Goal: Task Accomplishment & Management: Manage account settings

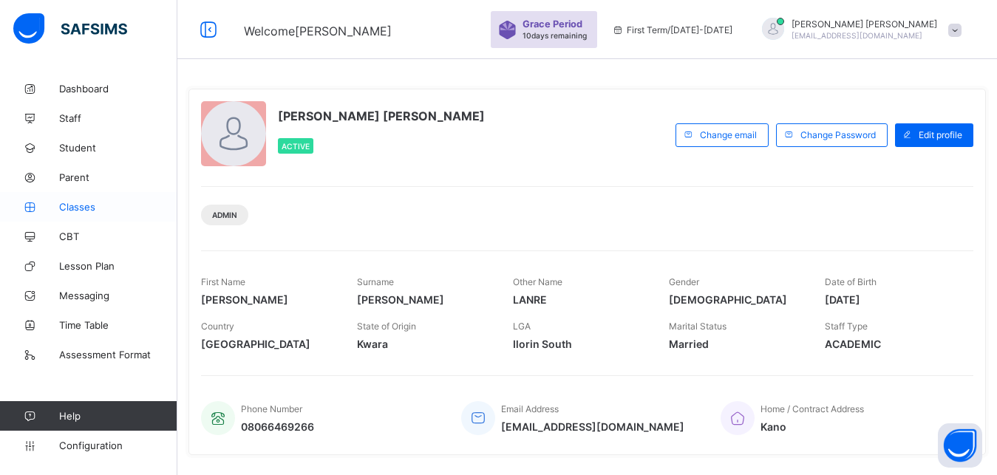
click at [126, 215] on link "Classes" at bounding box center [88, 207] width 177 height 30
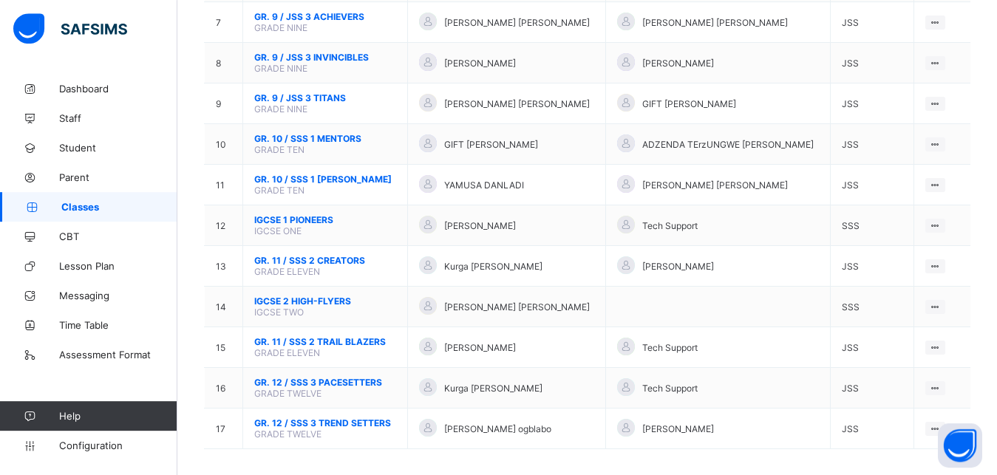
scroll to position [437, 0]
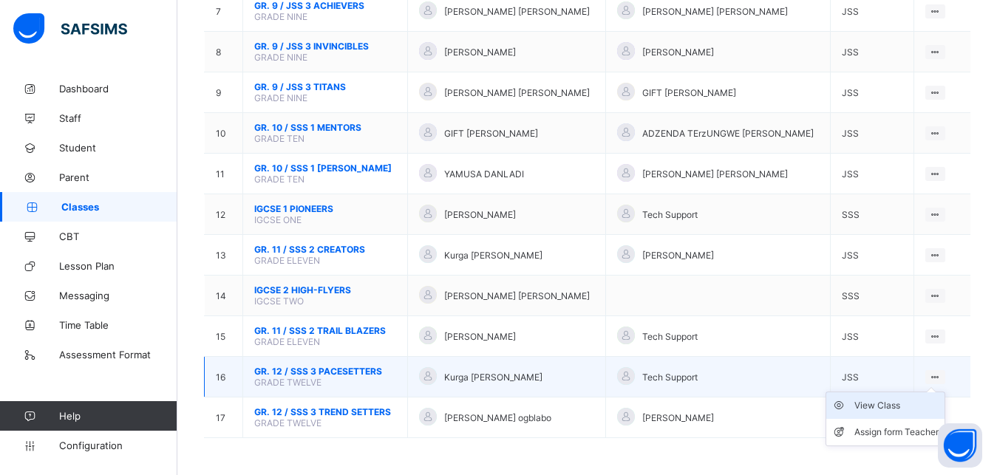
click at [915, 409] on div "View Class" at bounding box center [896, 405] width 84 height 15
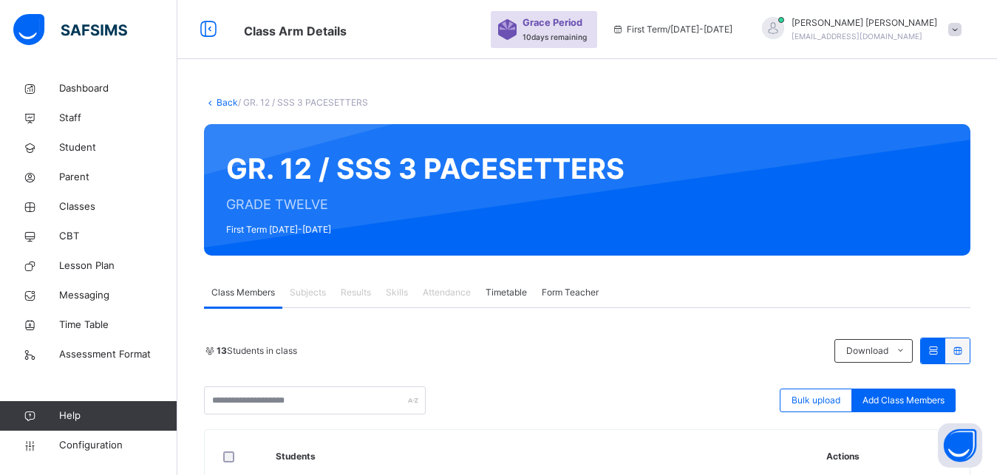
click at [228, 104] on link "Back" at bounding box center [227, 102] width 21 height 11
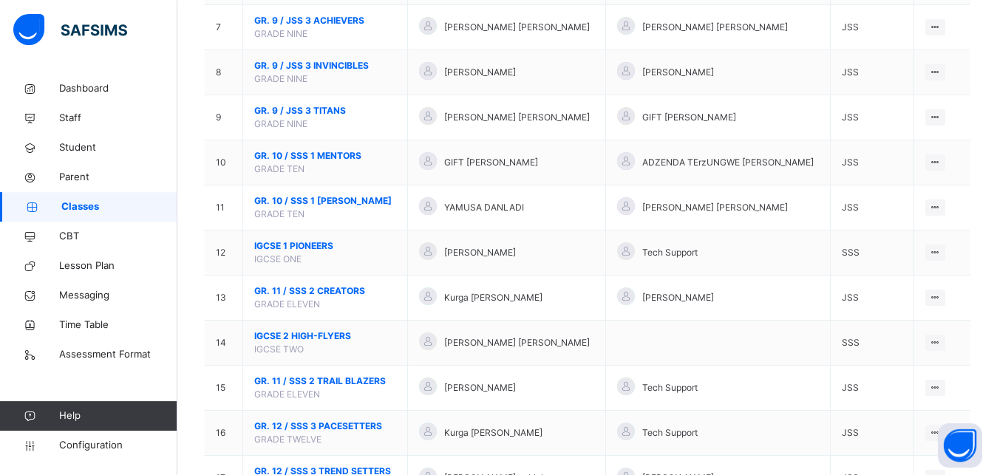
scroll to position [517, 0]
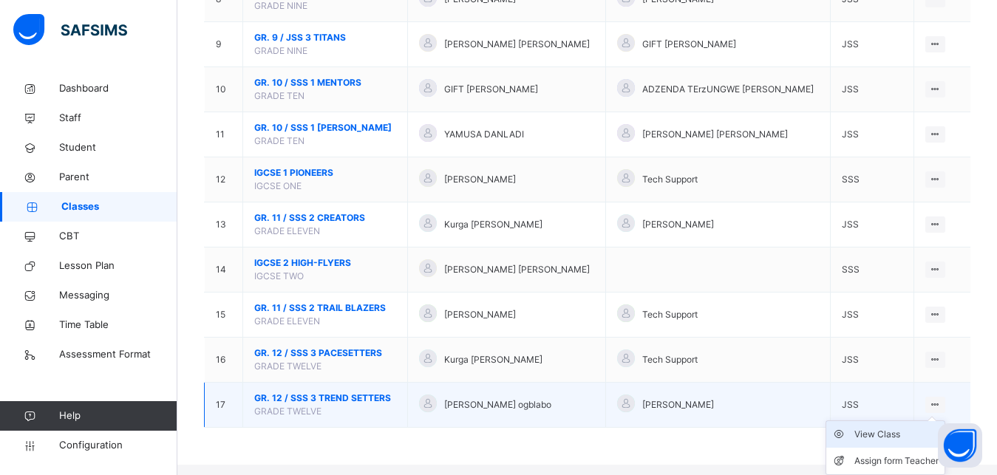
click at [893, 442] on div "View Class" at bounding box center [896, 434] width 84 height 15
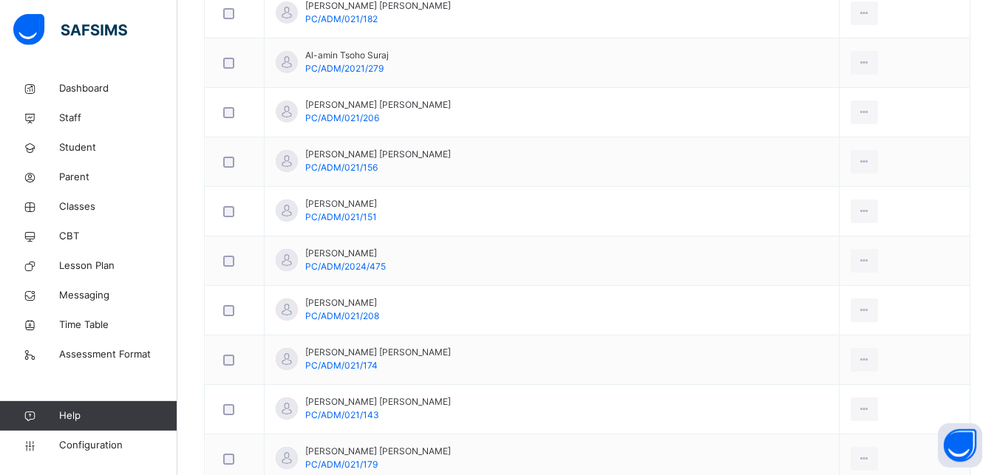
scroll to position [497, 0]
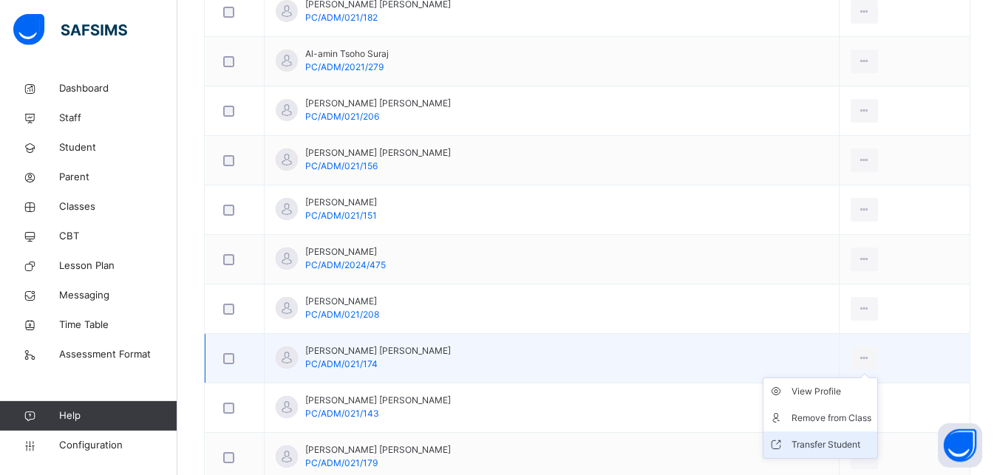
click at [806, 445] on div "Transfer Student" at bounding box center [831, 444] width 80 height 15
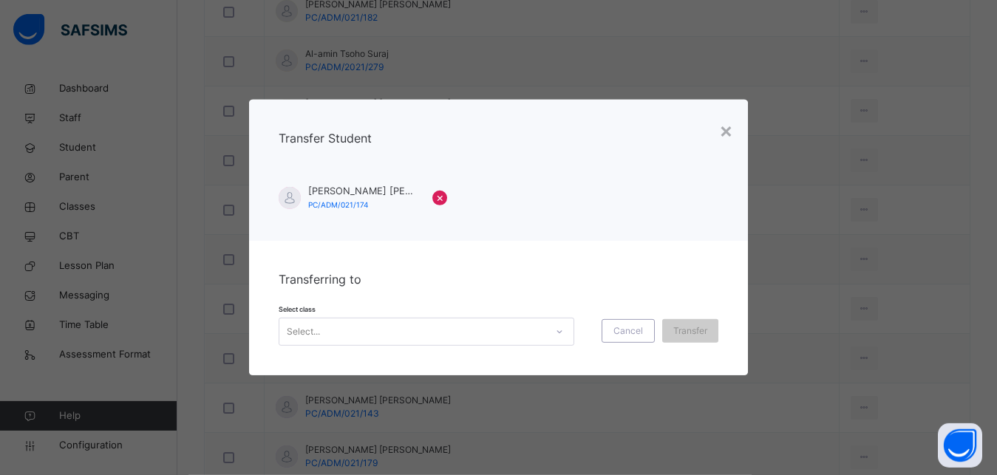
click at [483, 336] on div "Select..." at bounding box center [412, 332] width 266 height 23
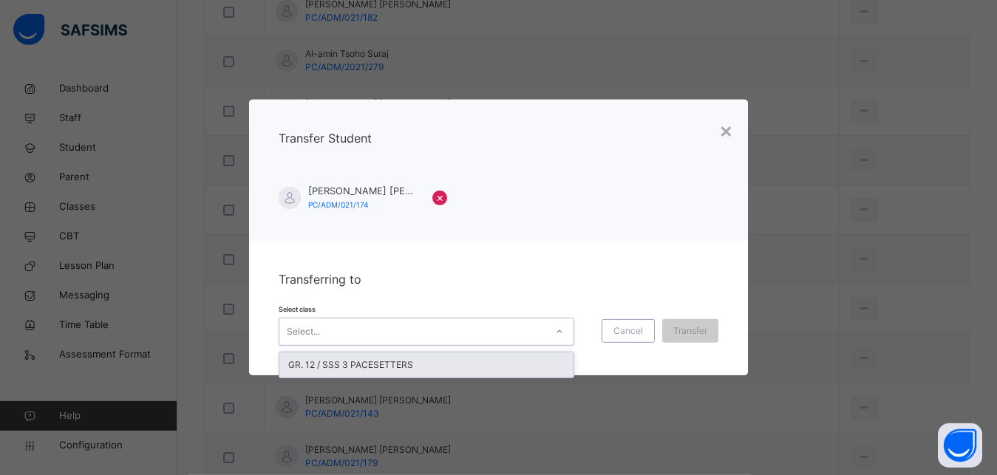
click at [483, 364] on div "GR. 12 / SSS 3 PACESETTERS" at bounding box center [426, 365] width 294 height 25
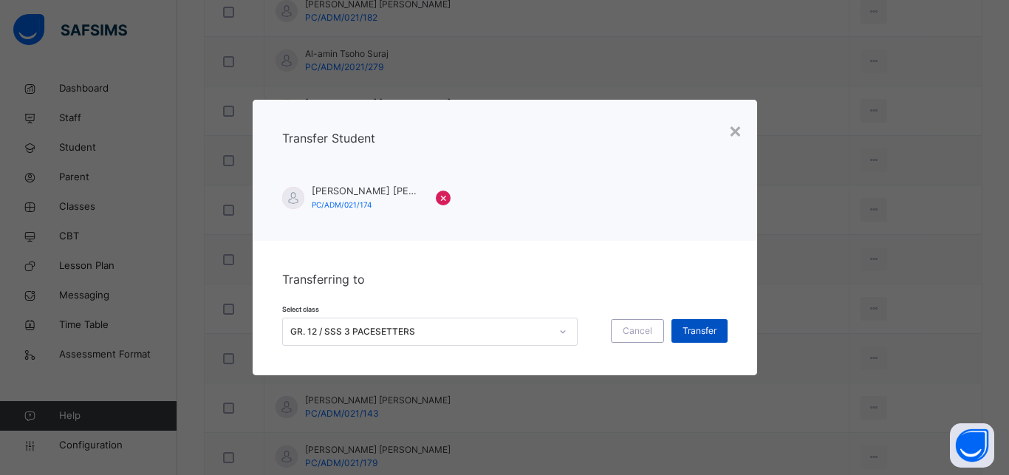
click at [709, 339] on div "Transfer" at bounding box center [700, 331] width 56 height 24
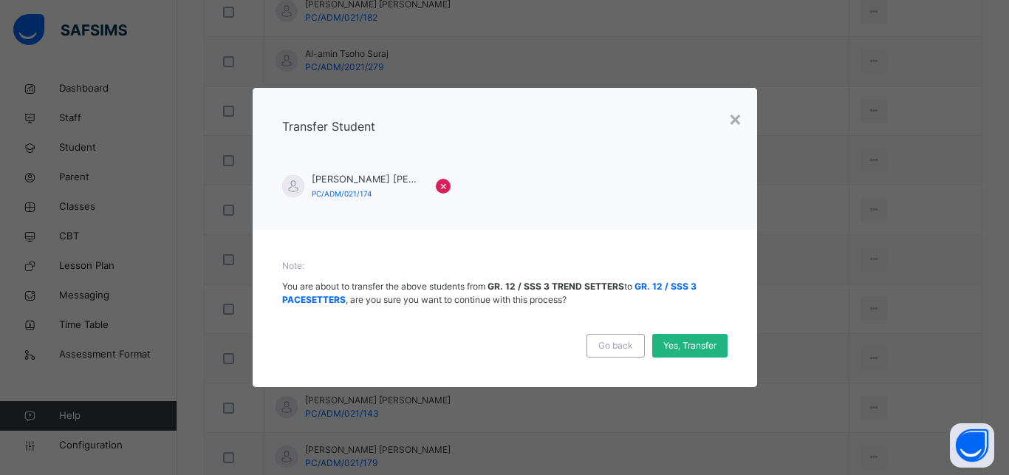
click at [710, 344] on span "Yes, Transfer" at bounding box center [690, 345] width 53 height 13
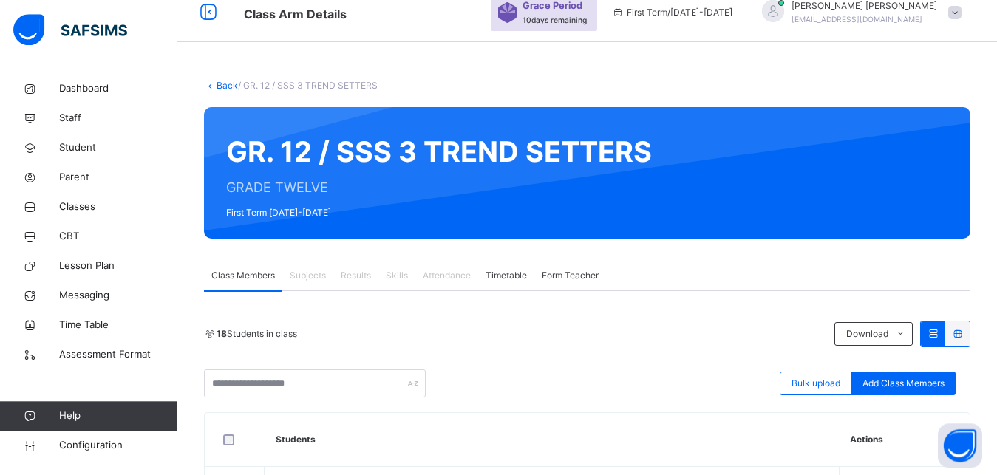
scroll to position [0, 0]
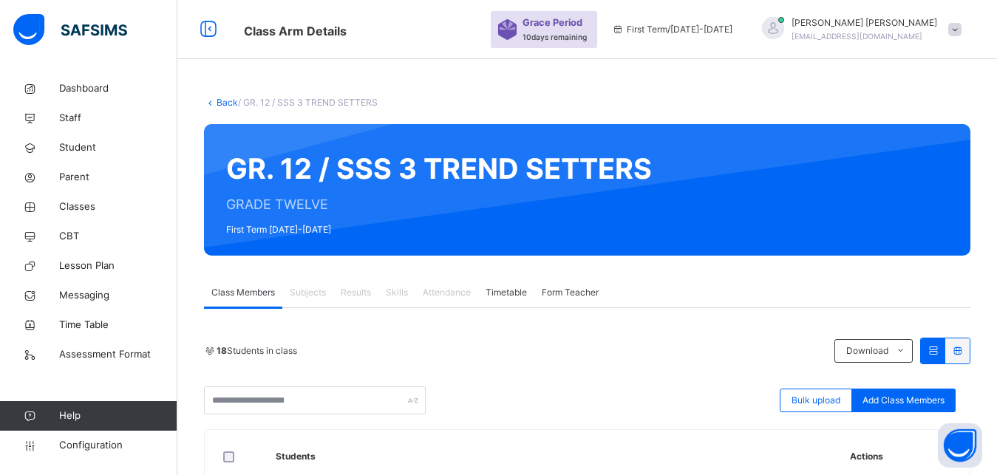
click at [221, 98] on link "Back" at bounding box center [227, 102] width 21 height 11
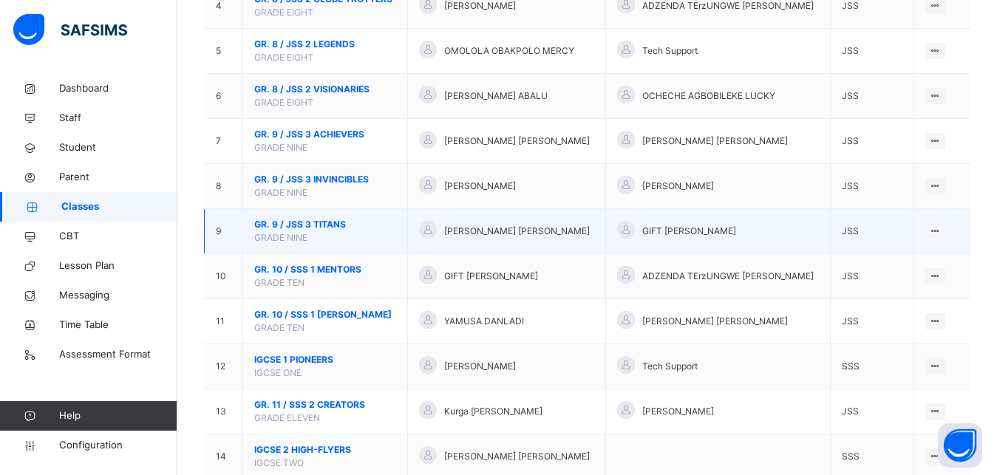
scroll to position [329, 0]
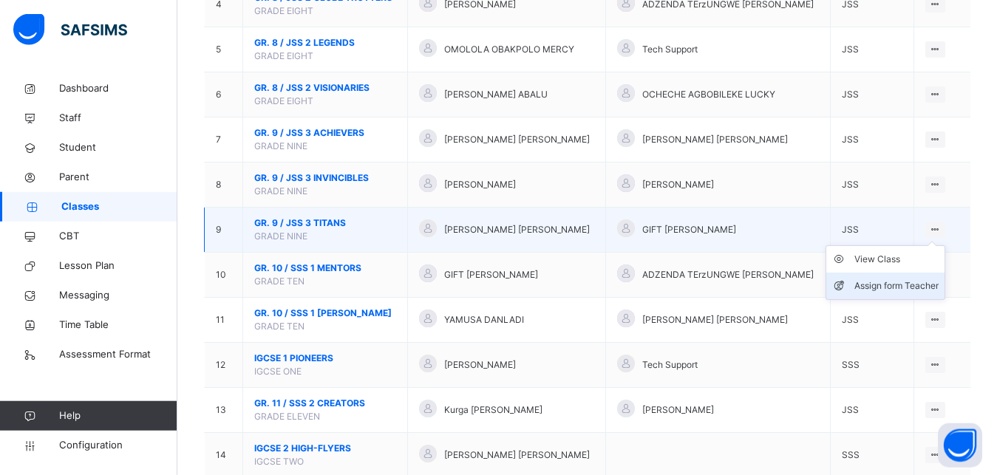
click at [919, 292] on div "Assign form Teacher" at bounding box center [896, 286] width 84 height 15
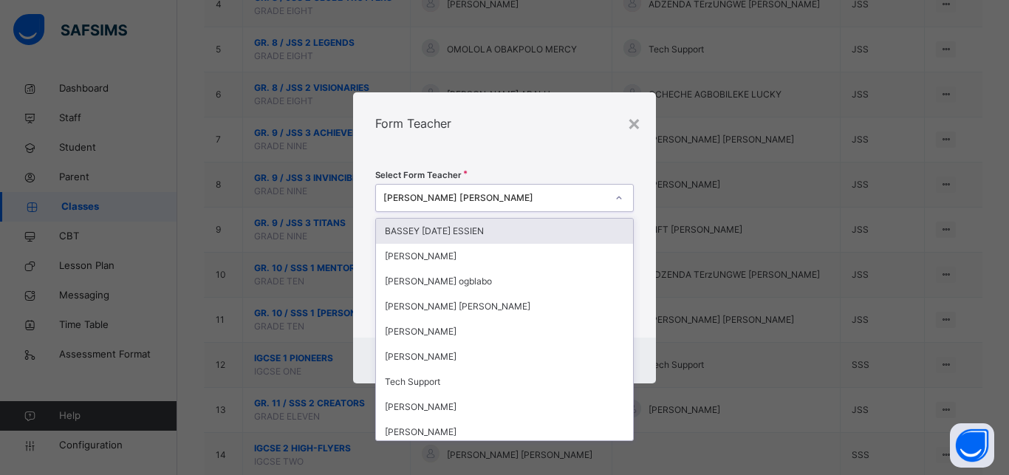
click at [622, 195] on icon at bounding box center [619, 198] width 9 height 15
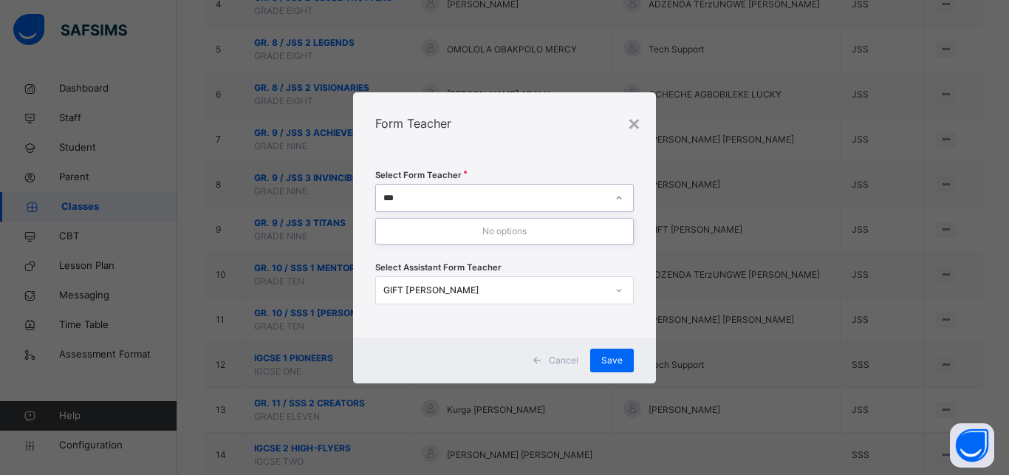
type input "***"
click at [642, 124] on div "Form Teacher" at bounding box center [504, 123] width 303 height 62
click at [633, 129] on div "×" at bounding box center [634, 122] width 14 height 31
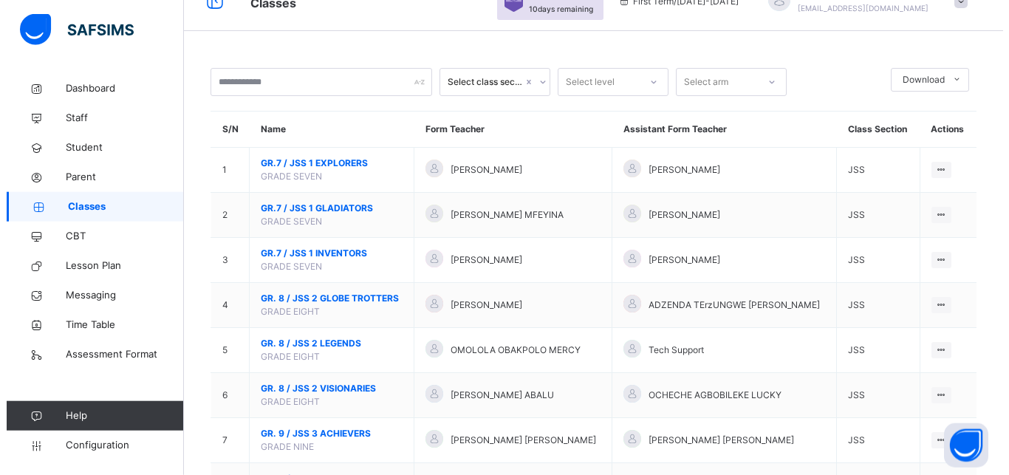
scroll to position [20, 0]
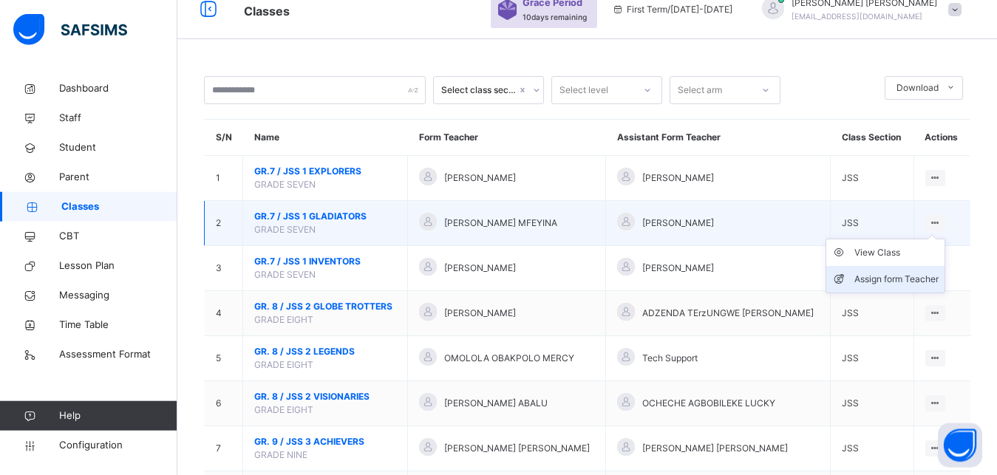
click at [918, 287] on div "Assign form Teacher" at bounding box center [896, 279] width 84 height 15
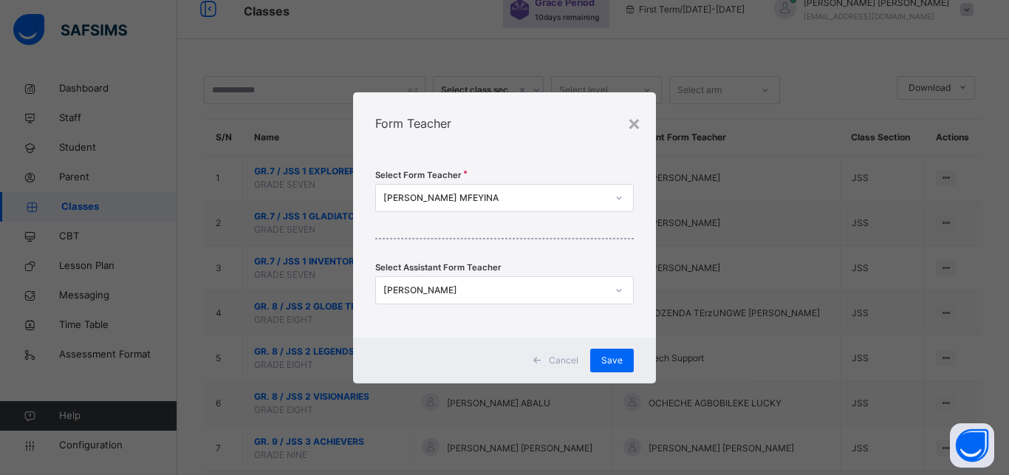
click at [620, 197] on icon at bounding box center [619, 198] width 9 height 15
click at [636, 120] on div "×" at bounding box center [634, 122] width 14 height 31
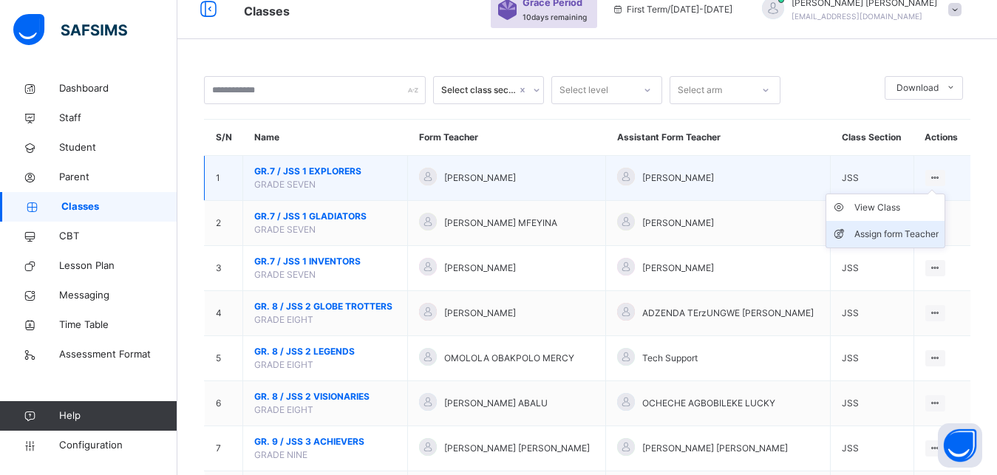
click at [909, 242] on div "Assign form Teacher" at bounding box center [896, 234] width 84 height 15
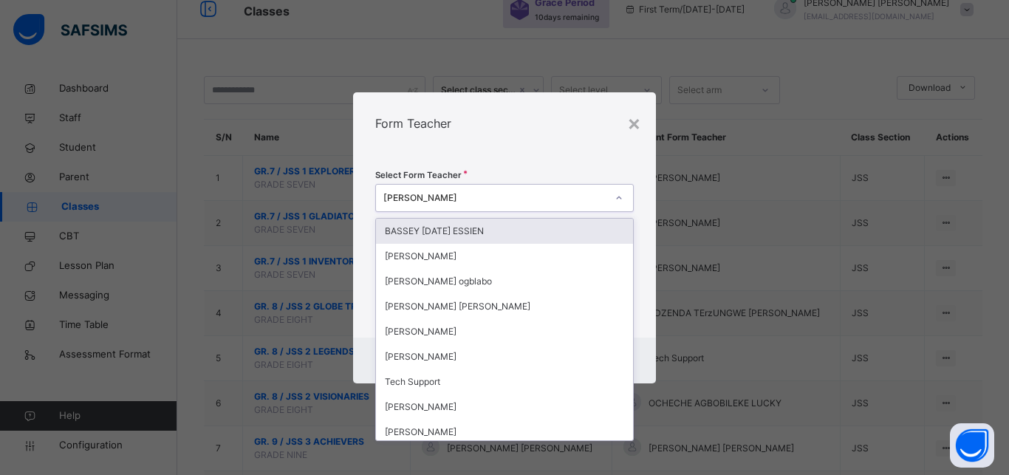
click at [620, 200] on icon at bounding box center [619, 198] width 9 height 15
type input "**"
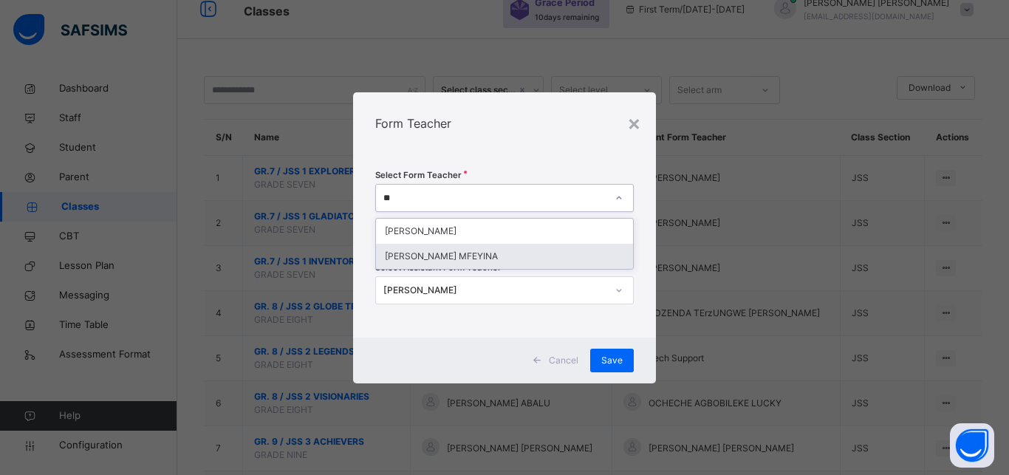
click at [559, 262] on div "[PERSON_NAME] MFEYINA" at bounding box center [504, 256] width 257 height 25
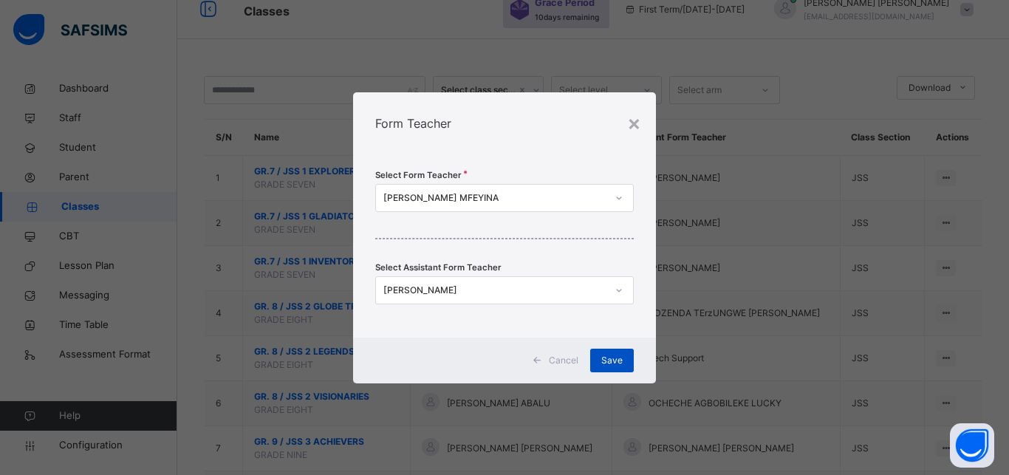
click at [622, 360] on span "Save" at bounding box center [612, 360] width 21 height 13
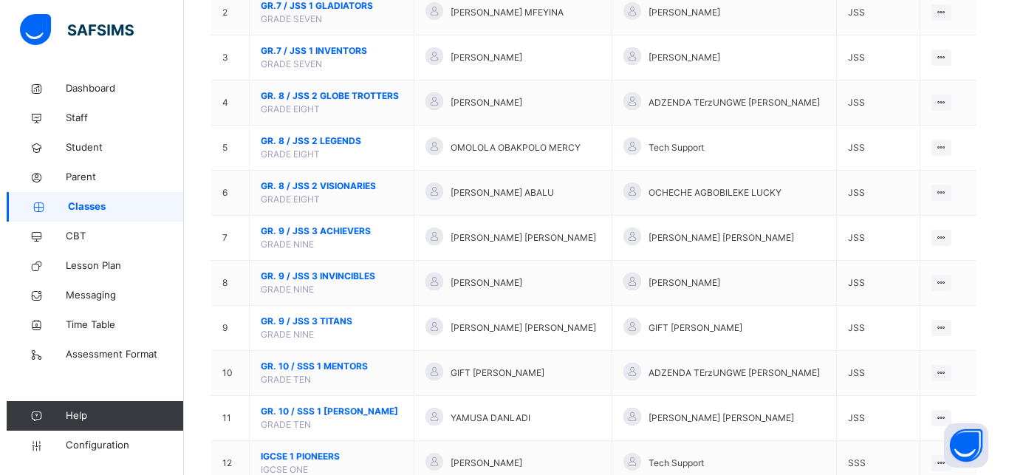
scroll to position [235, 0]
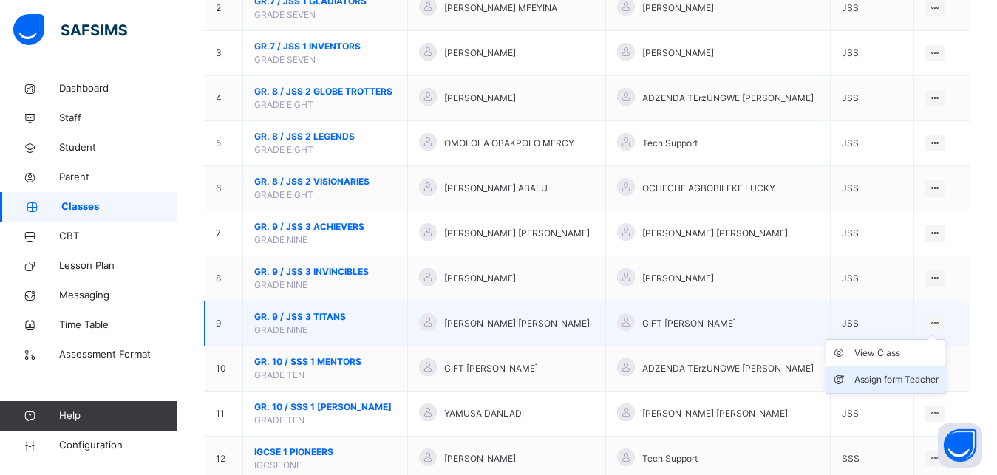
click at [919, 387] on div "Assign form Teacher" at bounding box center [896, 379] width 84 height 15
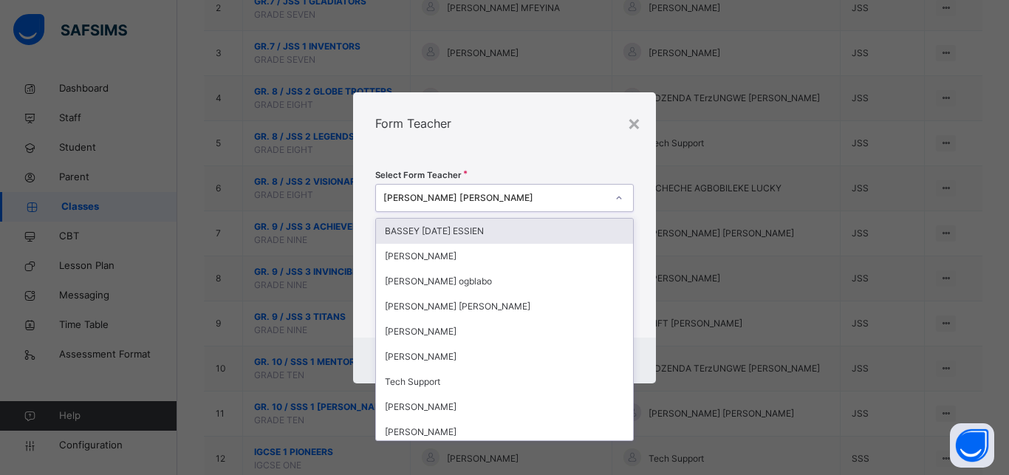
click at [593, 200] on div "[PERSON_NAME] [PERSON_NAME]" at bounding box center [495, 197] width 223 height 13
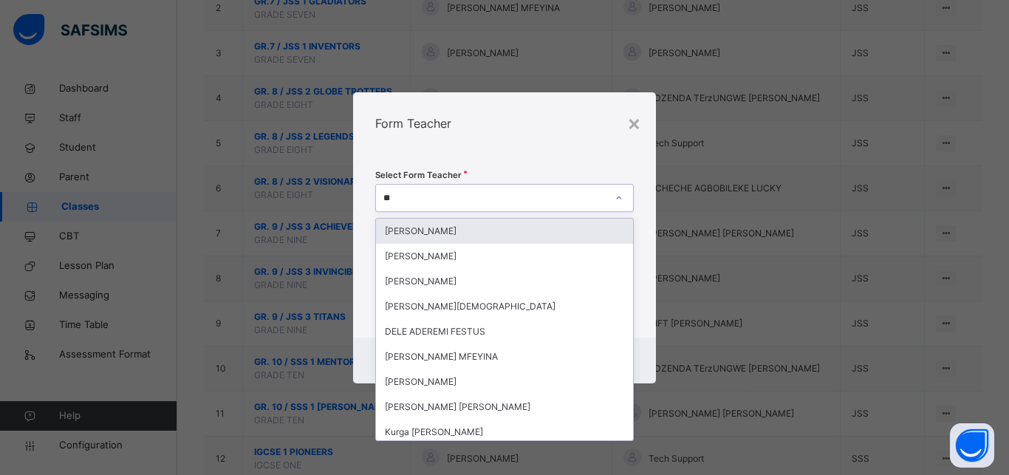
type input "***"
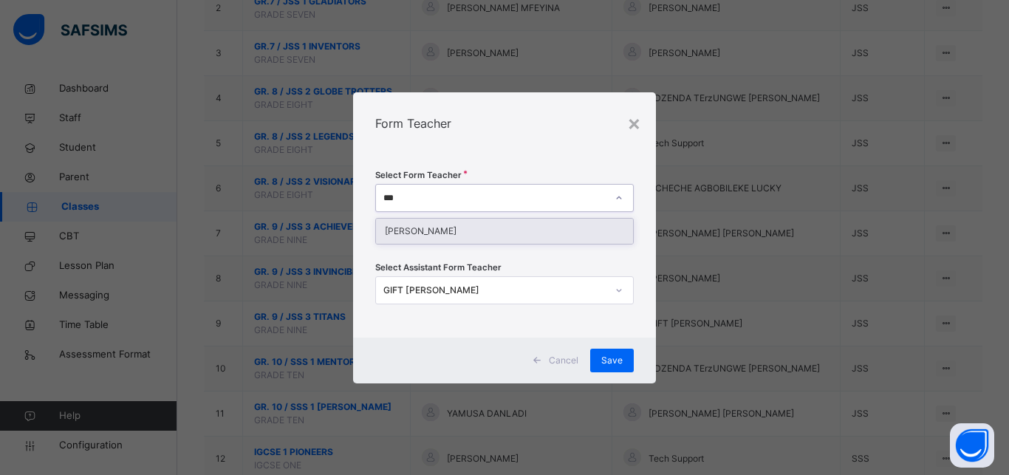
click at [585, 230] on div "[PERSON_NAME]" at bounding box center [504, 231] width 257 height 25
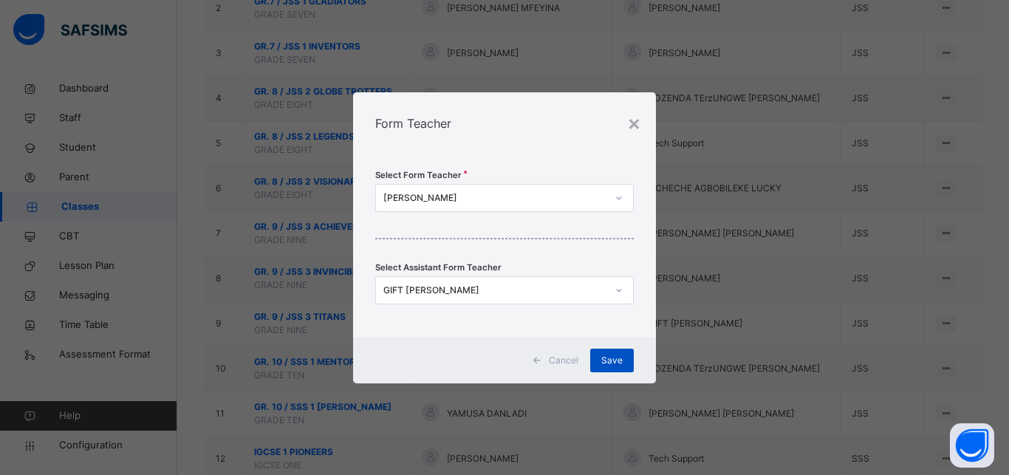
click at [621, 359] on span "Save" at bounding box center [612, 360] width 21 height 13
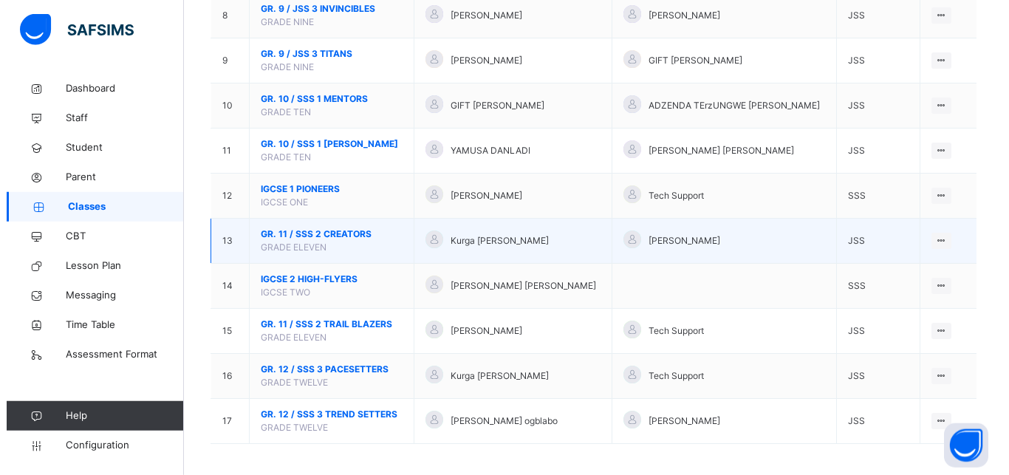
scroll to position [517, 0]
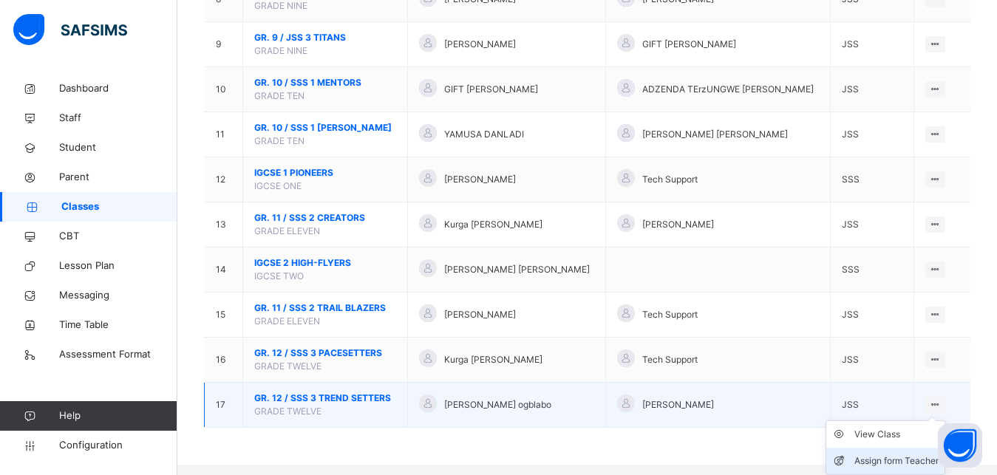
click at [905, 468] on div "Assign form Teacher" at bounding box center [896, 461] width 84 height 15
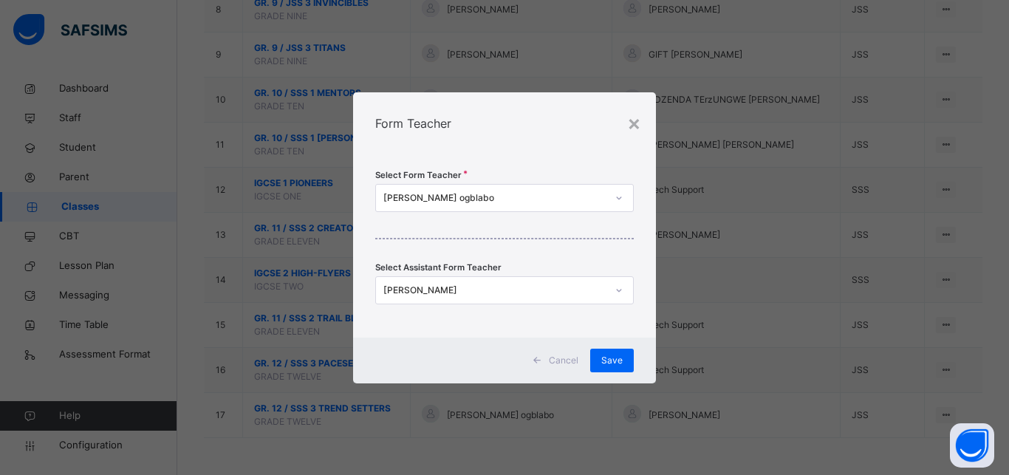
click at [618, 291] on icon at bounding box center [619, 290] width 9 height 15
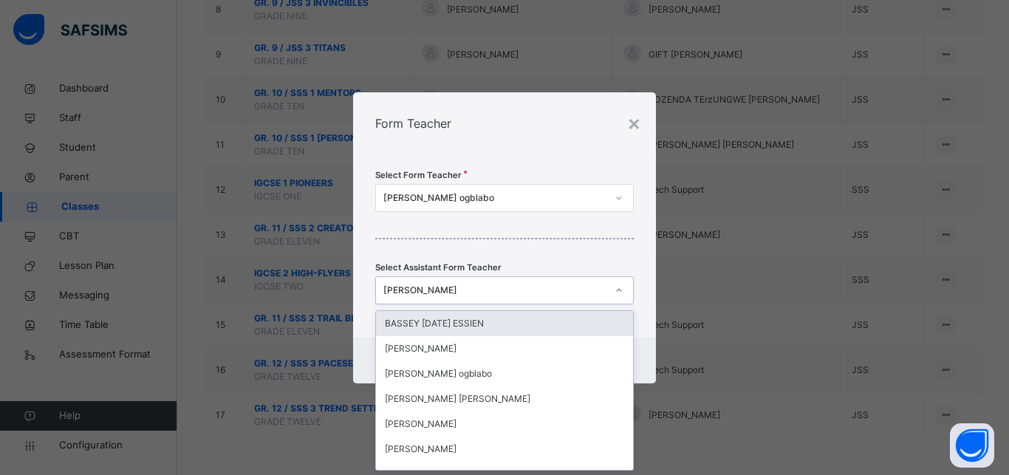
scroll to position [0, 0]
type input "**"
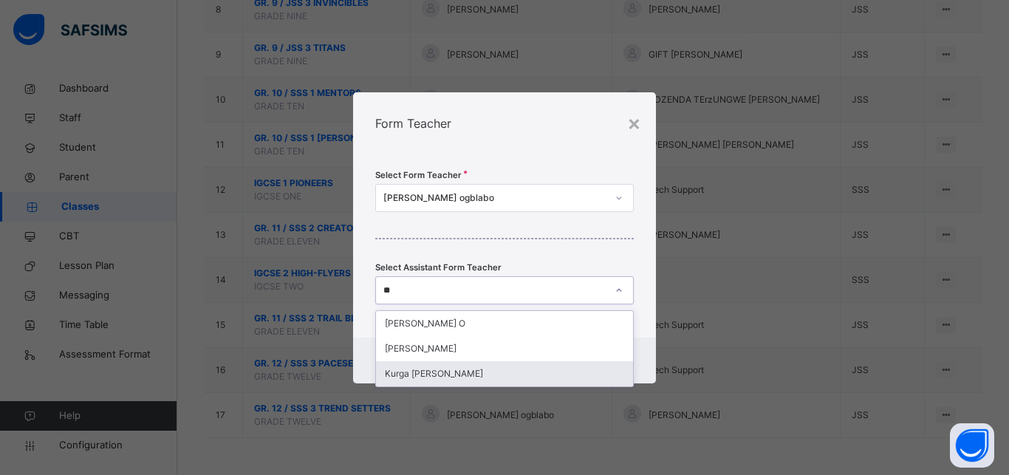
click at [542, 372] on div "Kurga [PERSON_NAME]" at bounding box center [504, 373] width 257 height 25
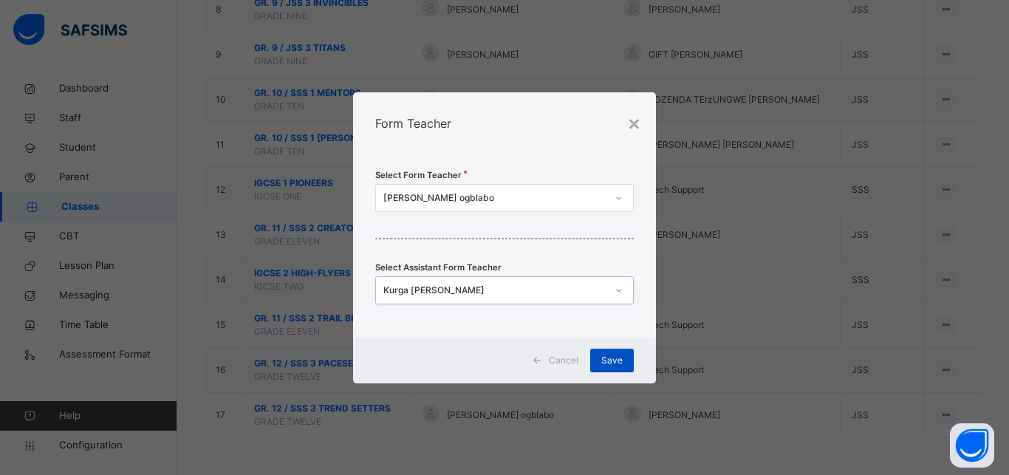
click at [626, 351] on div "Save" at bounding box center [612, 361] width 44 height 24
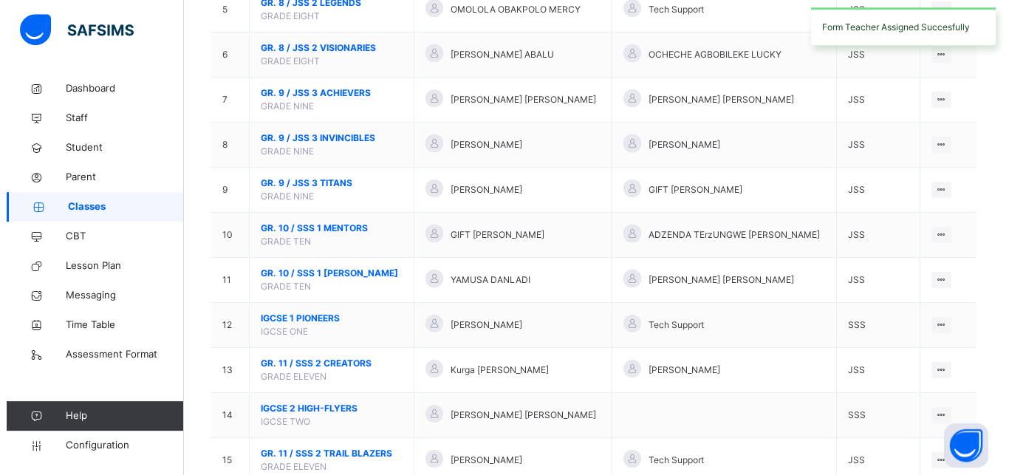
scroll to position [517, 0]
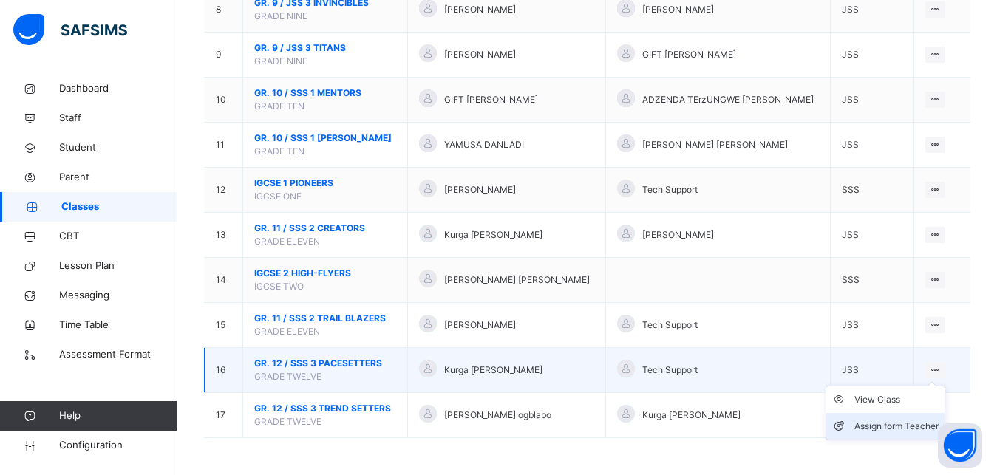
click at [908, 419] on div "Assign form Teacher" at bounding box center [896, 426] width 84 height 15
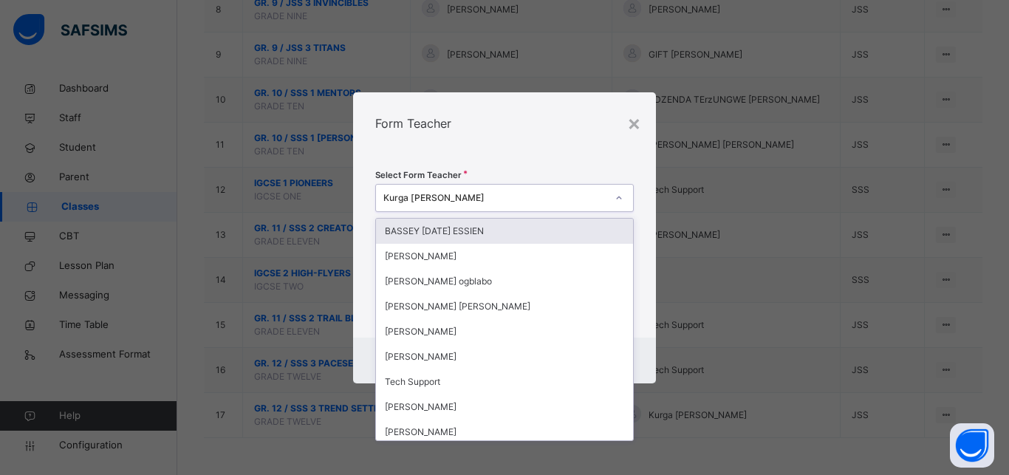
click at [582, 201] on div "Kurga [PERSON_NAME]" at bounding box center [495, 197] width 223 height 13
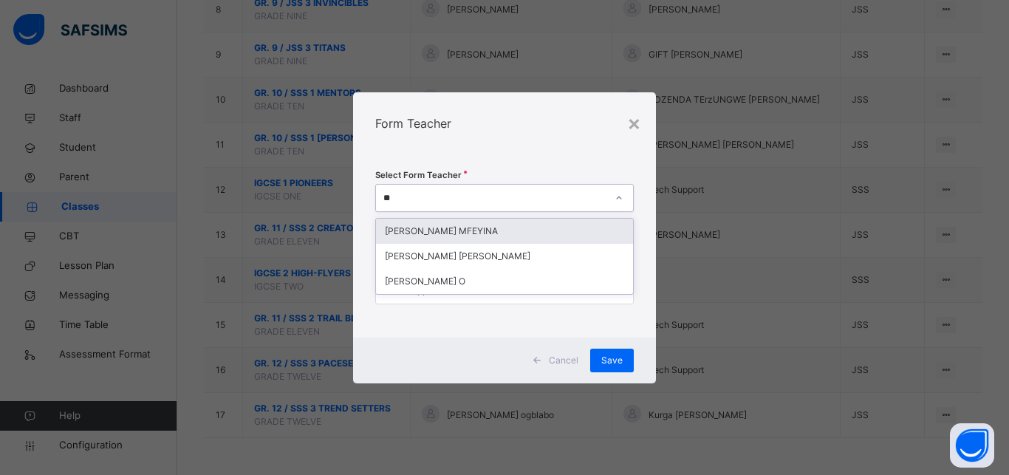
type input "***"
click at [562, 234] on div "[PERSON_NAME] [PERSON_NAME]" at bounding box center [504, 231] width 257 height 25
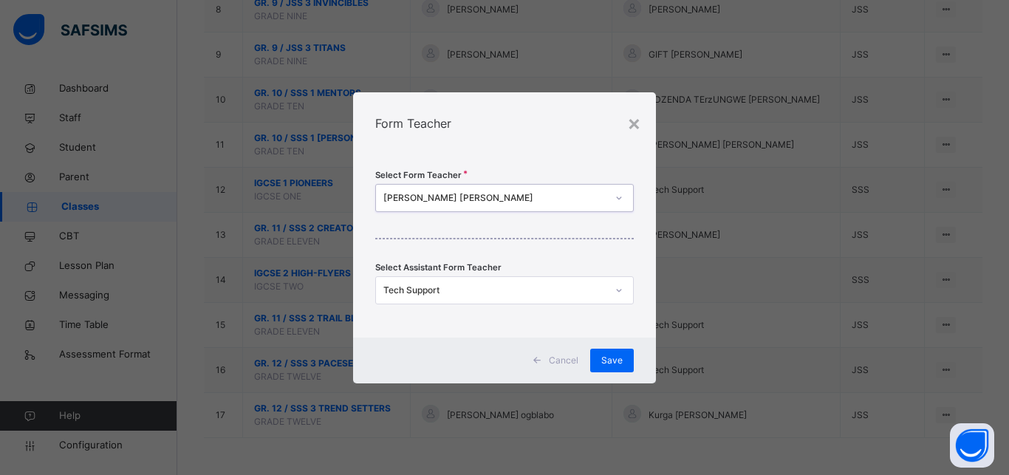
click at [517, 297] on div "Tech Support" at bounding box center [490, 290] width 229 height 23
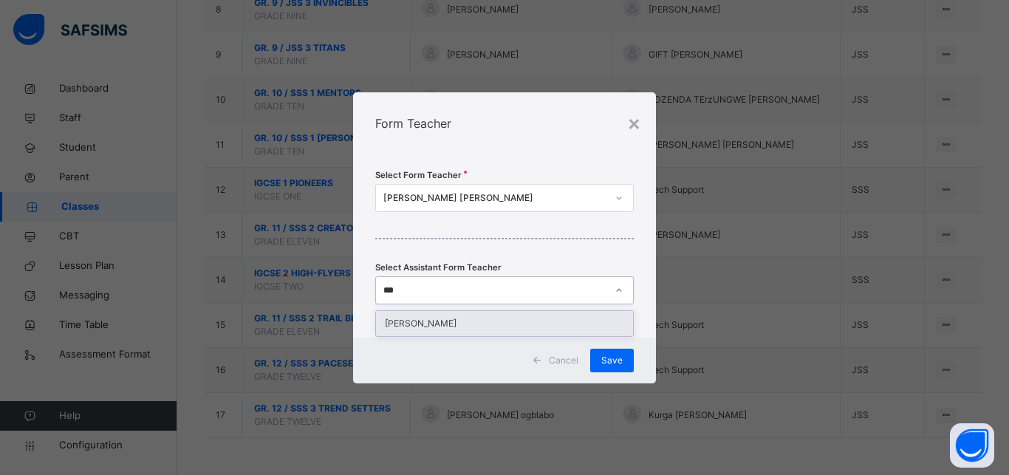
type input "****"
click at [492, 321] on div "[PERSON_NAME]" at bounding box center [504, 323] width 257 height 25
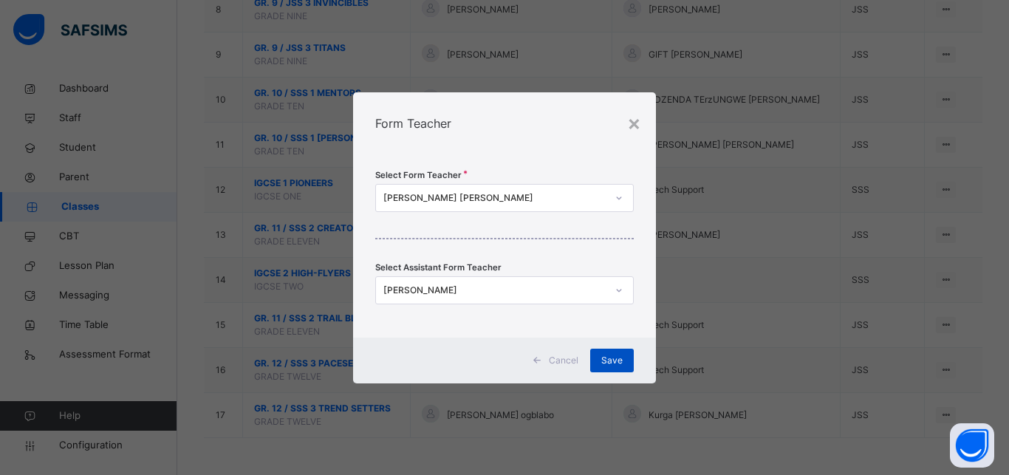
click at [610, 361] on span "Save" at bounding box center [612, 360] width 21 height 13
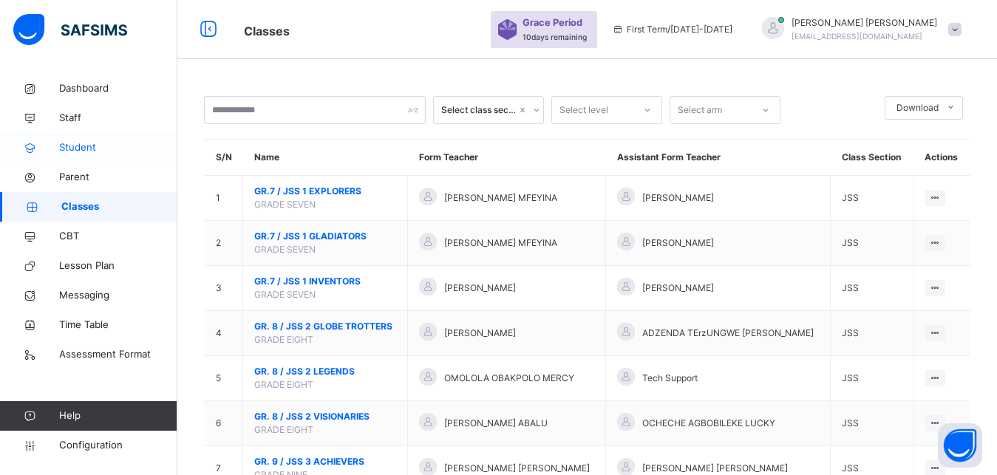
click at [102, 151] on span "Student" at bounding box center [118, 147] width 118 height 15
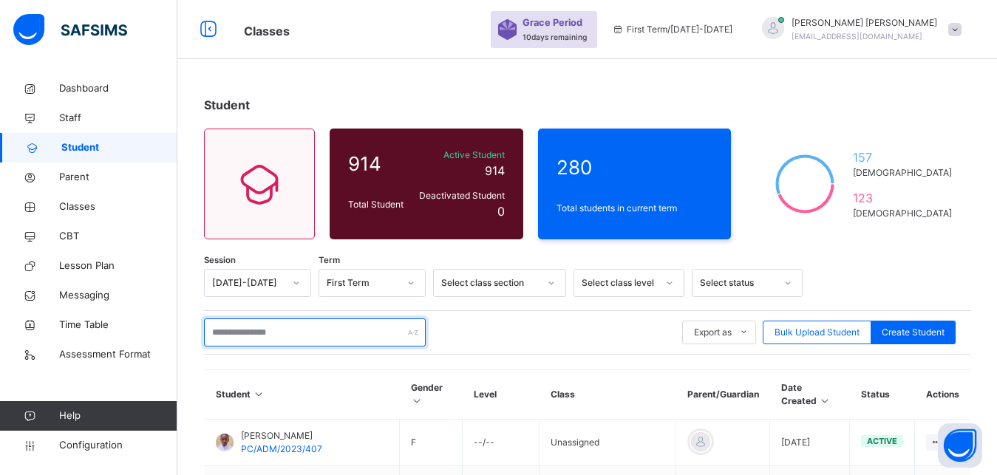
click at [276, 338] on input "text" at bounding box center [315, 333] width 222 height 28
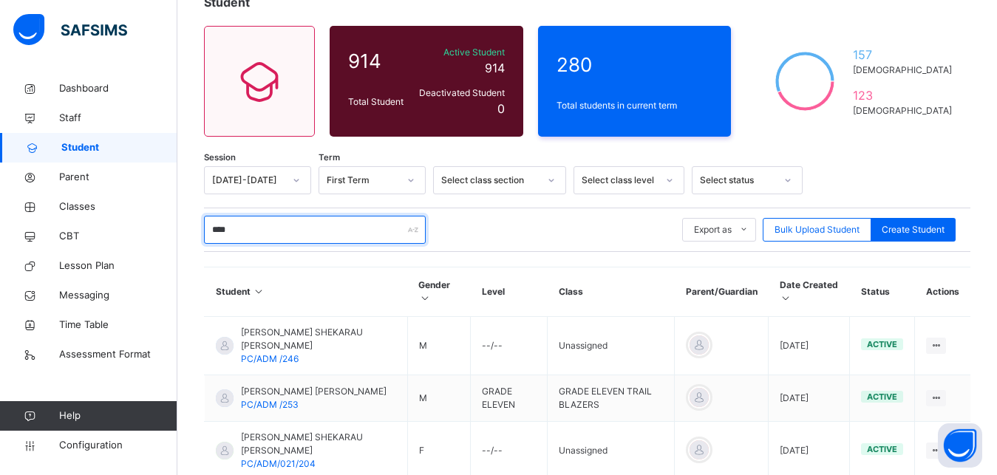
scroll to position [140, 0]
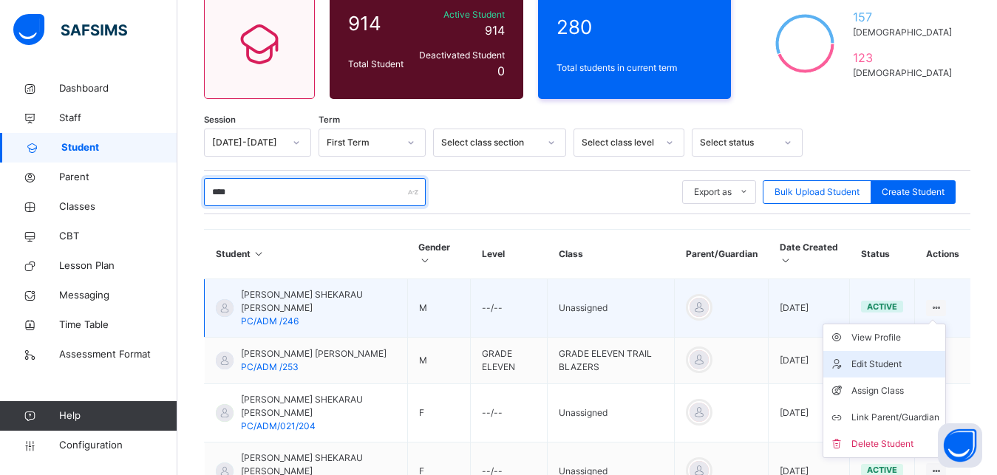
type input "****"
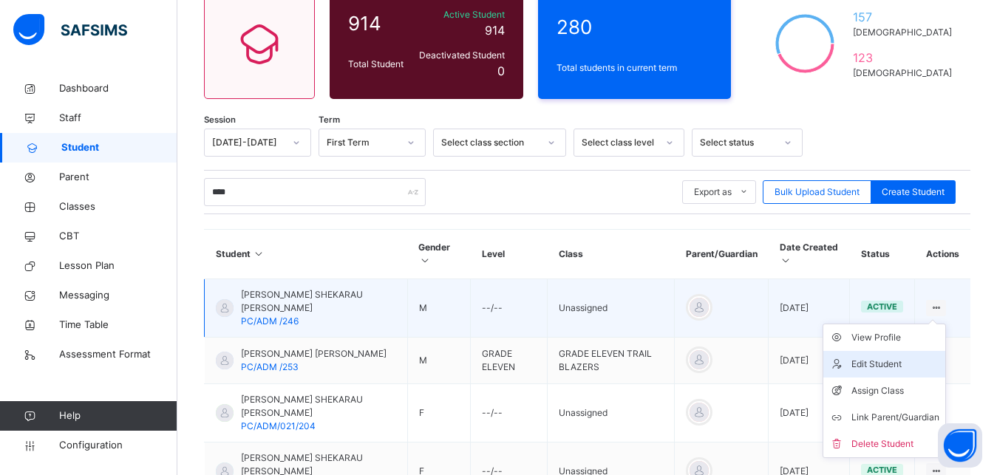
click at [916, 370] on div "Edit Student" at bounding box center [895, 364] width 88 height 15
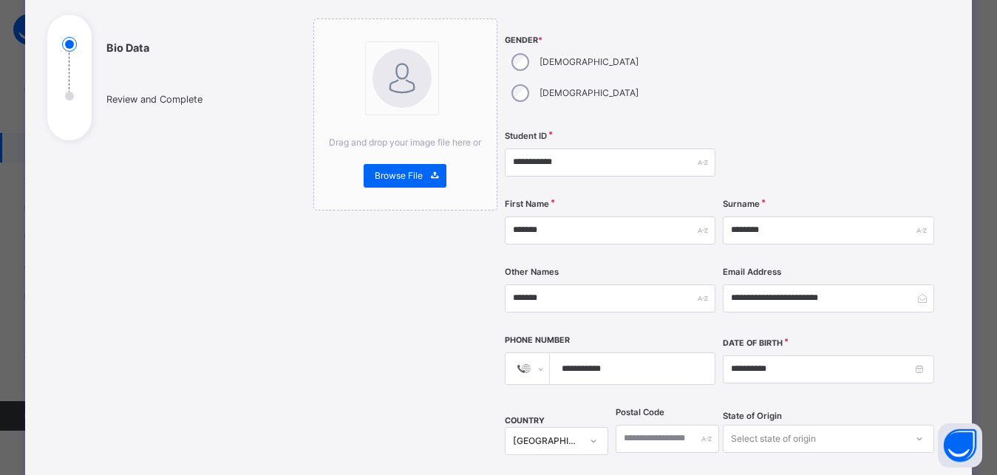
scroll to position [160, 0]
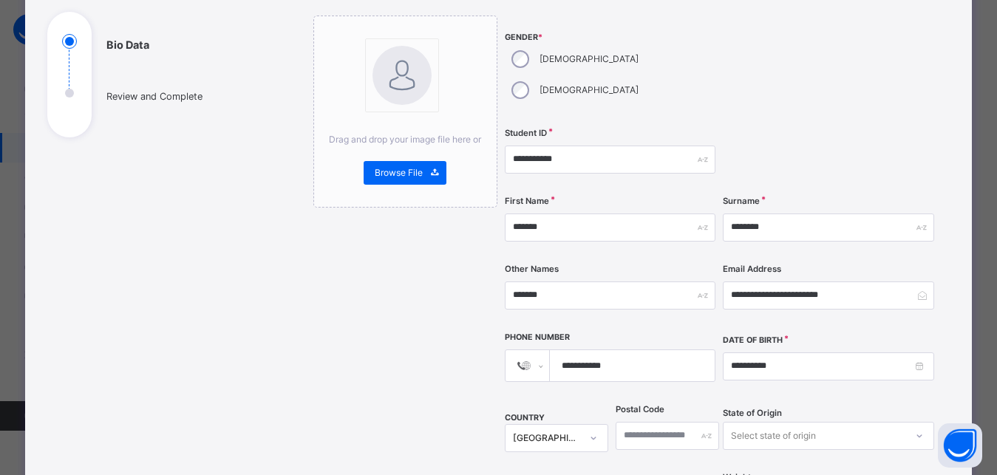
click at [613, 350] on input "**********" at bounding box center [629, 365] width 153 height 31
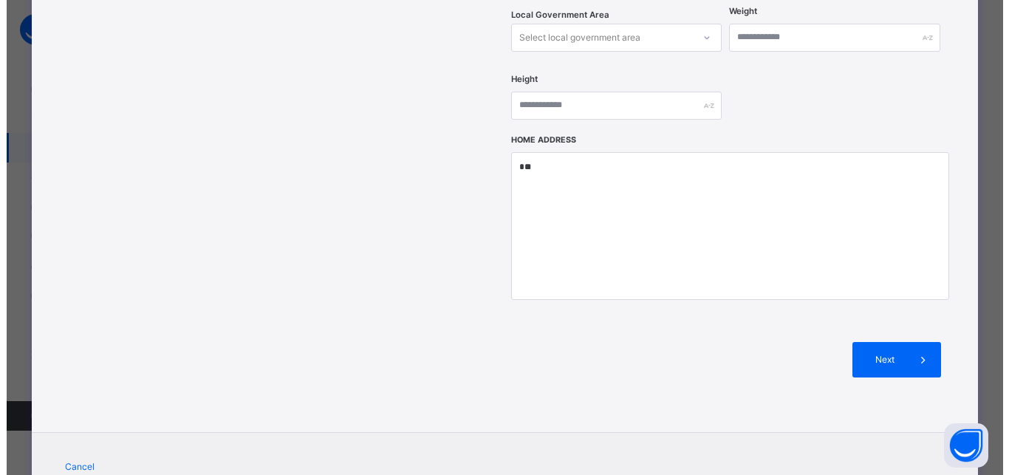
scroll to position [629, 0]
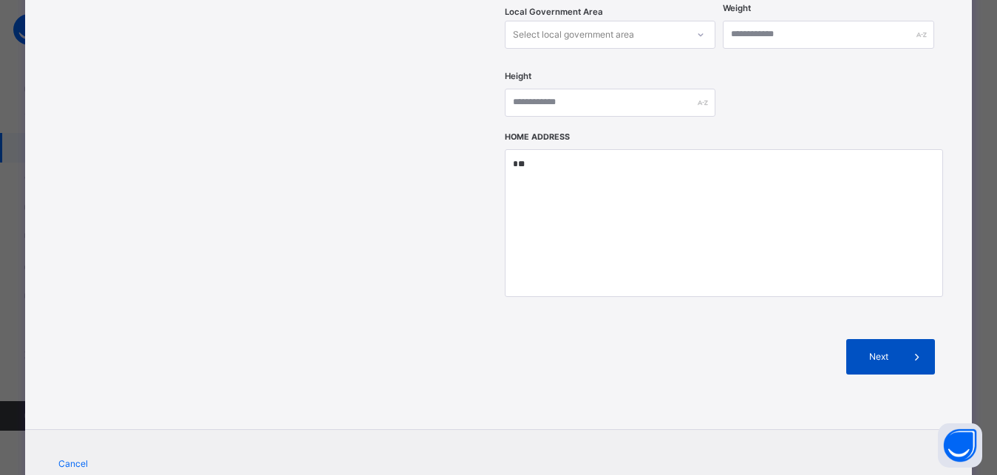
click at [881, 350] on span "Next" at bounding box center [878, 356] width 42 height 13
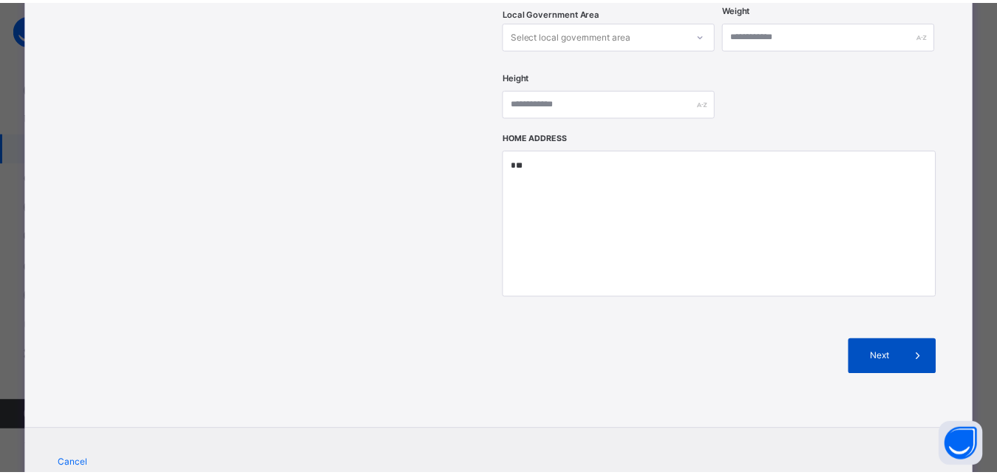
scroll to position [338, 0]
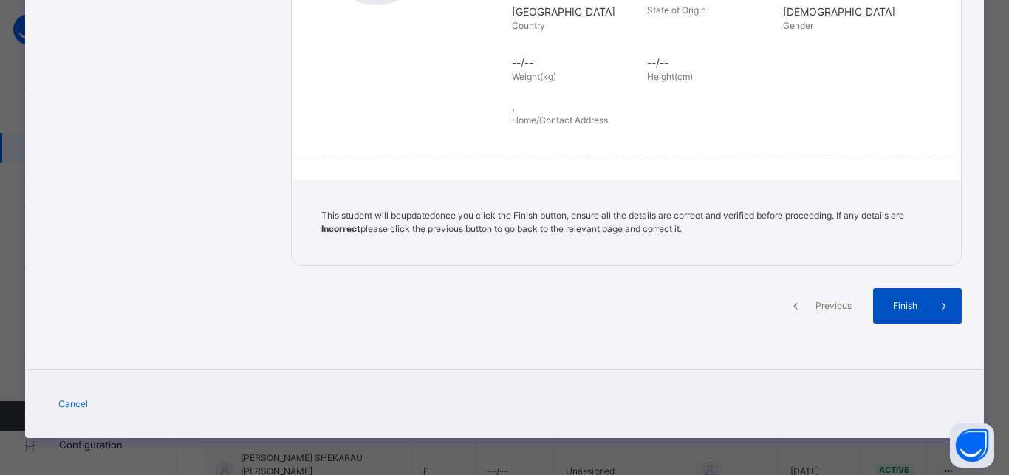
click at [894, 318] on div "Finish" at bounding box center [918, 305] width 89 height 35
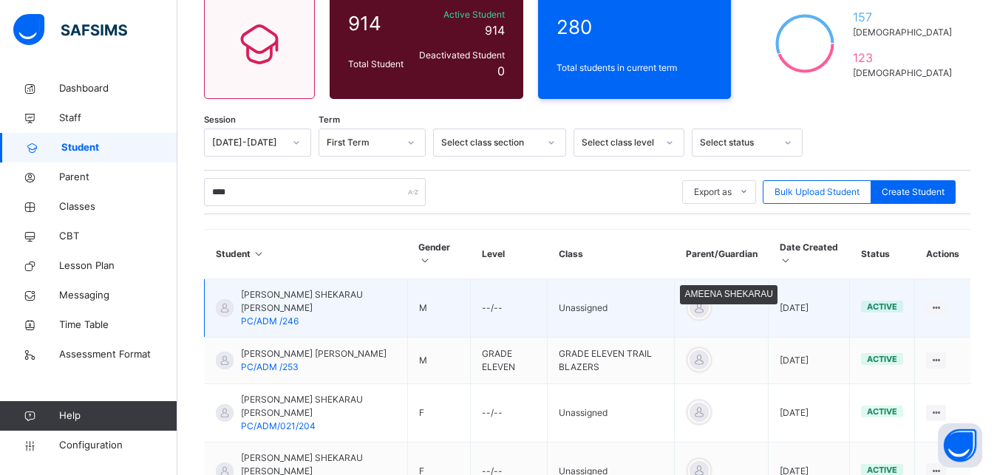
click at [706, 305] on div at bounding box center [699, 308] width 22 height 22
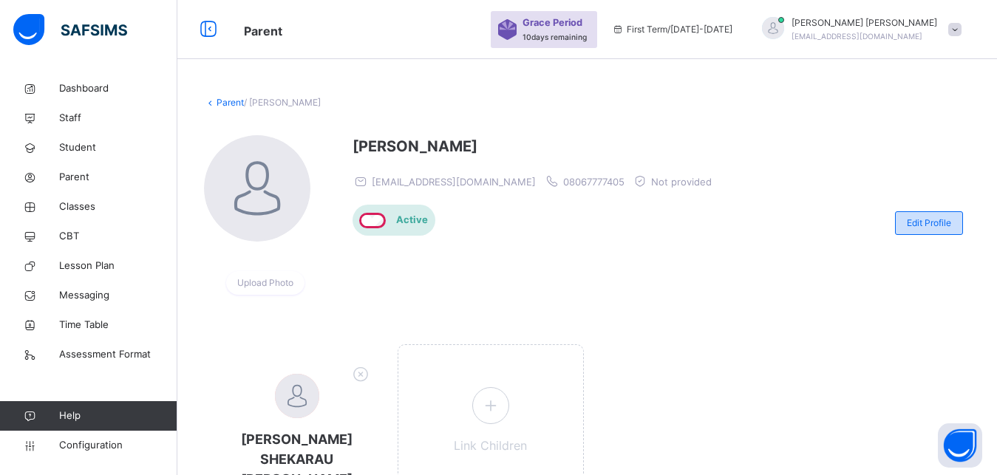
click at [930, 217] on span "Edit Profile" at bounding box center [929, 223] width 44 height 13
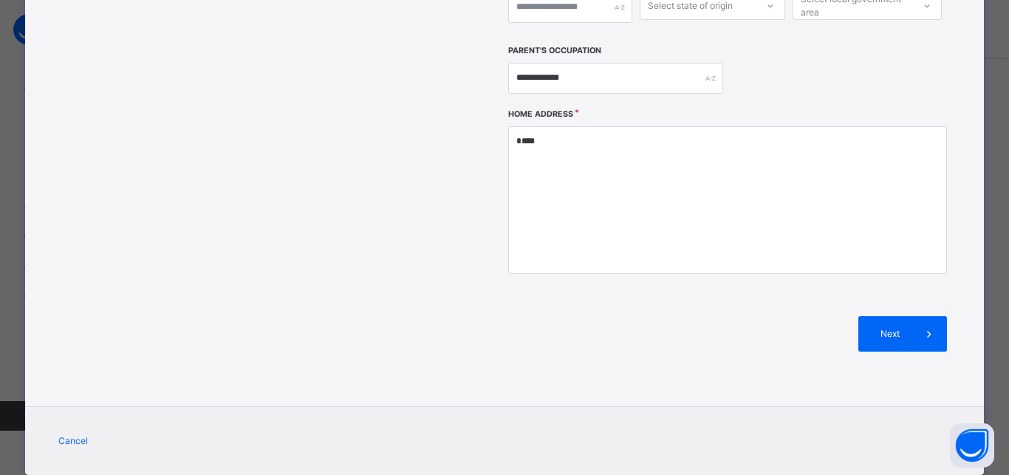
scroll to position [531, 0]
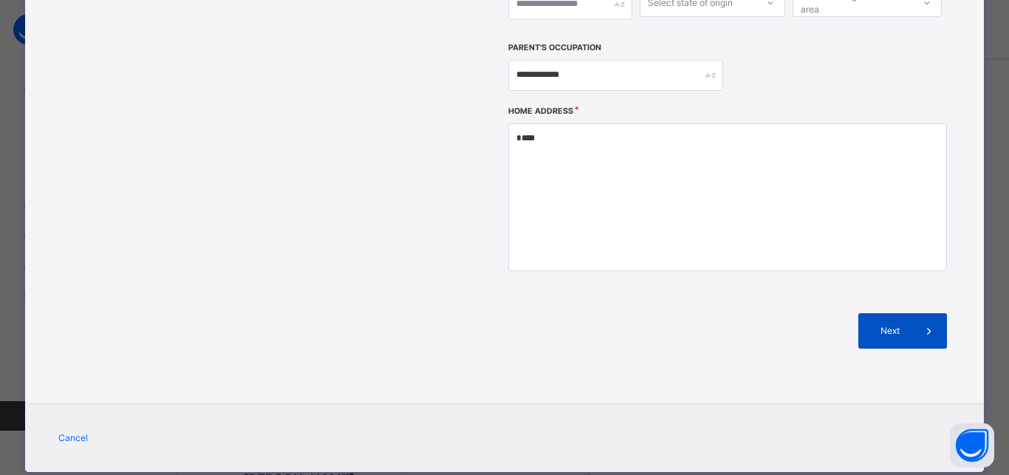
click at [925, 313] on span at bounding box center [929, 330] width 35 height 35
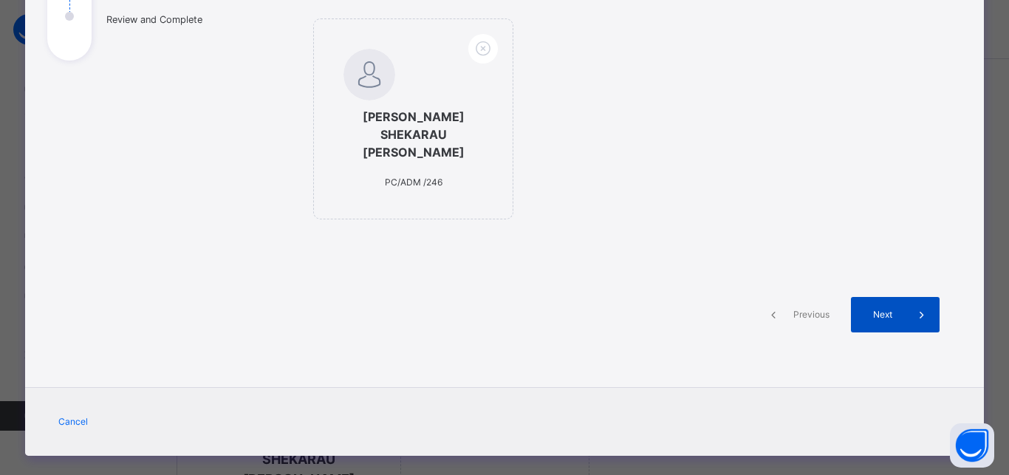
click at [914, 306] on icon at bounding box center [922, 315] width 16 height 18
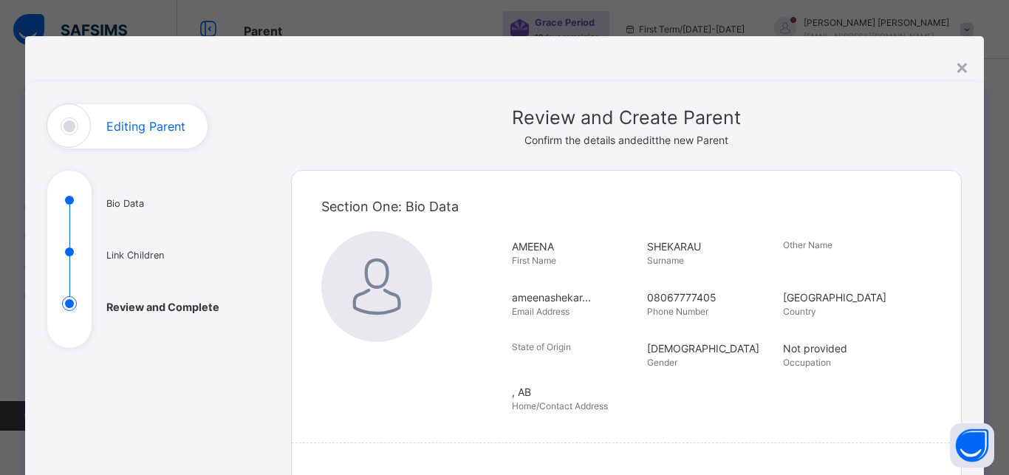
scroll to position [0, 0]
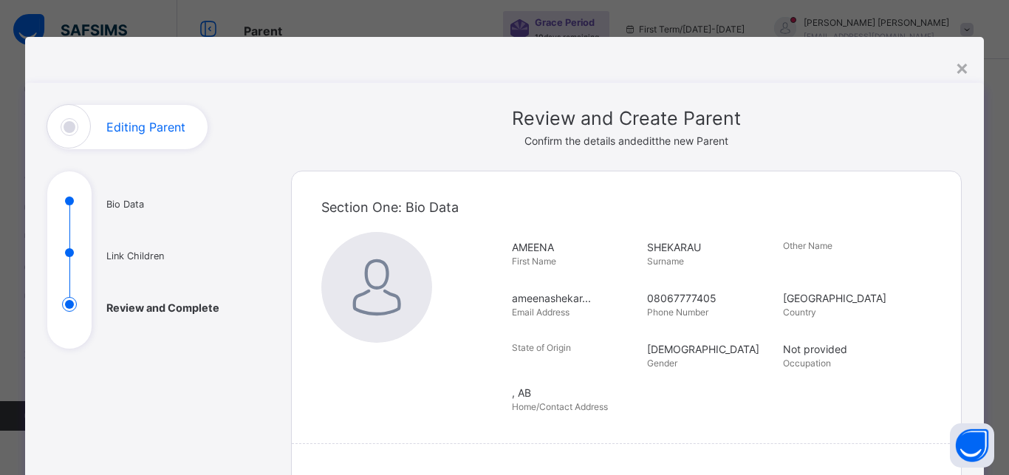
click at [984, 86] on div "**********" at bounding box center [504, 237] width 1009 height 475
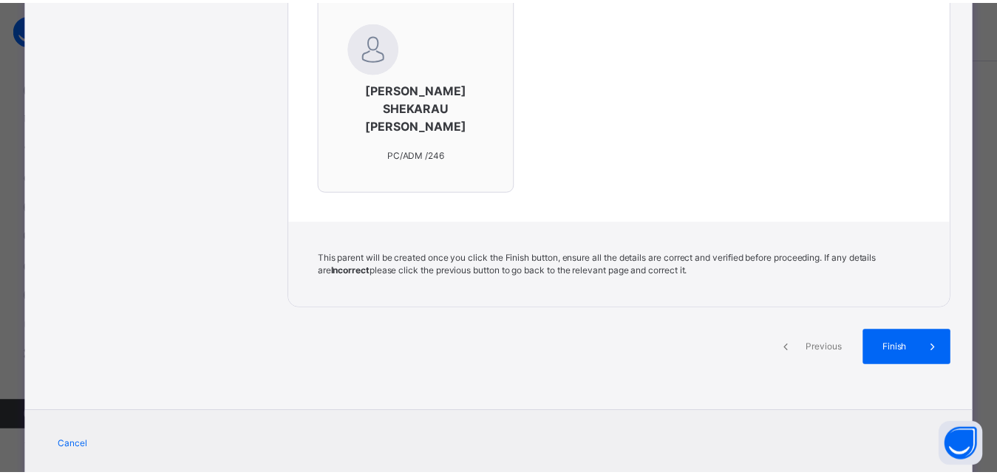
scroll to position [522, 0]
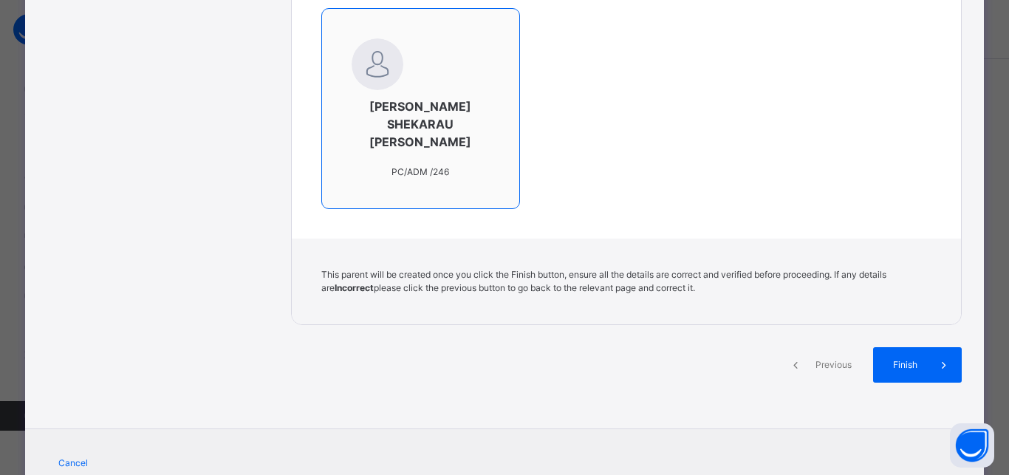
click at [466, 159] on div "[PERSON_NAME] SHEKARAU [PERSON_NAME] PC/ADM /246" at bounding box center [420, 108] width 199 height 201
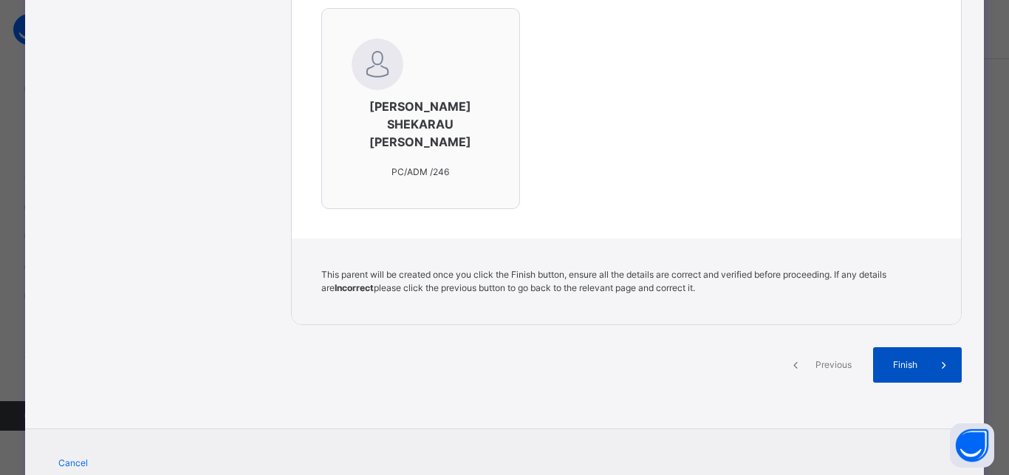
click at [915, 358] on span "Finish" at bounding box center [906, 364] width 42 height 13
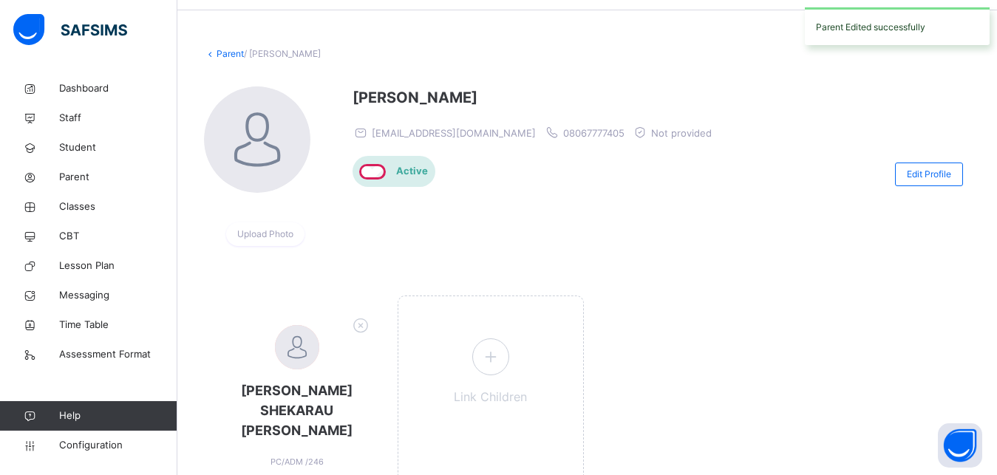
scroll to position [0, 0]
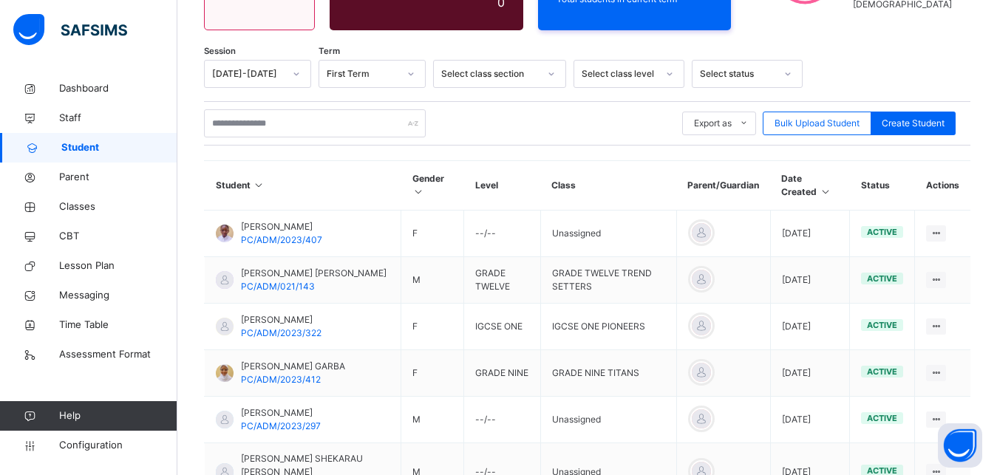
scroll to position [211, 0]
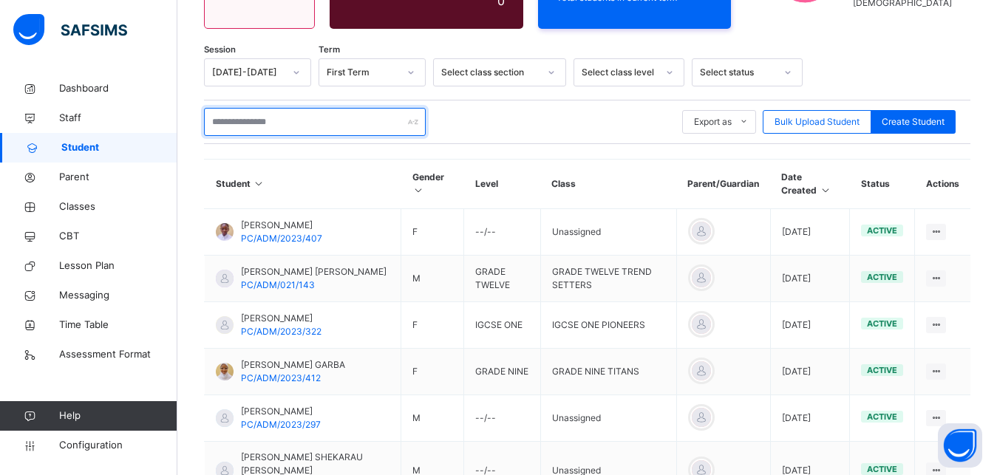
click at [269, 121] on input "text" at bounding box center [315, 122] width 222 height 28
type input "*"
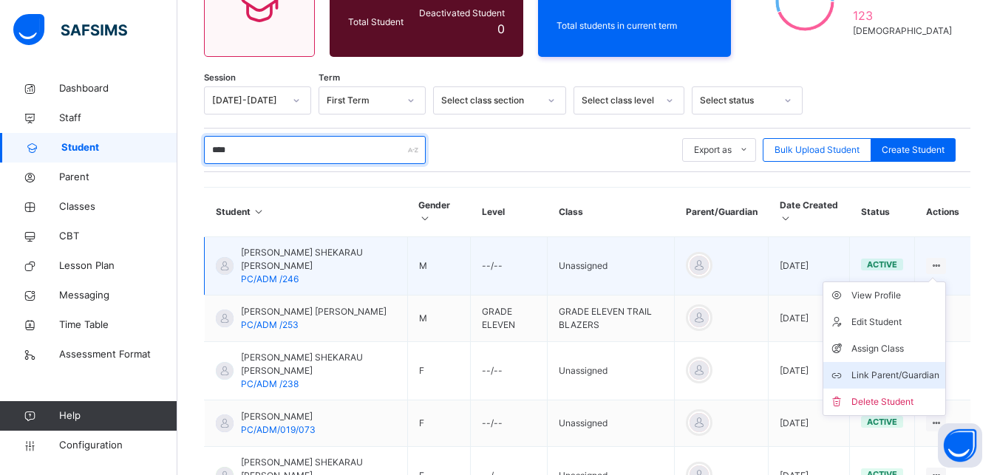
type input "****"
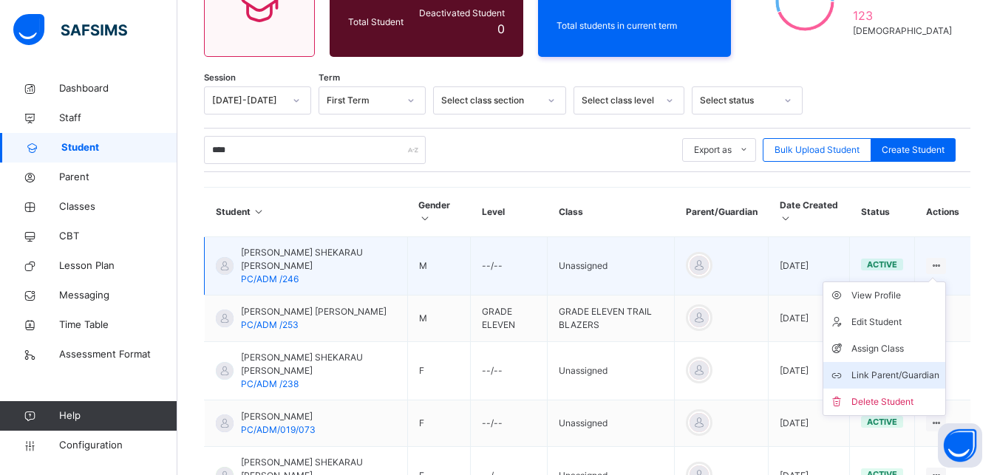
click at [914, 370] on div "Link Parent/Guardian" at bounding box center [895, 375] width 88 height 15
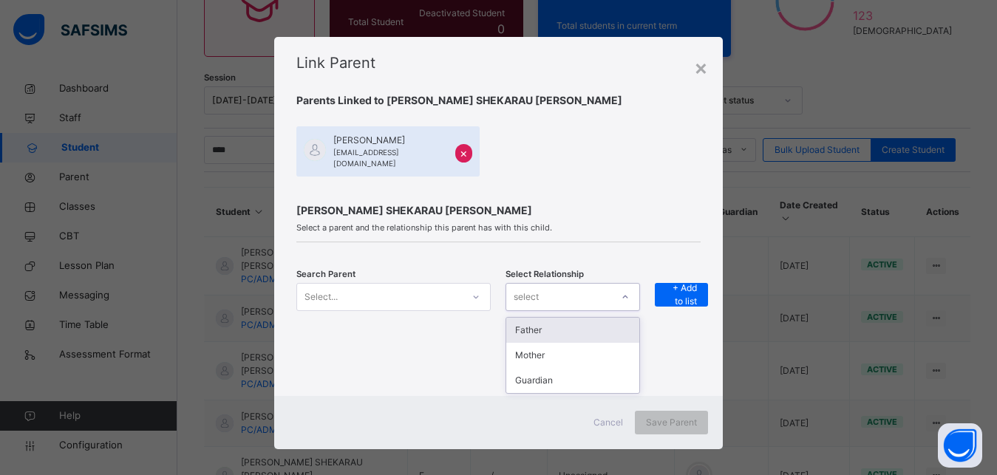
click at [533, 284] on div "select" at bounding box center [526, 297] width 25 height 28
click at [529, 344] on div "Mother" at bounding box center [572, 355] width 132 height 25
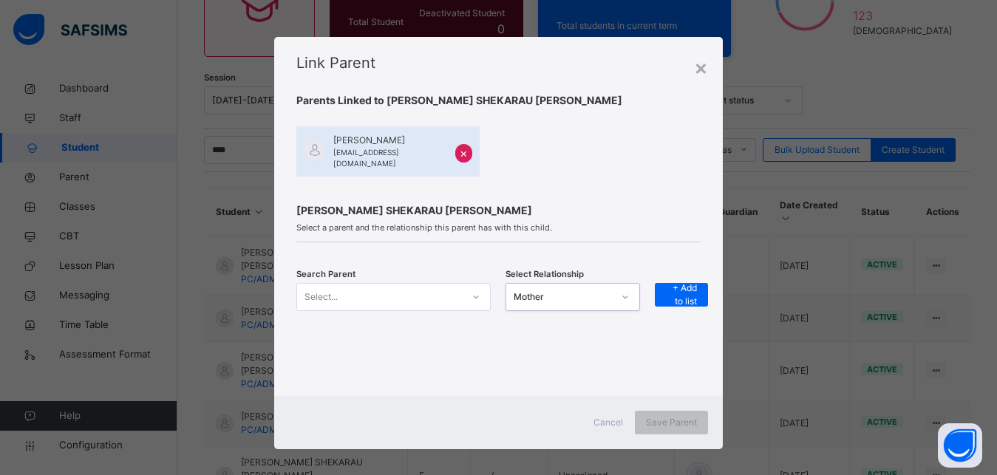
click at [471, 290] on icon at bounding box center [475, 297] width 9 height 15
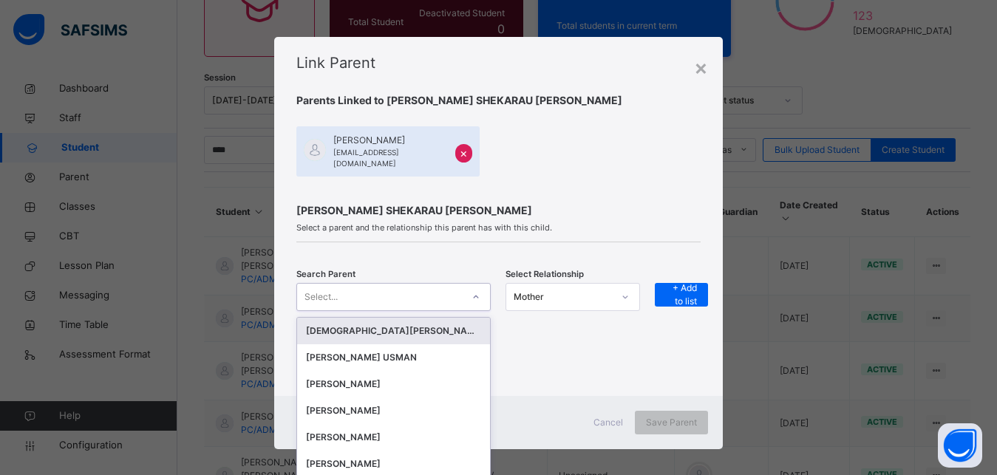
scroll to position [1, 0]
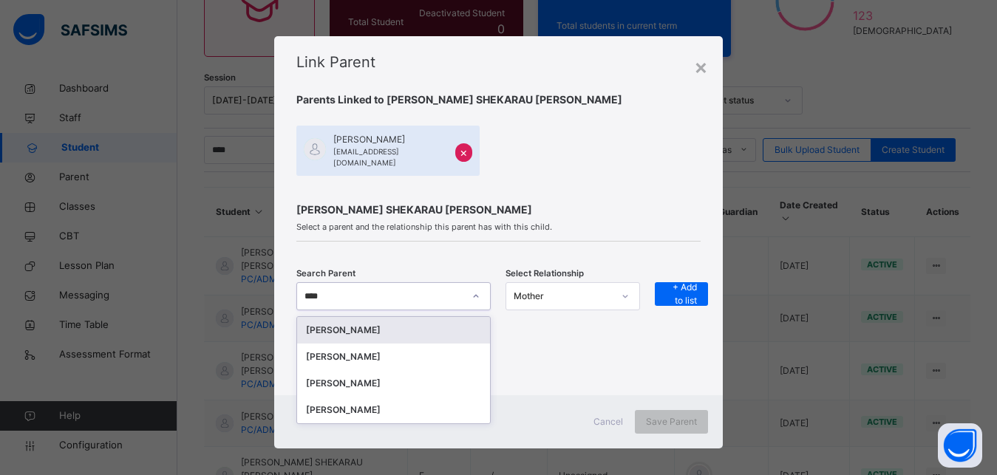
type input "****"
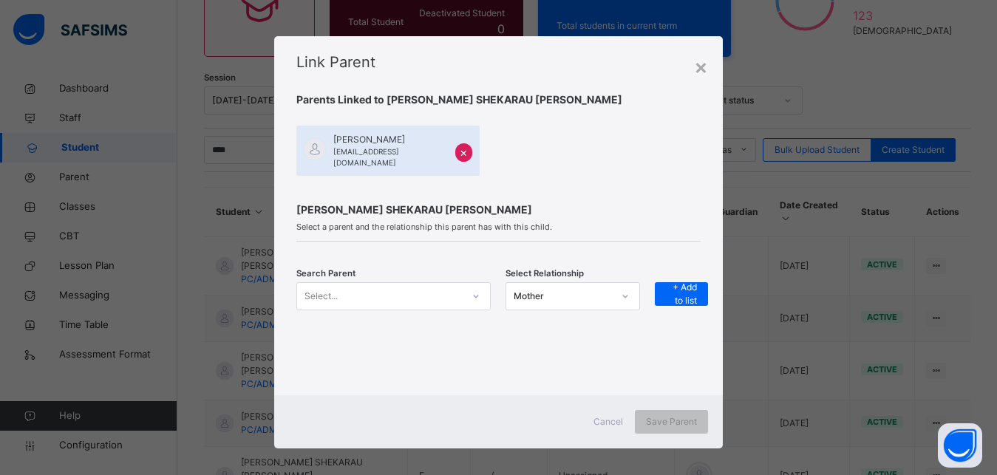
click at [602, 208] on div "[PERSON_NAME] SHEKARAU [PERSON_NAME] Select a parent and the relationship this …" at bounding box center [498, 222] width 404 height 40
click at [678, 285] on span "+ Add to list" at bounding box center [681, 294] width 31 height 27
click at [333, 155] on span "[EMAIL_ADDRESS][DOMAIN_NAME]" at bounding box center [392, 157] width 118 height 22
click at [374, 146] on span "[PERSON_NAME]" at bounding box center [392, 139] width 118 height 13
click at [364, 202] on span "[PERSON_NAME] SHEKARAU [PERSON_NAME]" at bounding box center [498, 210] width 404 height 16
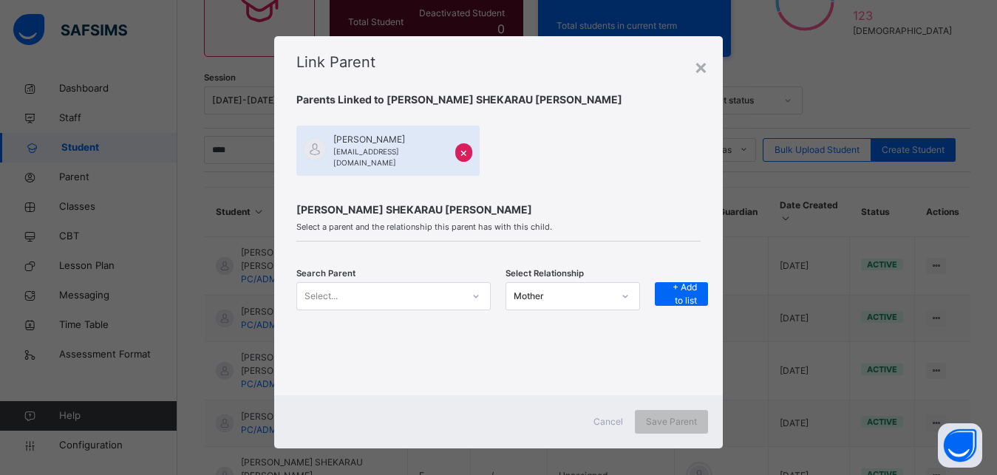
click at [844, 149] on div "× Link Parent Parents Linked to [PERSON_NAME] [PERSON_NAME] [EMAIL_ADDRESS][DOM…" at bounding box center [498, 237] width 997 height 475
click at [698, 72] on div "×" at bounding box center [701, 66] width 14 height 31
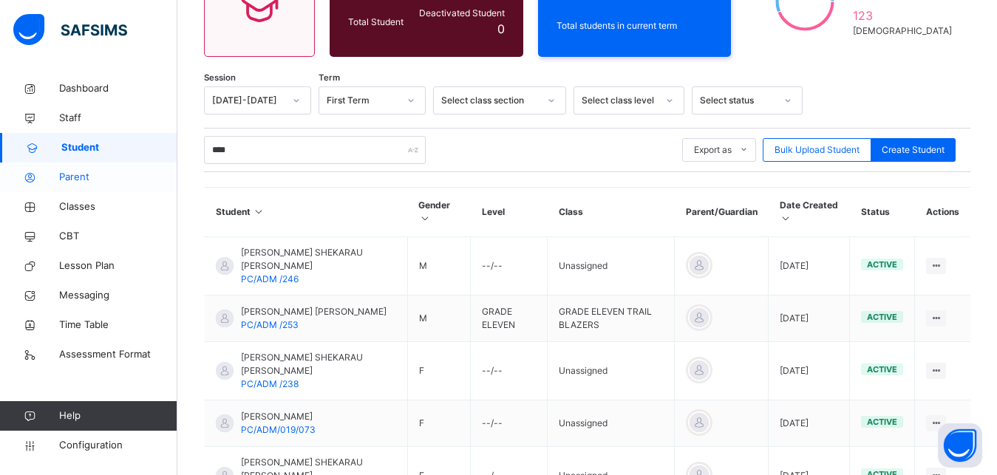
click at [113, 179] on span "Parent" at bounding box center [118, 177] width 118 height 15
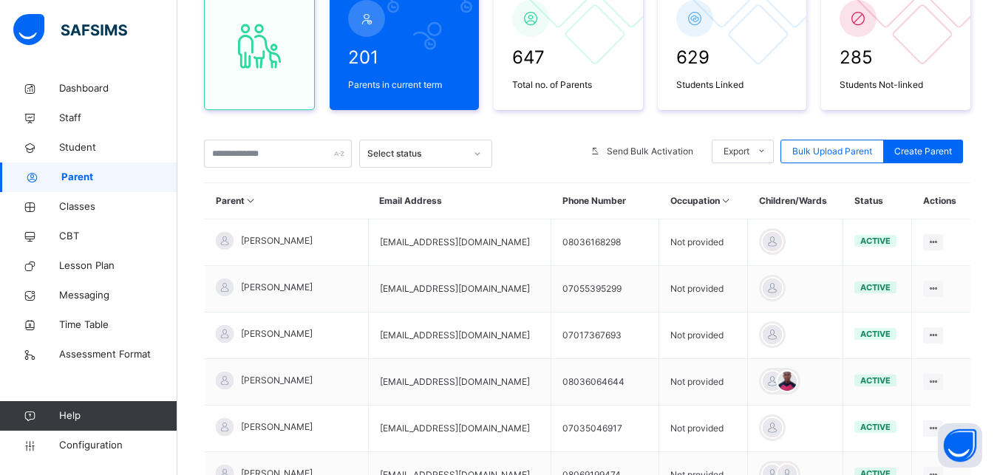
scroll to position [171, 0]
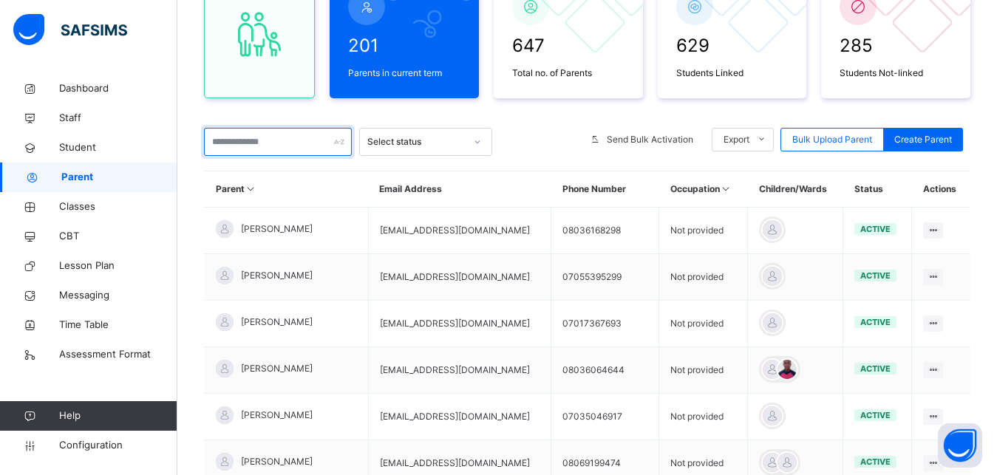
click at [252, 149] on input "text" at bounding box center [278, 142] width 148 height 28
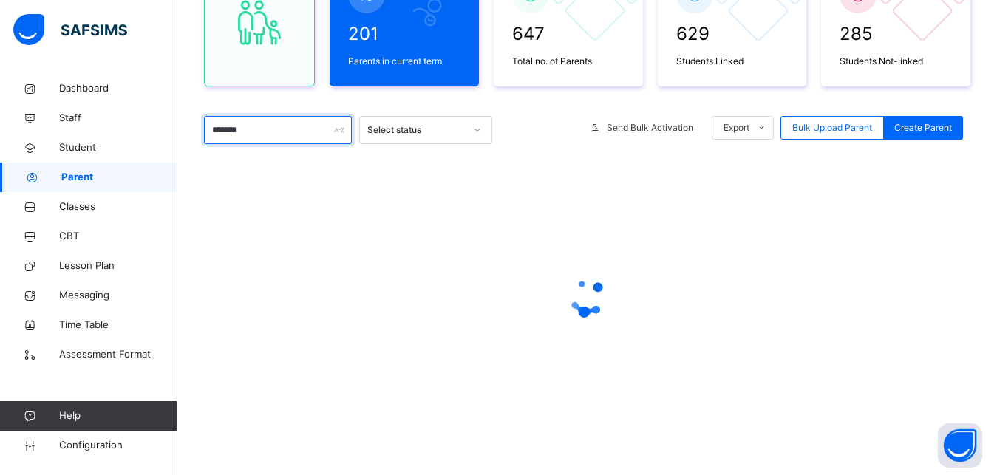
scroll to position [183, 0]
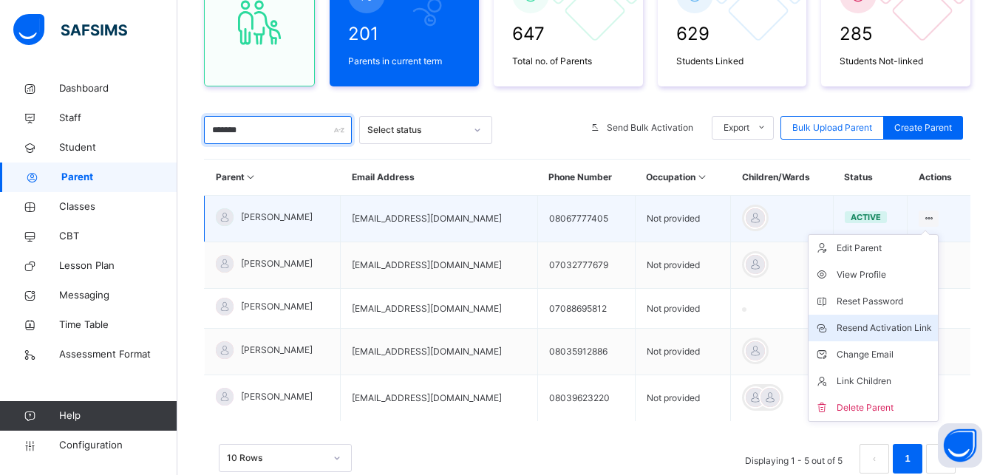
type input "*******"
click at [912, 328] on div "Resend Activation Link" at bounding box center [884, 328] width 95 height 15
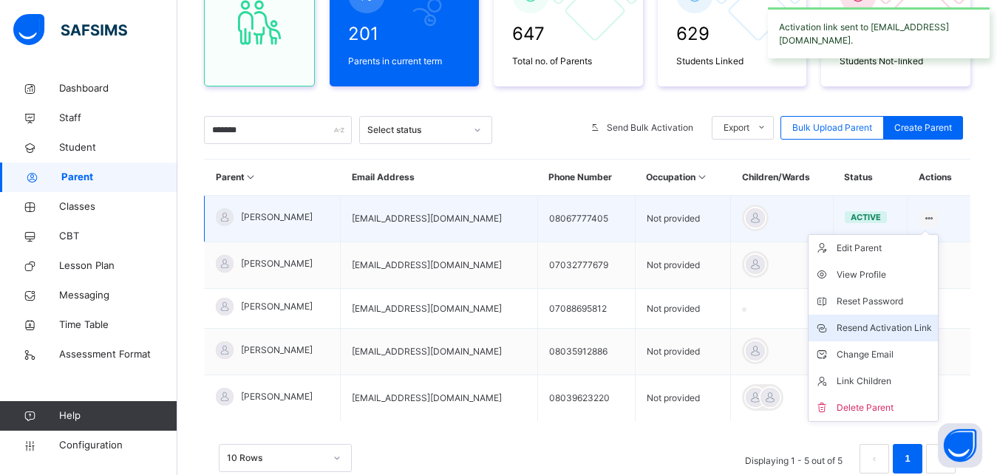
click at [899, 328] on div "Resend Activation Link" at bounding box center [884, 328] width 95 height 15
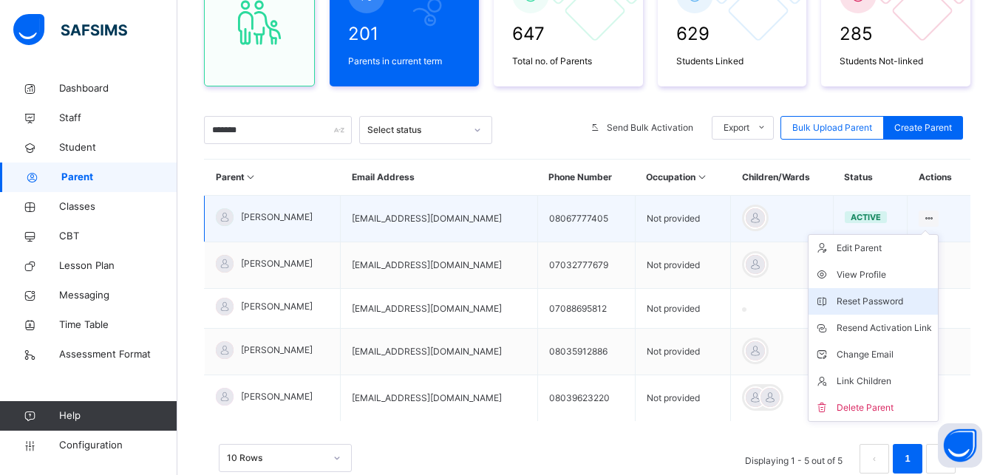
click at [895, 305] on div "Reset Password" at bounding box center [884, 301] width 95 height 15
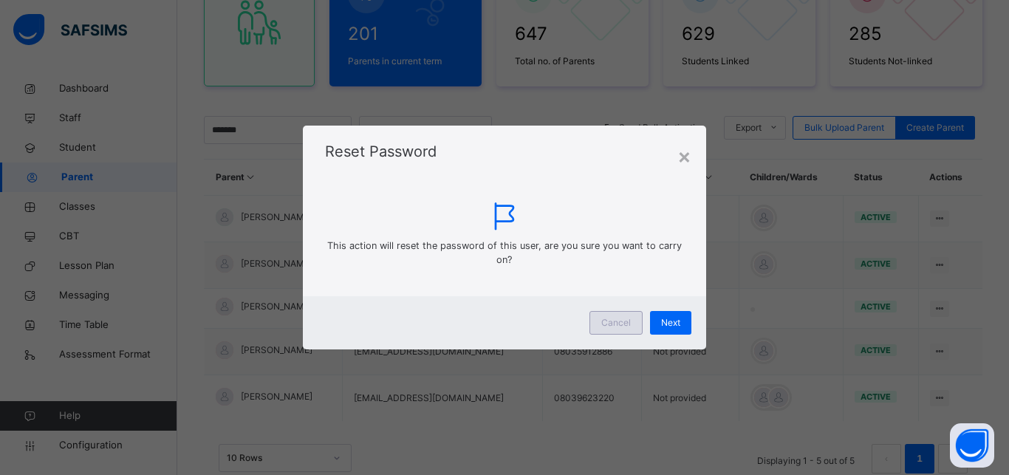
click at [627, 321] on span "Cancel" at bounding box center [617, 322] width 30 height 13
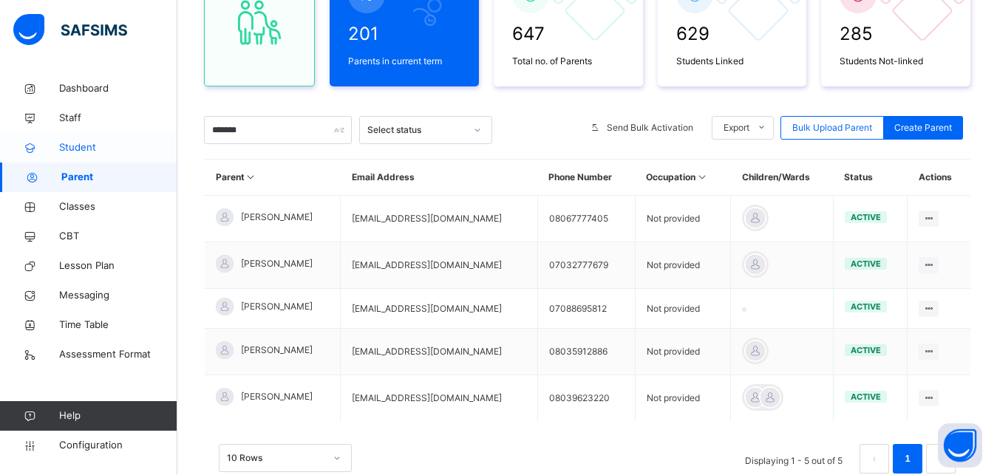
click at [95, 154] on span "Student" at bounding box center [118, 147] width 118 height 15
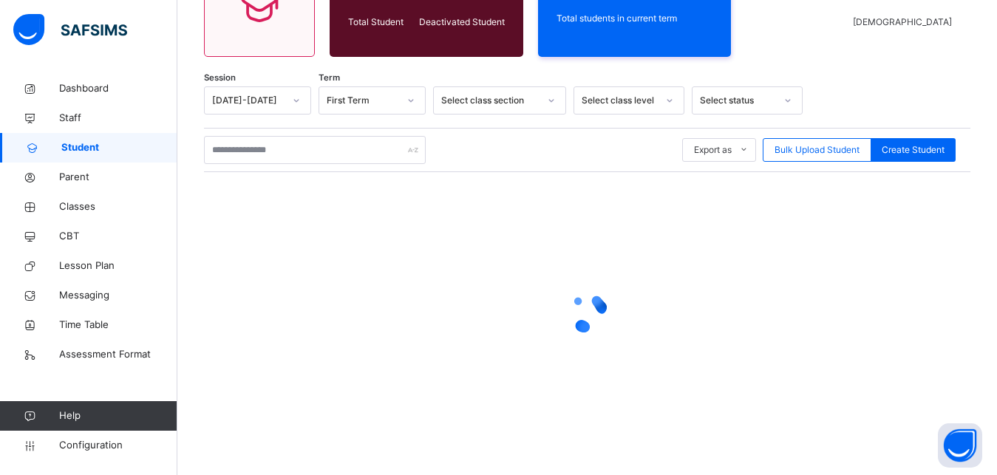
scroll to position [183, 0]
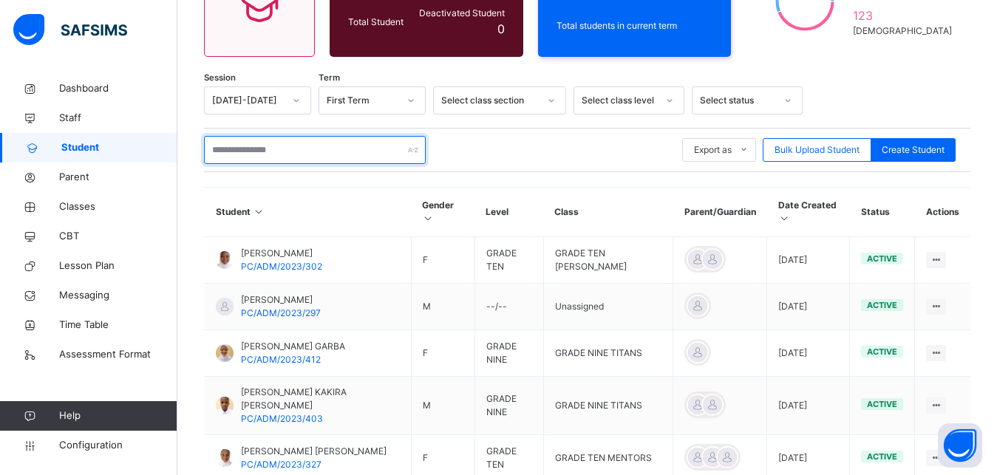
click at [252, 147] on input "text" at bounding box center [315, 150] width 222 height 28
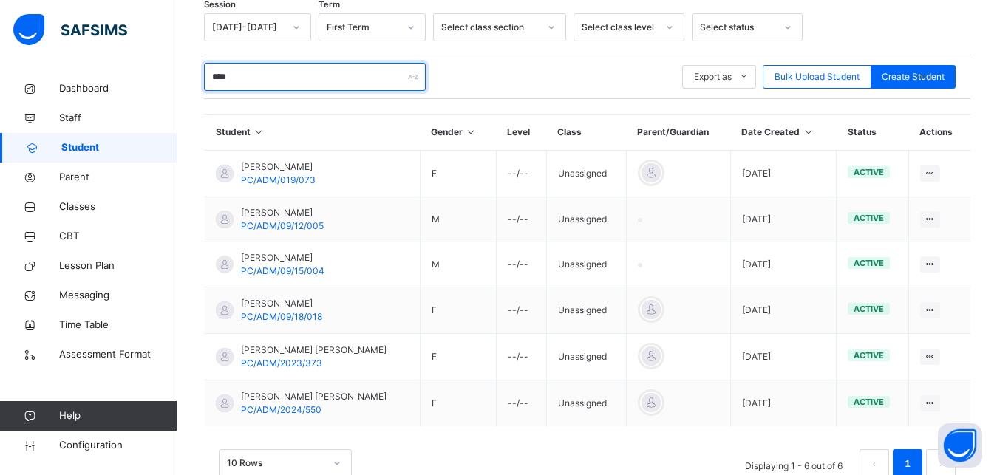
scroll to position [280, 0]
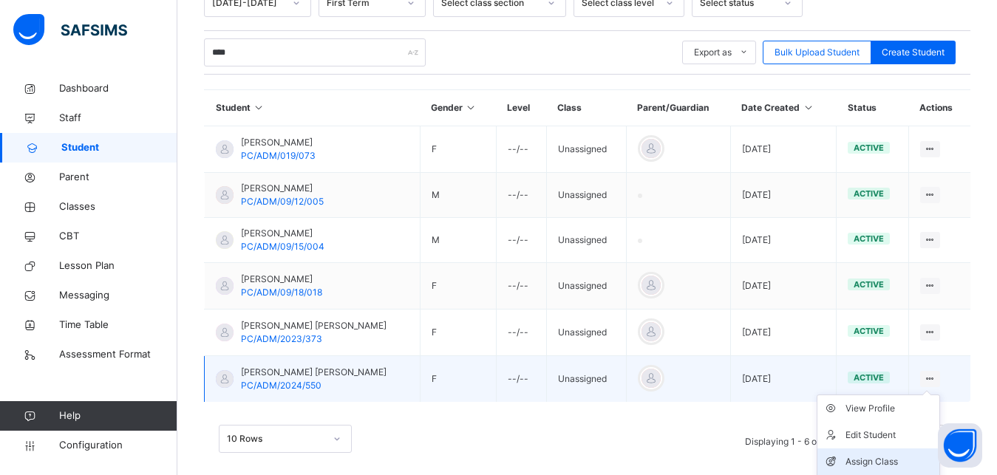
click at [893, 463] on div "Assign Class" at bounding box center [889, 461] width 88 height 15
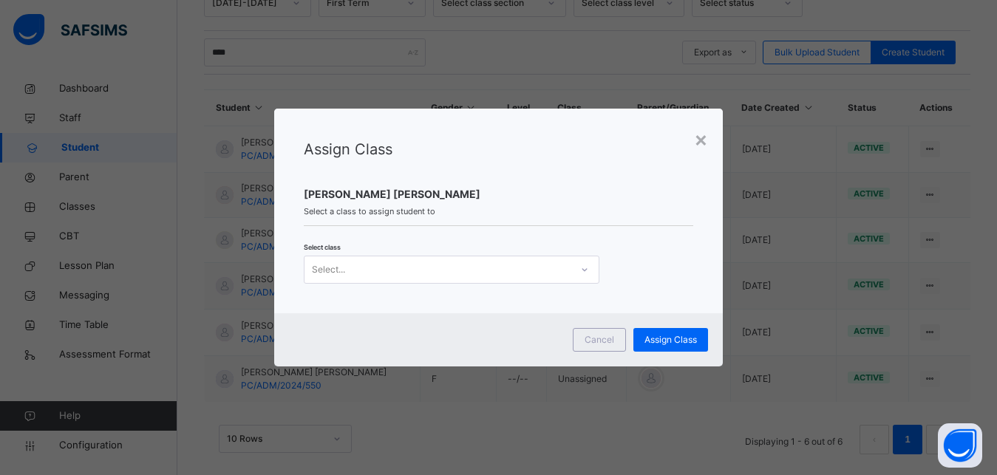
scroll to position [0, 0]
click at [581, 274] on icon at bounding box center [584, 269] width 9 height 15
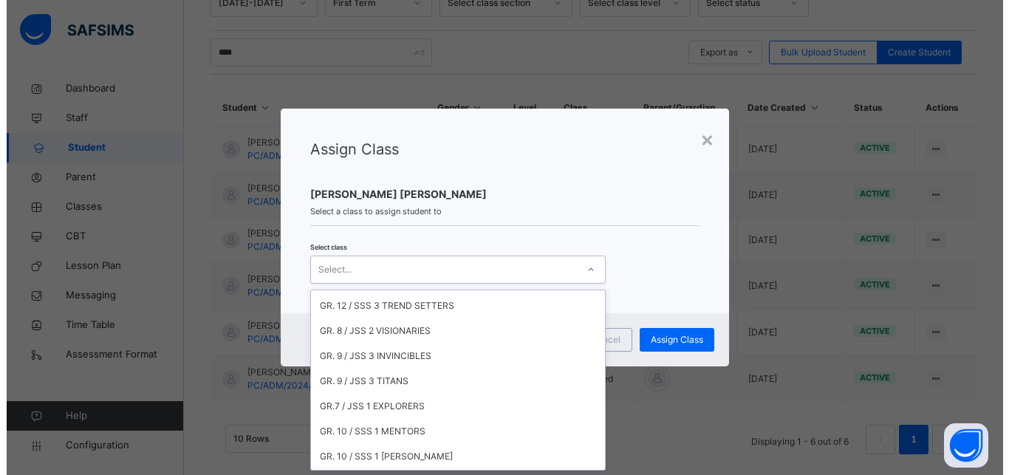
scroll to position [171, 0]
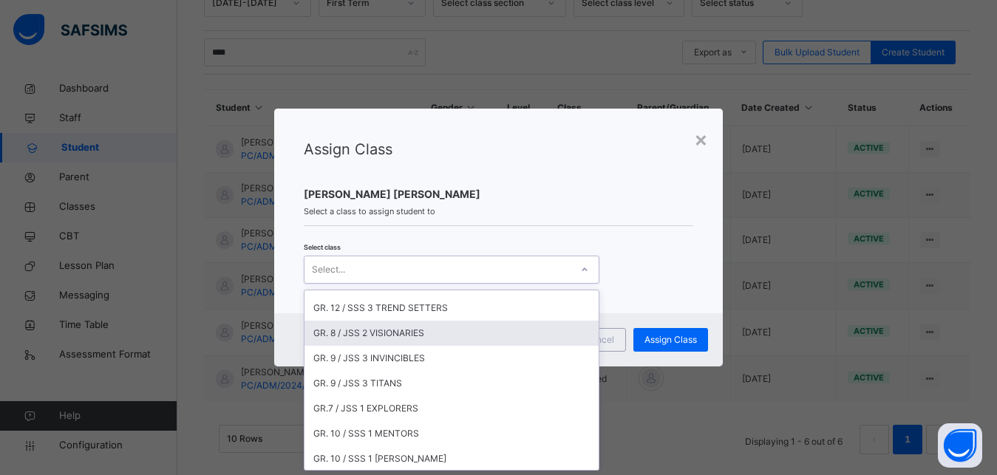
click at [431, 331] on div "GR. 8 / JSS 2 VISIONARIES" at bounding box center [451, 333] width 294 height 25
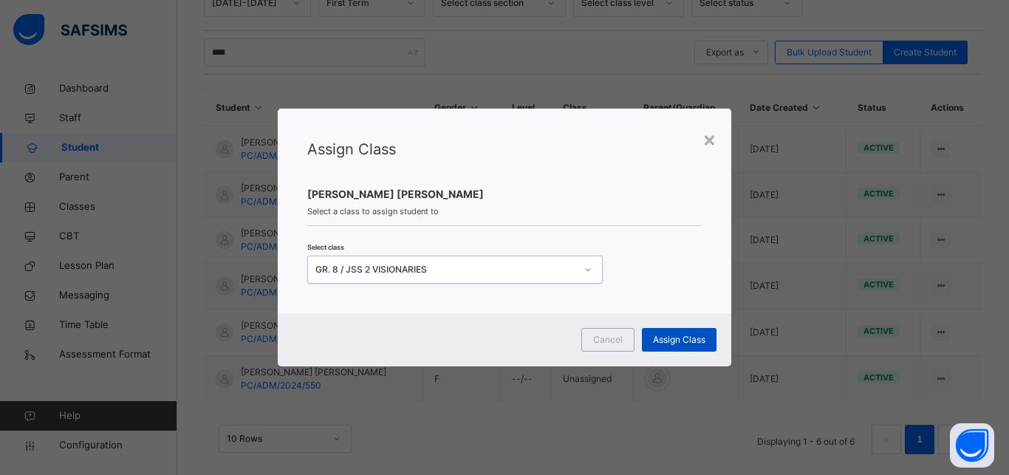
click at [668, 341] on span "Assign Class" at bounding box center [679, 339] width 52 height 13
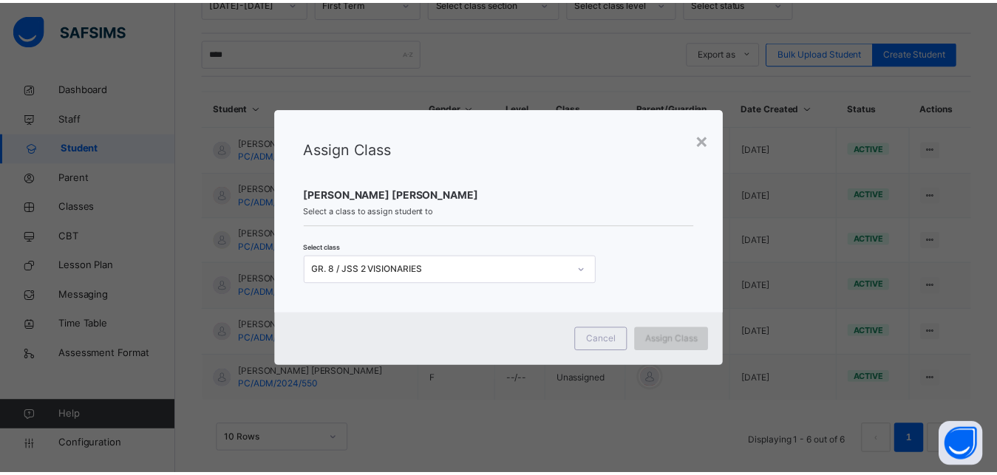
scroll to position [183, 0]
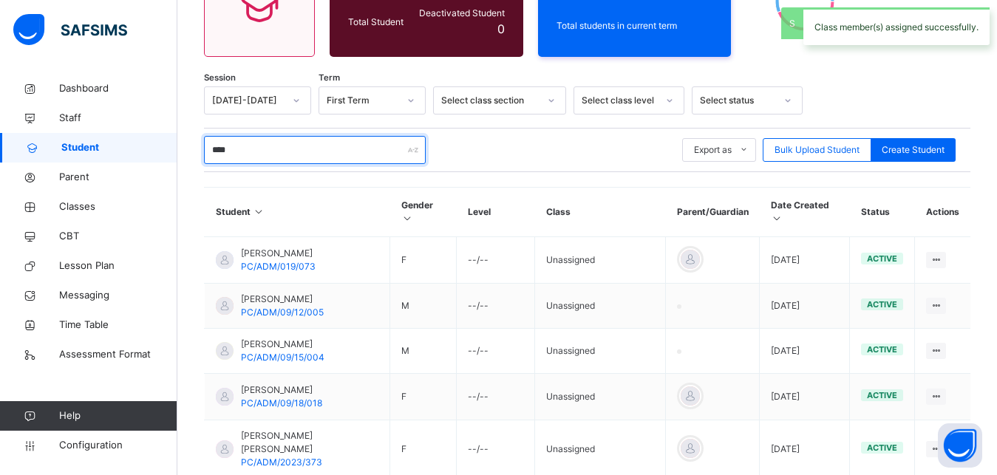
click at [279, 156] on input "****" at bounding box center [315, 150] width 222 height 28
type input "*"
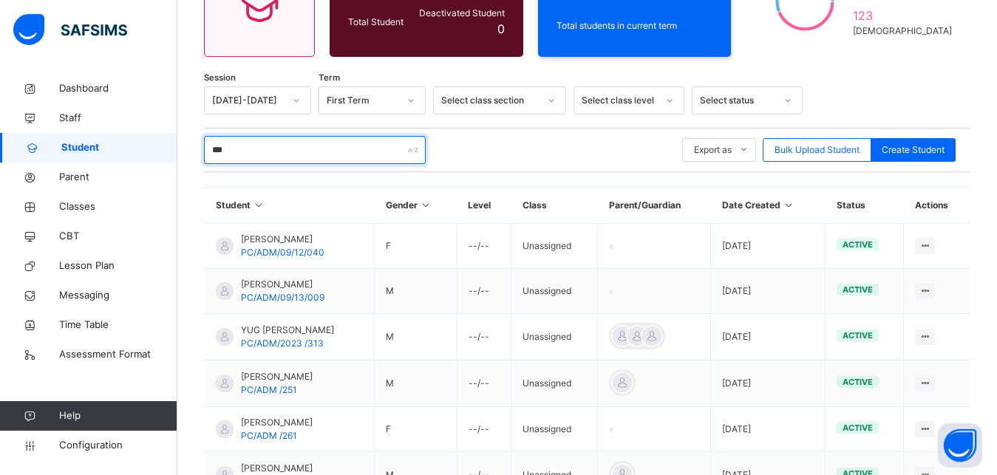
scroll to position [67, 0]
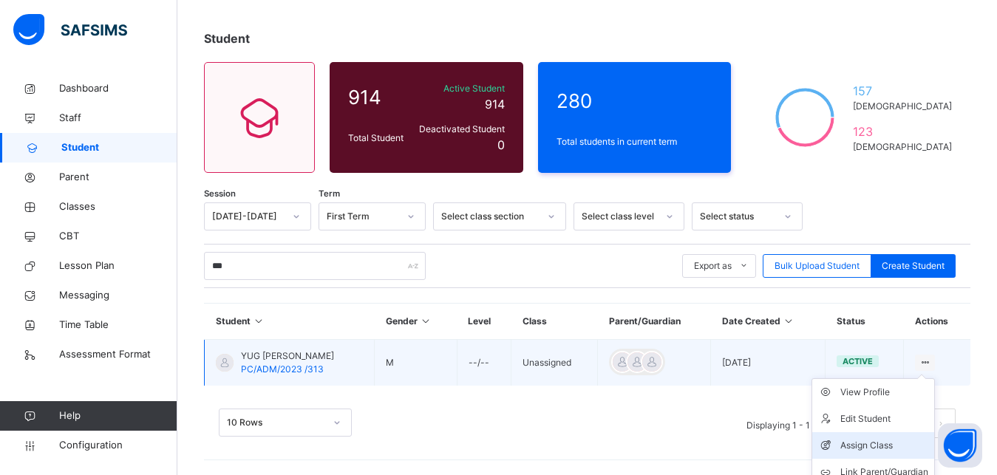
click at [883, 441] on div "Assign Class" at bounding box center [884, 445] width 88 height 15
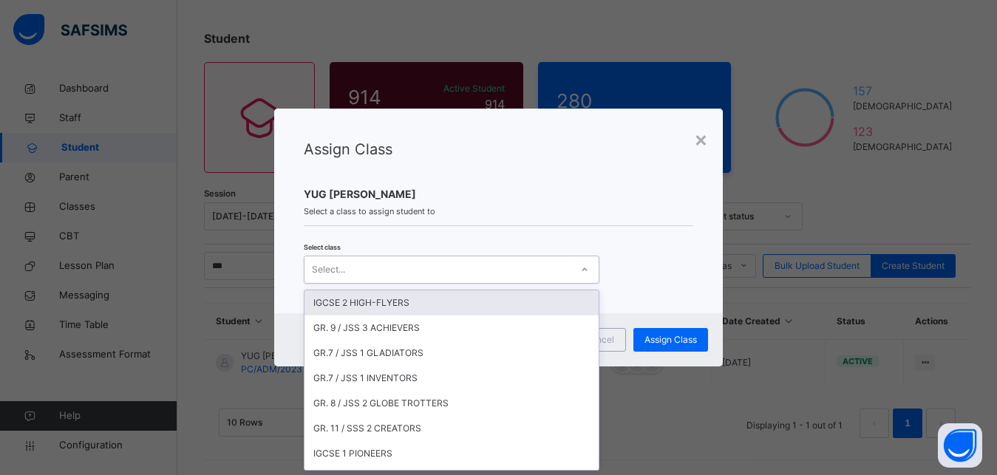
click at [443, 266] on div "Select..." at bounding box center [437, 269] width 266 height 23
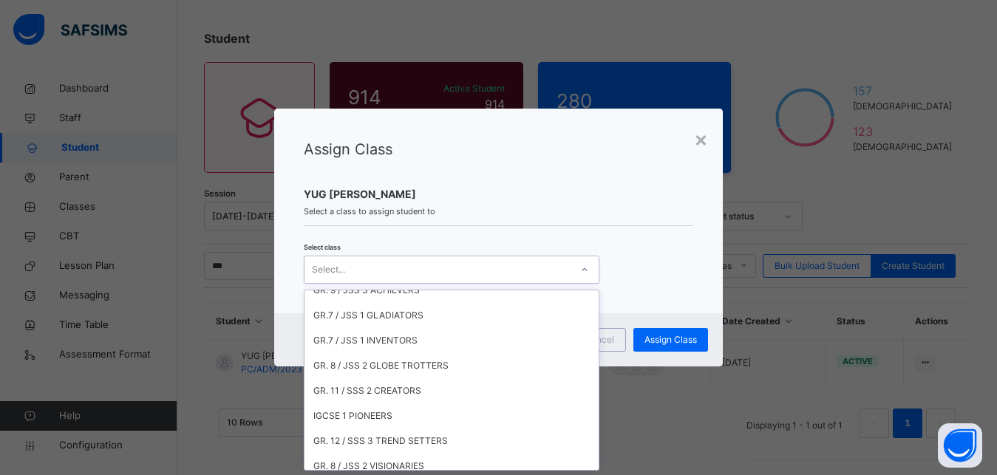
scroll to position [51, 0]
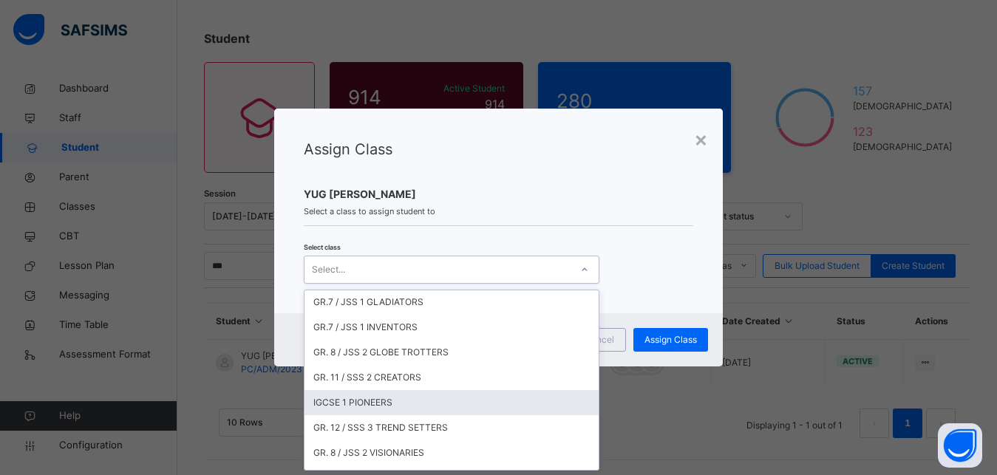
click at [393, 405] on div "IGCSE 1 PIONEERS" at bounding box center [451, 402] width 294 height 25
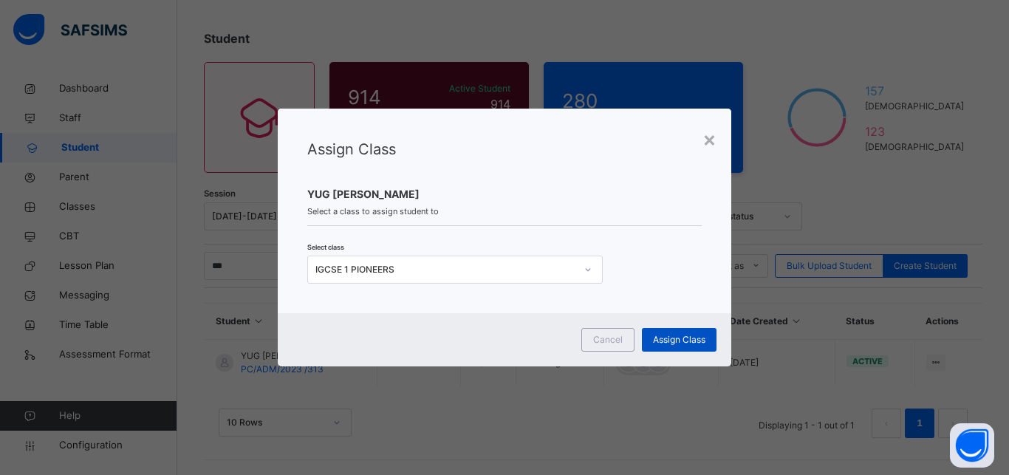
click at [692, 347] on div "Assign Class" at bounding box center [679, 340] width 75 height 24
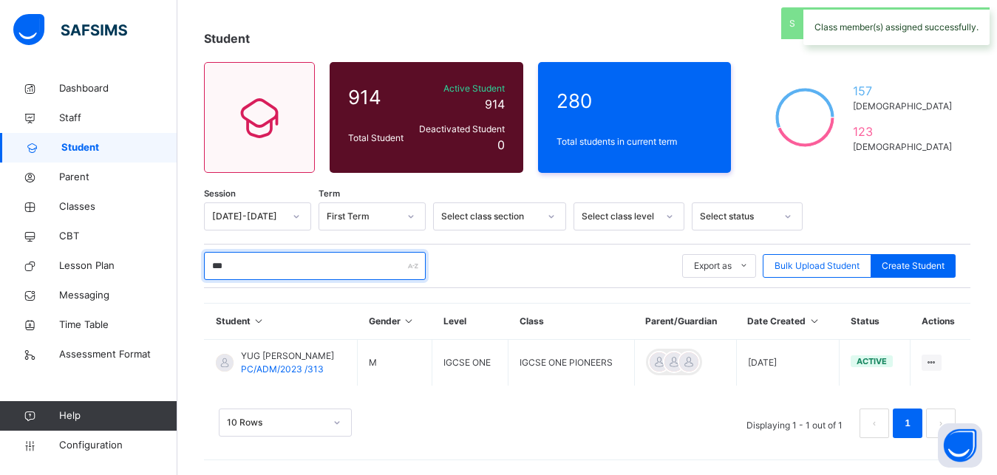
click at [258, 262] on input "***" at bounding box center [315, 266] width 222 height 28
type input "*"
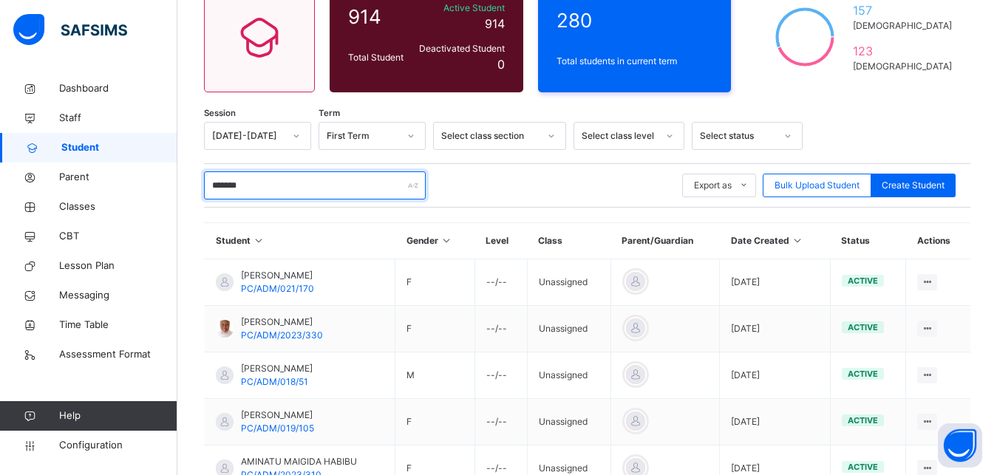
scroll to position [171, 0]
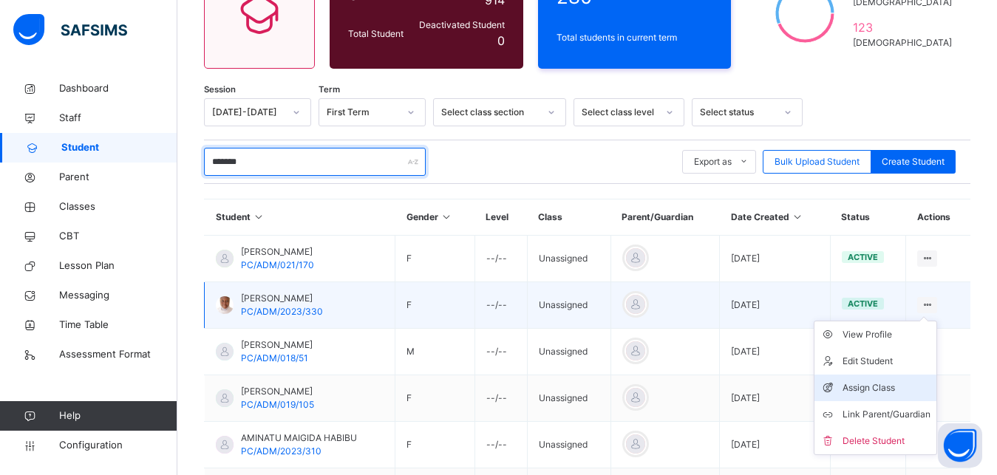
type input "*******"
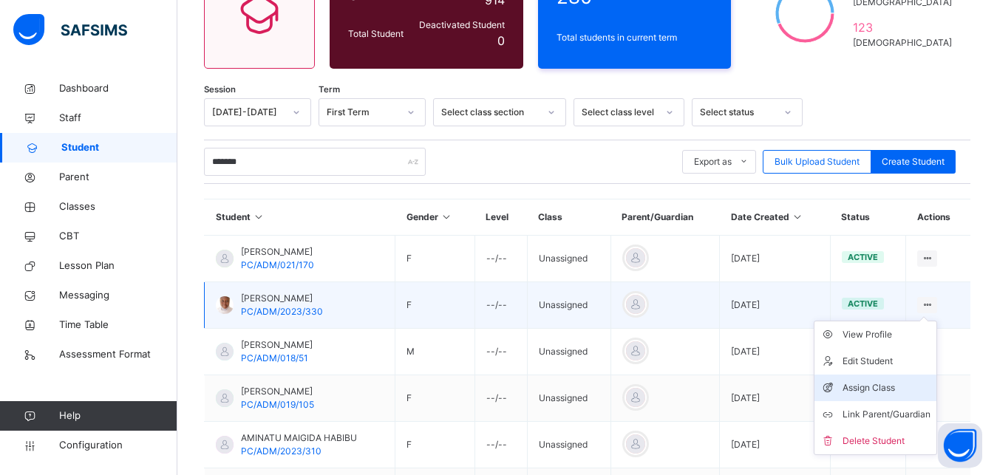
click at [897, 389] on div "Assign Class" at bounding box center [886, 388] width 88 height 15
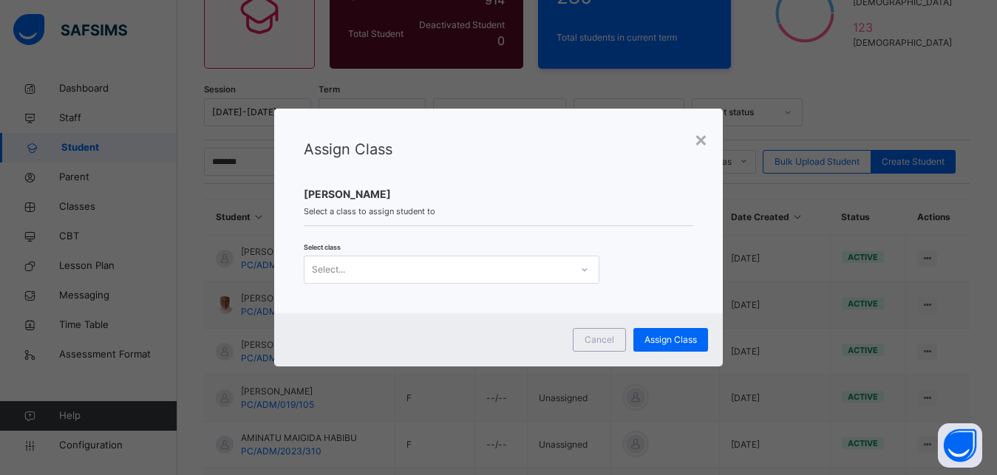
click at [470, 273] on div "Select..." at bounding box center [437, 269] width 266 height 23
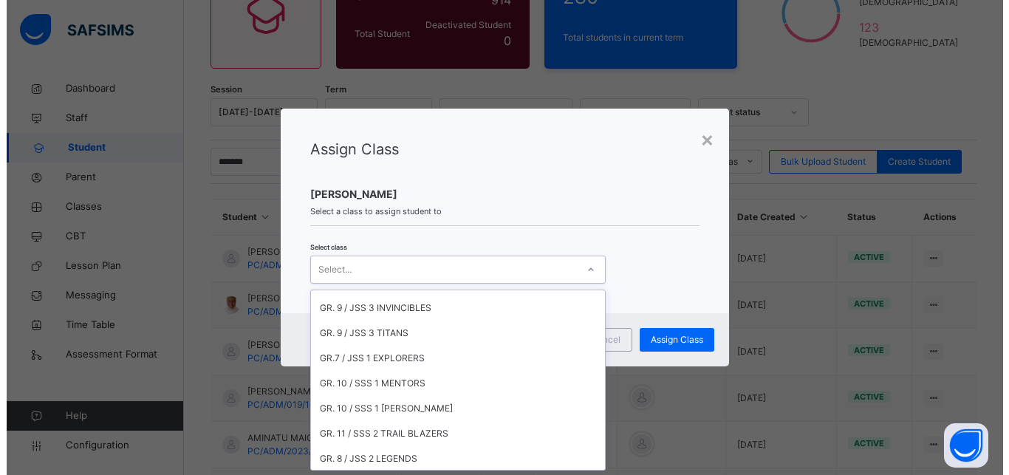
scroll to position [219, 0]
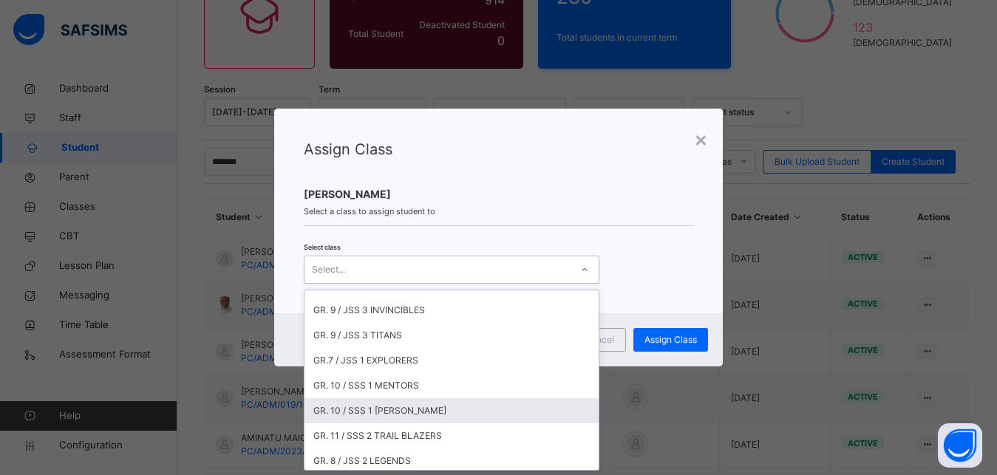
click at [401, 407] on div "GR. 10 / SSS 1 [PERSON_NAME]" at bounding box center [451, 410] width 294 height 25
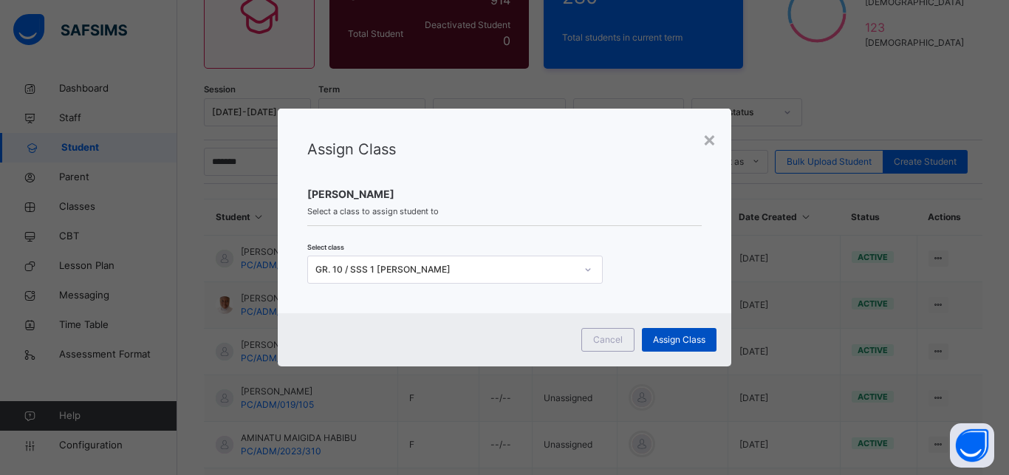
click at [688, 341] on span "Assign Class" at bounding box center [679, 339] width 52 height 13
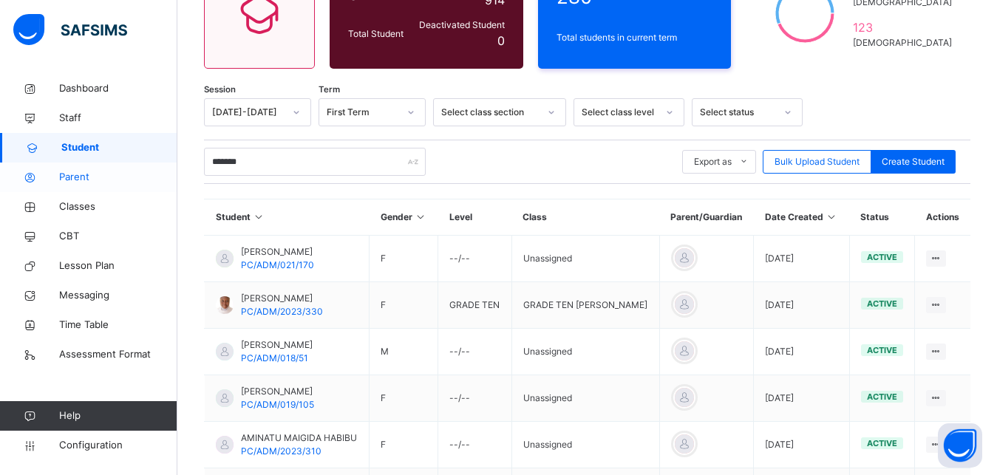
click at [138, 183] on span "Parent" at bounding box center [118, 177] width 118 height 15
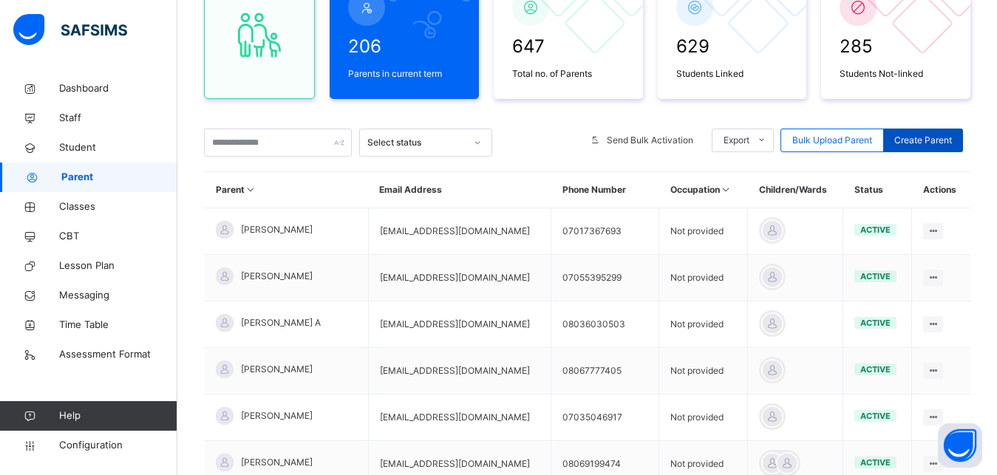
click at [952, 134] on span "Create Parent" at bounding box center [923, 140] width 58 height 13
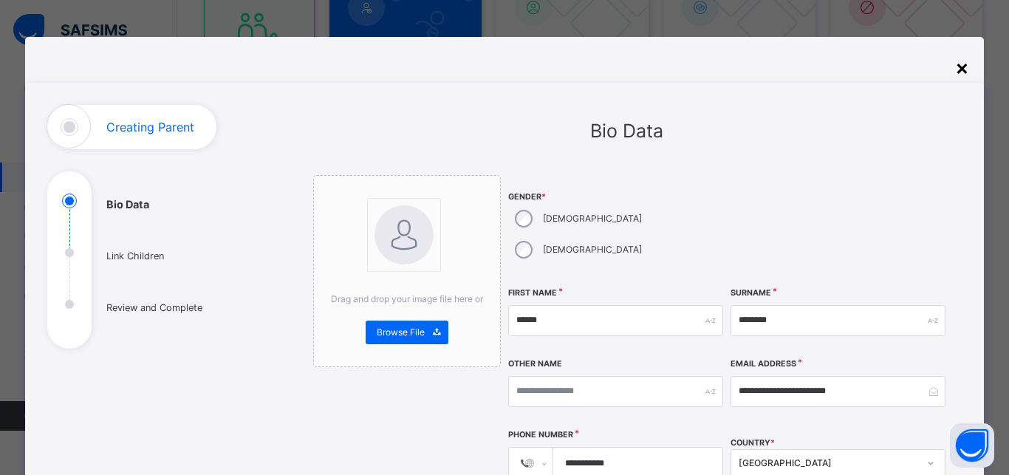
click at [958, 78] on div "×" at bounding box center [963, 67] width 14 height 31
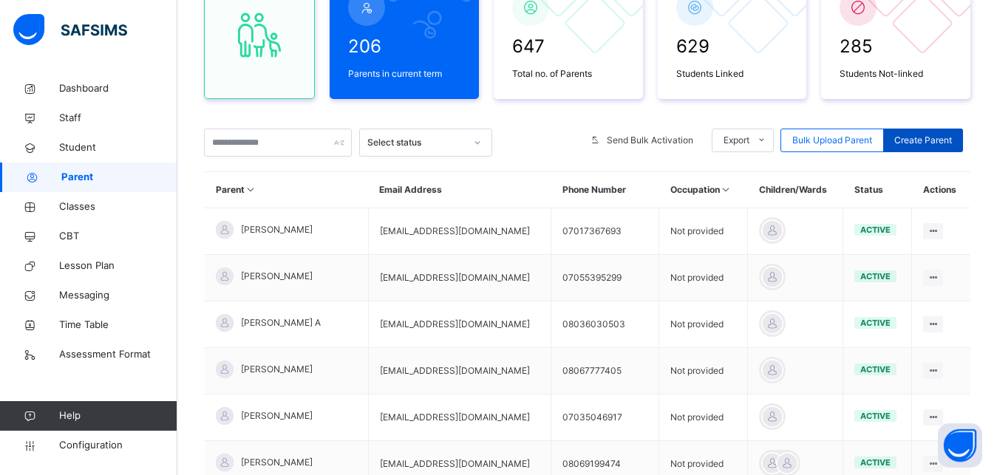
click at [941, 137] on span "Create Parent" at bounding box center [923, 140] width 58 height 13
select select "**"
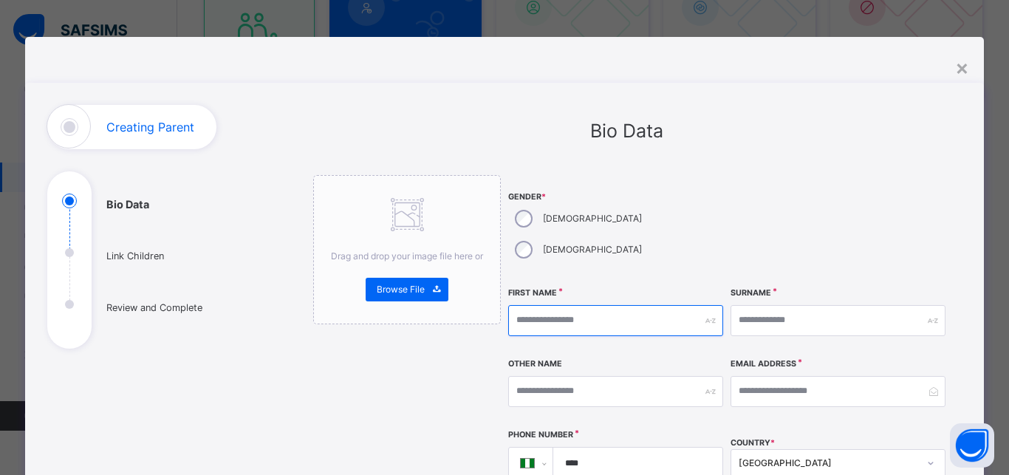
click at [559, 305] on input "text" at bounding box center [615, 320] width 215 height 31
type input "*"
type input "******"
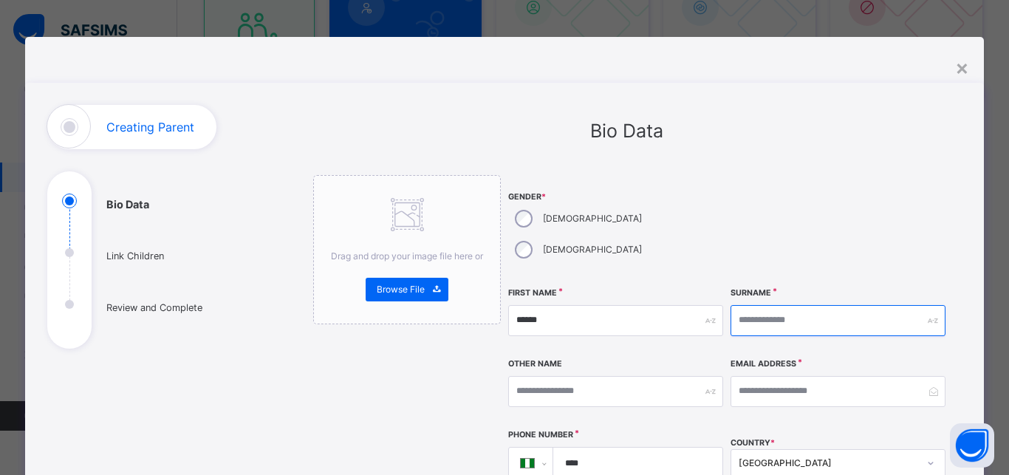
click at [757, 305] on input "text" at bounding box center [838, 320] width 215 height 31
type input "*****"
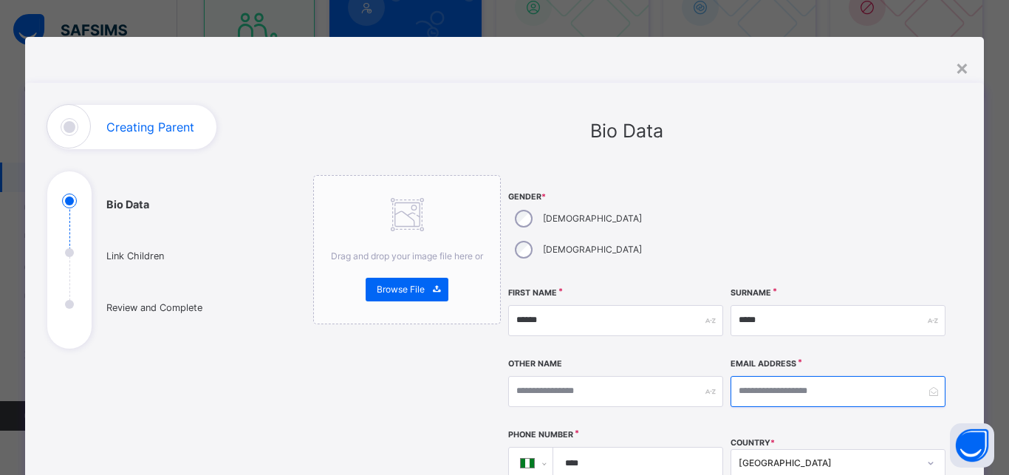
click at [750, 376] on input "email" at bounding box center [838, 391] width 215 height 31
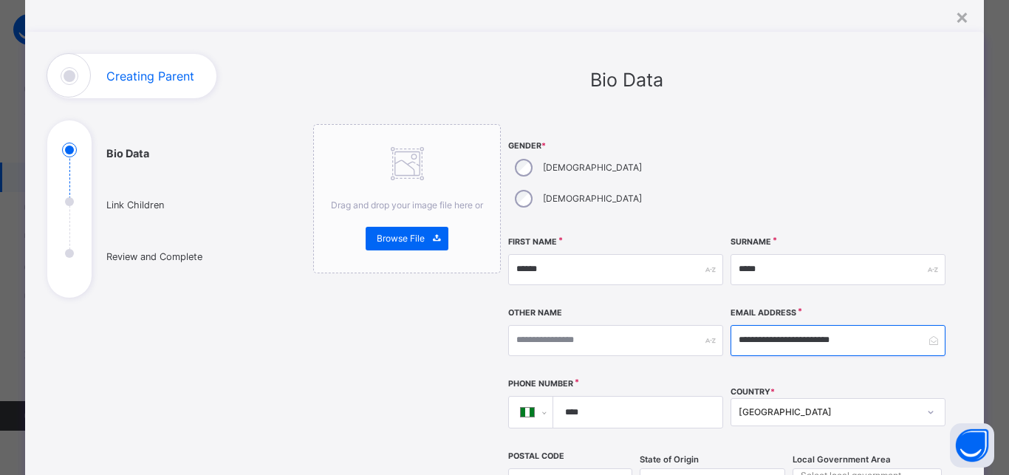
scroll to position [62, 0]
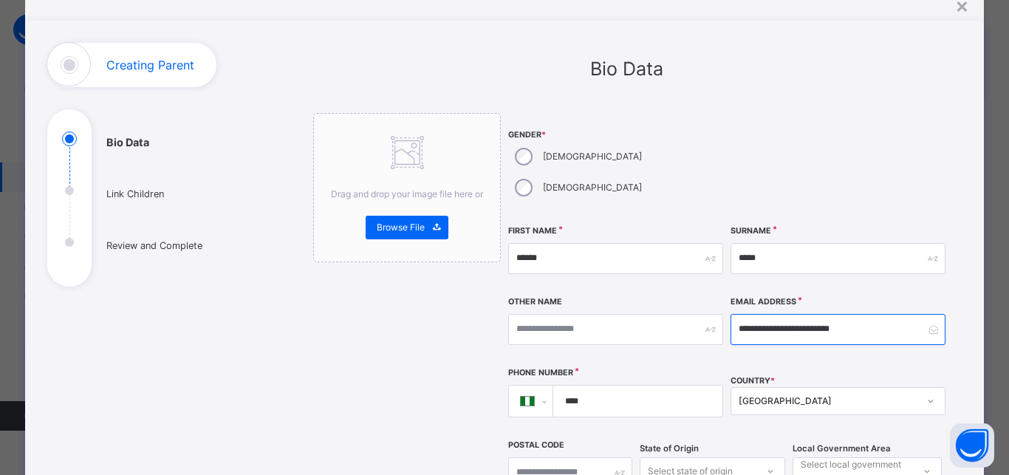
type input "**********"
click at [594, 386] on input "****" at bounding box center [634, 401] width 157 height 31
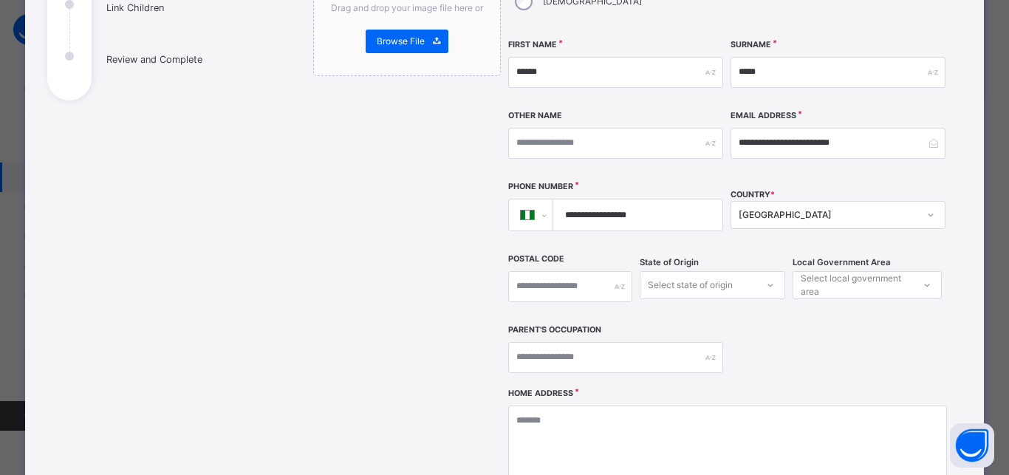
scroll to position [251, 0]
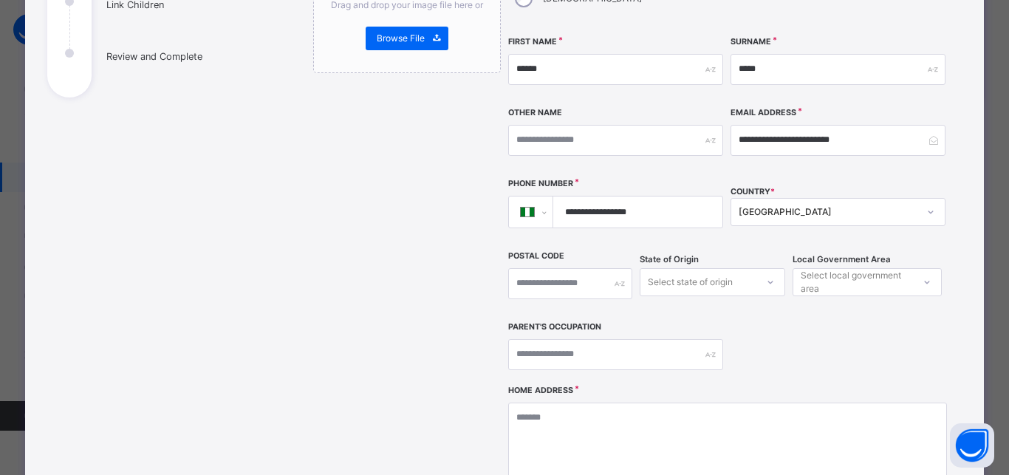
type input "**********"
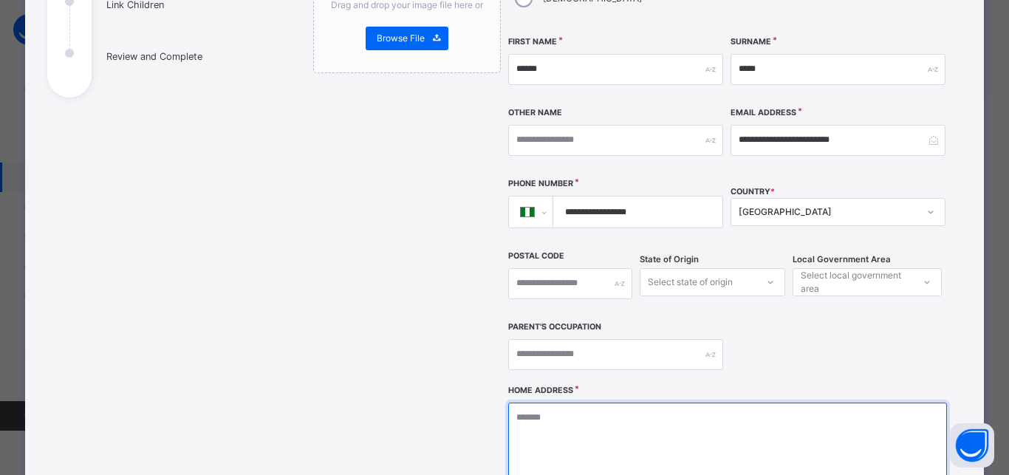
click at [600, 449] on textarea at bounding box center [727, 477] width 438 height 148
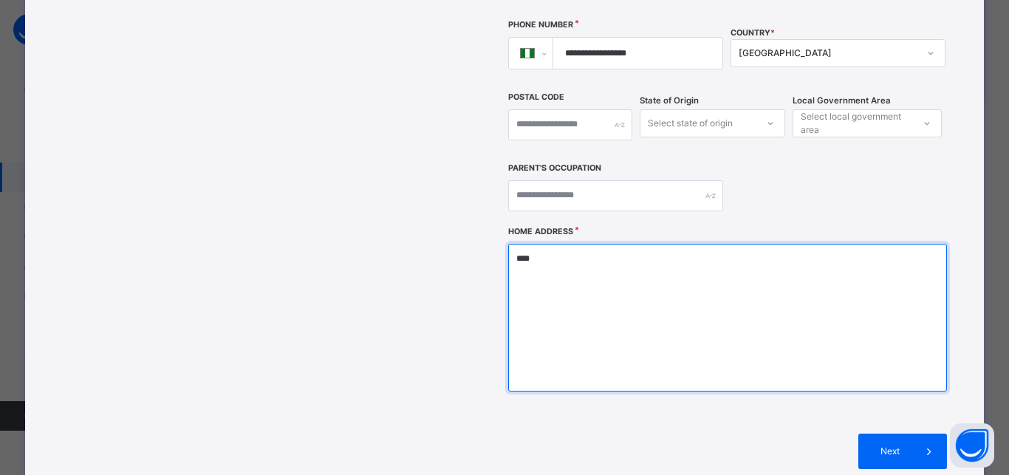
scroll to position [531, 0]
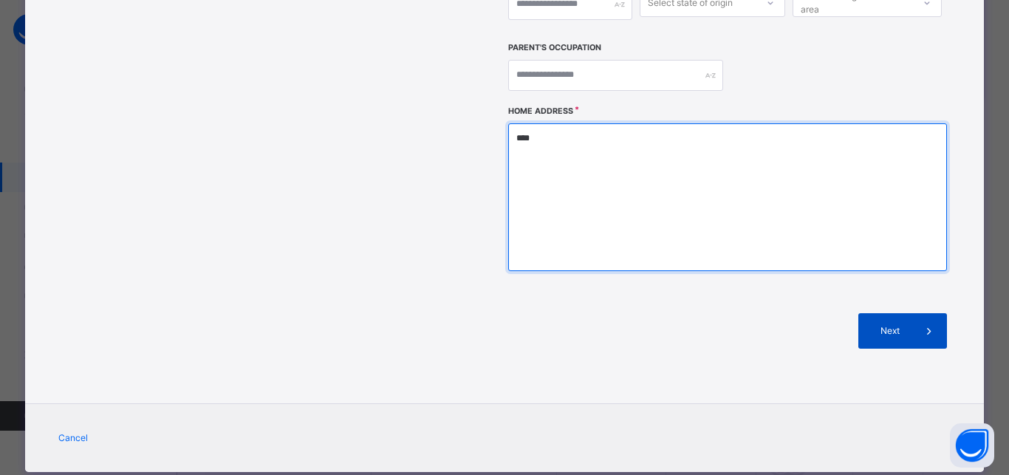
type textarea "****"
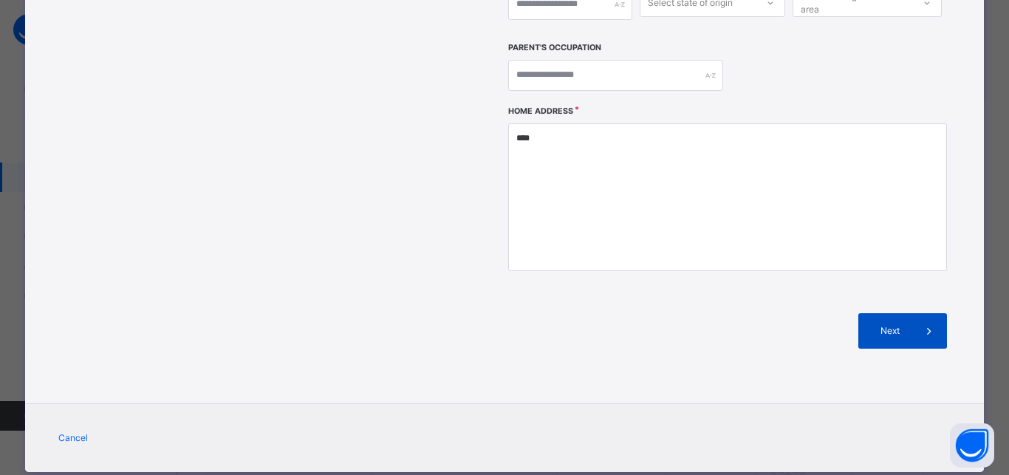
click at [885, 324] on span "Next" at bounding box center [891, 330] width 42 height 13
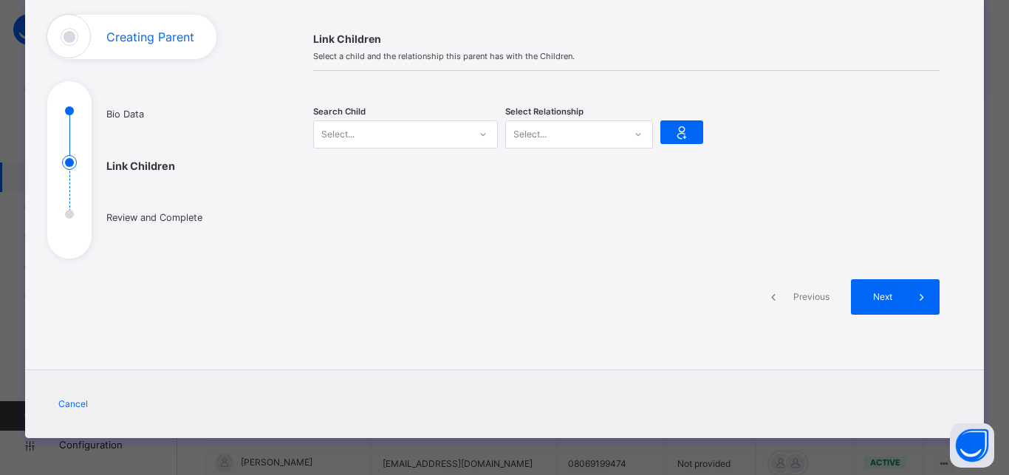
click at [448, 135] on div "Select..." at bounding box center [391, 134] width 155 height 23
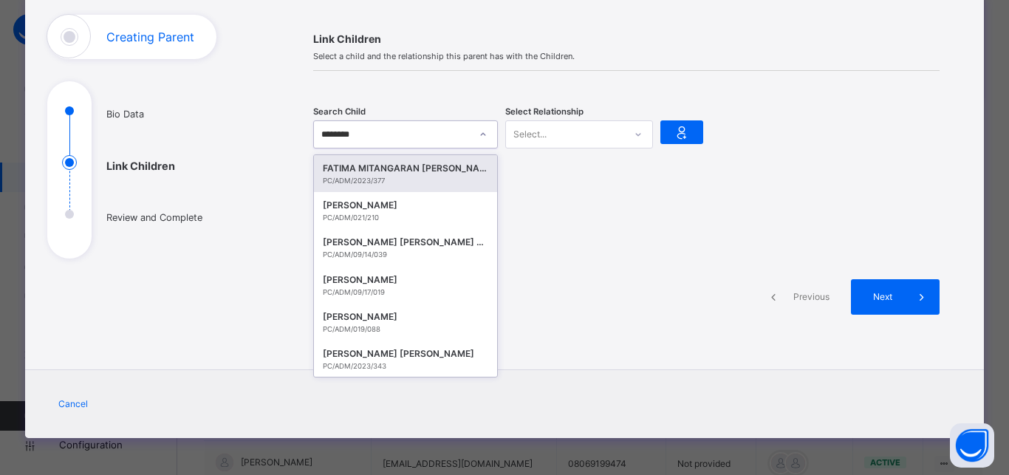
type input "*********"
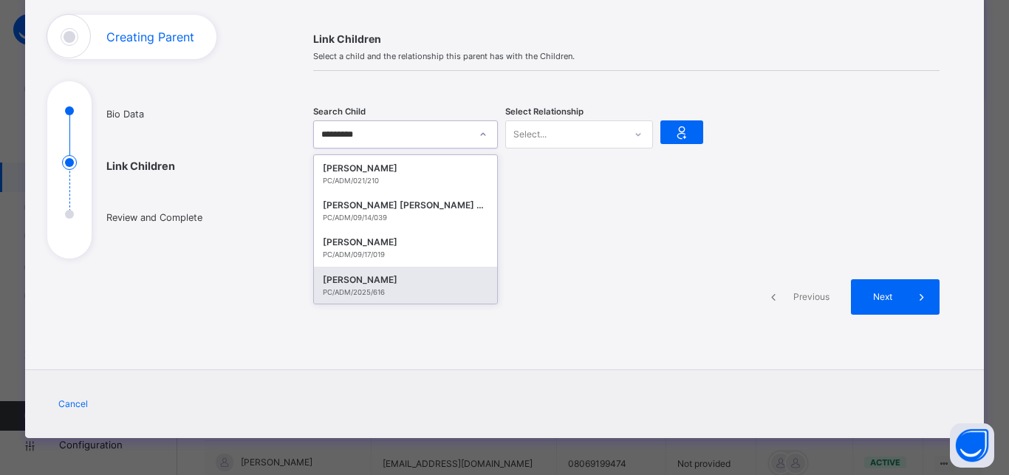
click at [414, 283] on div "[PERSON_NAME]" at bounding box center [406, 280] width 166 height 15
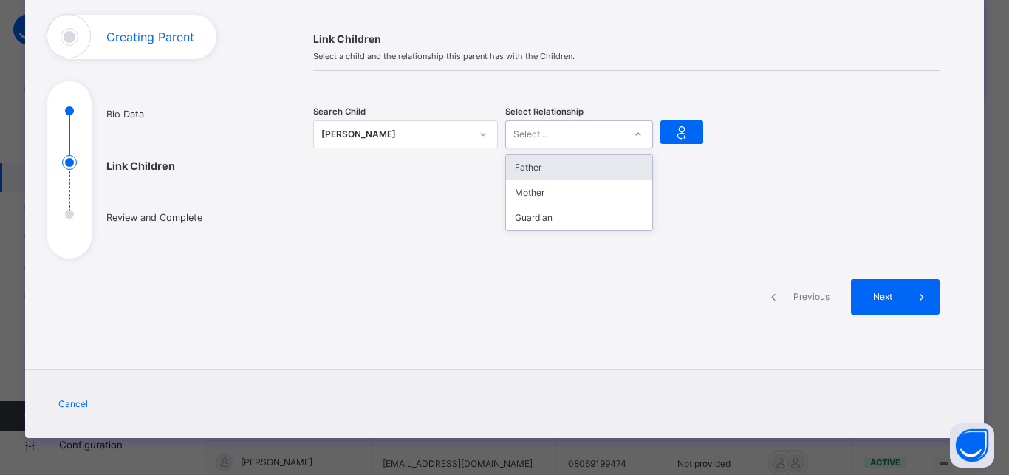
click at [627, 143] on div at bounding box center [638, 135] width 25 height 24
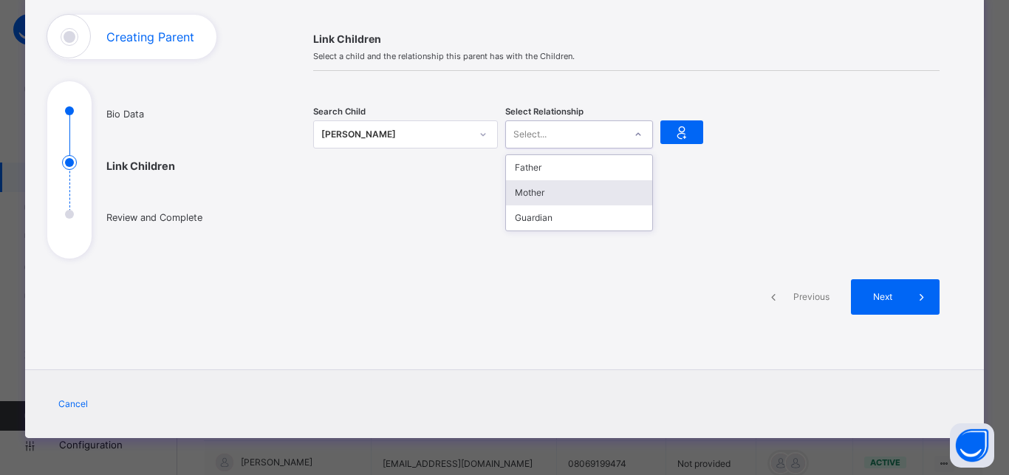
click at [588, 196] on div "Mother" at bounding box center [579, 192] width 146 height 25
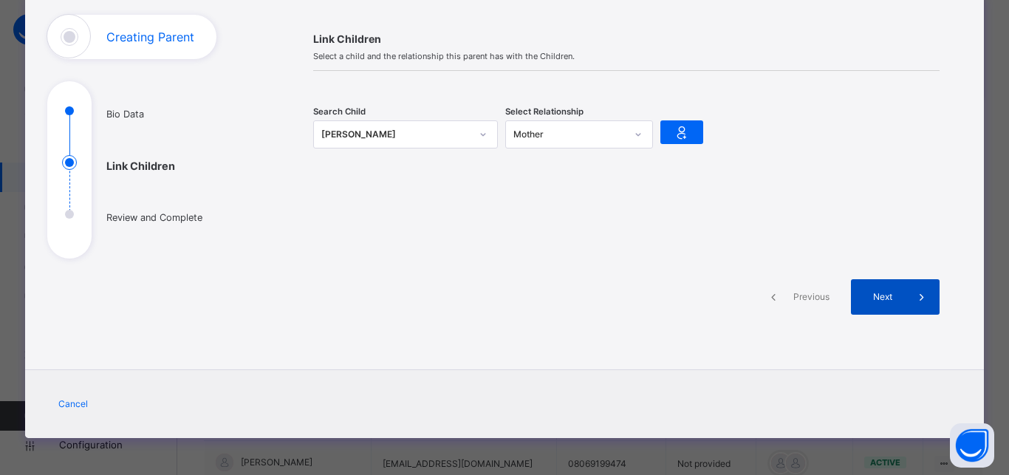
click at [891, 290] on span "Next" at bounding box center [883, 296] width 42 height 13
click at [680, 139] on icon at bounding box center [682, 132] width 21 height 22
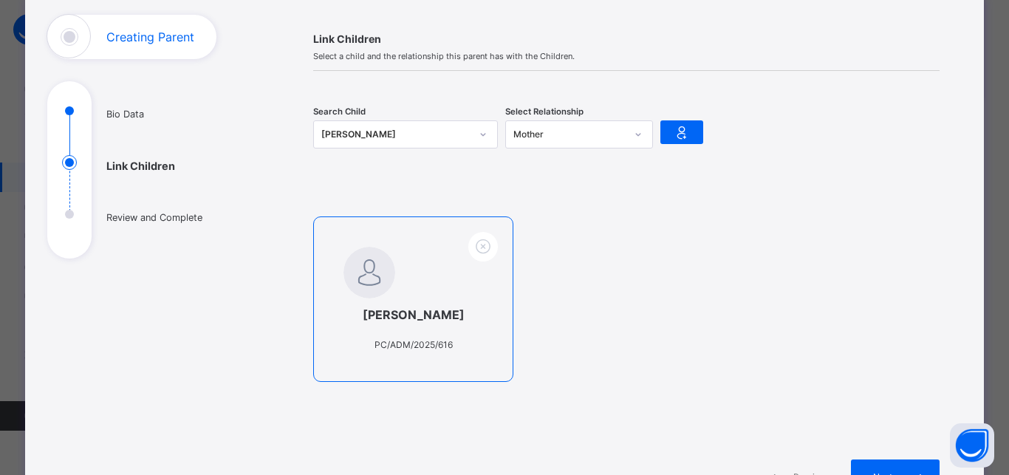
click at [434, 274] on div "[PERSON_NAME] PC/ADM/2025/616" at bounding box center [413, 300] width 200 height 166
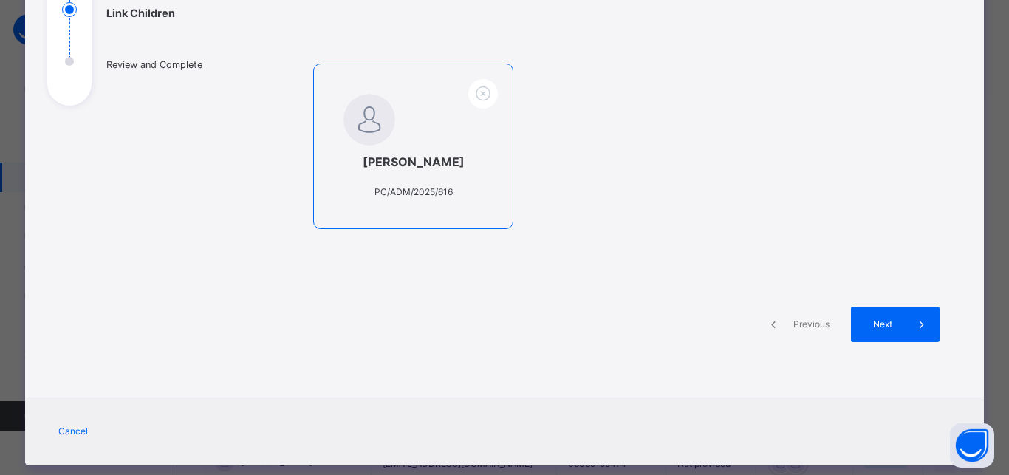
scroll to position [288, 0]
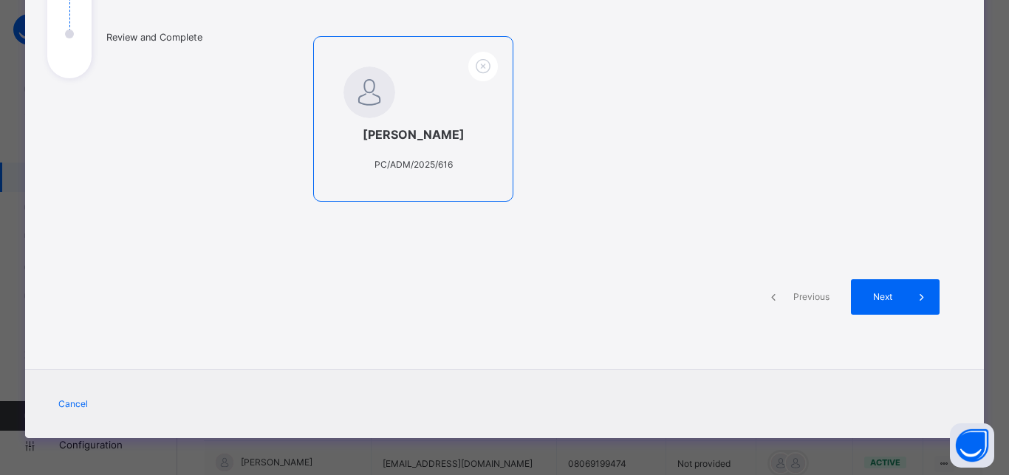
click at [452, 157] on span at bounding box center [414, 154] width 140 height 7
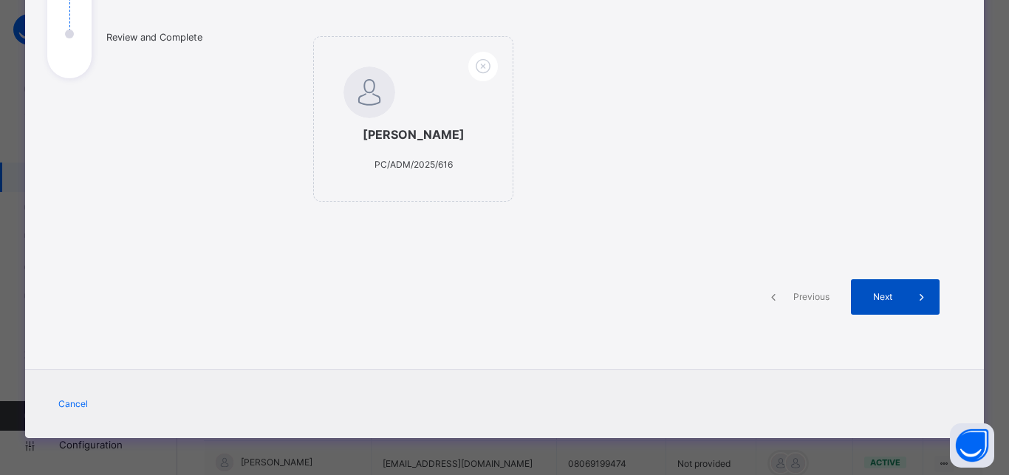
click at [877, 292] on span "Next" at bounding box center [883, 296] width 42 height 13
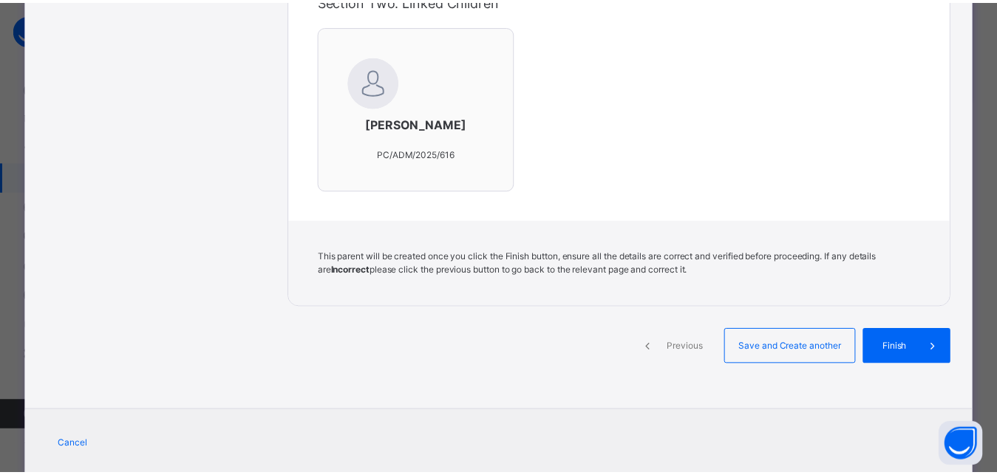
scroll to position [564, 0]
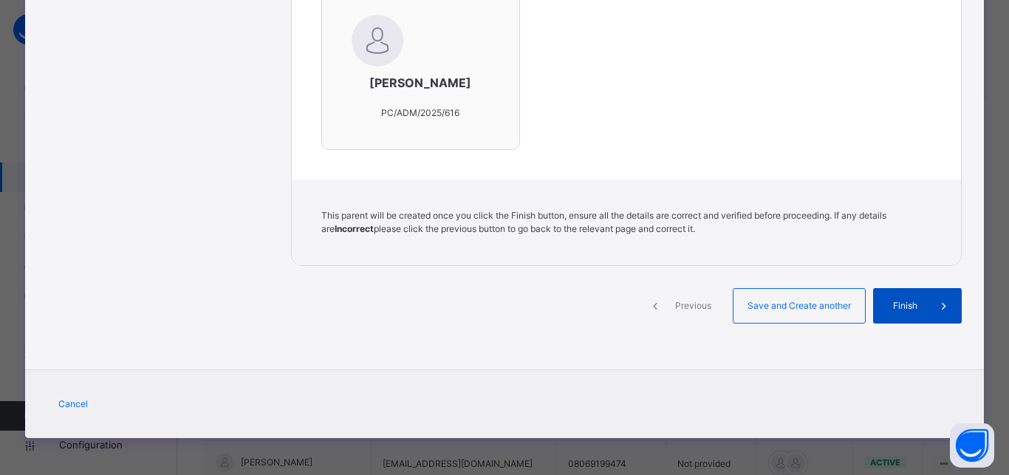
click at [927, 316] on span at bounding box center [944, 305] width 35 height 35
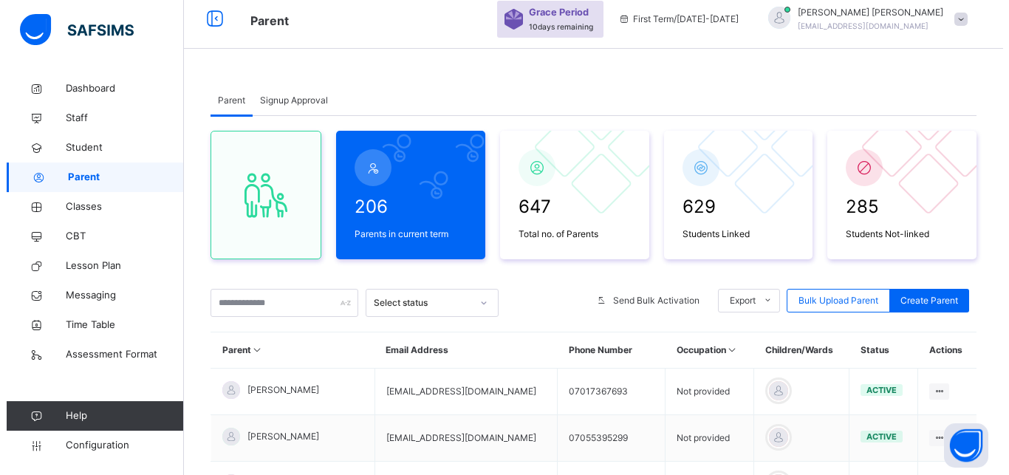
scroll to position [0, 0]
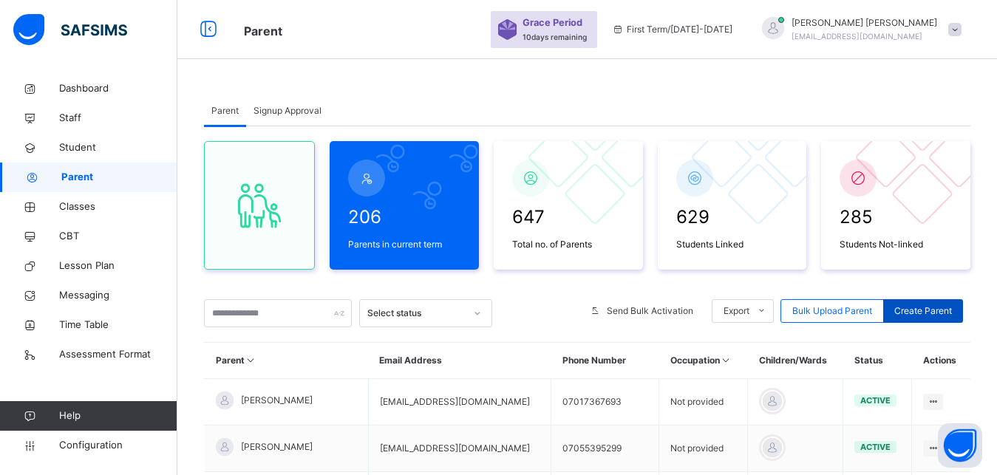
click at [938, 312] on span "Create Parent" at bounding box center [923, 310] width 58 height 13
select select "**"
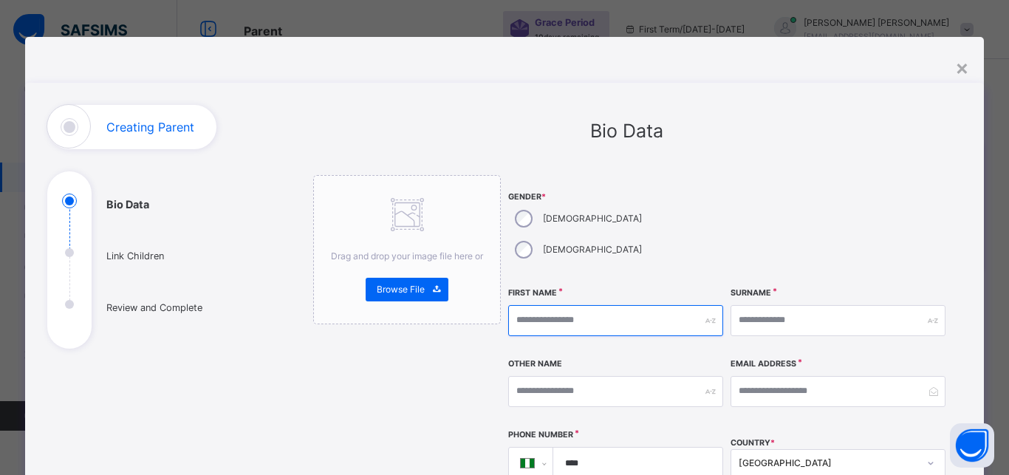
click at [544, 305] on input "text" at bounding box center [615, 320] width 215 height 31
type input "******"
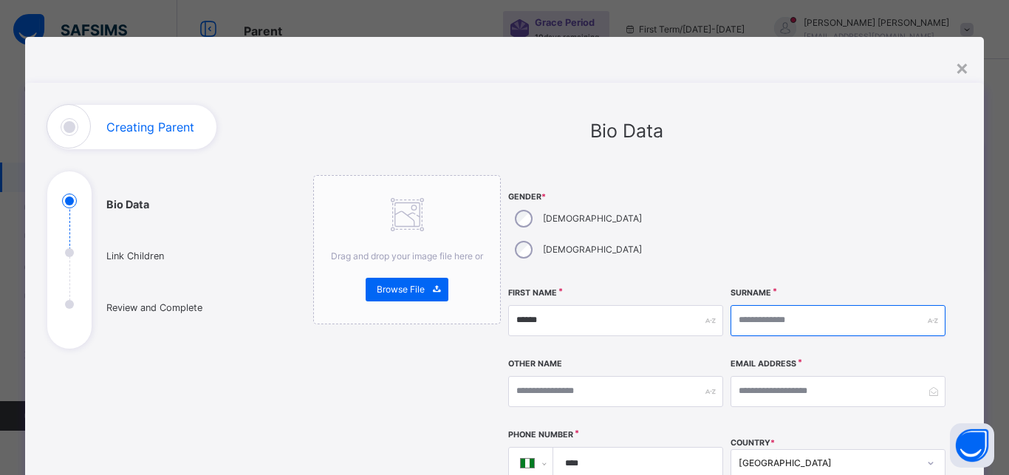
click at [749, 305] on input "text" at bounding box center [838, 320] width 215 height 31
type input "*****"
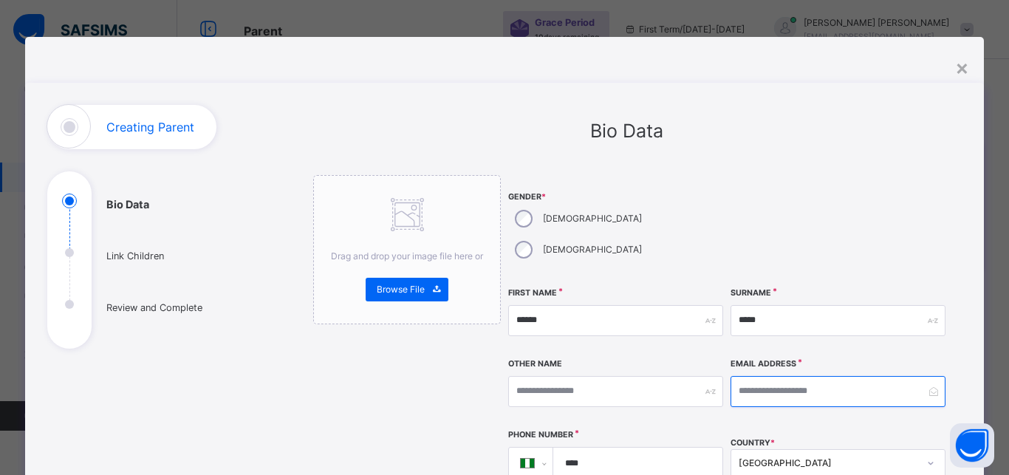
click at [748, 376] on input "email" at bounding box center [838, 391] width 215 height 31
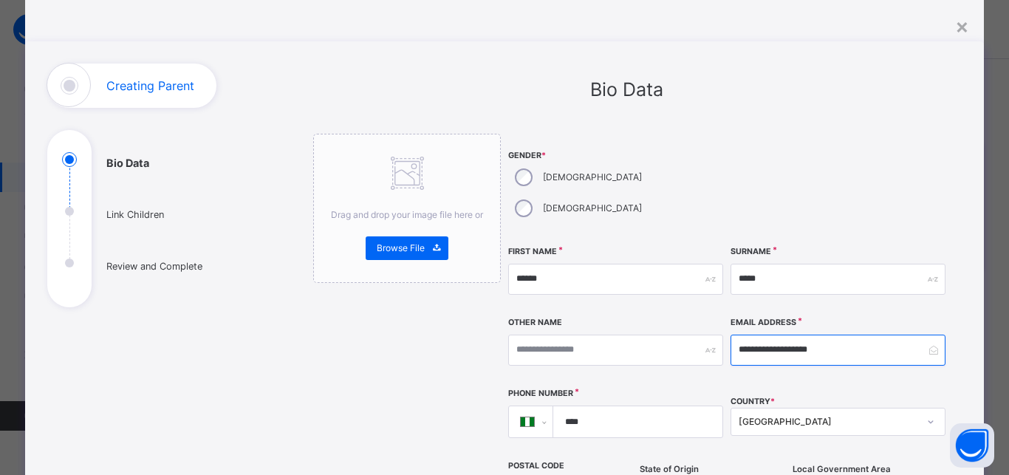
scroll to position [80, 0]
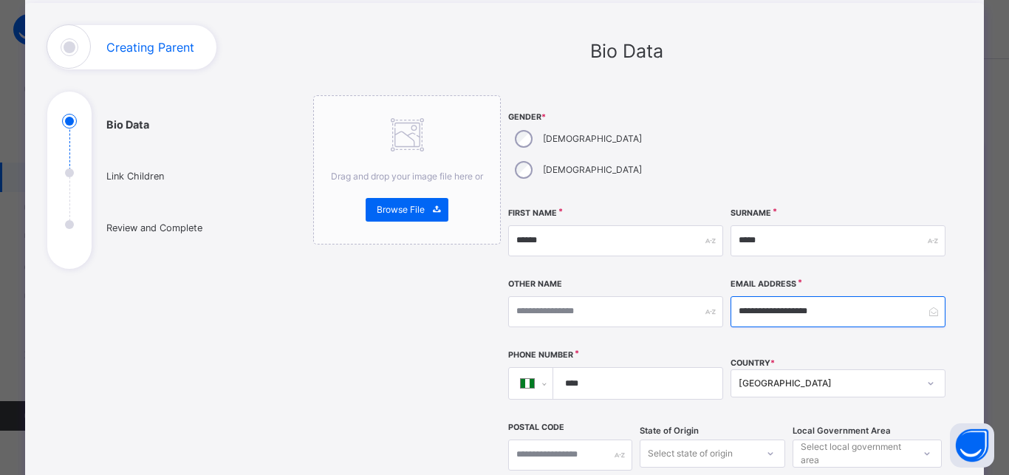
type input "**********"
click at [617, 368] on input "****" at bounding box center [634, 383] width 157 height 31
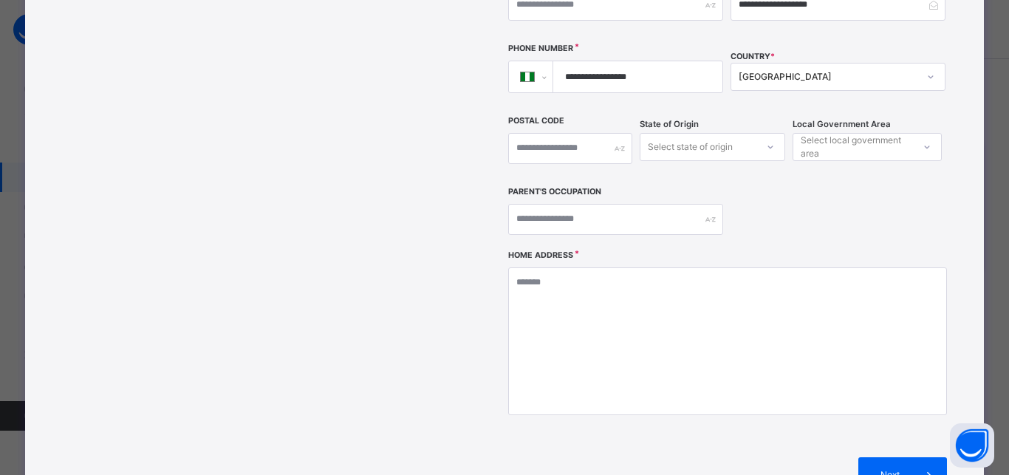
type input "**********"
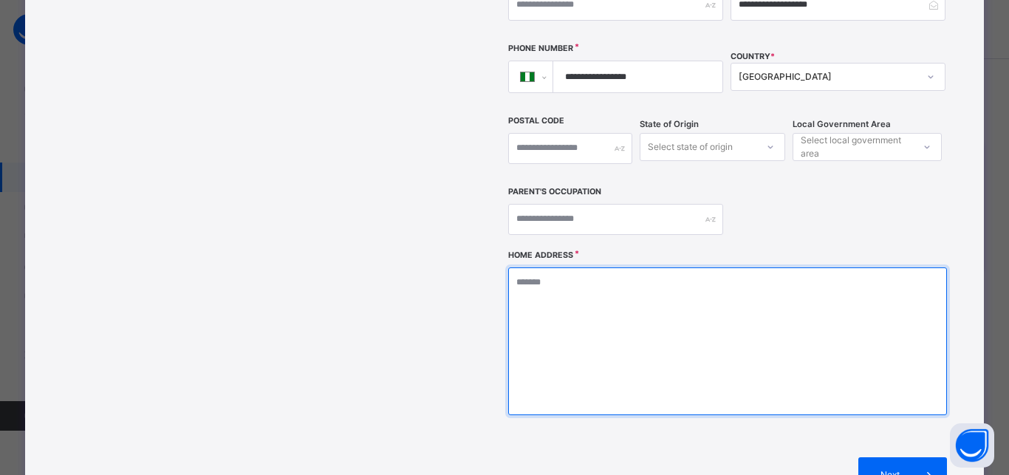
scroll to position [387, 0]
click at [544, 282] on textarea at bounding box center [727, 341] width 438 height 148
type textarea "****"
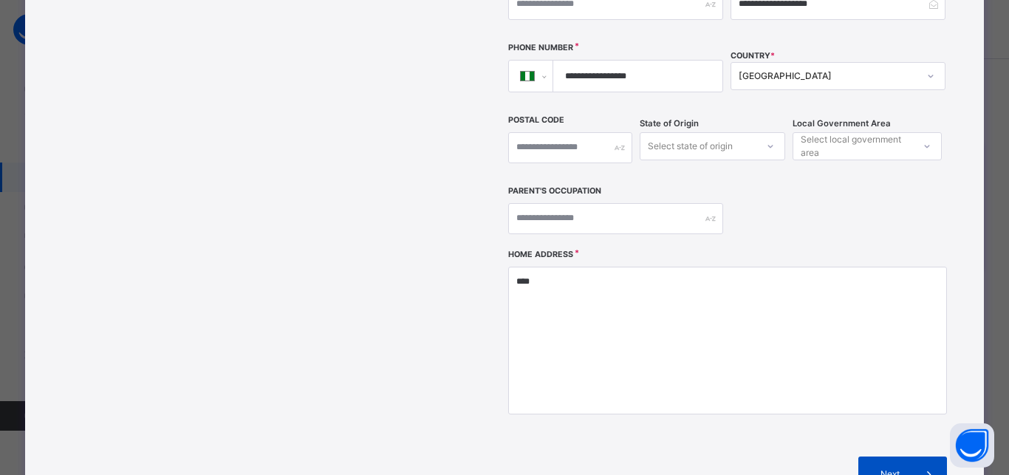
click at [895, 457] on div "Next" at bounding box center [903, 474] width 89 height 35
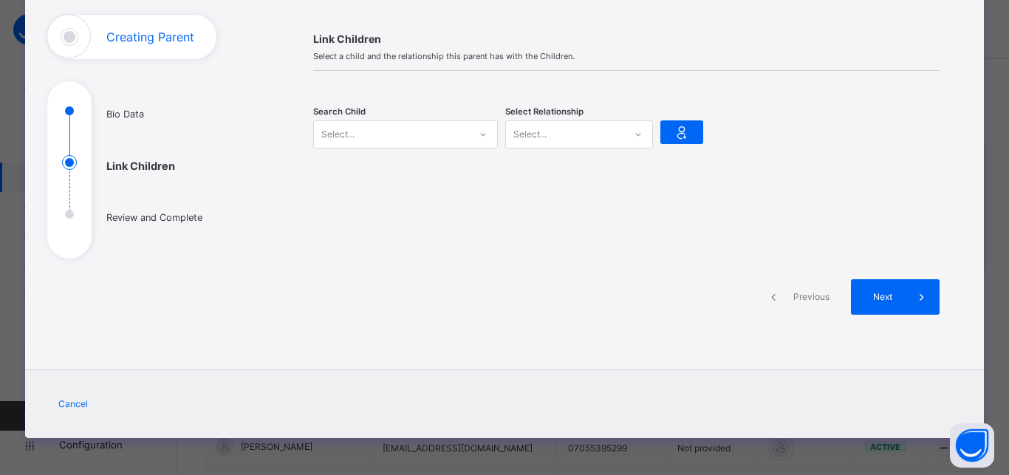
scroll to position [90, 0]
click at [471, 137] on div at bounding box center [483, 135] width 25 height 24
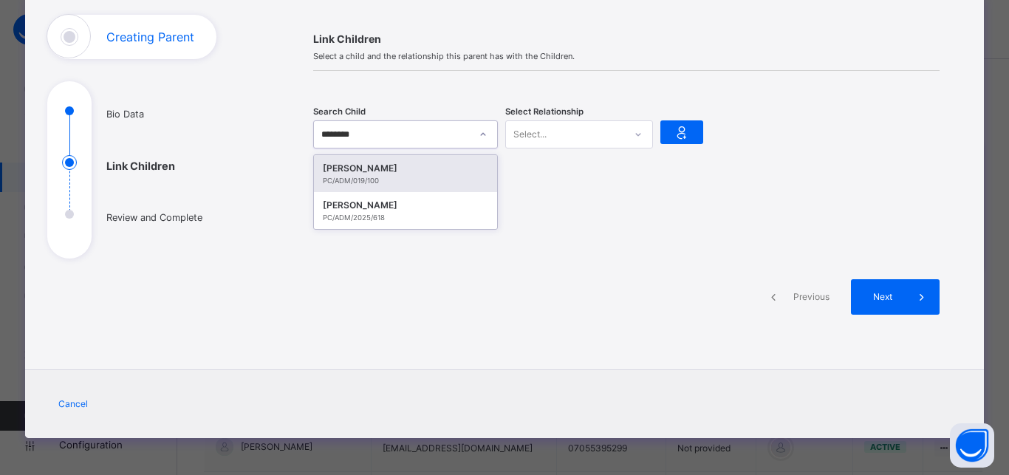
type input "*********"
click at [463, 180] on div "PC/ADM/2025/618" at bounding box center [406, 181] width 166 height 10
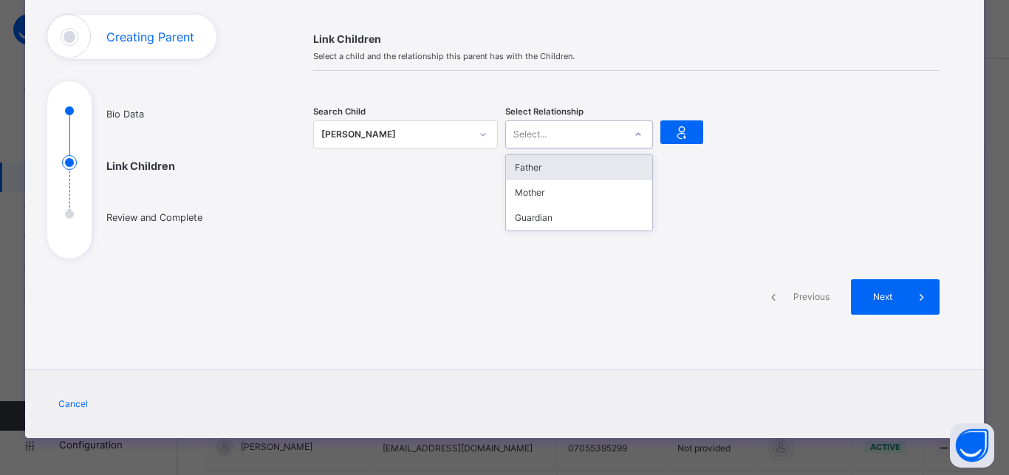
click at [635, 131] on icon at bounding box center [638, 134] width 9 height 15
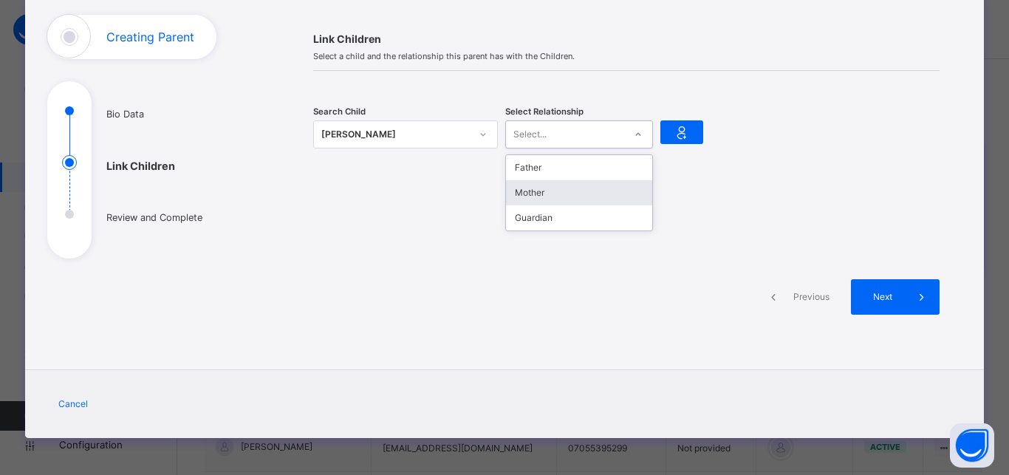
click at [606, 189] on div "Mother" at bounding box center [579, 192] width 146 height 25
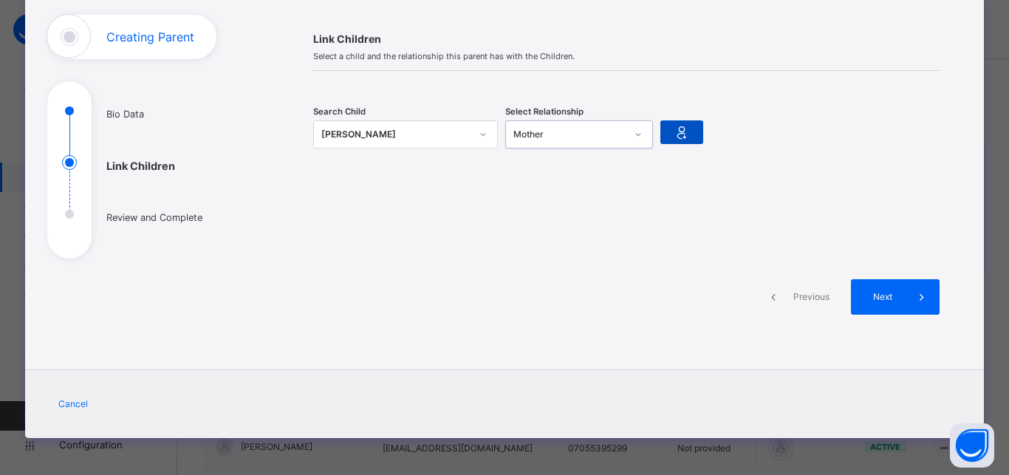
click at [675, 138] on icon at bounding box center [682, 132] width 21 height 22
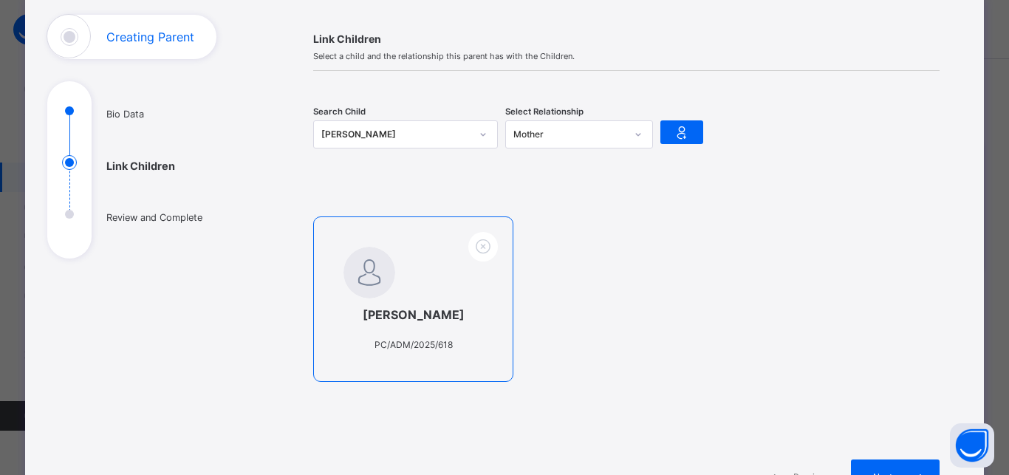
click at [426, 307] on span "[PERSON_NAME]" at bounding box center [414, 315] width 140 height 18
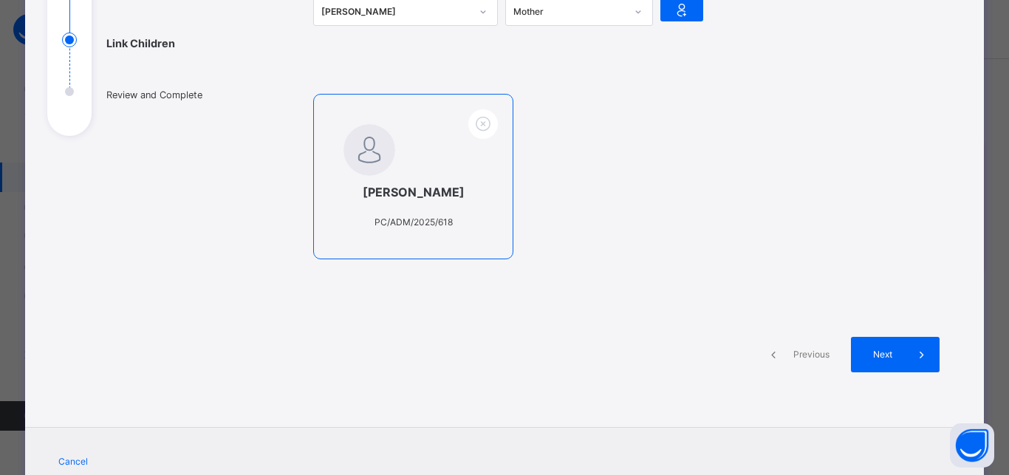
scroll to position [288, 0]
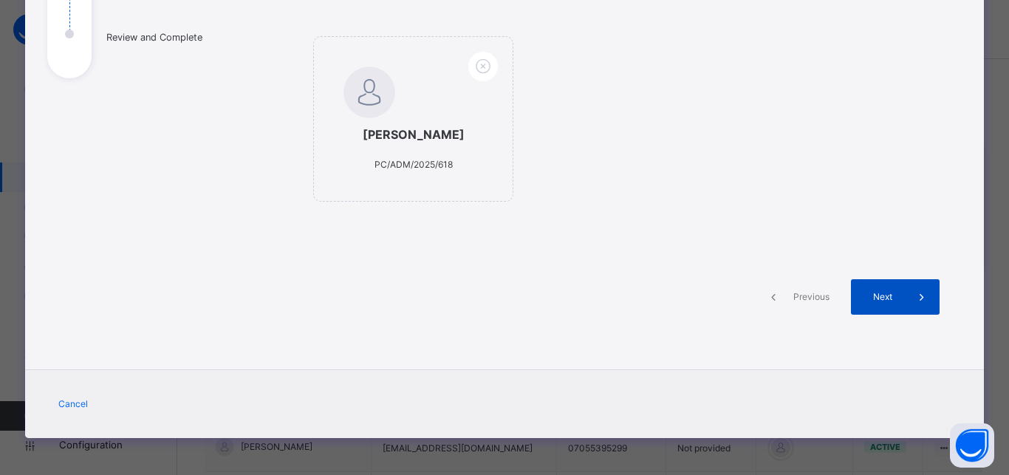
click at [905, 307] on span at bounding box center [922, 296] width 35 height 35
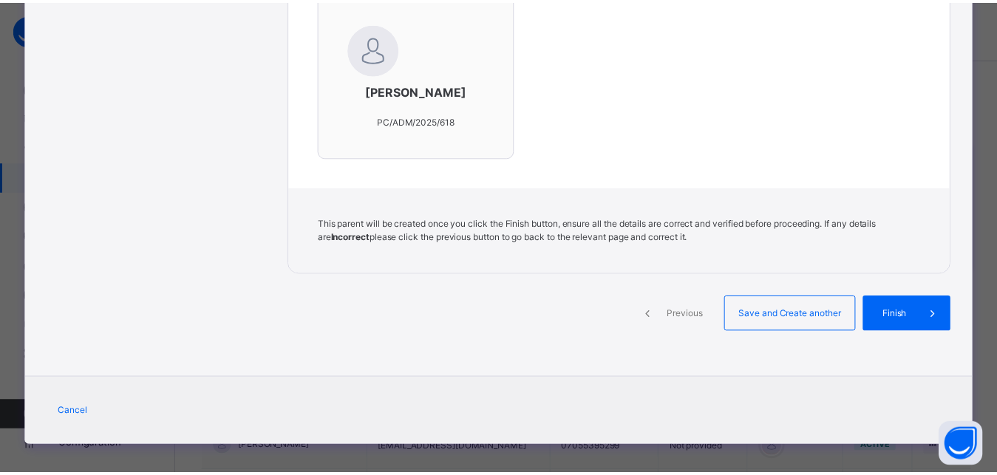
scroll to position [564, 0]
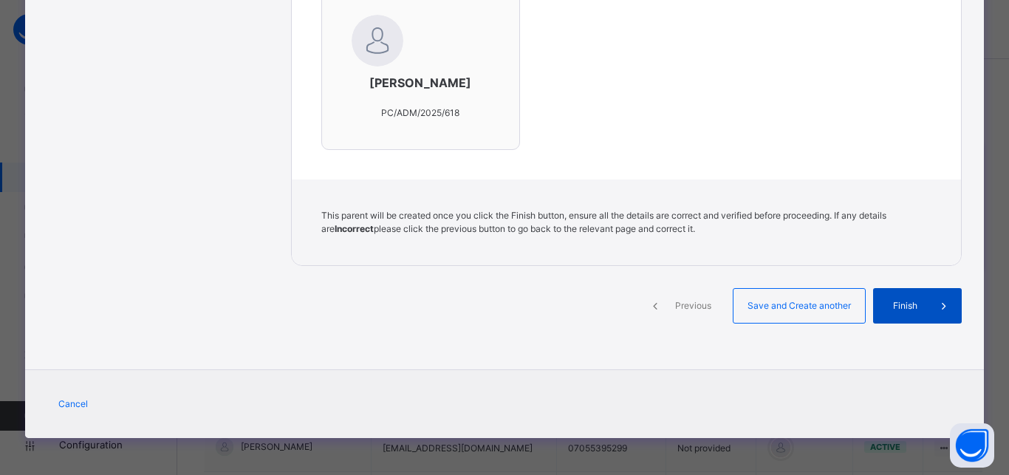
click at [908, 318] on div "Finish" at bounding box center [918, 305] width 89 height 35
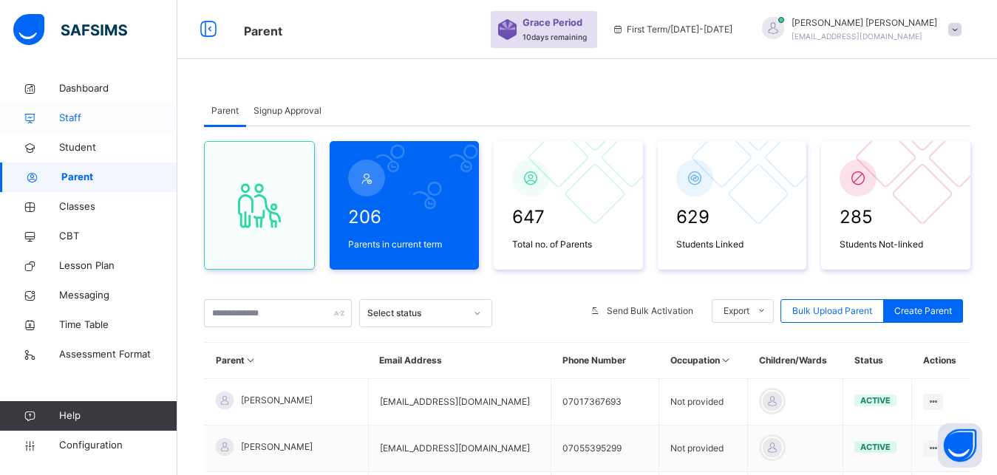
click at [86, 124] on span "Staff" at bounding box center [118, 118] width 118 height 15
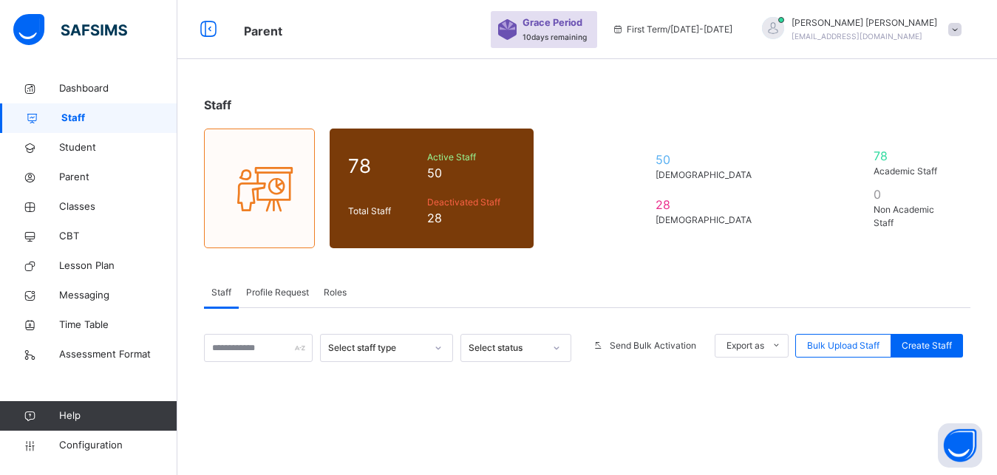
select select "**"
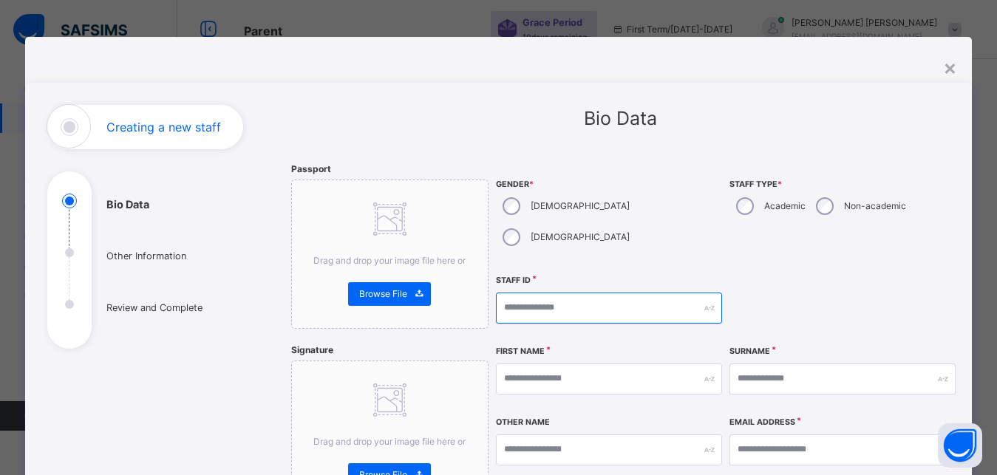
click at [514, 293] on input "text" at bounding box center [609, 308] width 226 height 31
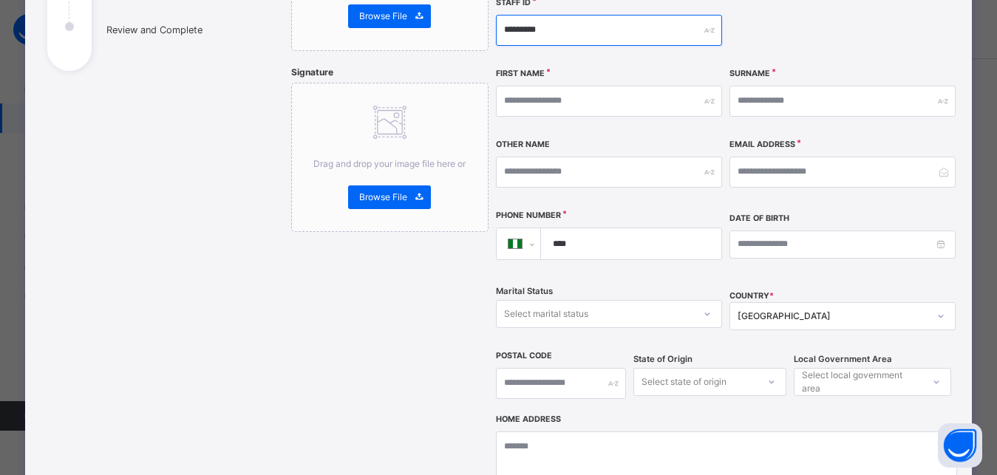
scroll to position [279, 0]
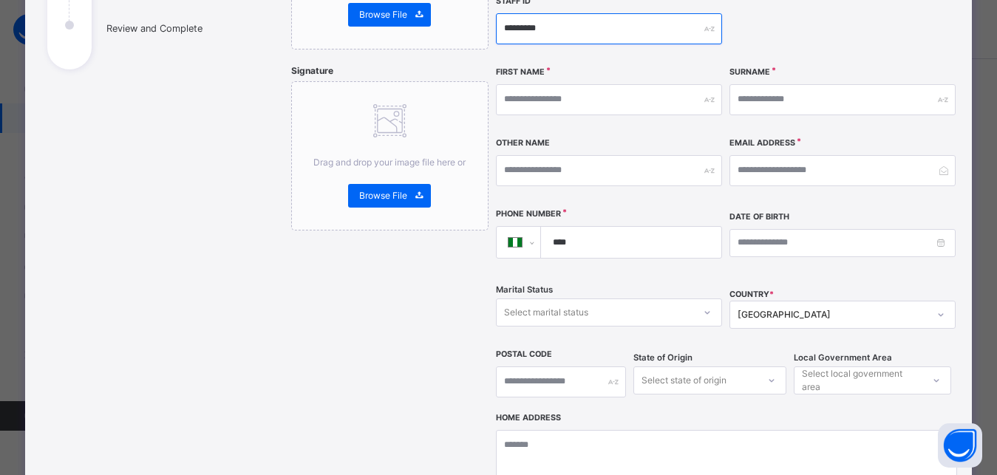
type input "*********"
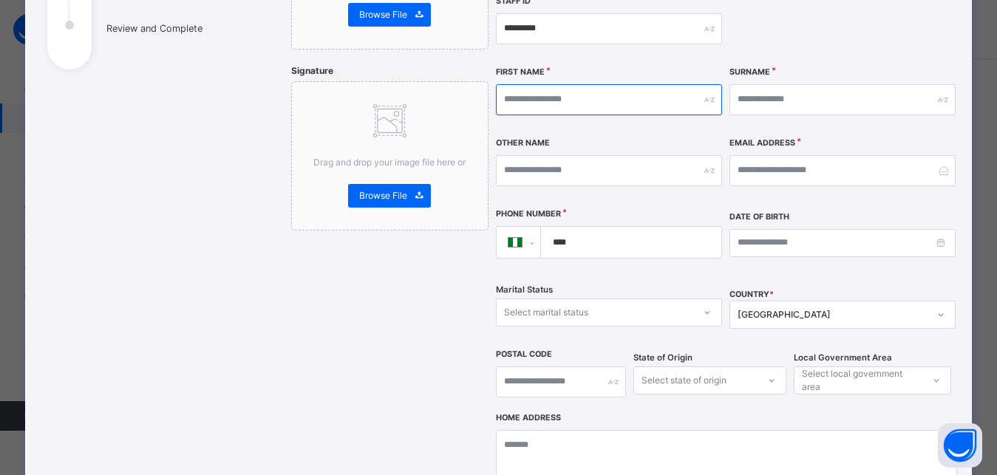
click at [539, 84] on input "text" at bounding box center [609, 99] width 226 height 31
type input "****"
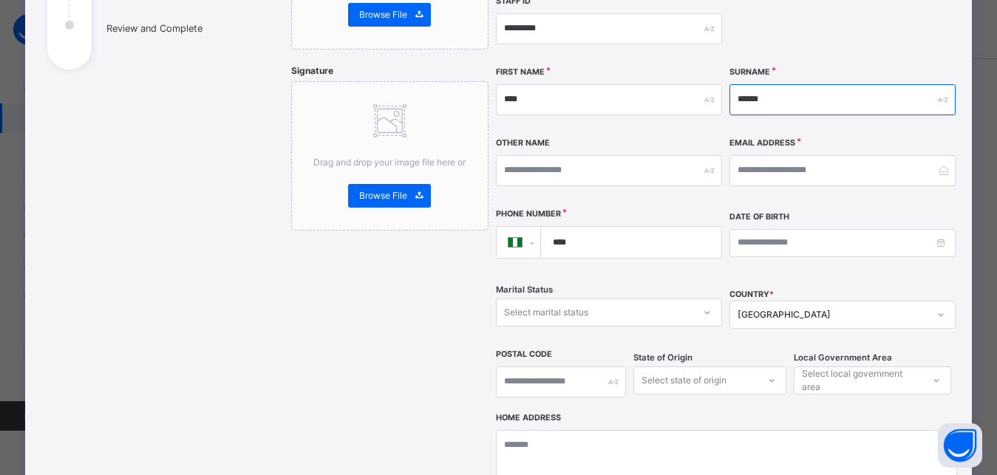
type input "******"
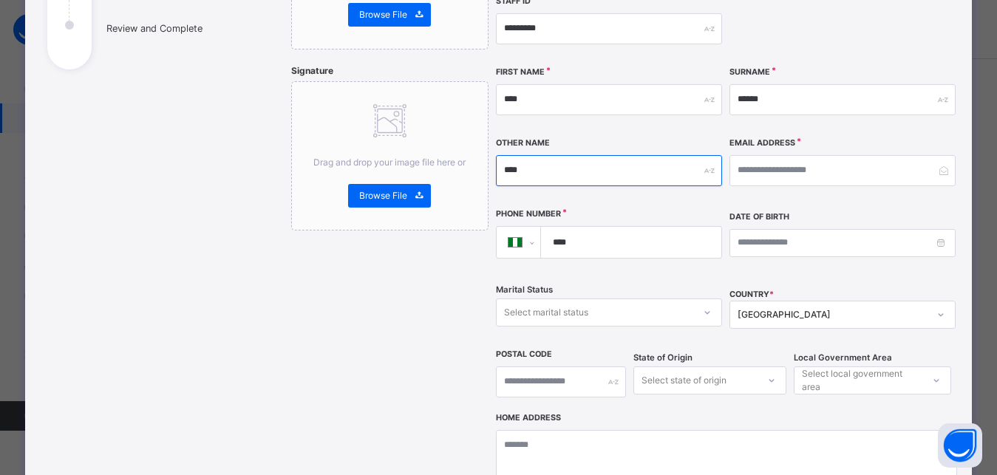
type input "****"
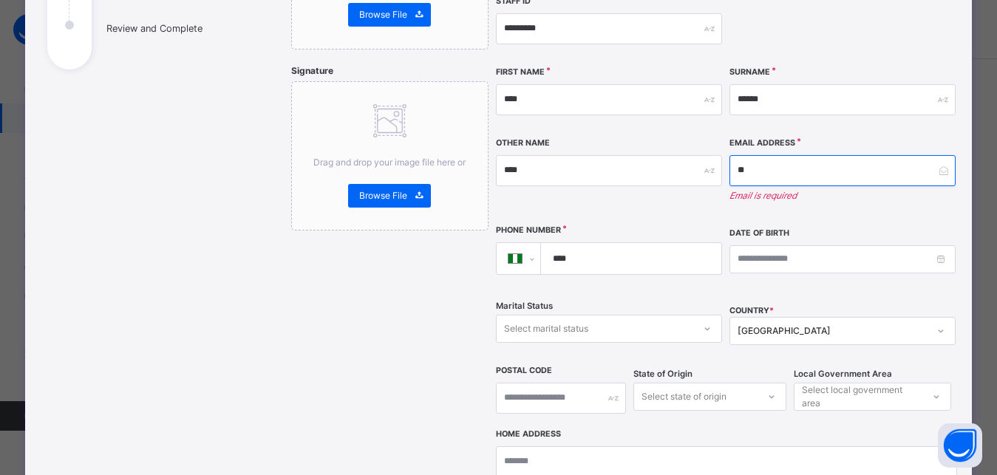
type input "*"
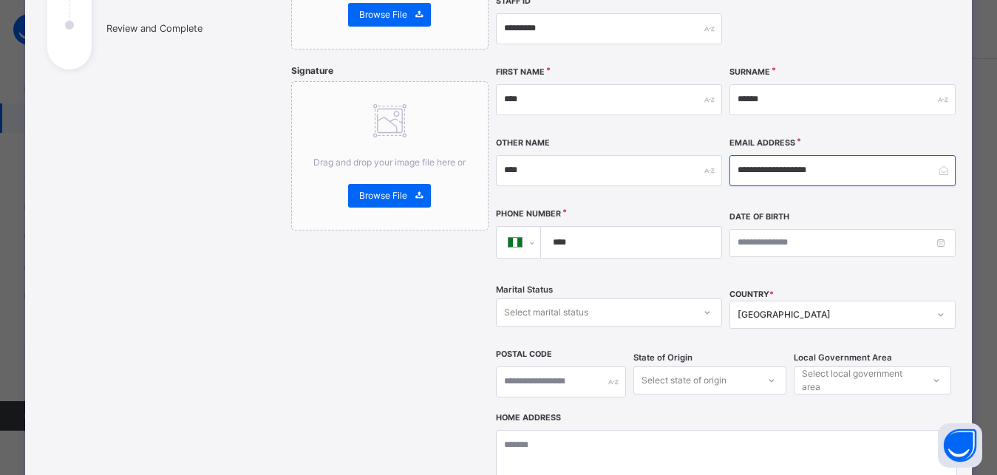
type input "**********"
click at [588, 227] on input "****" at bounding box center [628, 242] width 168 height 31
type input "**********"
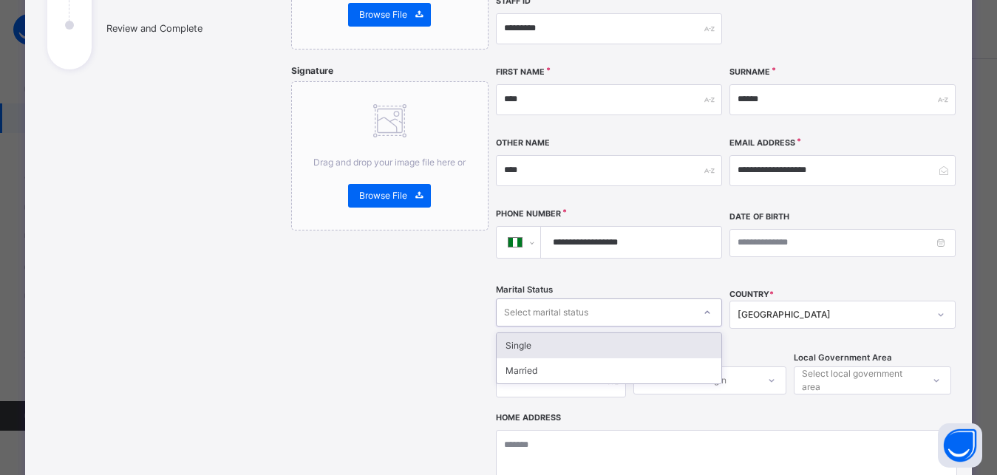
click at [622, 301] on div "Select marital status" at bounding box center [595, 312] width 197 height 23
click at [568, 333] on div "Single" at bounding box center [609, 345] width 225 height 25
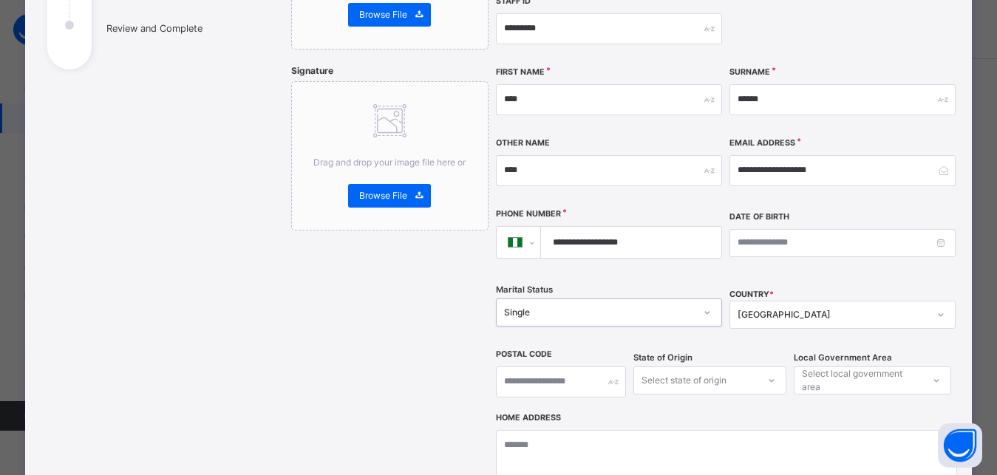
click at [741, 367] on div "Select state of origin" at bounding box center [709, 381] width 153 height 28
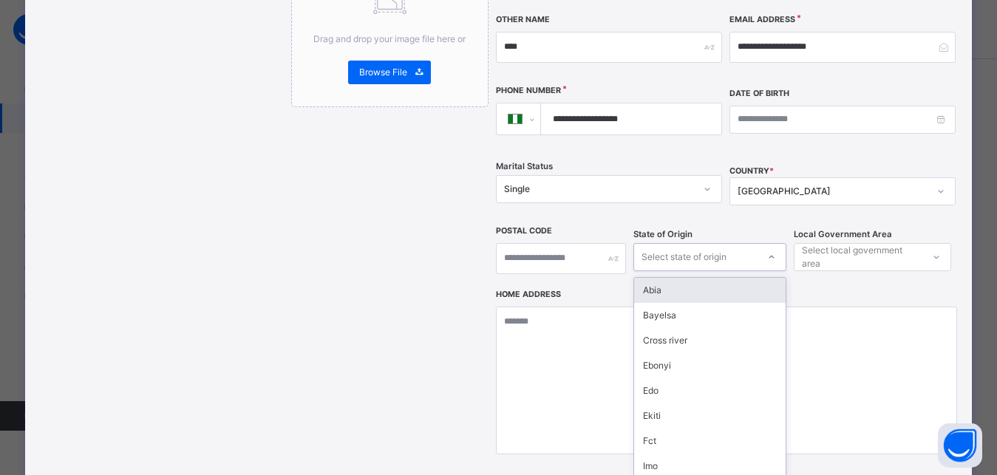
click at [836, 180] on div "[GEOGRAPHIC_DATA]" at bounding box center [828, 191] width 197 height 23
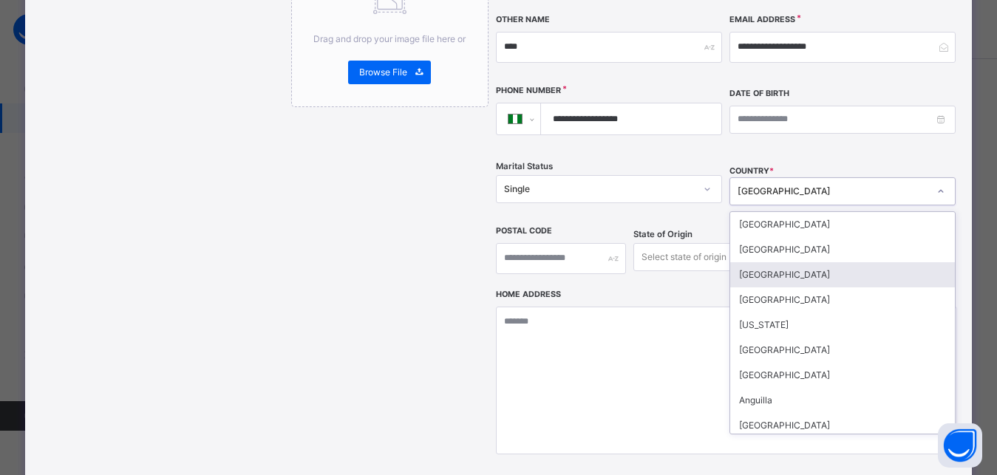
click at [525, 256] on div "Postal Code" at bounding box center [561, 259] width 130 height 64
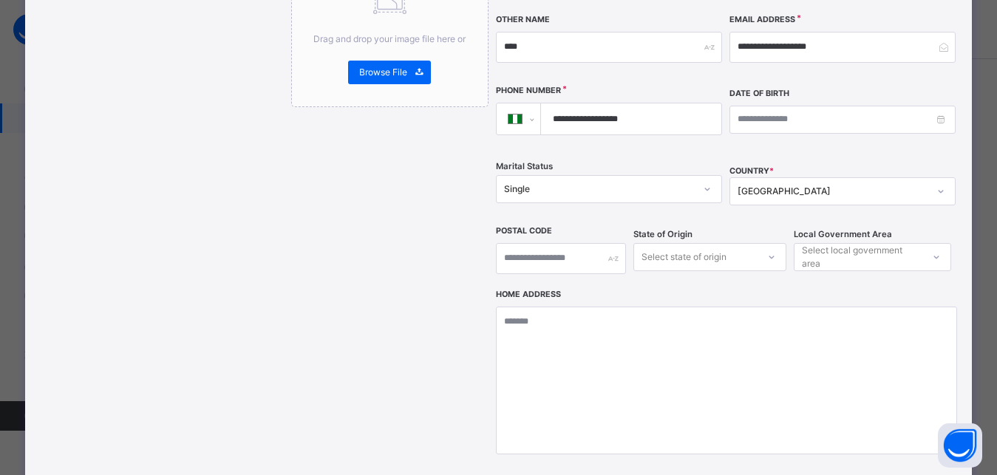
click at [719, 243] on div "Select state of origin" at bounding box center [683, 257] width 85 height 28
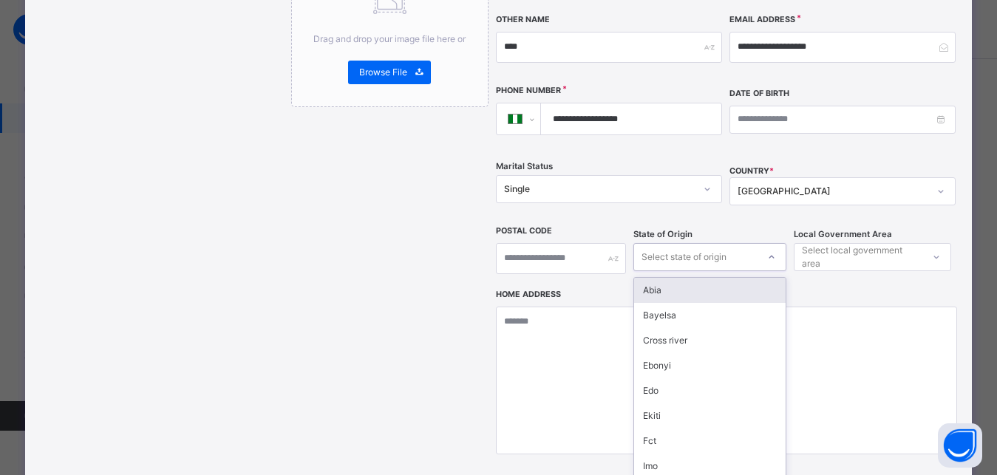
type input "*"
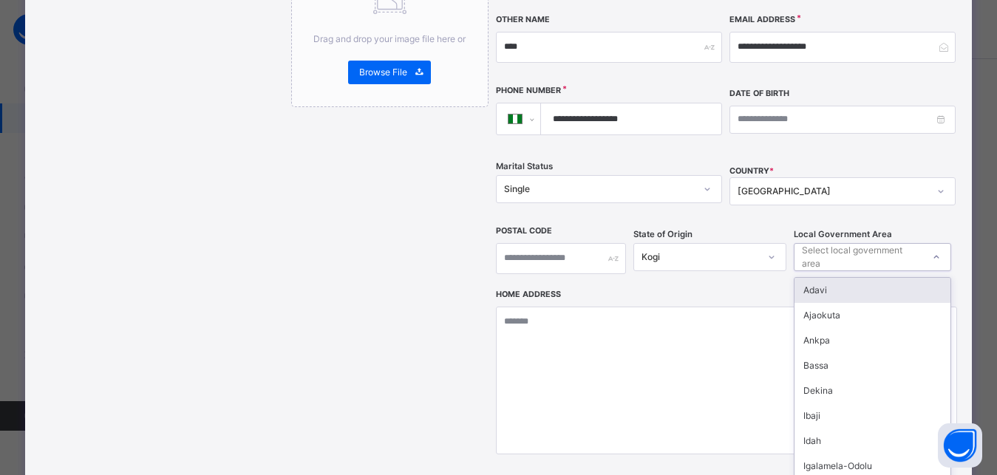
click at [879, 243] on div "Select local government area" at bounding box center [861, 257] width 119 height 28
type input "*"
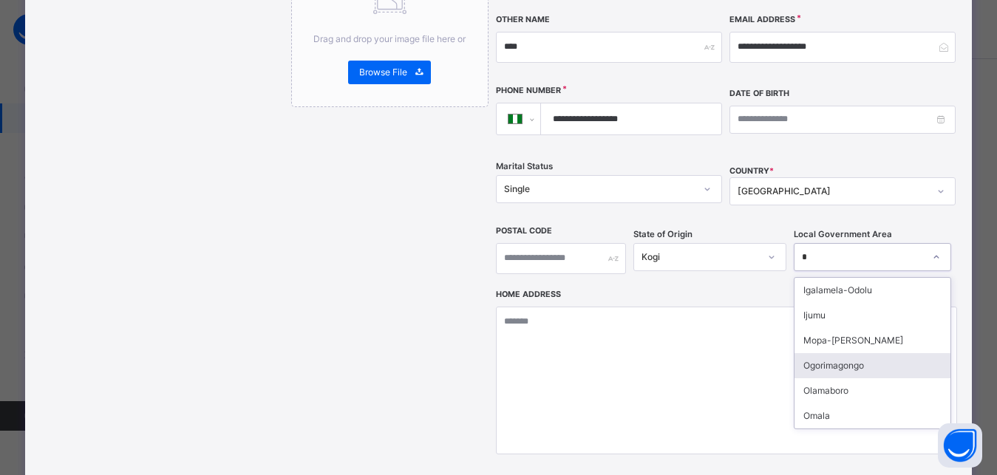
click at [843, 353] on div "Ogorimagongo" at bounding box center [872, 365] width 156 height 25
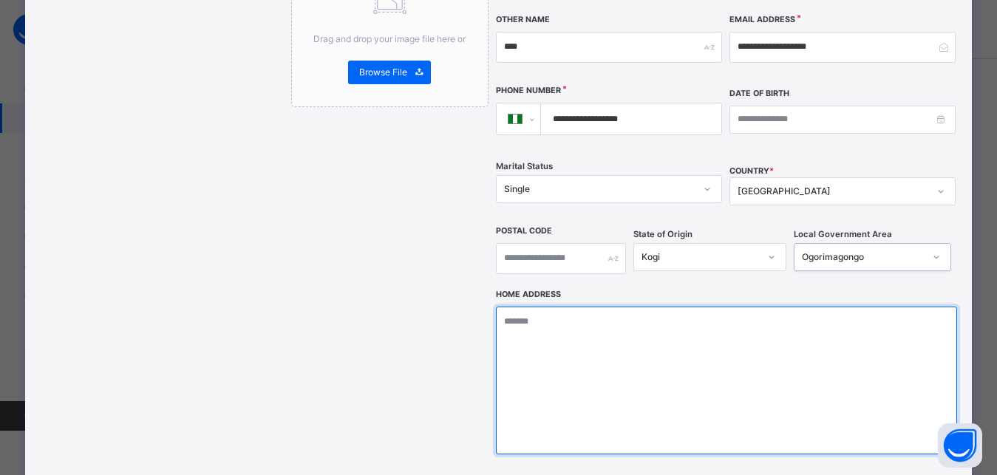
click at [556, 307] on textarea at bounding box center [726, 381] width 461 height 148
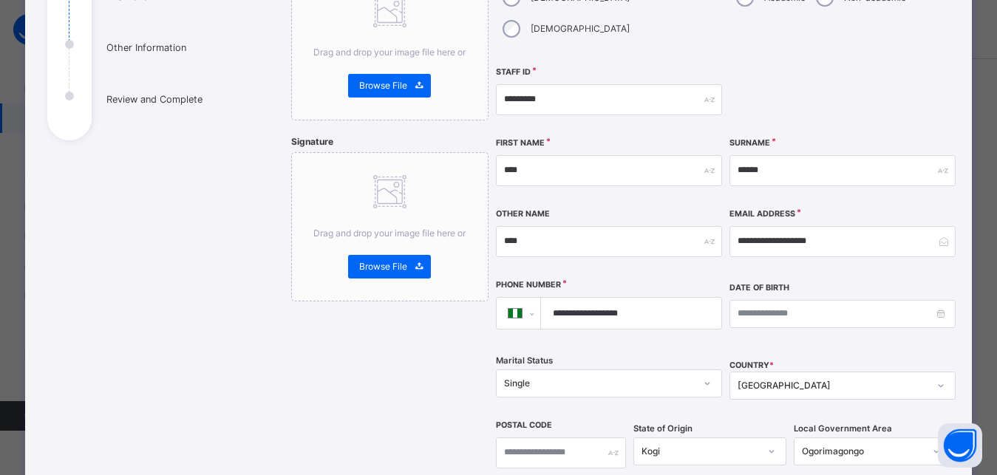
scroll to position [164, 0]
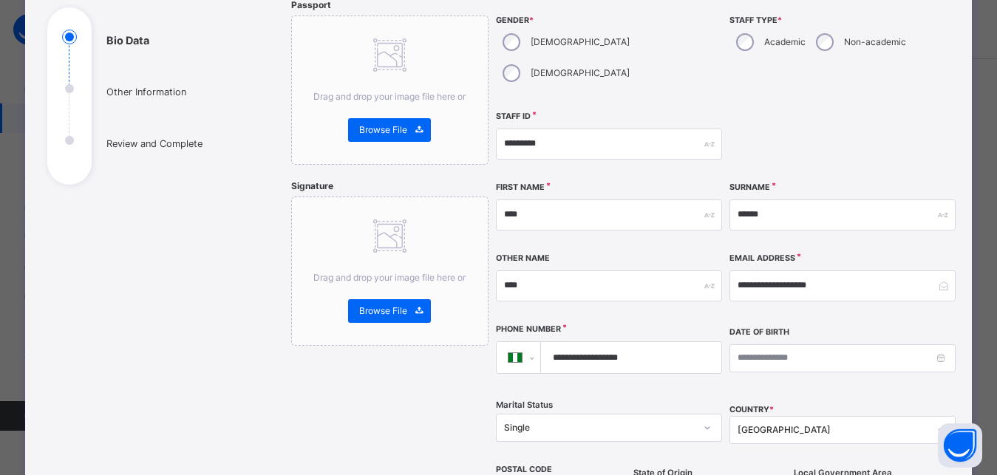
type textarea "**********"
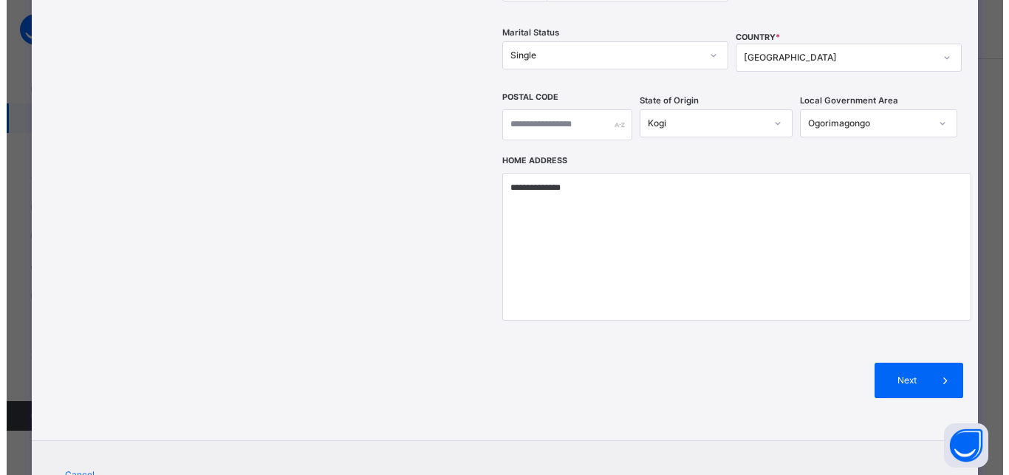
scroll to position [573, 0]
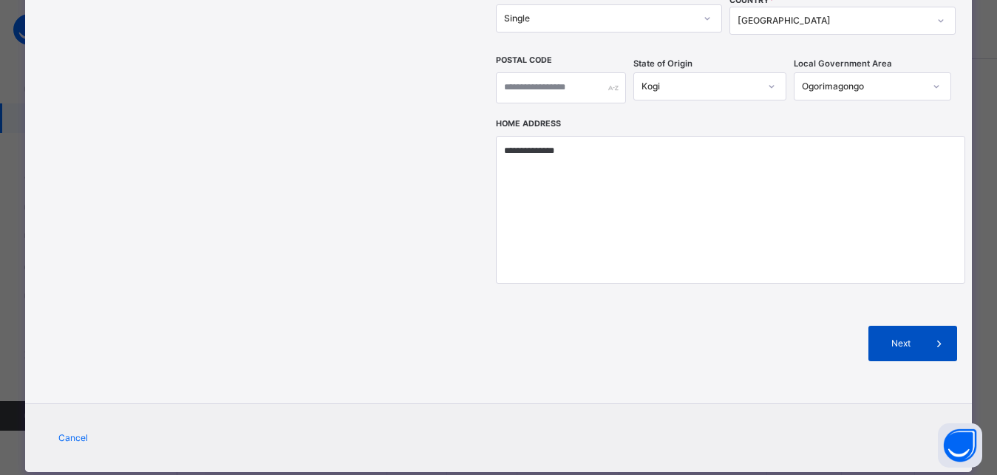
click at [916, 337] on span "Next" at bounding box center [900, 343] width 42 height 13
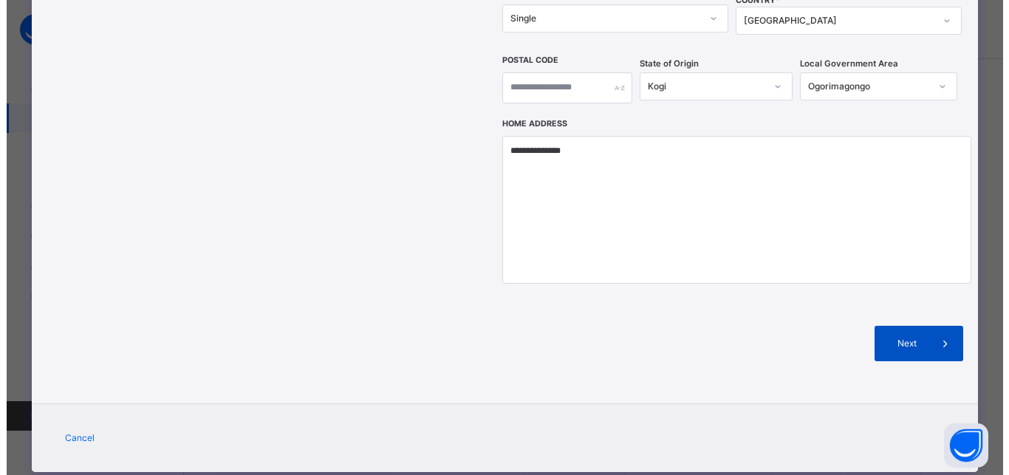
scroll to position [310, 0]
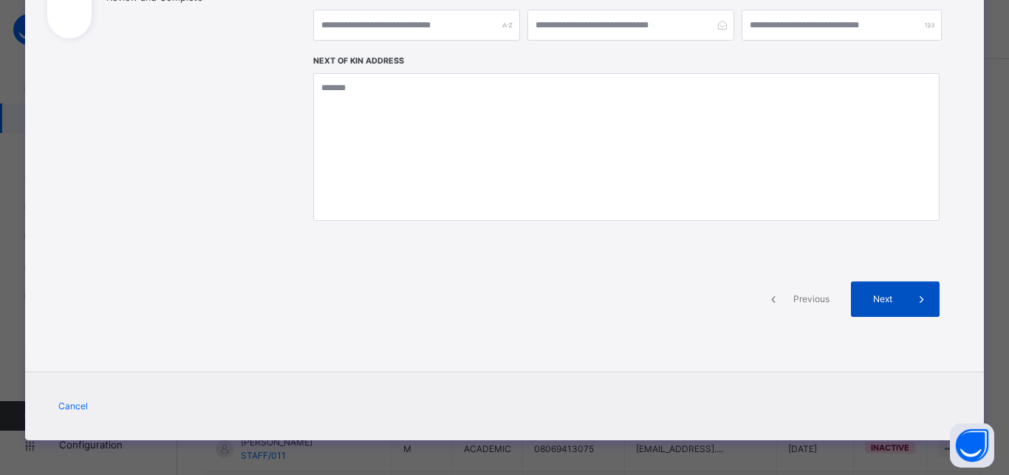
click at [905, 299] on span at bounding box center [922, 299] width 35 height 35
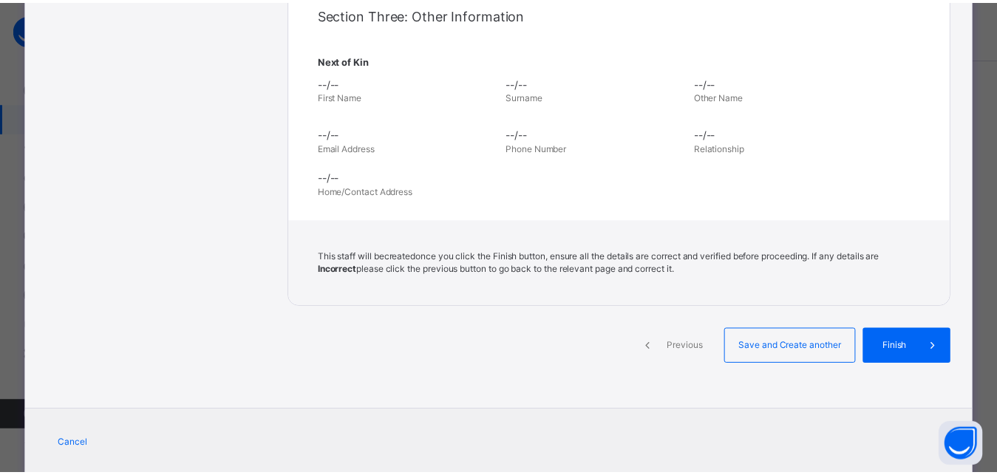
scroll to position [573, 0]
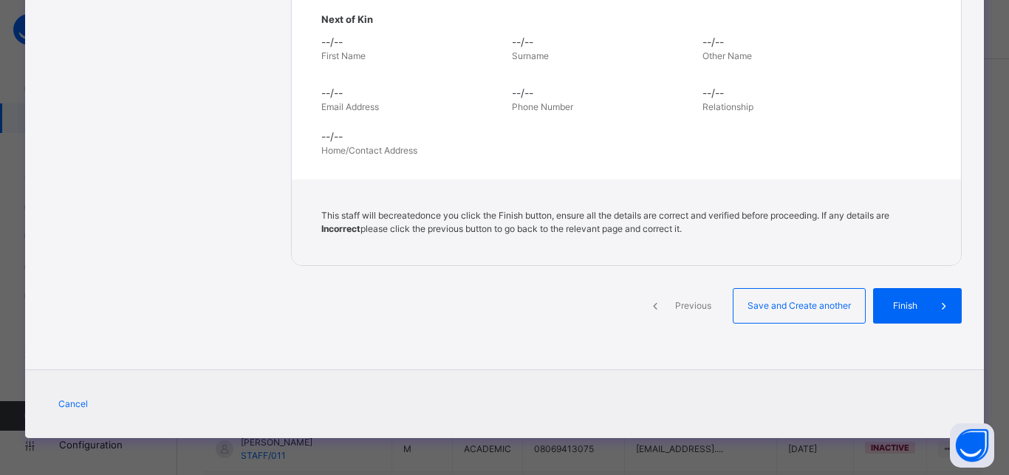
click at [927, 308] on span at bounding box center [944, 305] width 35 height 35
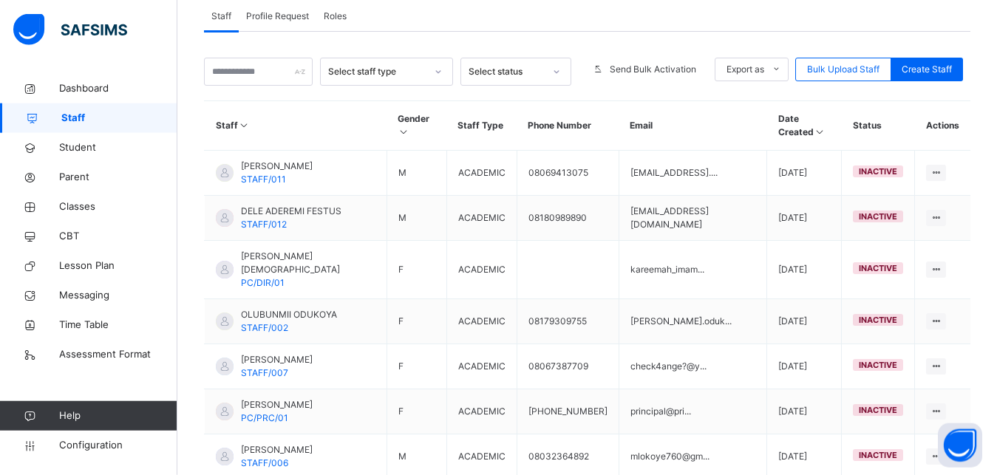
scroll to position [277, 0]
click at [262, 75] on input "text" at bounding box center [258, 71] width 109 height 28
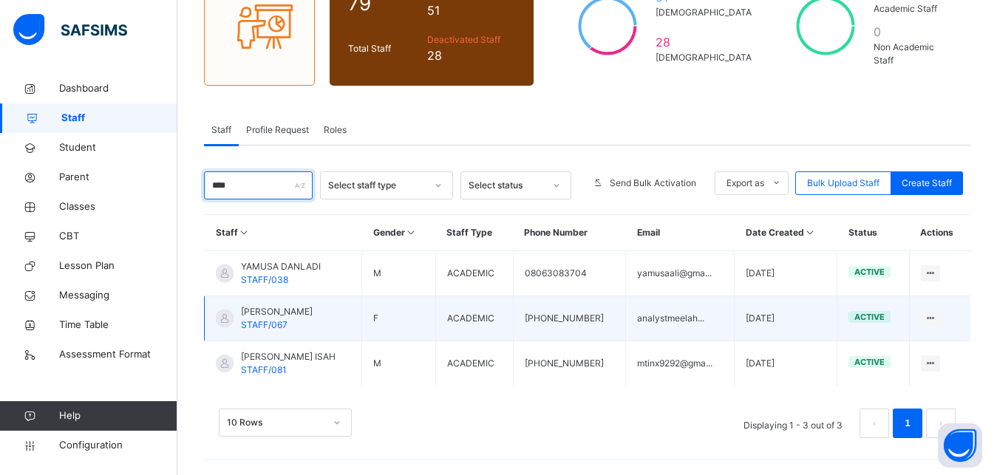
scroll to position [163, 0]
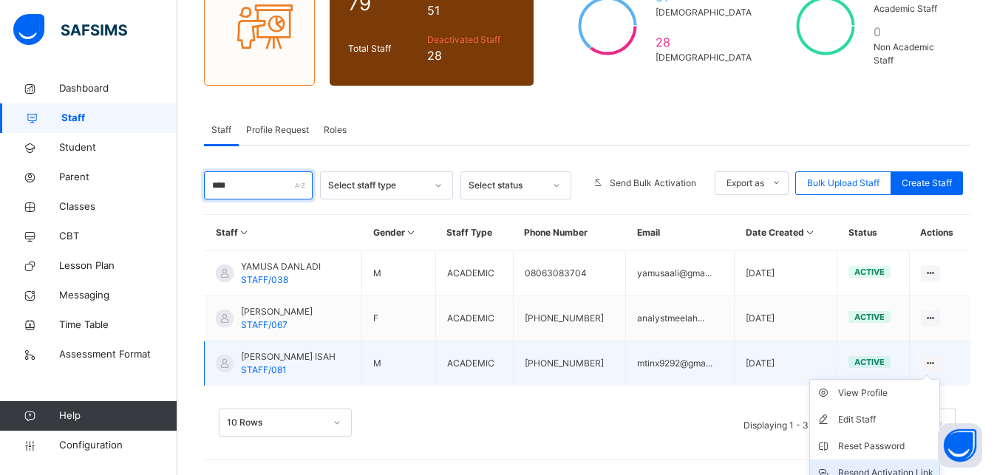
type input "****"
click at [905, 470] on div "Resend Activation Link" at bounding box center [885, 473] width 95 height 15
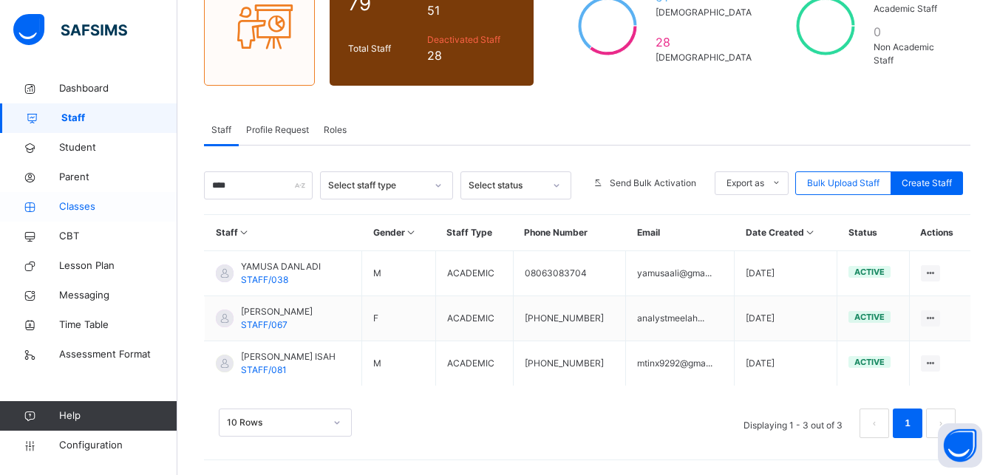
click at [110, 209] on span "Classes" at bounding box center [118, 207] width 118 height 15
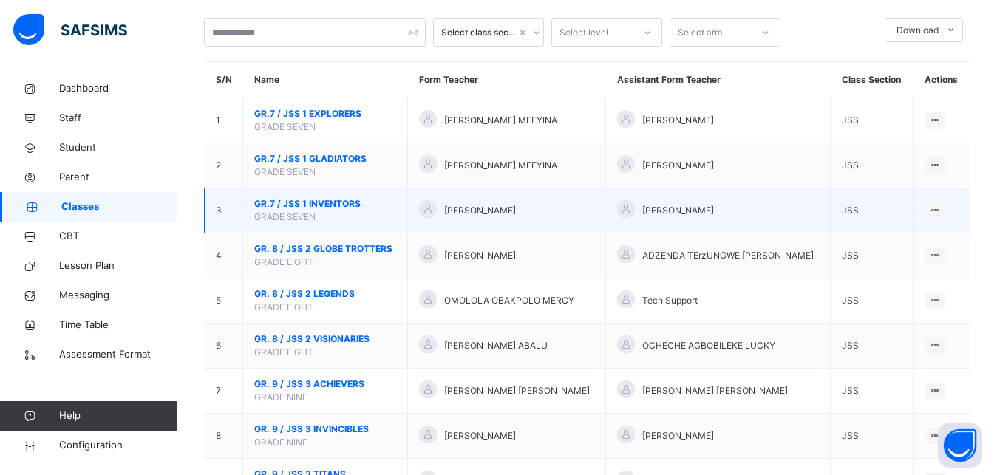
scroll to position [86, 0]
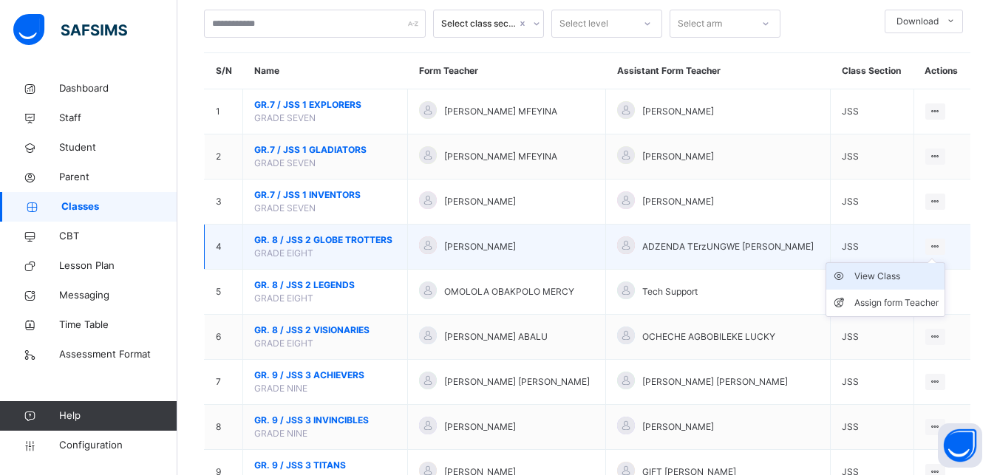
click at [920, 284] on div "View Class" at bounding box center [896, 276] width 84 height 15
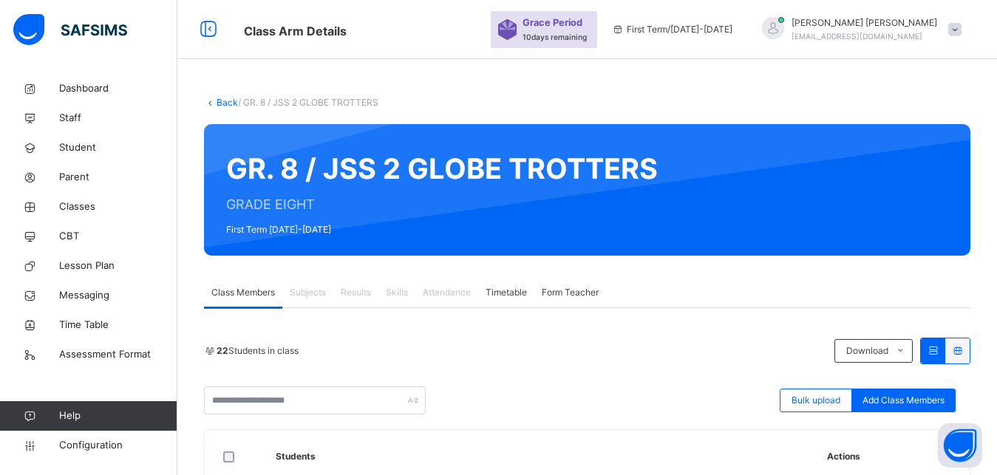
click at [330, 295] on div "Subjects" at bounding box center [307, 293] width 51 height 30
click at [308, 298] on span "Subjects" at bounding box center [308, 292] width 36 height 13
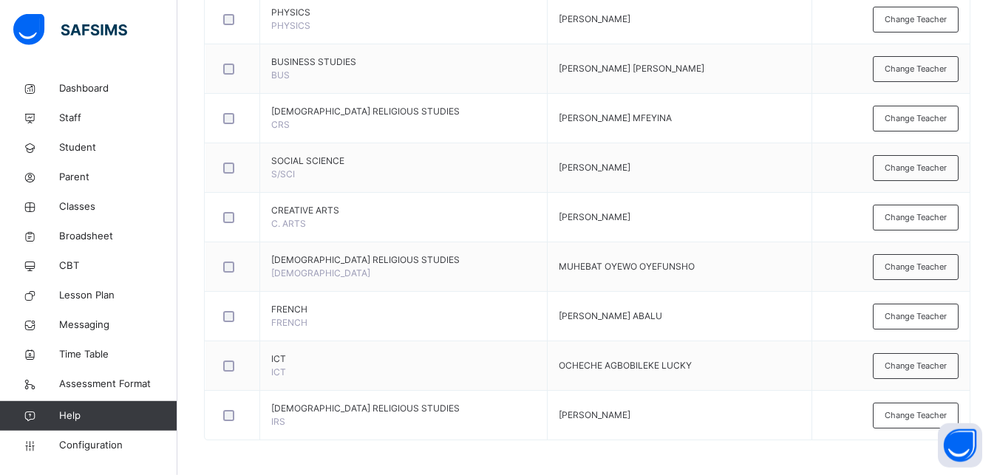
scroll to position [629, 0]
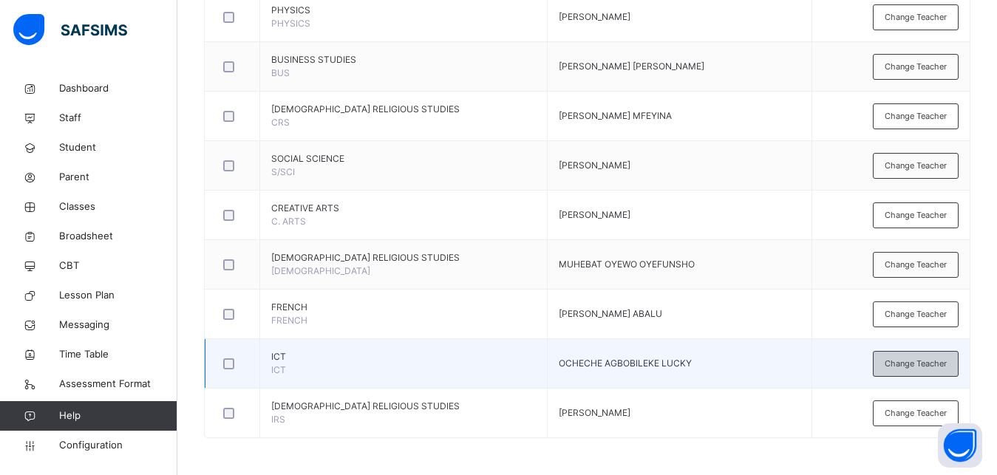
click at [939, 371] on div "Change Teacher" at bounding box center [916, 364] width 86 height 26
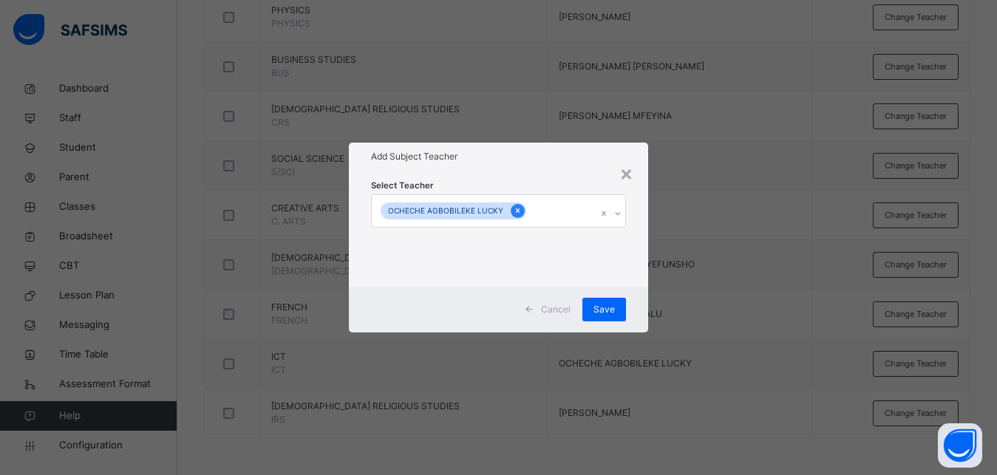
click at [518, 211] on div at bounding box center [518, 211] width 14 height 14
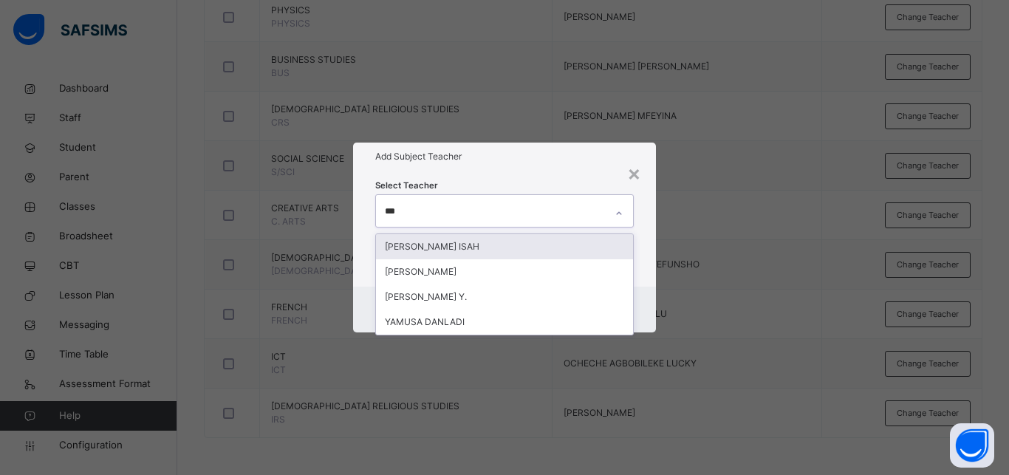
type input "****"
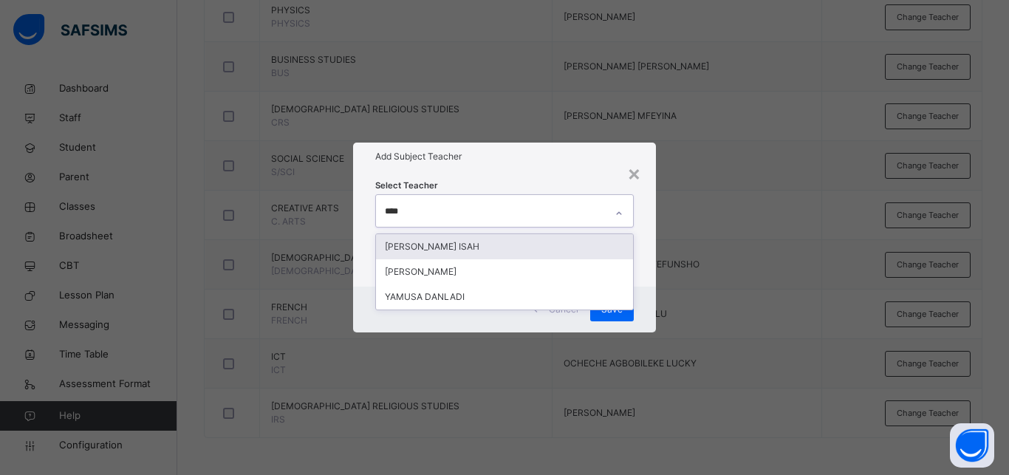
click at [497, 248] on div "[PERSON_NAME] ISAH" at bounding box center [504, 246] width 257 height 25
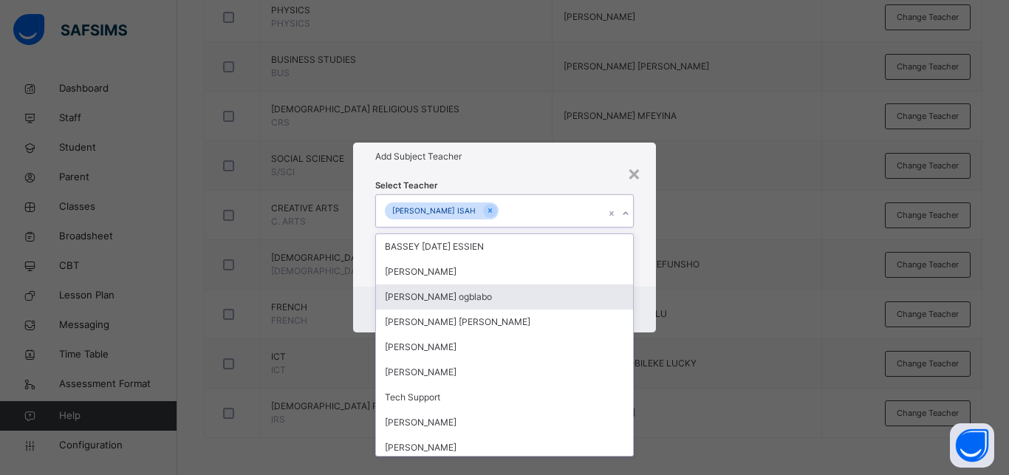
click at [735, 347] on div "× Add Subject Teacher Select Teacher option MUSA JIBRIL ISAH, selected. option …" at bounding box center [504, 237] width 1009 height 475
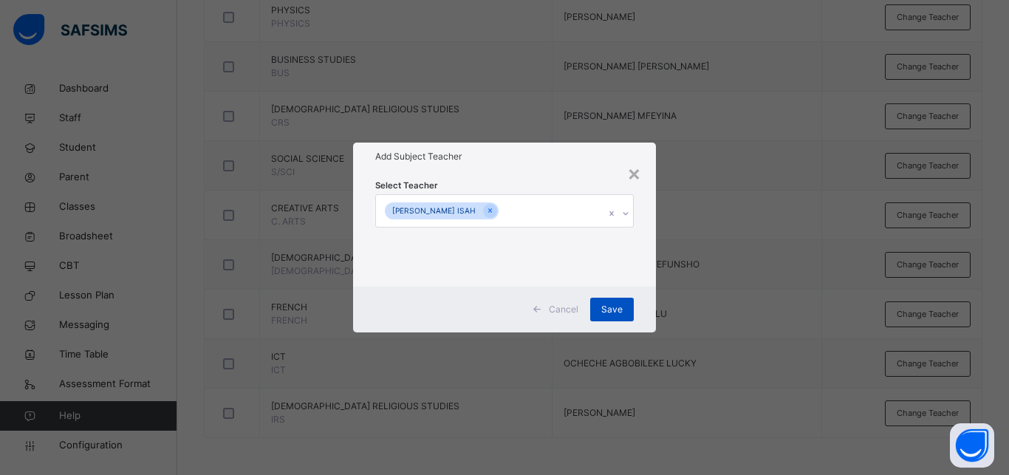
click at [619, 302] on div "Save" at bounding box center [612, 310] width 44 height 24
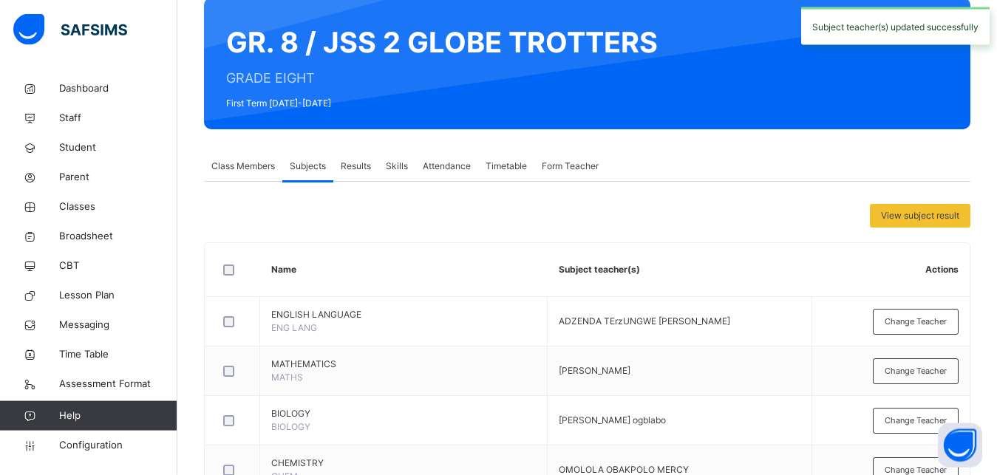
scroll to position [0, 0]
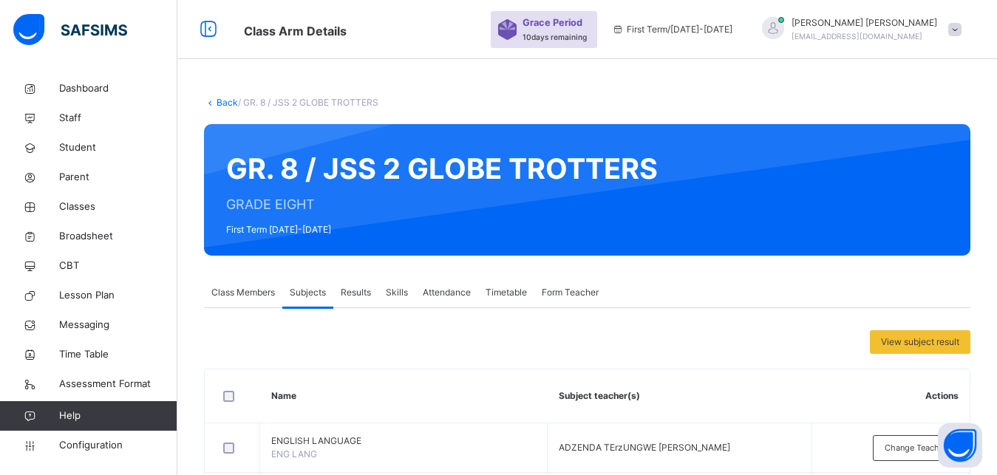
click at [228, 103] on link "Back" at bounding box center [227, 102] width 21 height 11
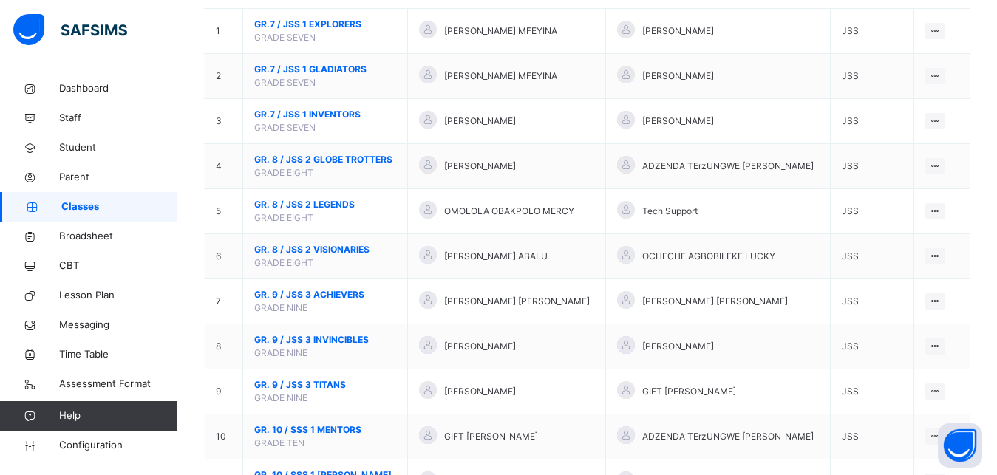
scroll to position [172, 0]
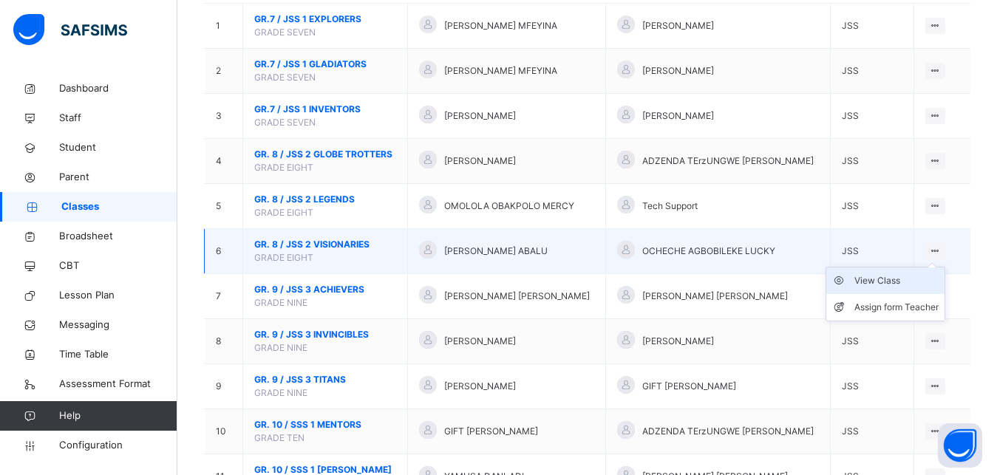
click at [918, 288] on div "View Class" at bounding box center [896, 280] width 84 height 15
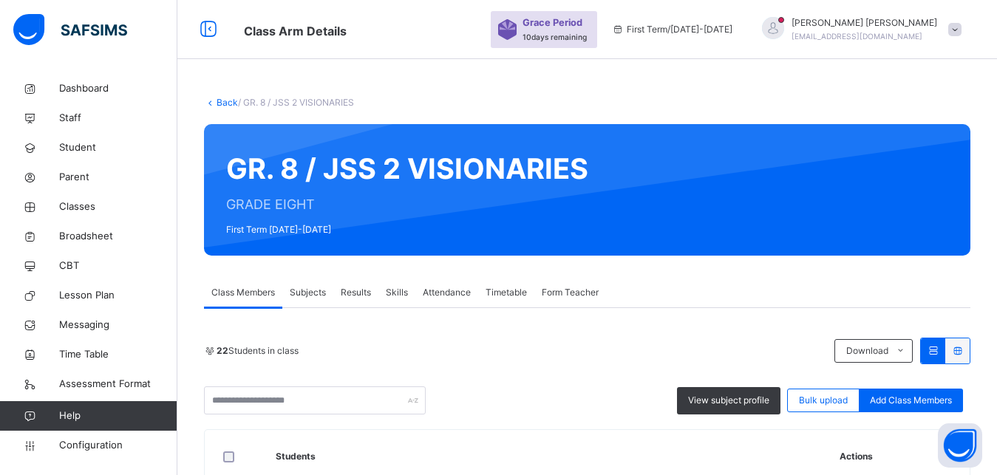
click at [305, 290] on span "Subjects" at bounding box center [308, 292] width 36 height 13
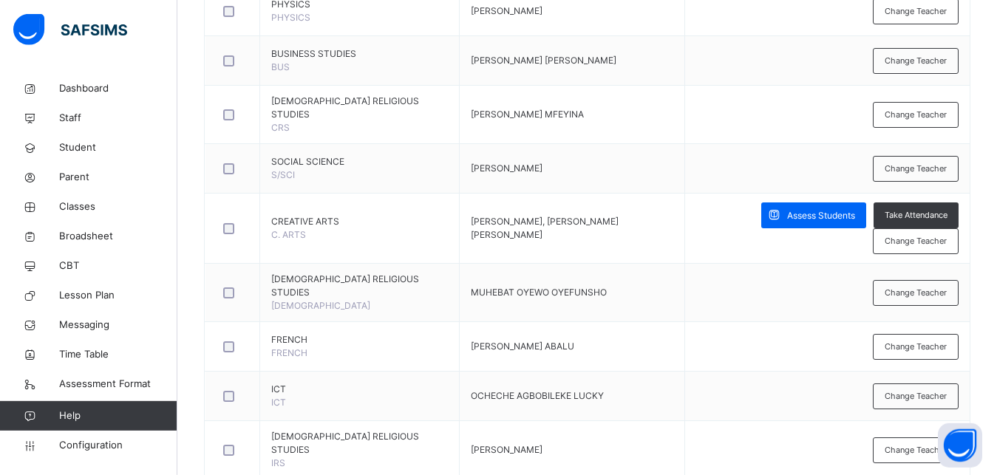
scroll to position [647, 0]
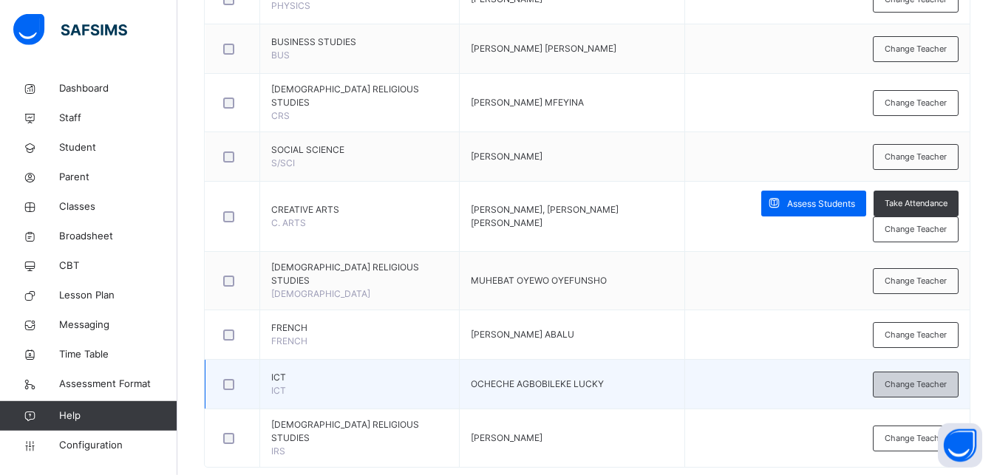
click at [914, 372] on div "Change Teacher" at bounding box center [916, 385] width 86 height 26
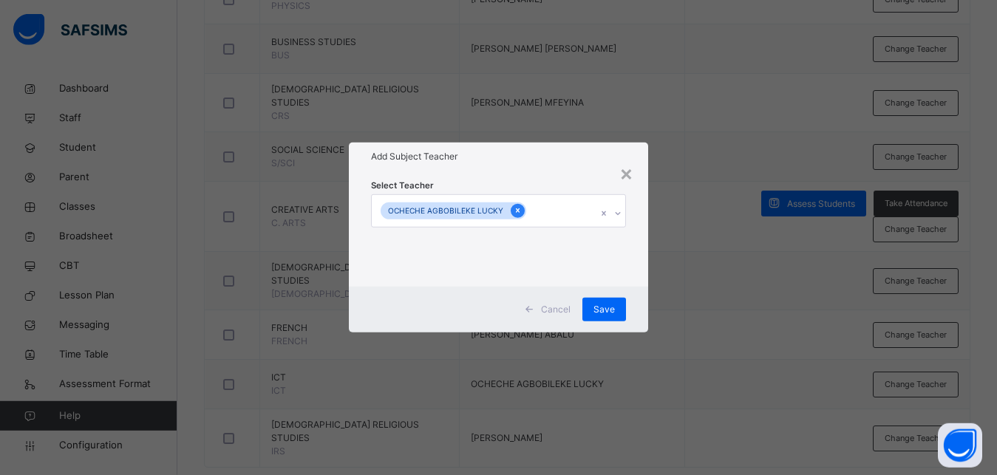
click at [517, 207] on div at bounding box center [518, 211] width 14 height 14
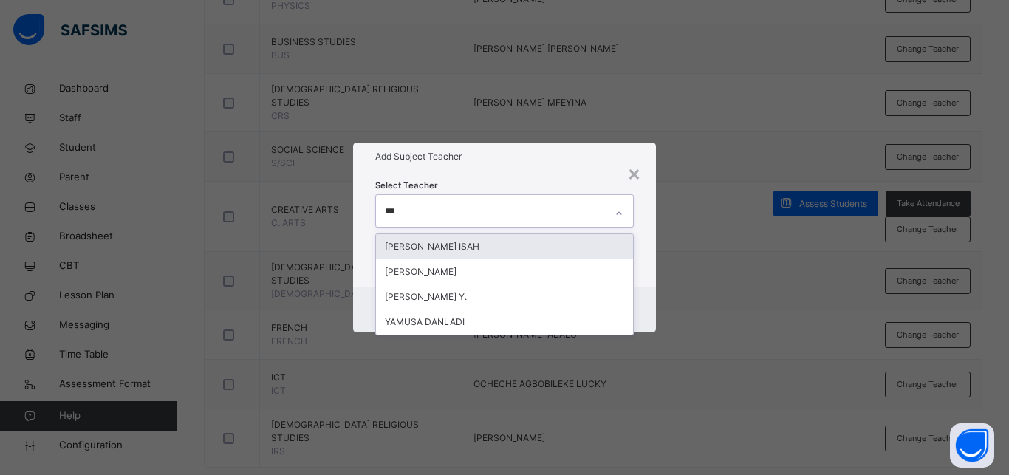
type input "****"
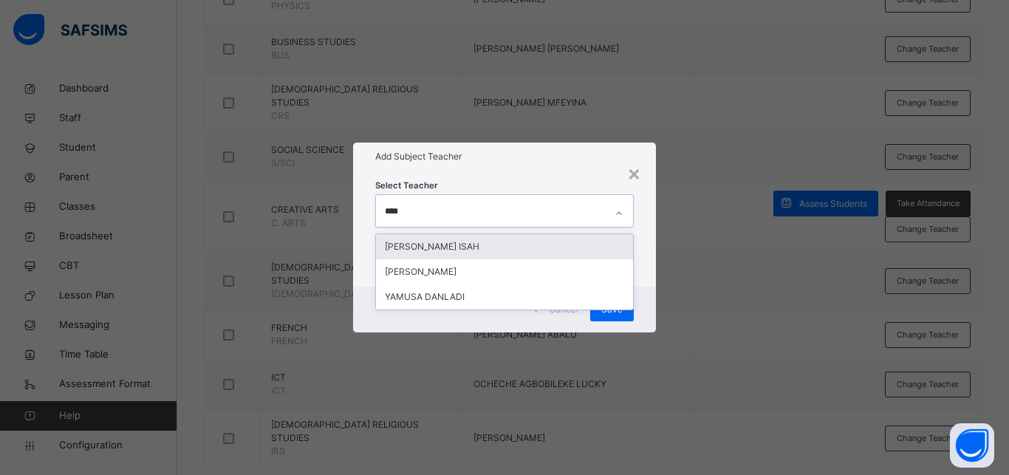
click at [454, 251] on div "[PERSON_NAME] ISAH" at bounding box center [504, 246] width 257 height 25
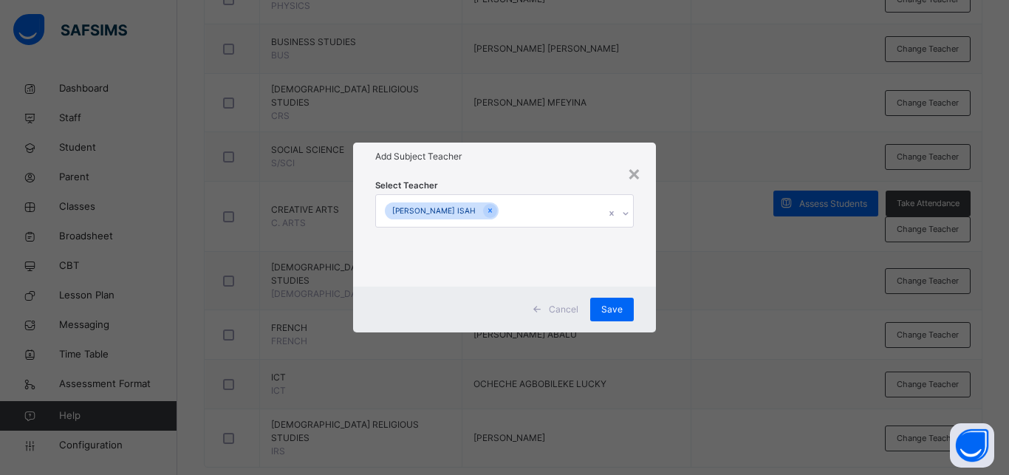
click at [720, 343] on div "× Add Subject Teacher Select Teacher MUSA JIBRIL ISAH Cancel Save" at bounding box center [504, 237] width 1009 height 475
click at [617, 306] on span "Save" at bounding box center [612, 309] width 21 height 13
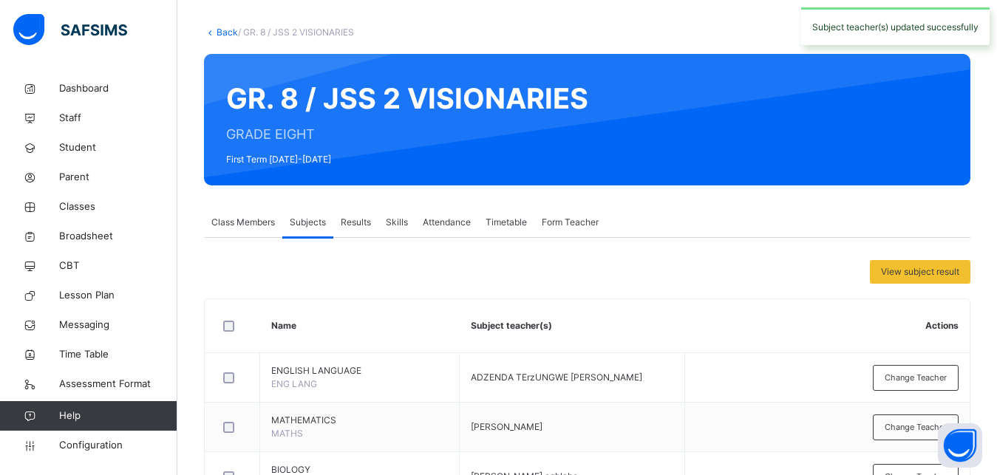
scroll to position [0, 0]
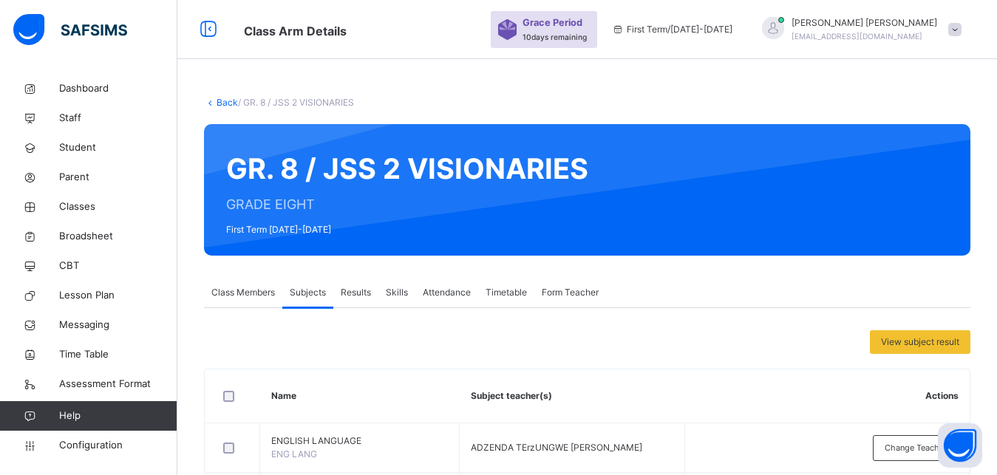
click at [227, 106] on link "Back" at bounding box center [227, 102] width 21 height 11
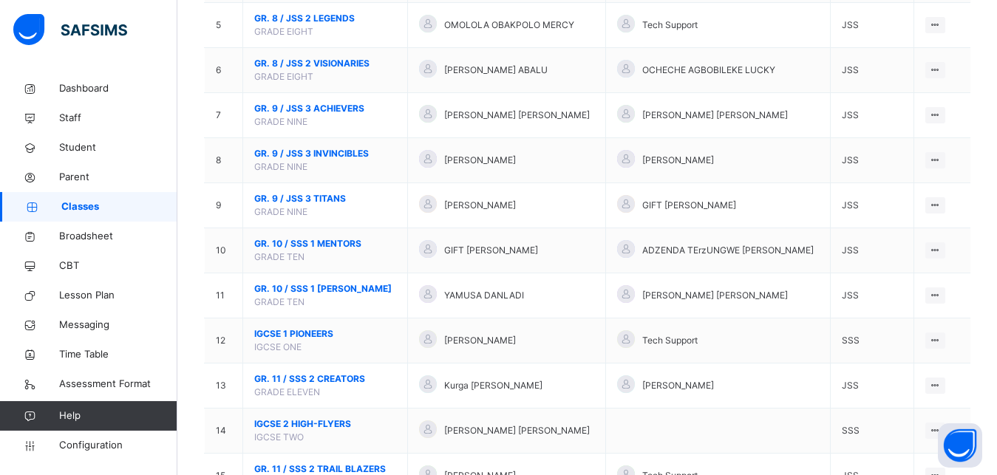
scroll to position [387, 0]
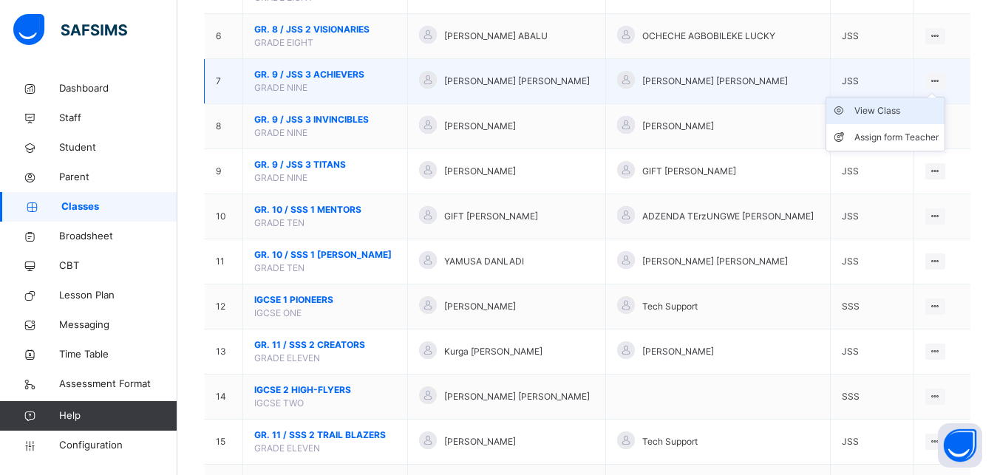
click at [914, 118] on div "View Class" at bounding box center [896, 110] width 84 height 15
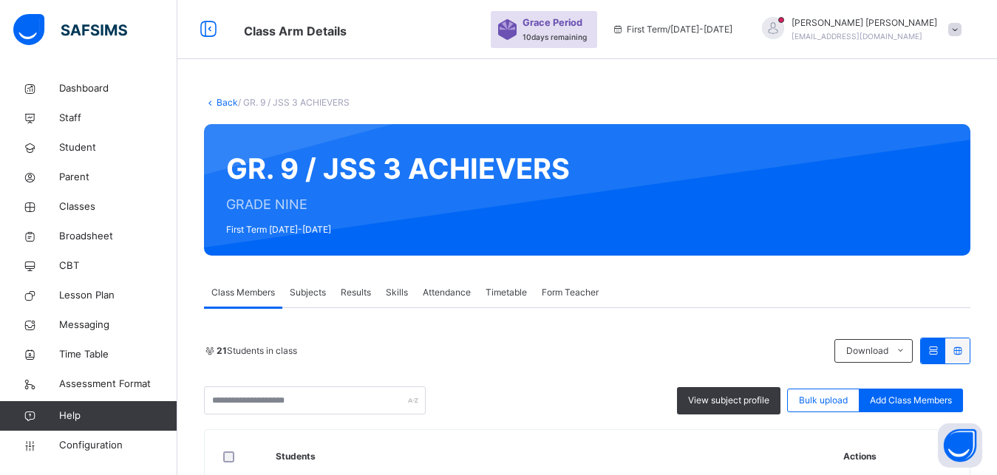
click at [319, 296] on span "Subjects" at bounding box center [308, 292] width 36 height 13
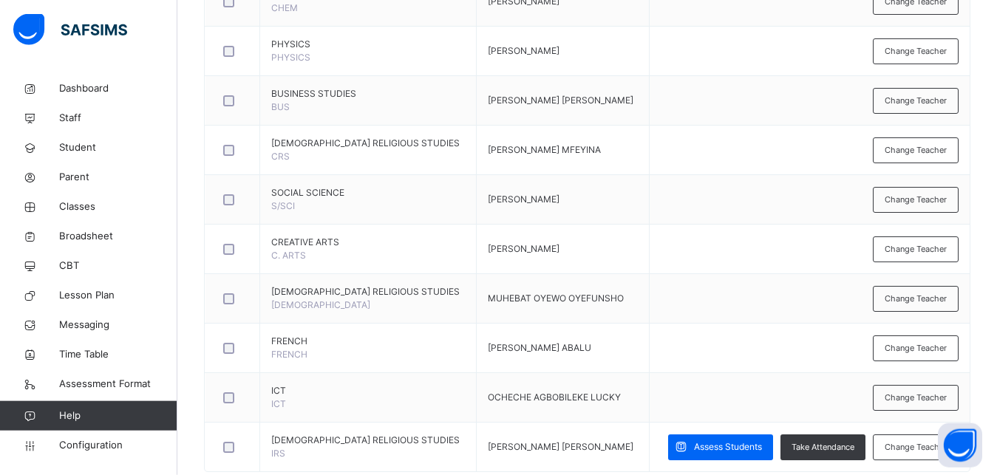
scroll to position [615, 0]
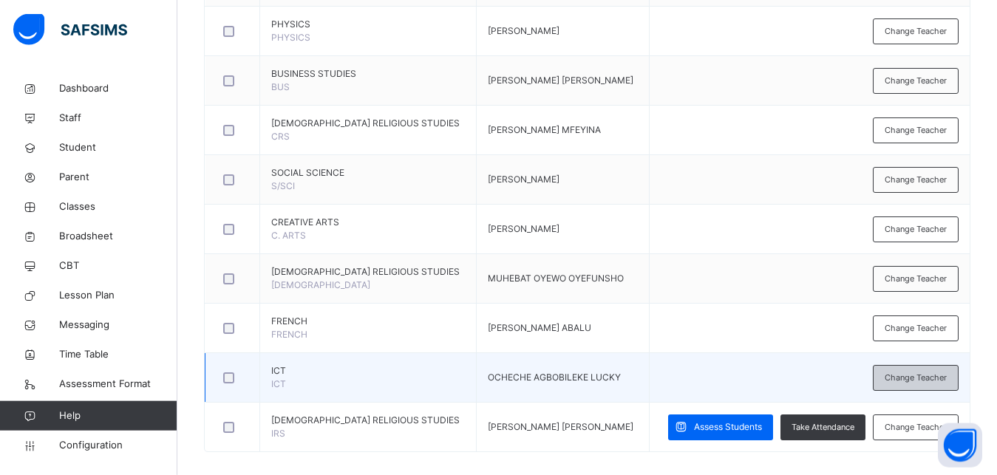
click at [941, 384] on div "Change Teacher" at bounding box center [916, 378] width 86 height 26
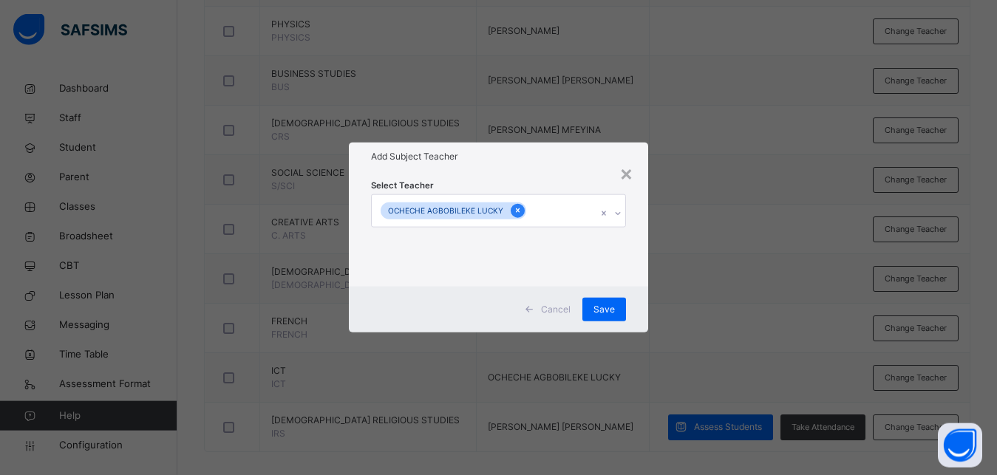
click at [514, 214] on icon at bounding box center [518, 210] width 8 height 10
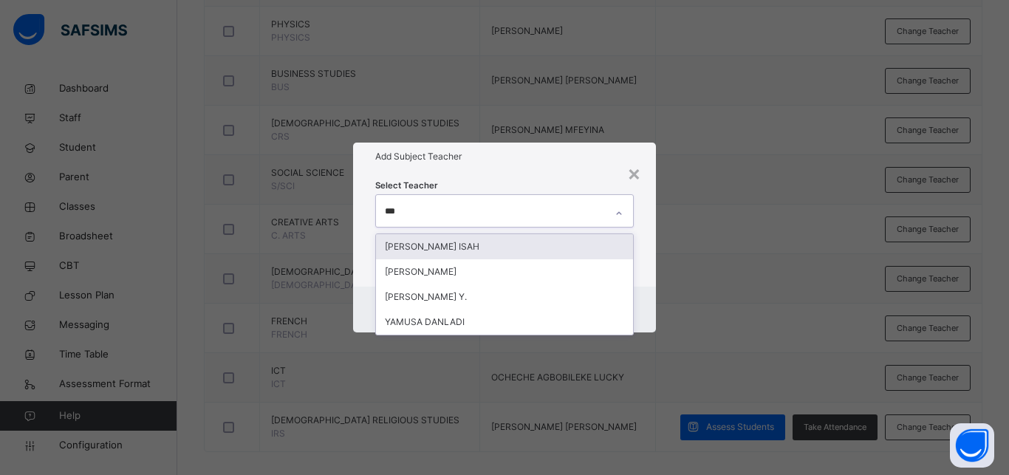
type input "****"
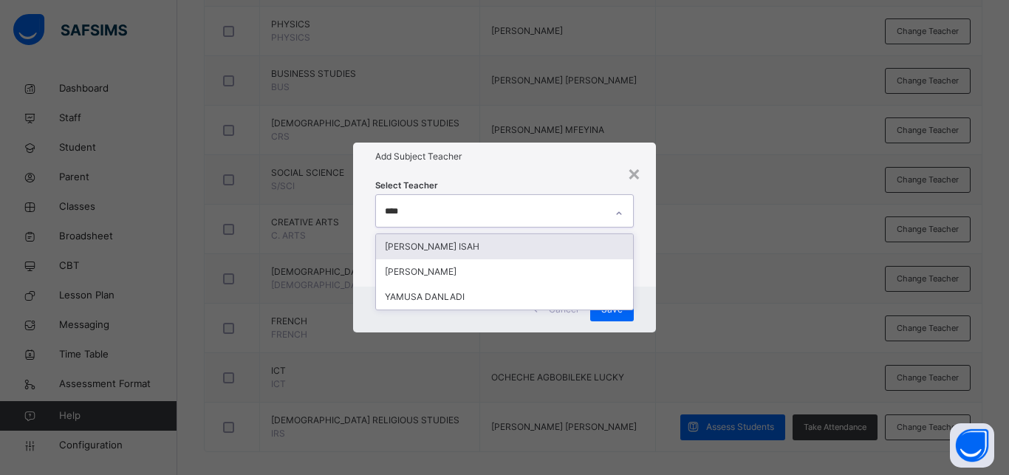
click at [530, 245] on div "[PERSON_NAME] ISAH" at bounding box center [504, 246] width 257 height 25
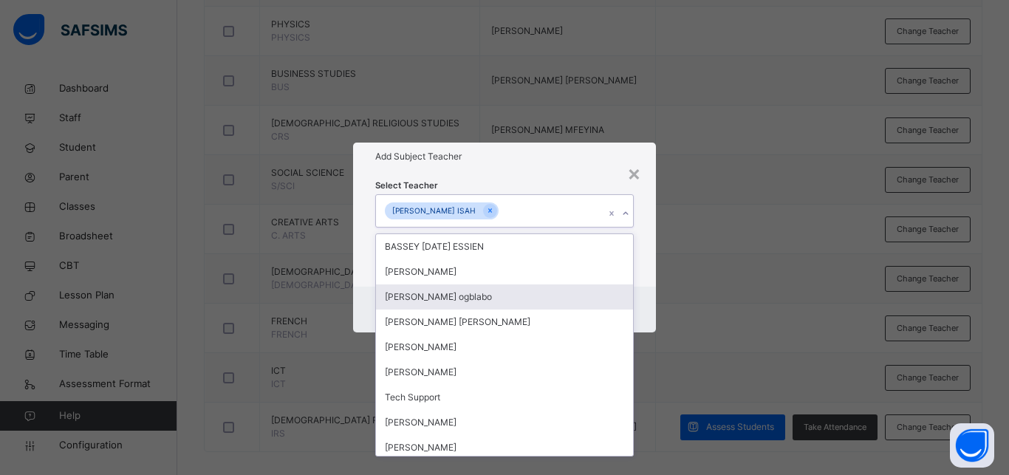
click at [739, 323] on div "× Add Subject Teacher Select Teacher option MUSA JIBRIL ISAH, selected. option …" at bounding box center [504, 237] width 1009 height 475
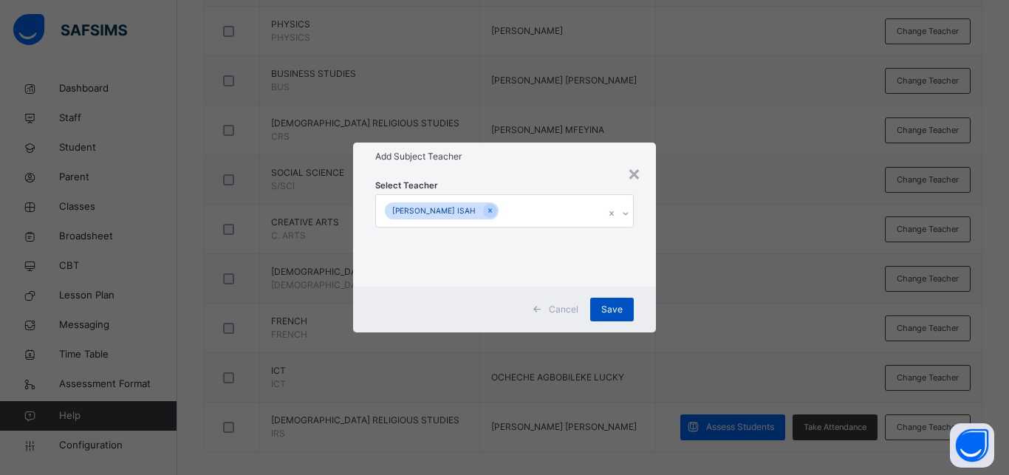
click at [621, 309] on span "Save" at bounding box center [612, 309] width 21 height 13
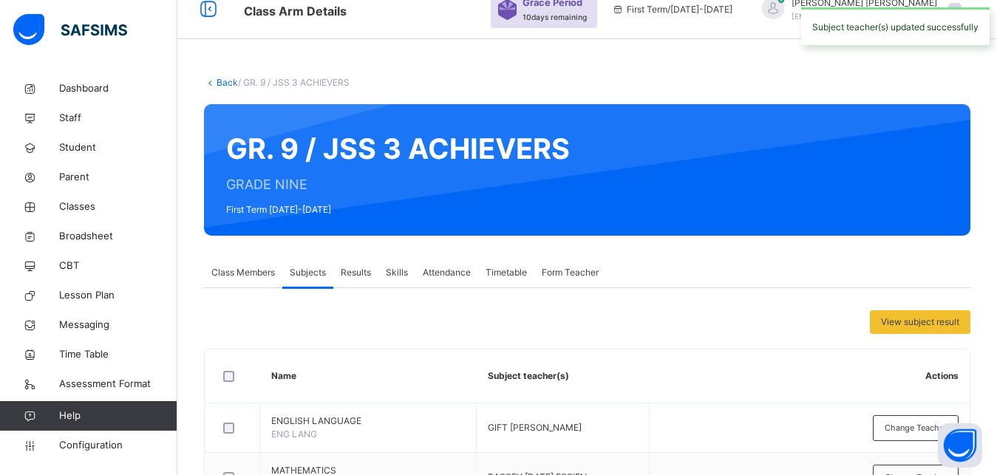
scroll to position [0, 0]
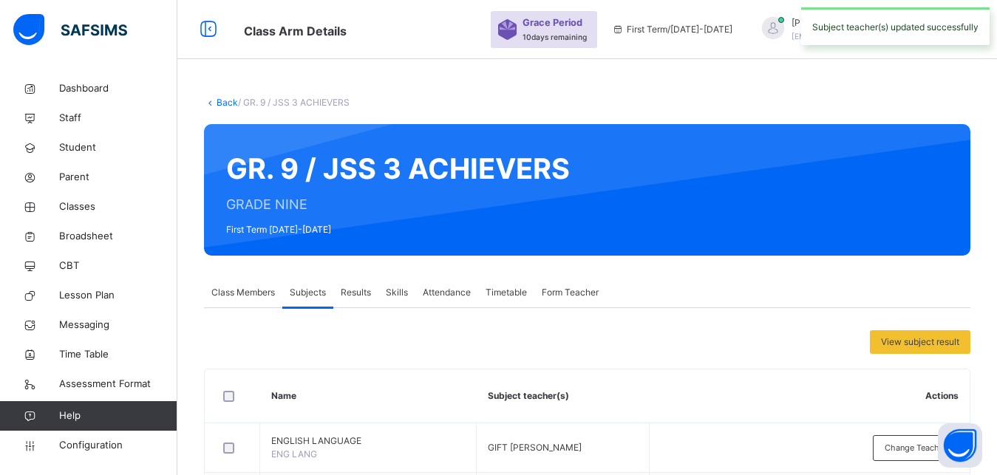
click at [228, 103] on link "Back" at bounding box center [227, 102] width 21 height 11
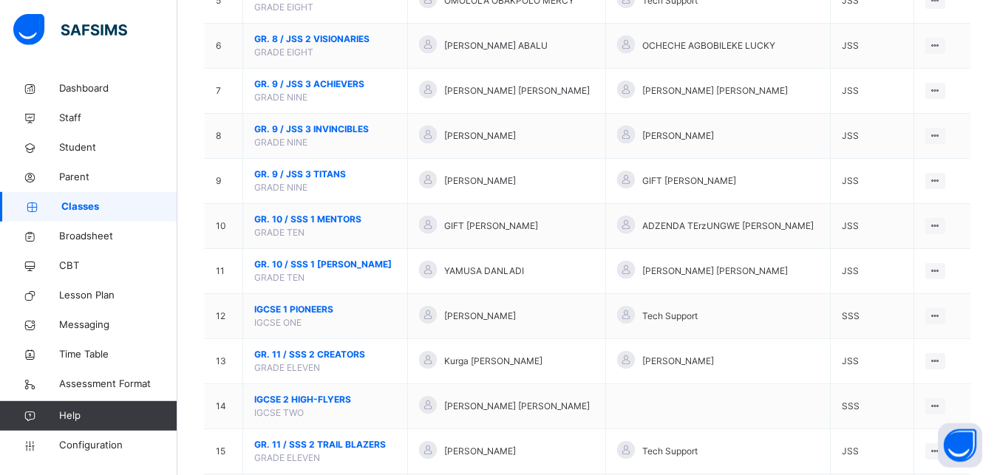
scroll to position [411, 0]
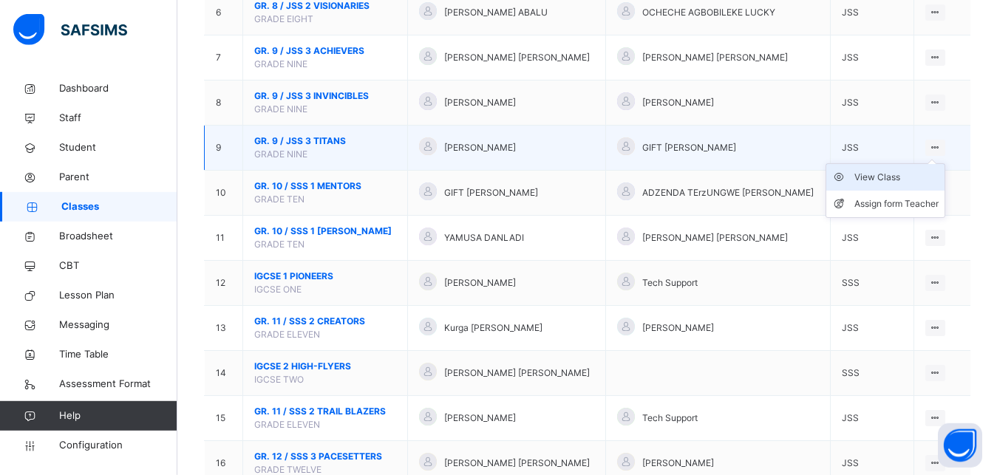
click at [874, 185] on div "View Class" at bounding box center [896, 177] width 84 height 15
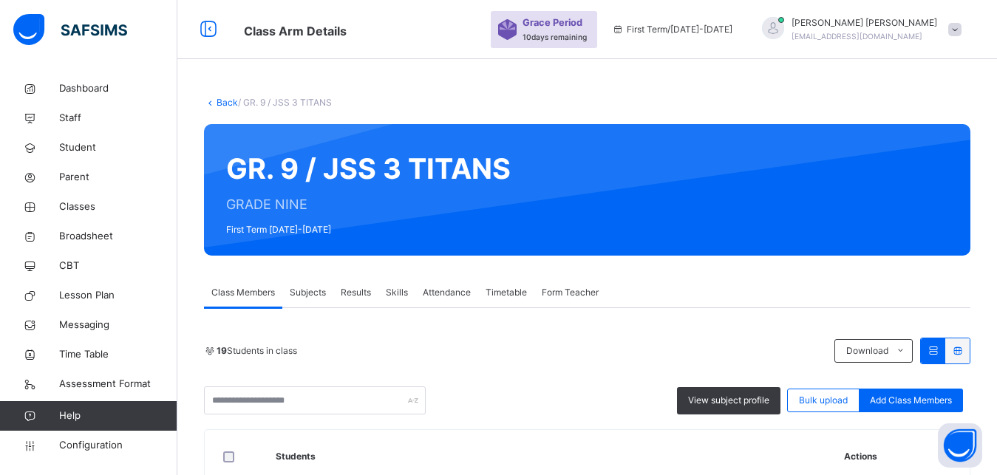
click at [317, 287] on span "Subjects" at bounding box center [308, 292] width 36 height 13
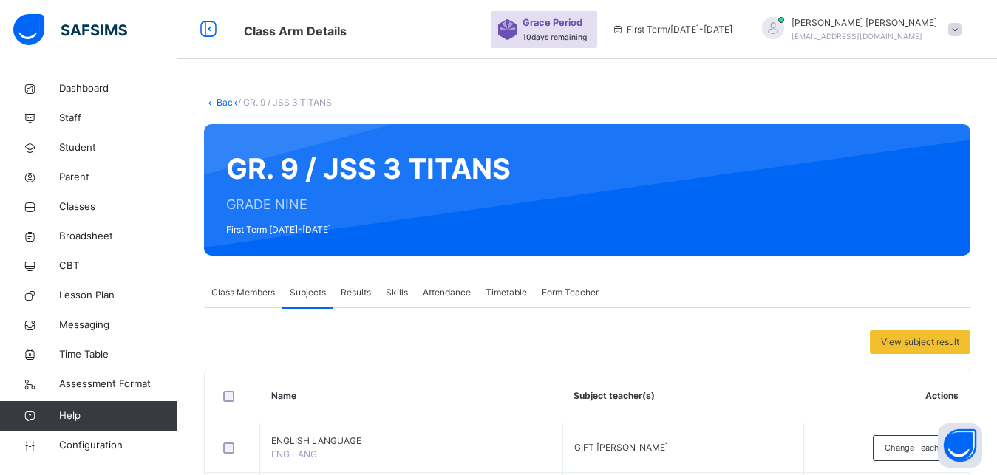
scroll to position [629, 0]
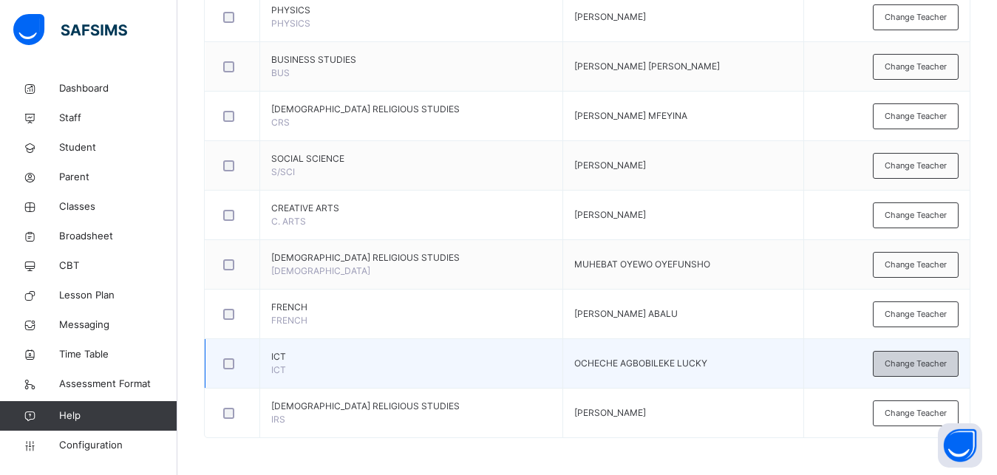
click at [916, 360] on span "Change Teacher" at bounding box center [916, 364] width 62 height 13
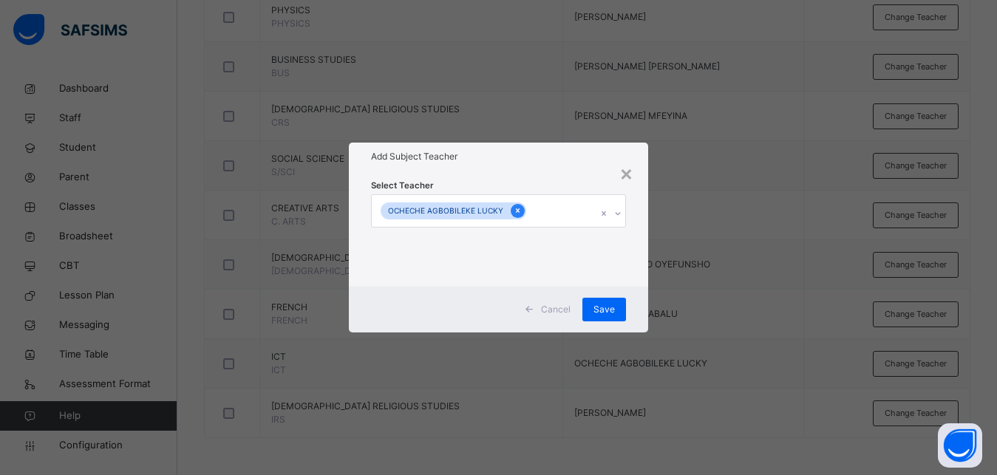
click at [514, 215] on icon at bounding box center [518, 210] width 8 height 10
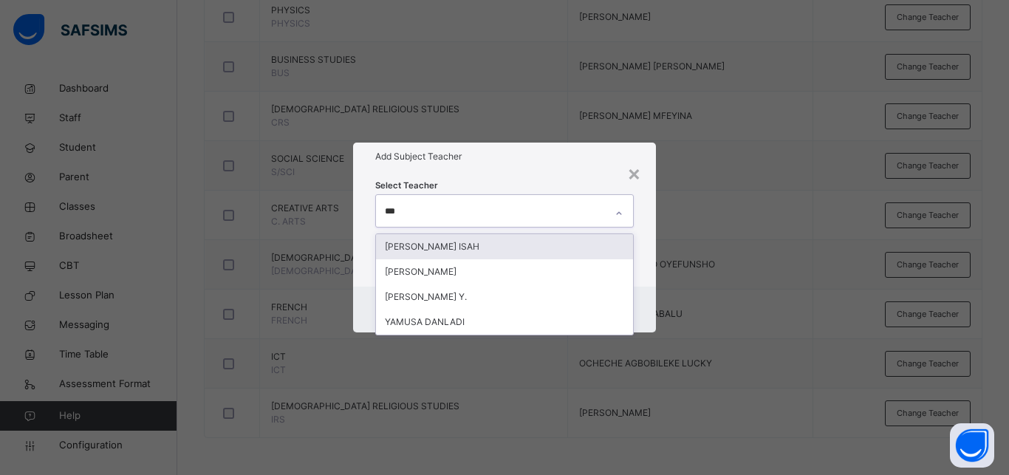
type input "****"
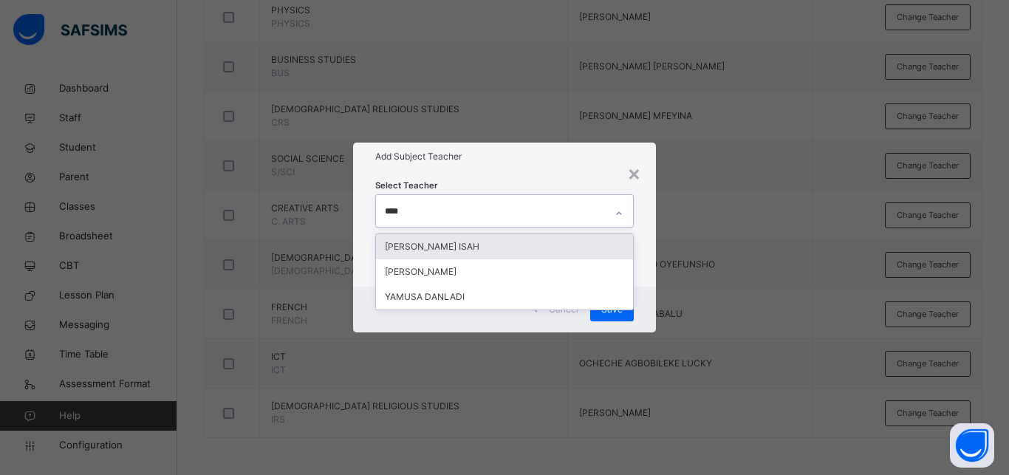
click at [476, 239] on div "[PERSON_NAME] ISAH" at bounding box center [504, 246] width 257 height 25
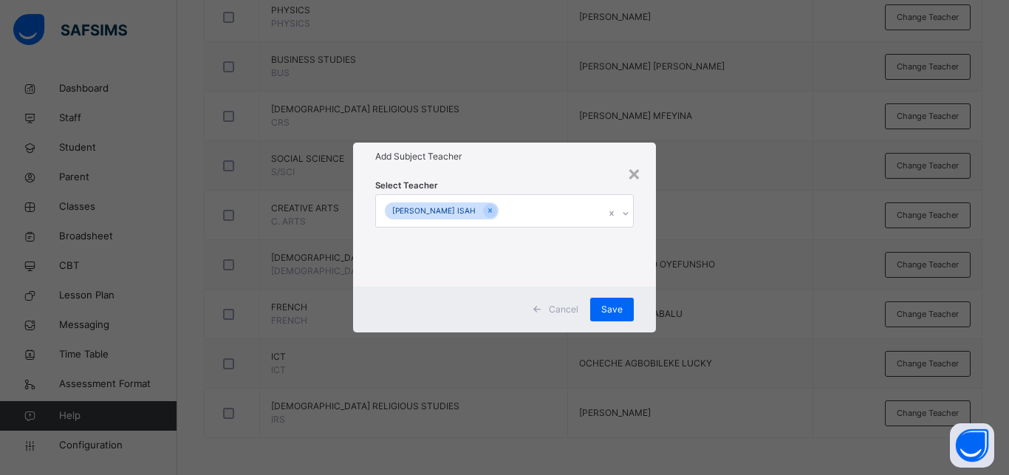
click at [747, 329] on div "× Add Subject Teacher Select Teacher MUSA JIBRIL ISAH Cancel Save" at bounding box center [504, 237] width 1009 height 475
click at [597, 304] on div "Save" at bounding box center [612, 310] width 44 height 24
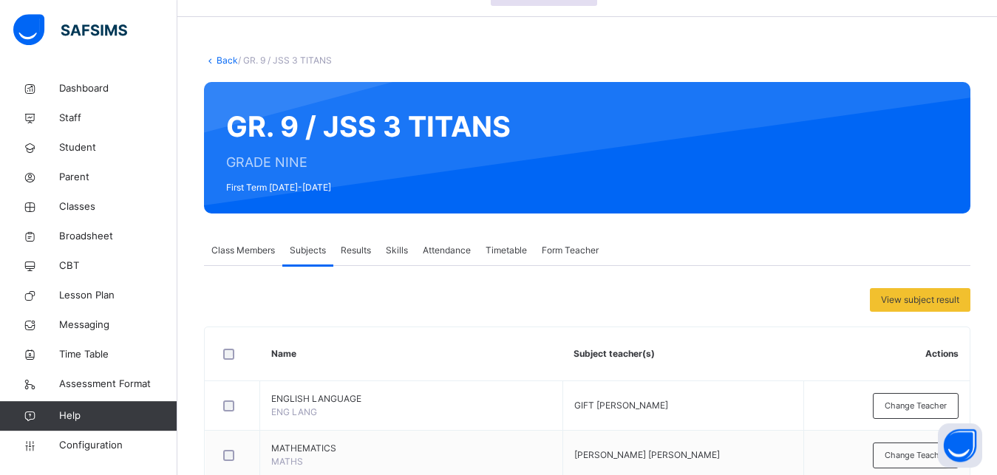
scroll to position [0, 0]
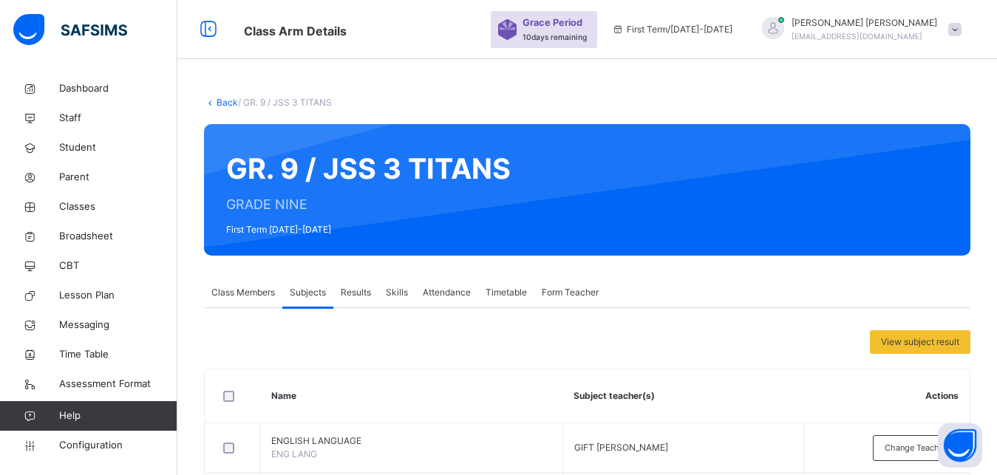
click at [225, 102] on link "Back" at bounding box center [227, 102] width 21 height 11
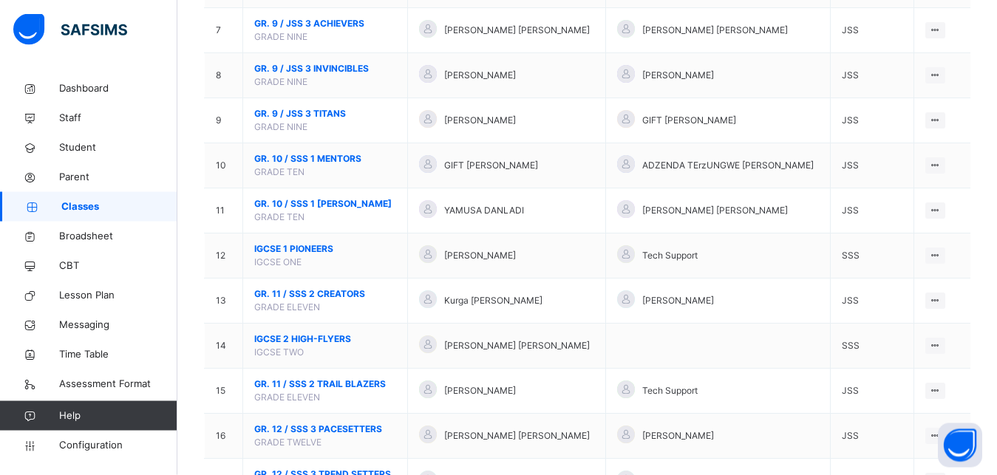
scroll to position [434, 0]
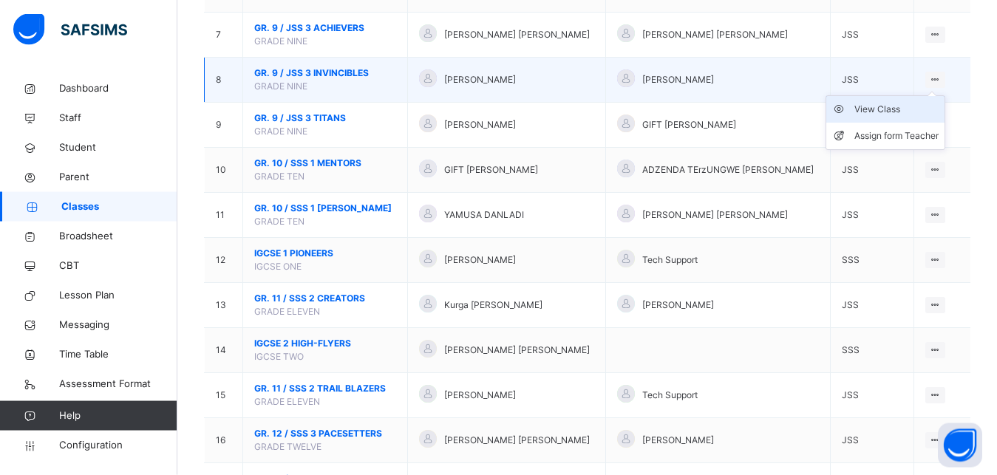
click at [891, 117] on div "View Class" at bounding box center [896, 109] width 84 height 15
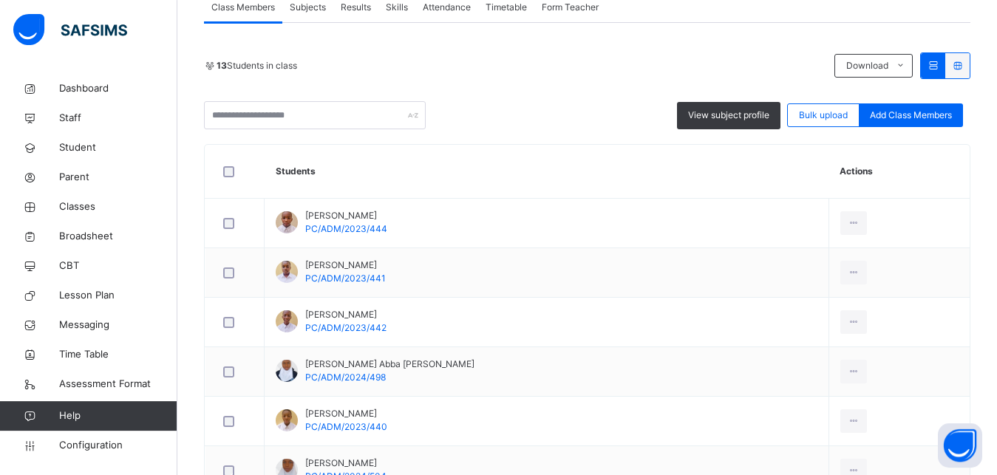
scroll to position [246, 0]
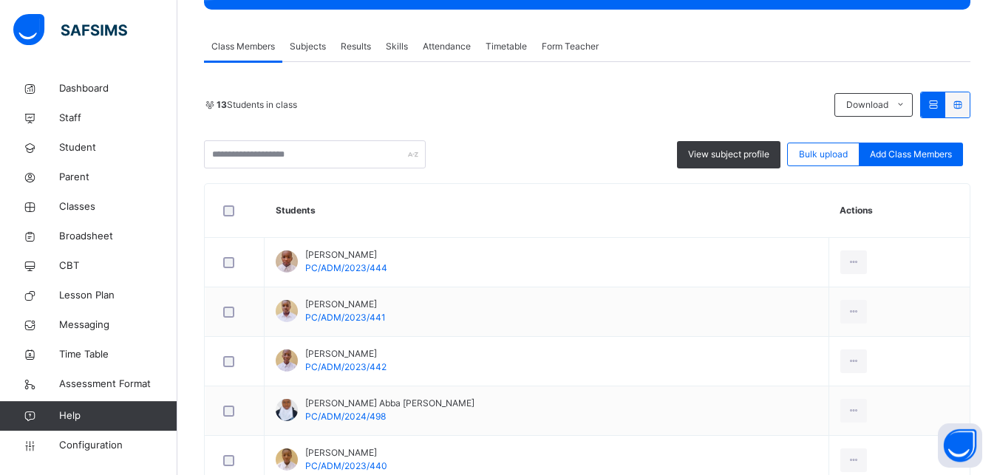
click at [305, 55] on div "Subjects" at bounding box center [307, 47] width 51 height 30
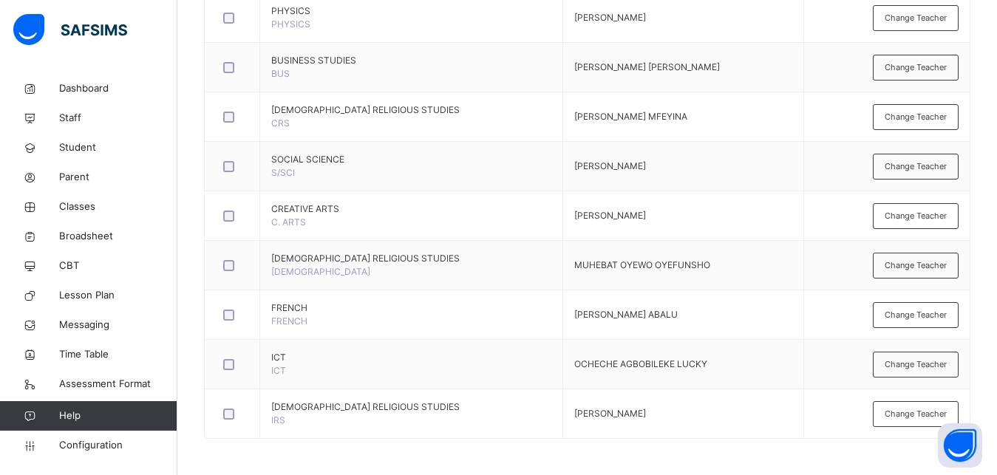
scroll to position [629, 0]
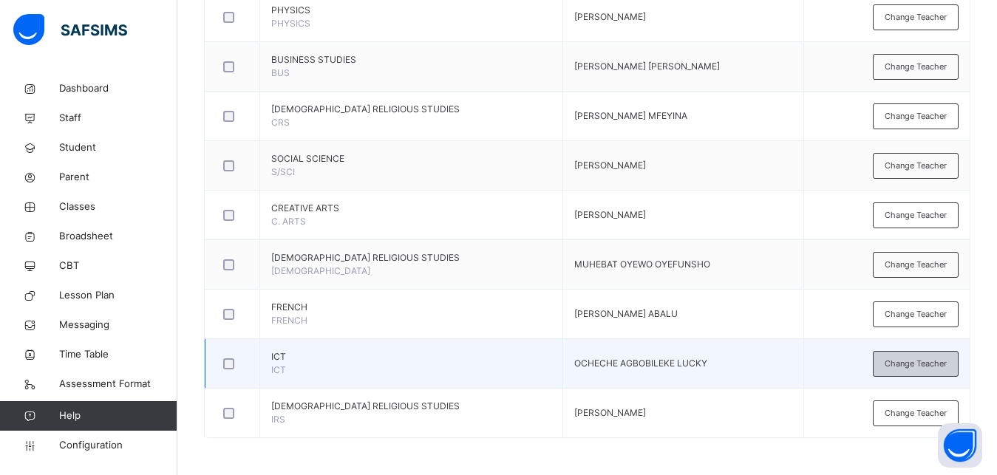
click at [926, 373] on div "Change Teacher" at bounding box center [916, 364] width 86 height 26
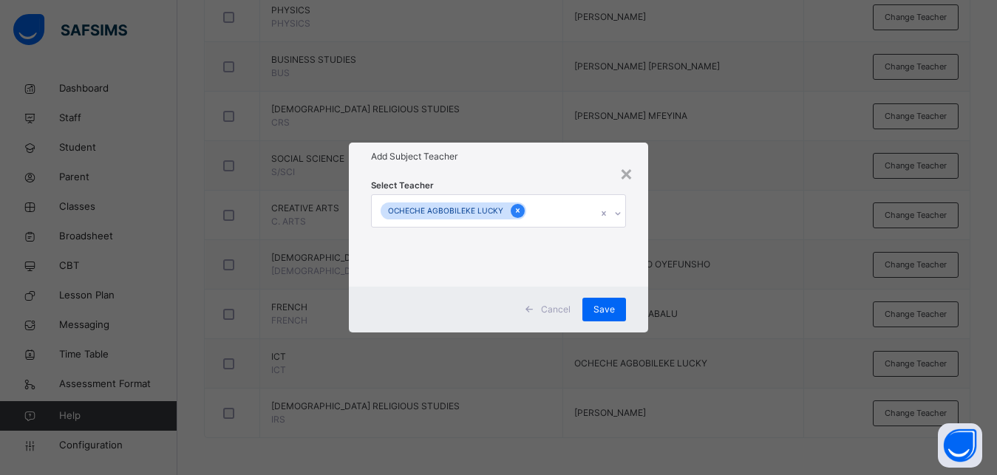
click at [514, 213] on icon at bounding box center [518, 210] width 8 height 10
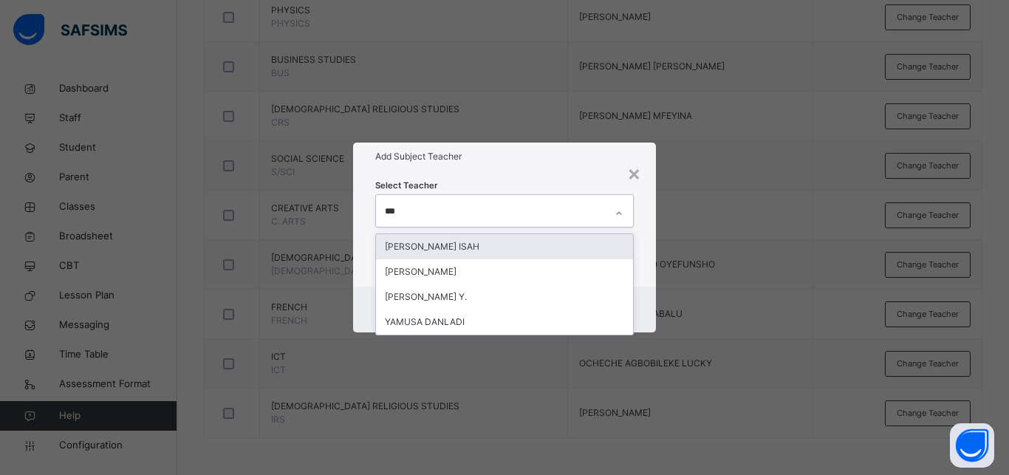
type input "****"
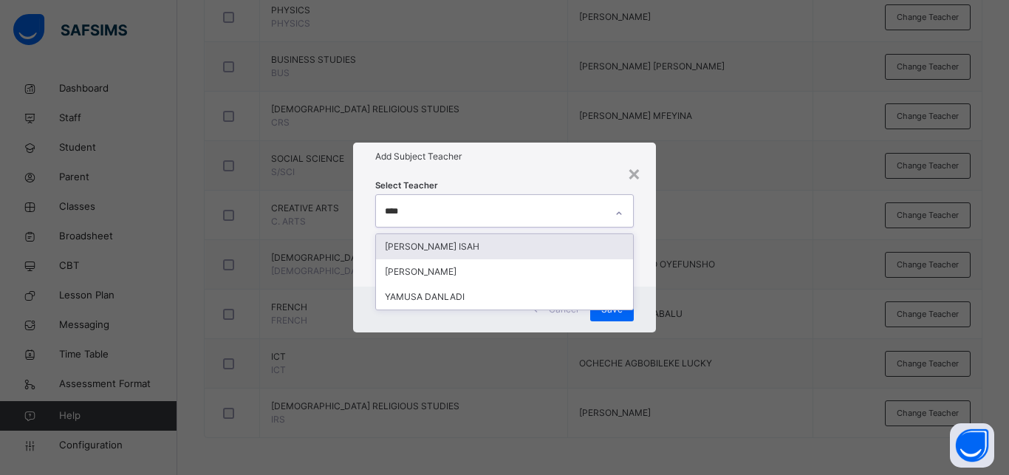
click at [521, 242] on div "[PERSON_NAME] ISAH" at bounding box center [504, 246] width 257 height 25
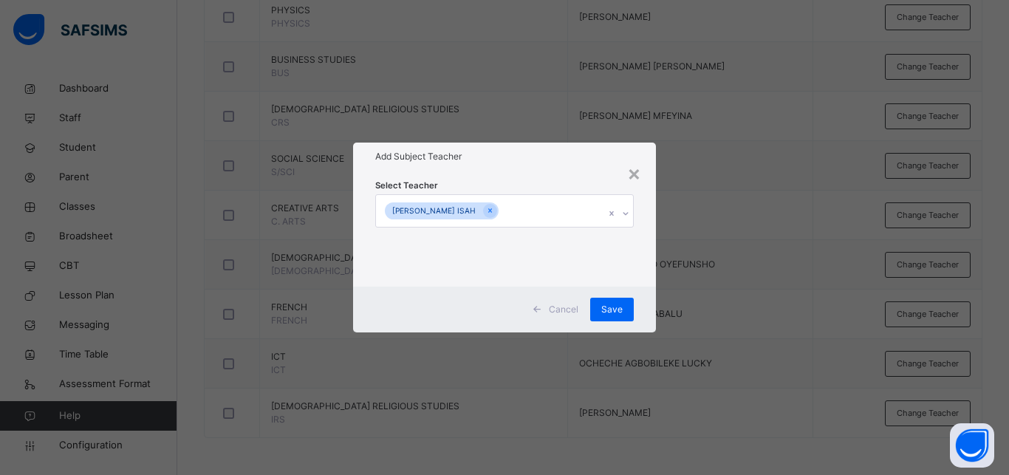
click at [715, 327] on div "× Add Subject Teacher Select Teacher MUSA JIBRIL ISAH Cancel Save" at bounding box center [504, 237] width 1009 height 475
click at [628, 314] on div "Save" at bounding box center [612, 310] width 44 height 24
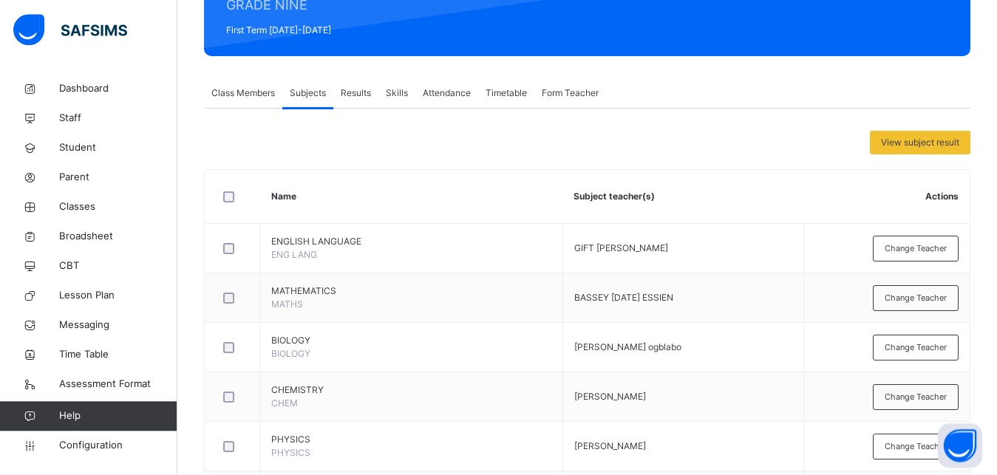
scroll to position [0, 0]
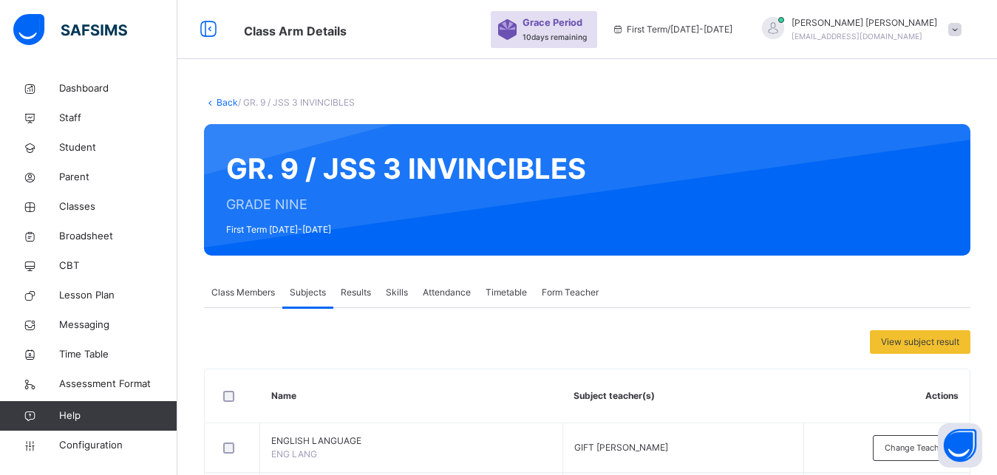
click at [219, 100] on link "Back" at bounding box center [227, 102] width 21 height 11
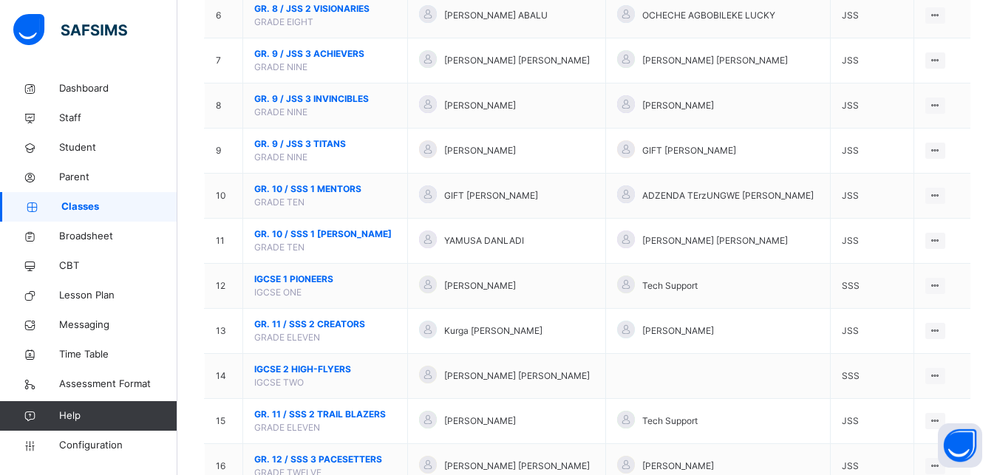
scroll to position [517, 0]
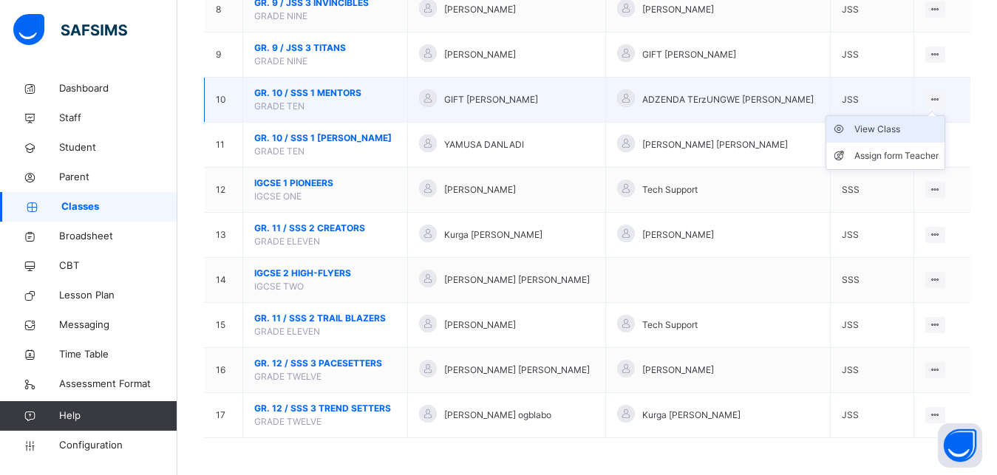
click at [902, 129] on div "View Class" at bounding box center [896, 129] width 84 height 15
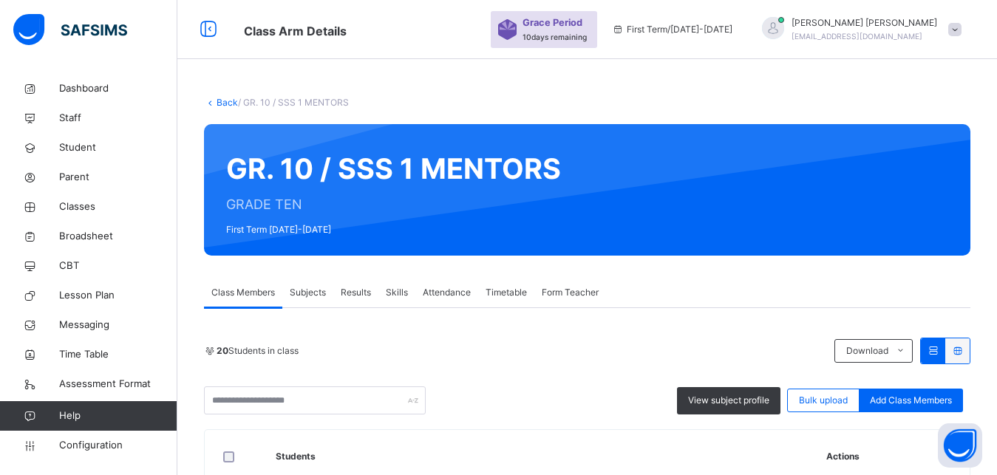
click at [323, 299] on span "Subjects" at bounding box center [308, 292] width 36 height 13
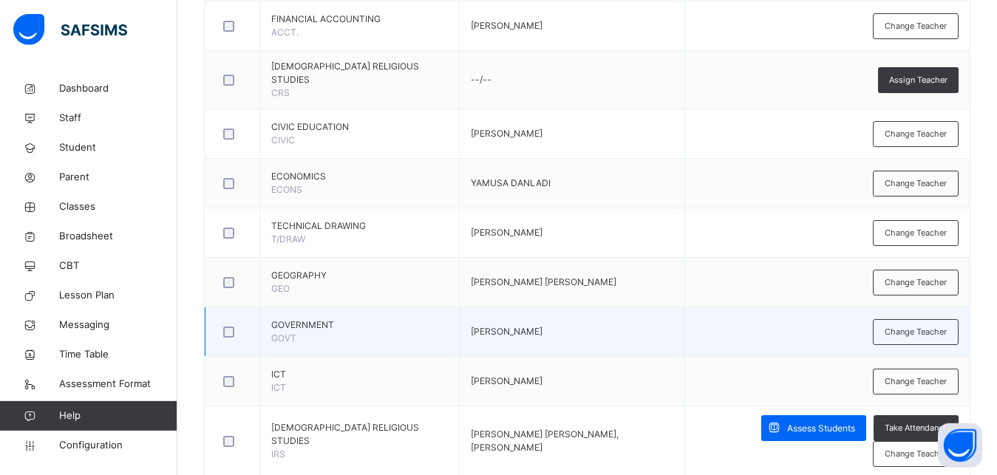
scroll to position [721, 0]
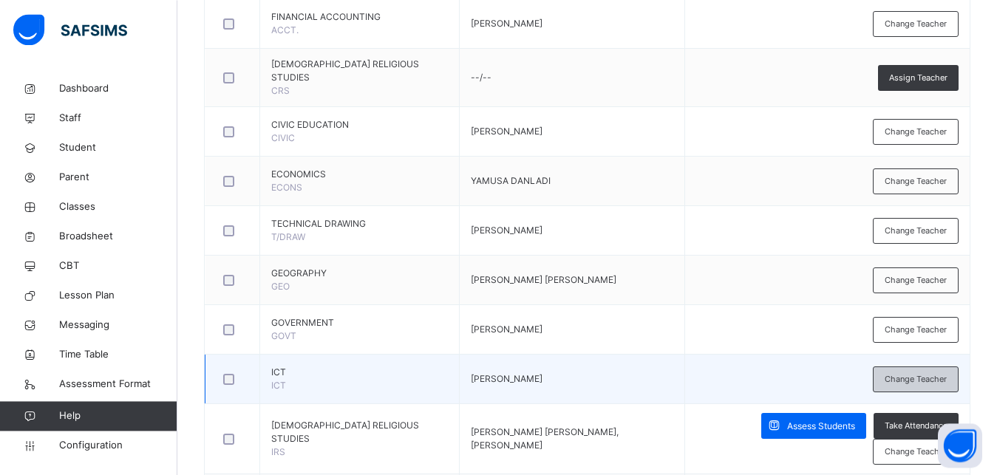
click at [917, 373] on span "Change Teacher" at bounding box center [916, 379] width 62 height 13
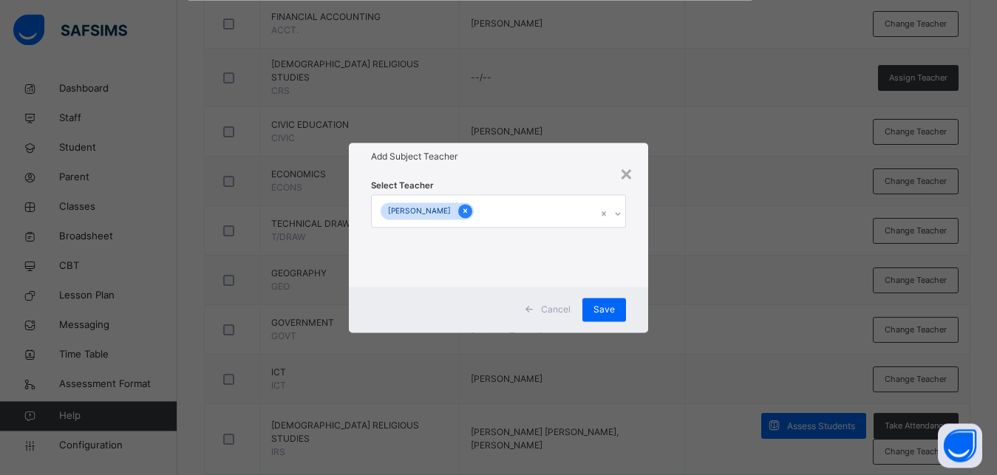
click at [461, 214] on icon at bounding box center [465, 210] width 8 height 10
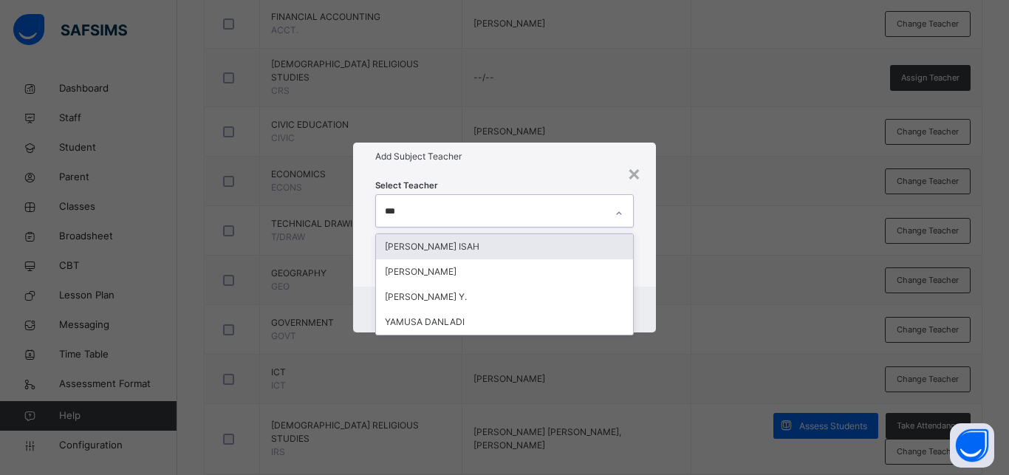
type input "****"
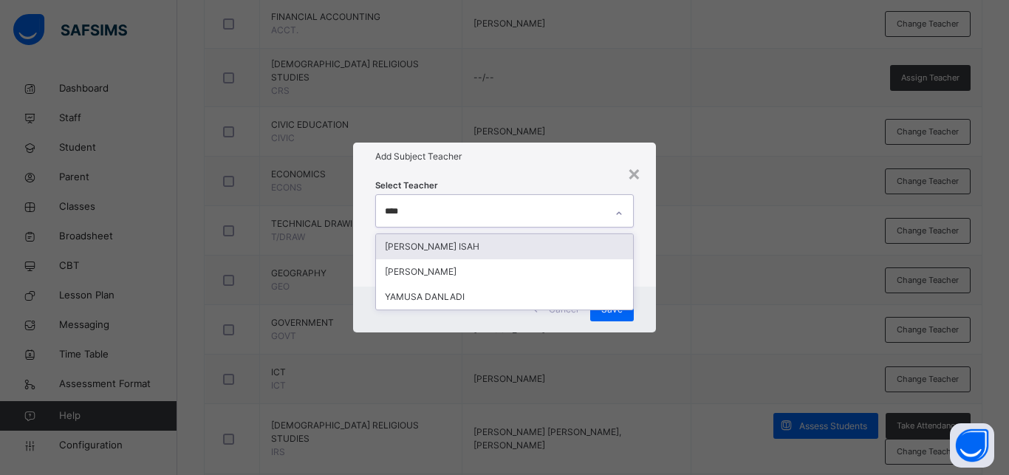
click at [496, 245] on div "[PERSON_NAME] ISAH" at bounding box center [504, 246] width 257 height 25
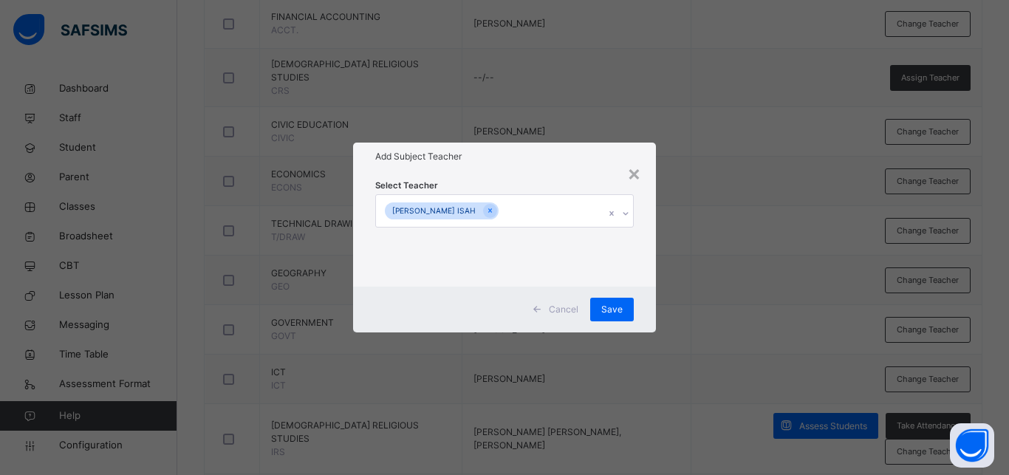
click at [758, 318] on div "× Add Subject Teacher Select Teacher MUSA JIBRIL ISAH Cancel Save" at bounding box center [504, 237] width 1009 height 475
drag, startPoint x: 714, startPoint y: 417, endPoint x: 626, endPoint y: 312, distance: 136.9
click at [626, 312] on div "× Add Subject Teacher Select Teacher MUSA JIBRIL ISAH Cancel Save" at bounding box center [504, 237] width 1009 height 475
click at [626, 312] on div "Save" at bounding box center [612, 310] width 44 height 24
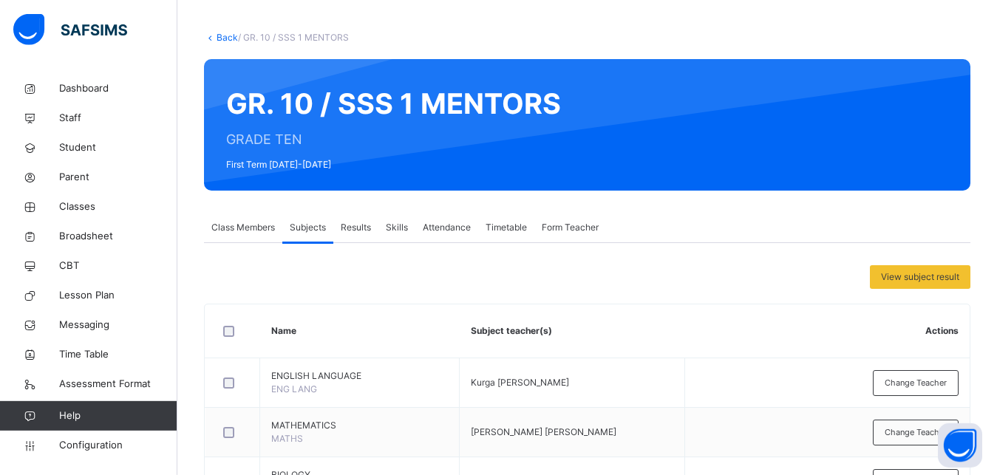
scroll to position [0, 0]
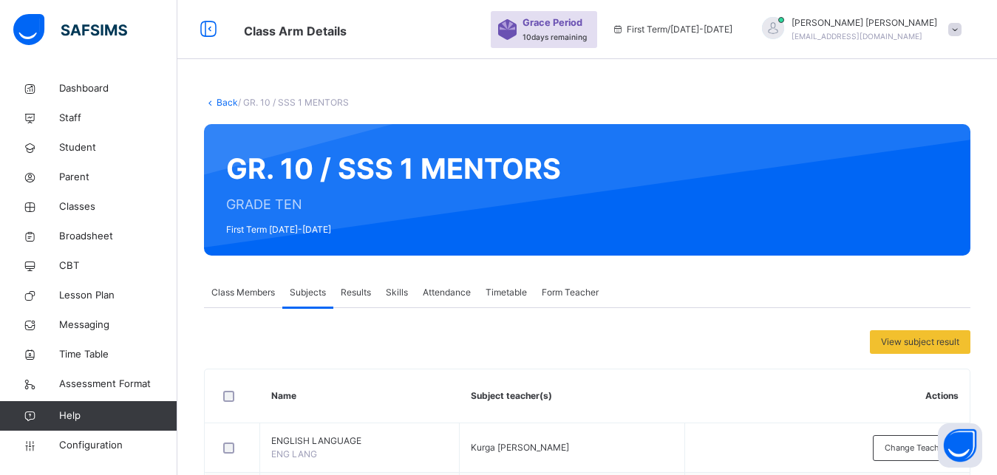
click at [231, 109] on div "Back / GR. 10 / SSS 1 MENTORS" at bounding box center [587, 102] width 766 height 13
click at [231, 108] on link "Back" at bounding box center [227, 102] width 21 height 11
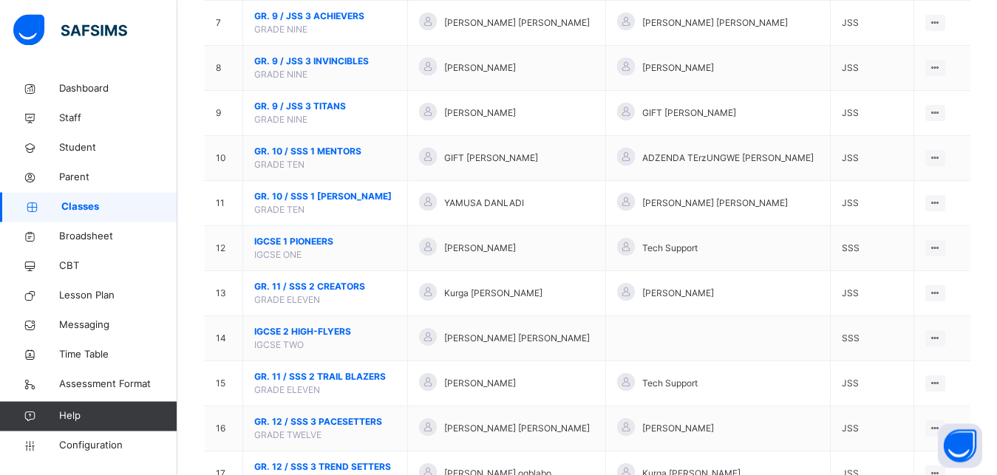
scroll to position [517, 0]
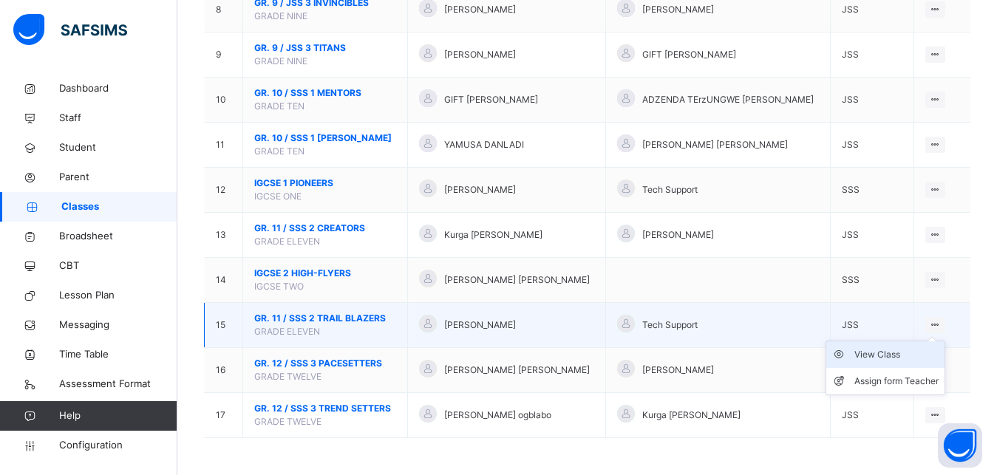
click at [908, 353] on div "View Class" at bounding box center [896, 354] width 84 height 15
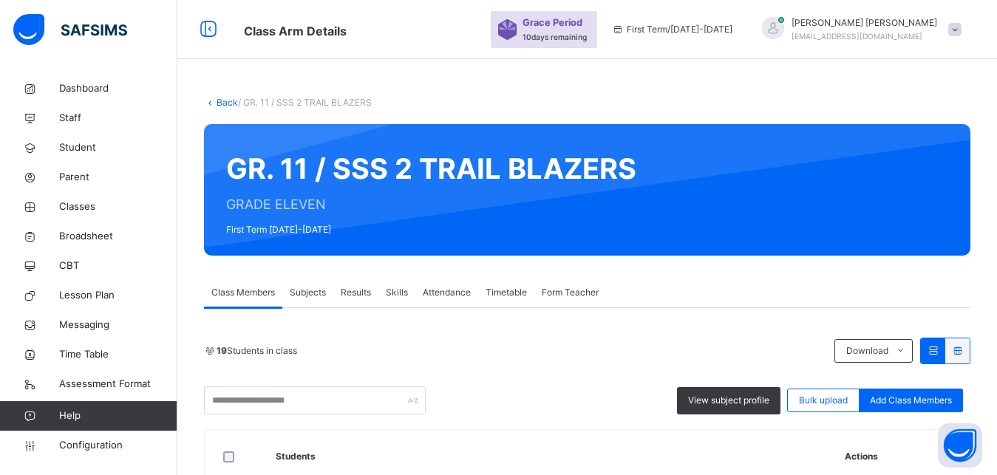
click at [315, 290] on span "Subjects" at bounding box center [308, 292] width 36 height 13
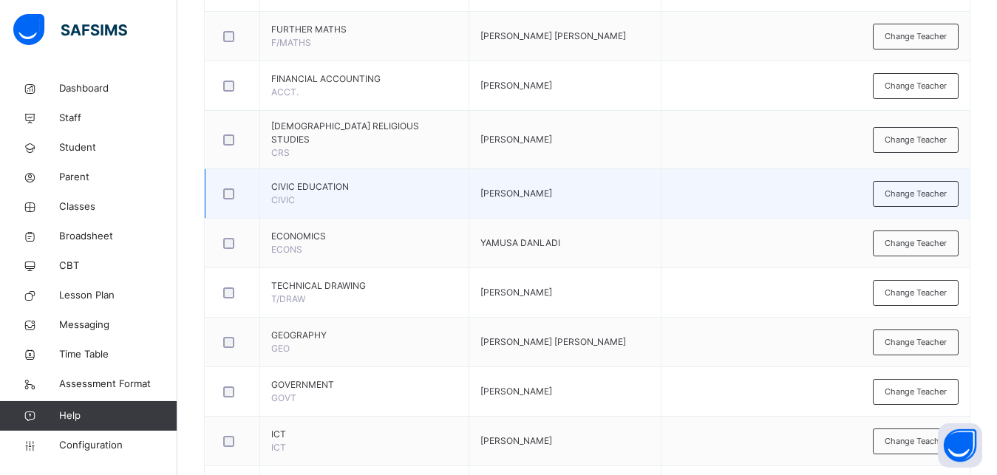
scroll to position [701, 0]
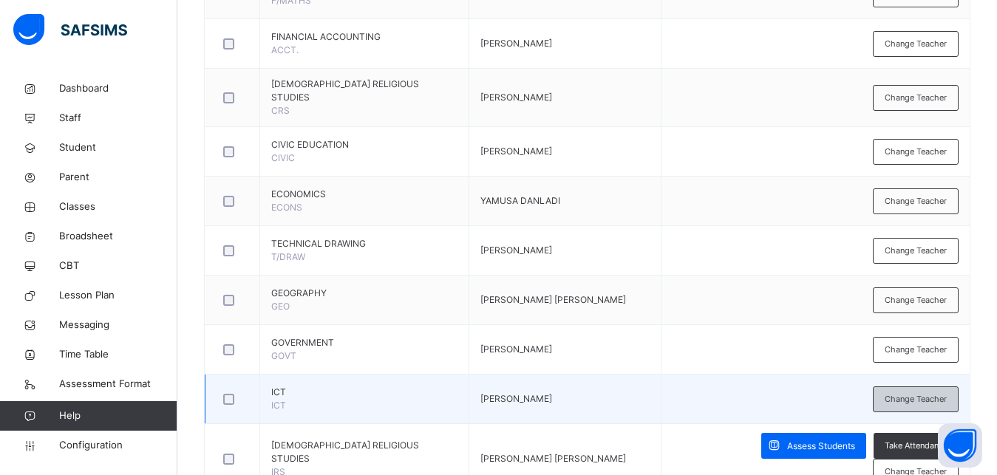
click at [913, 393] on span "Change Teacher" at bounding box center [916, 399] width 62 height 13
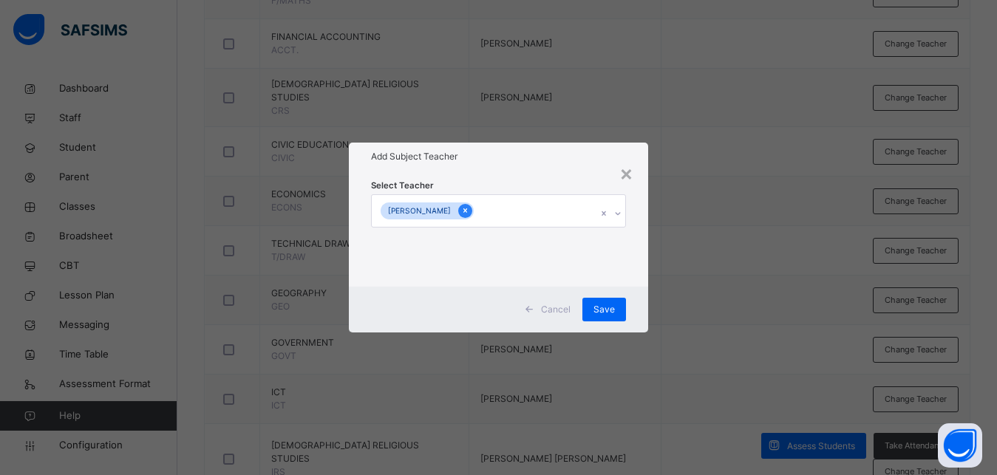
click at [461, 211] on icon at bounding box center [465, 210] width 8 height 10
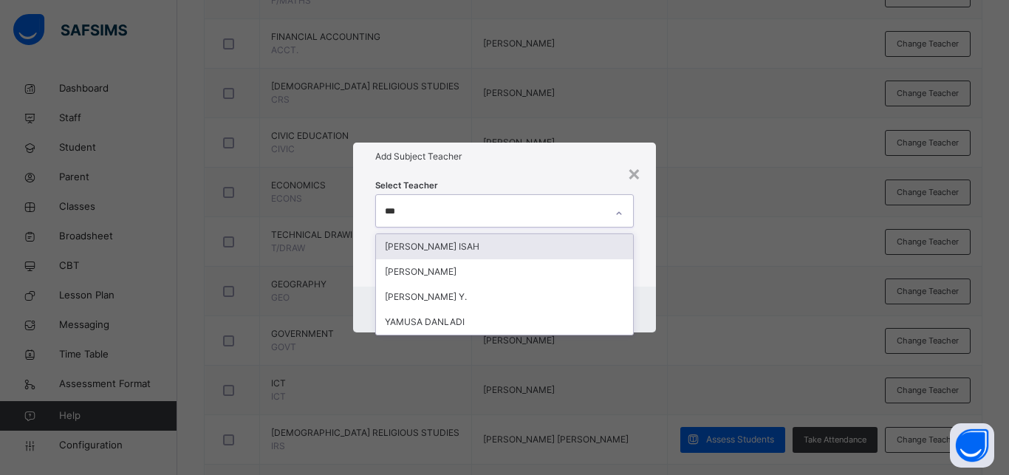
type input "****"
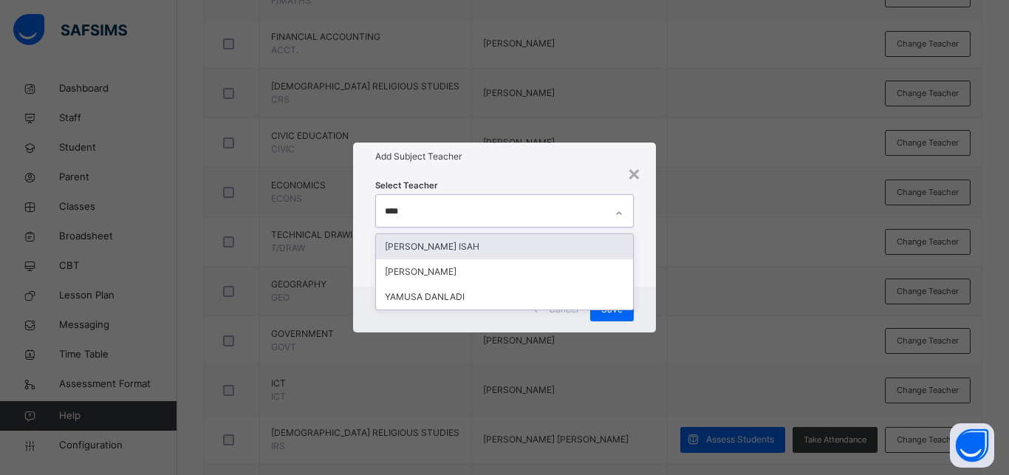
click at [459, 248] on div "[PERSON_NAME] ISAH" at bounding box center [504, 246] width 257 height 25
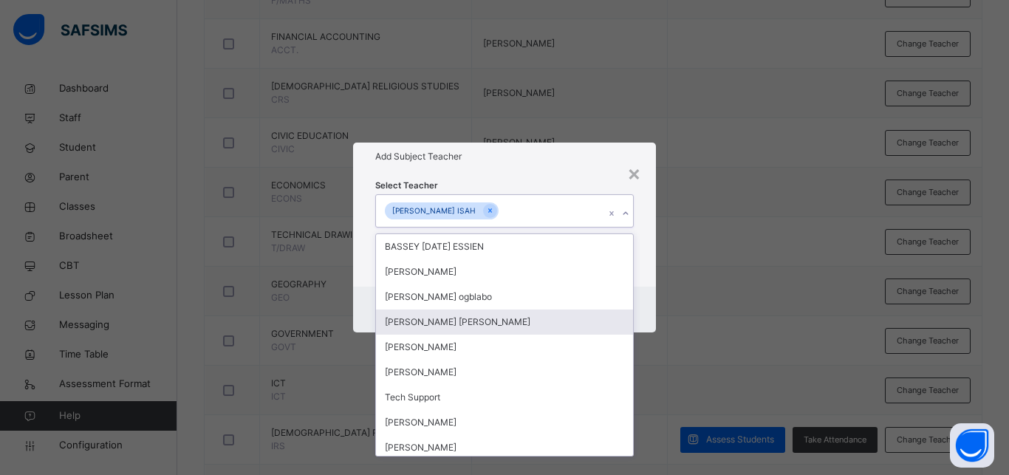
click at [735, 347] on div "× Add Subject Teacher Select Teacher option MUSA JIBRIL ISAH, selected. option …" at bounding box center [504, 237] width 1009 height 475
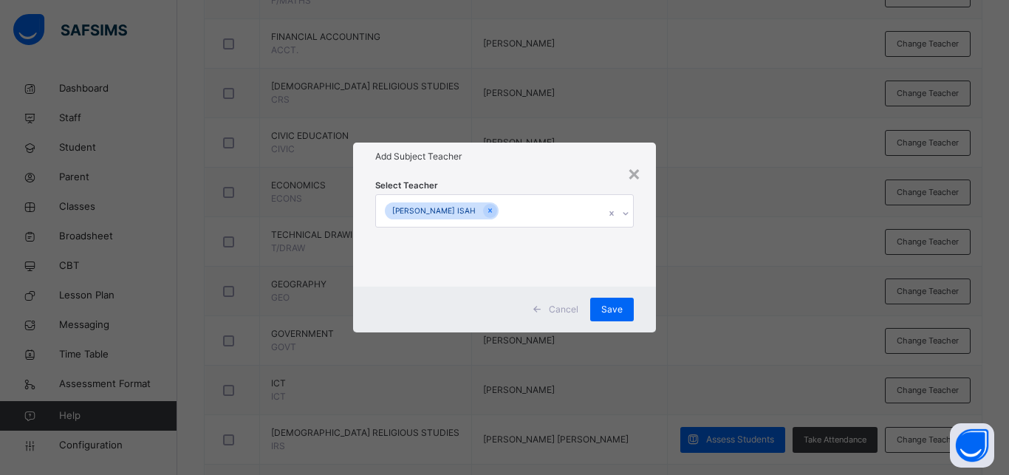
click at [627, 321] on div "Cancel Save" at bounding box center [504, 310] width 303 height 46
click at [619, 310] on span "Save" at bounding box center [612, 309] width 21 height 13
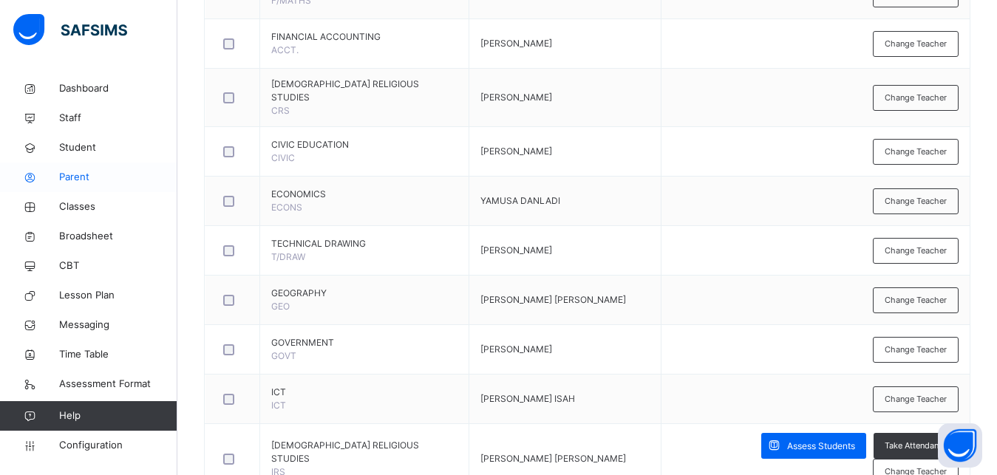
click at [84, 183] on span "Parent" at bounding box center [118, 177] width 118 height 15
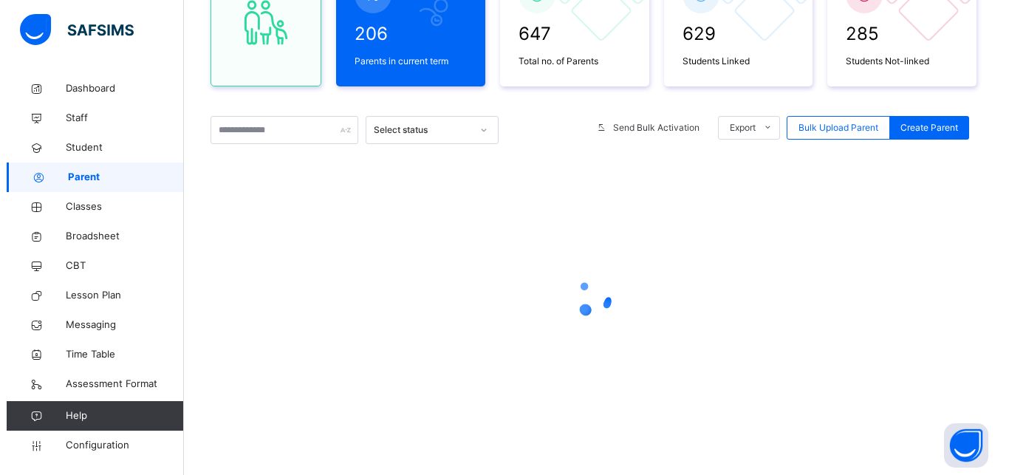
scroll to position [183, 0]
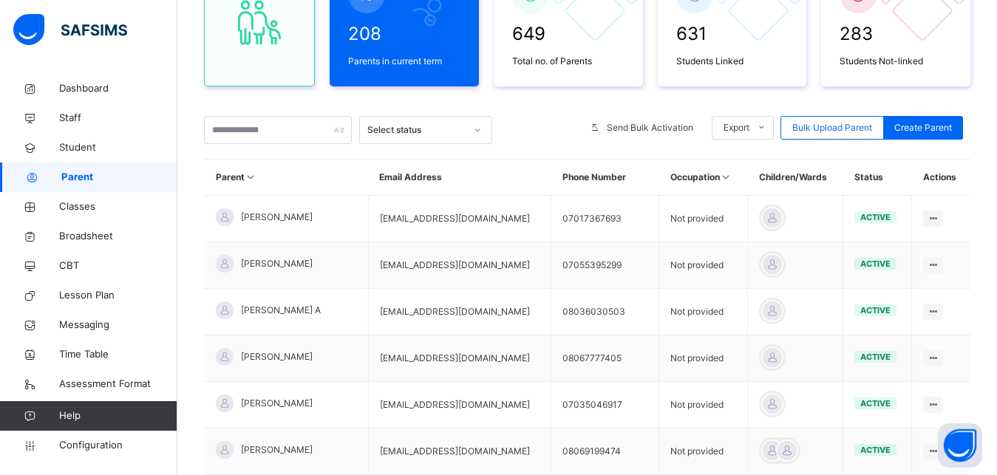
click at [84, 180] on span "Parent" at bounding box center [119, 177] width 116 height 15
click at [933, 127] on span "Create Parent" at bounding box center [923, 127] width 58 height 13
select select "**"
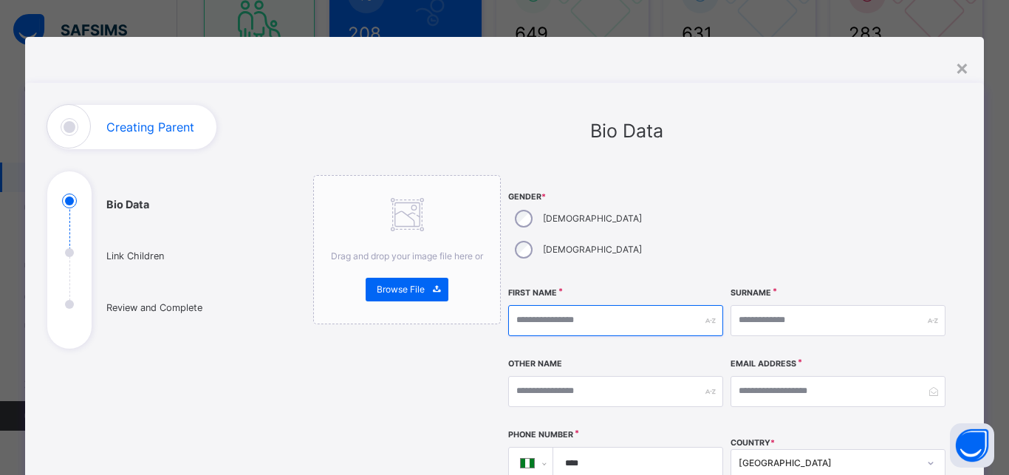
click at [537, 305] on input "text" at bounding box center [615, 320] width 215 height 31
type input "*****"
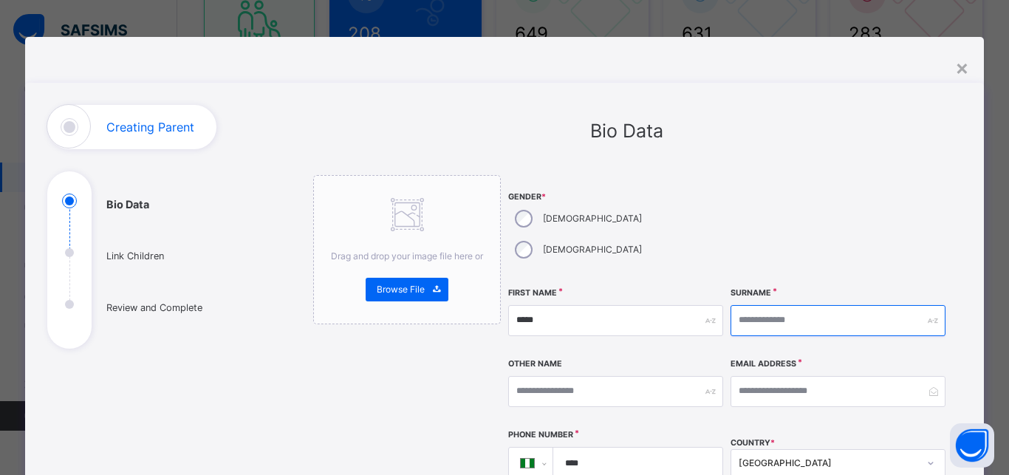
click at [751, 305] on input "text" at bounding box center [838, 320] width 215 height 31
type input "*******"
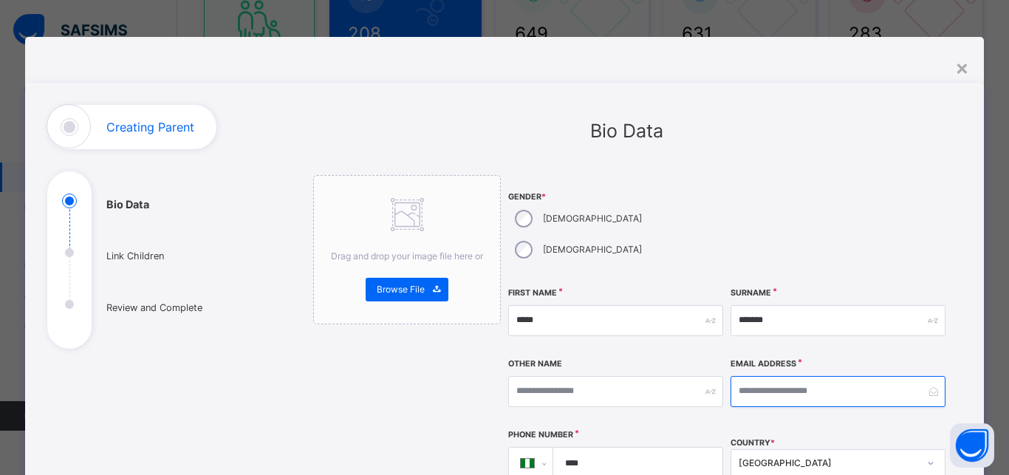
click at [763, 376] on input "email" at bounding box center [838, 391] width 215 height 31
type input "**********"
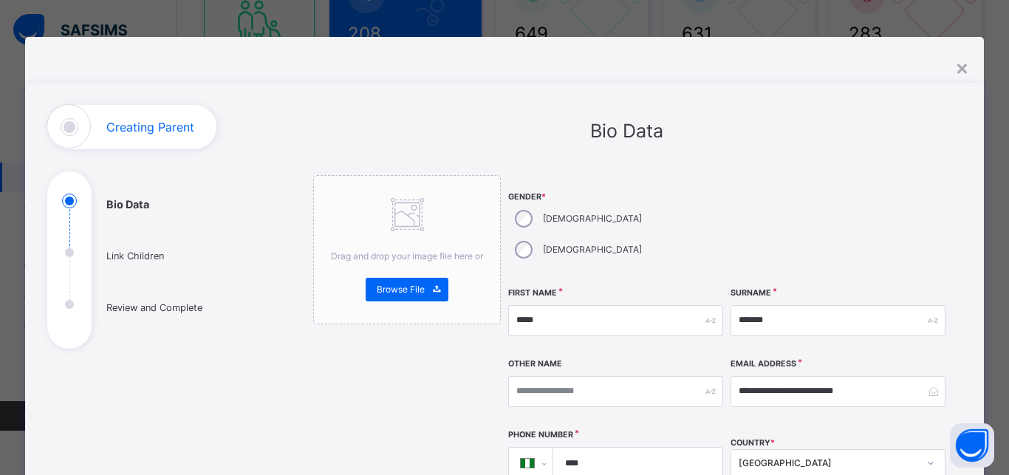
click at [611, 448] on input "****" at bounding box center [634, 463] width 157 height 31
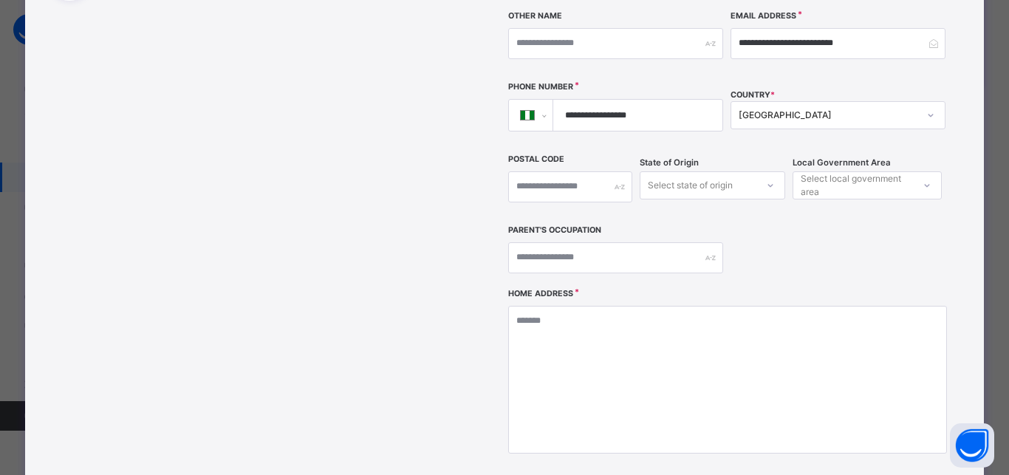
type input "**********"
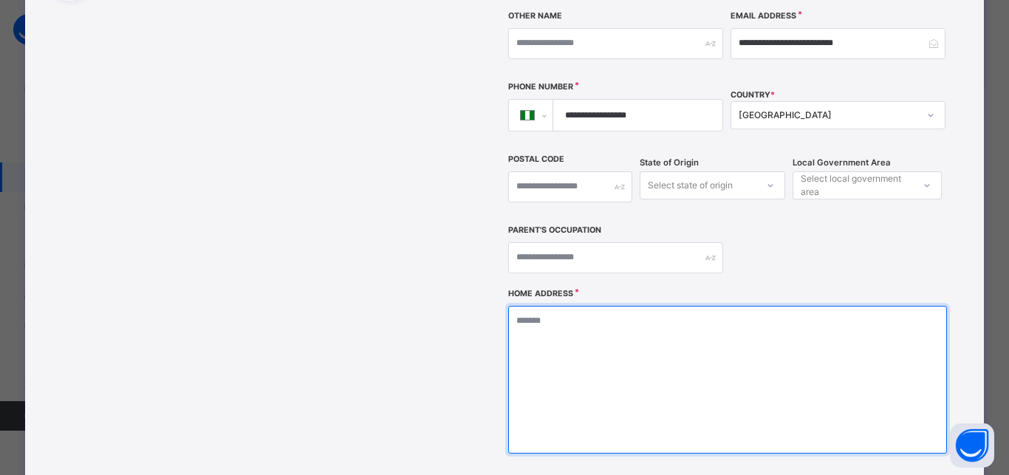
scroll to position [350, 0]
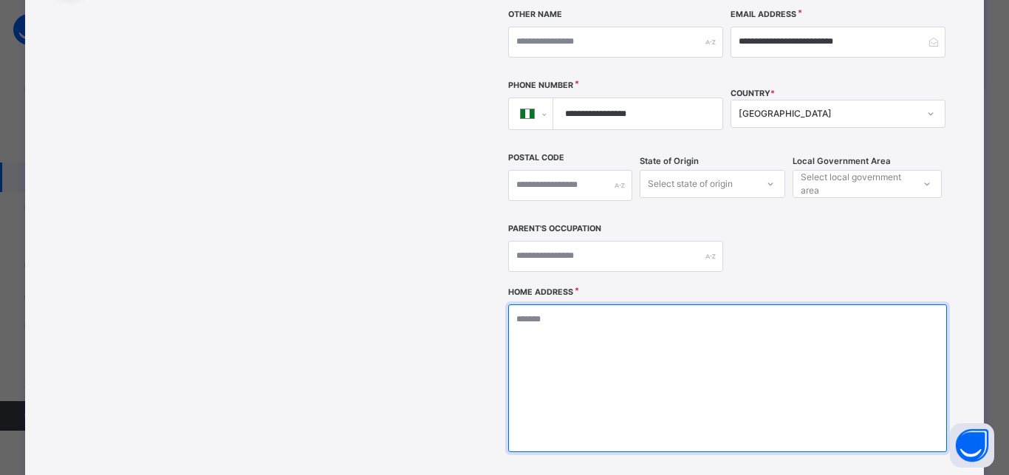
click at [593, 335] on textarea at bounding box center [727, 378] width 438 height 148
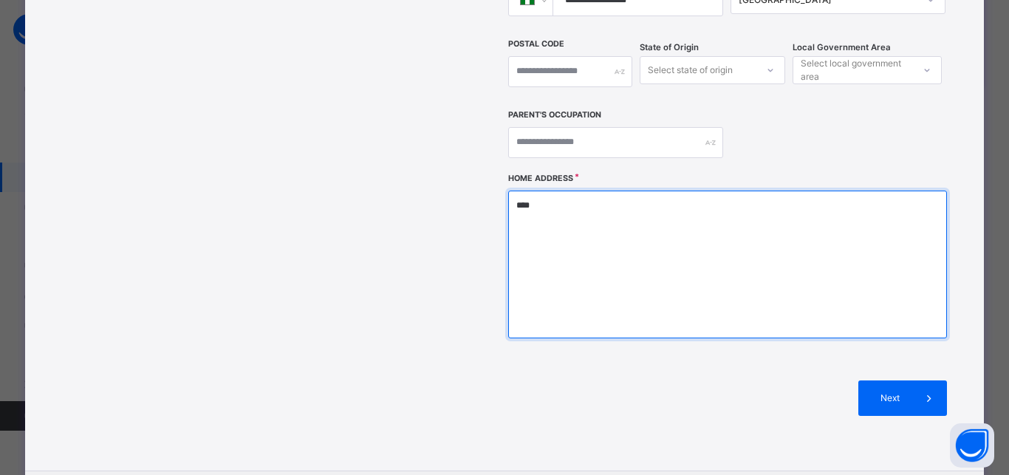
scroll to position [468, 0]
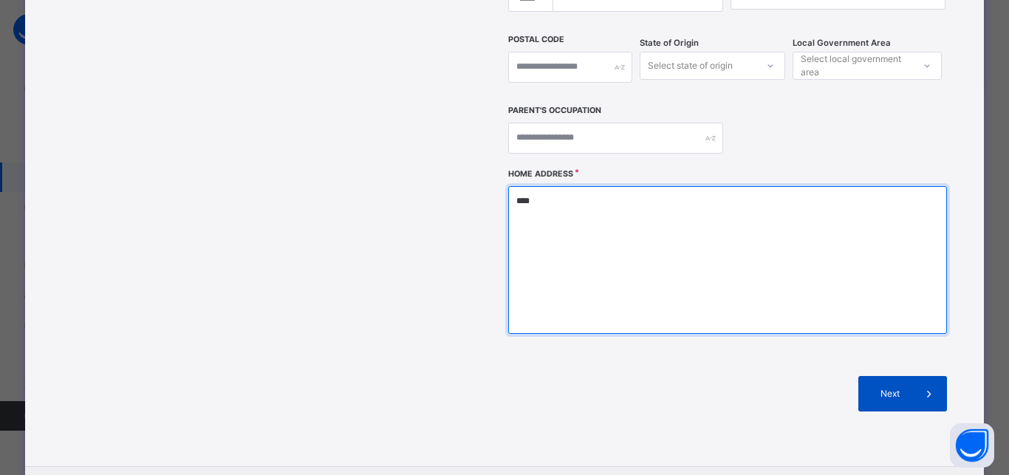
type textarea "****"
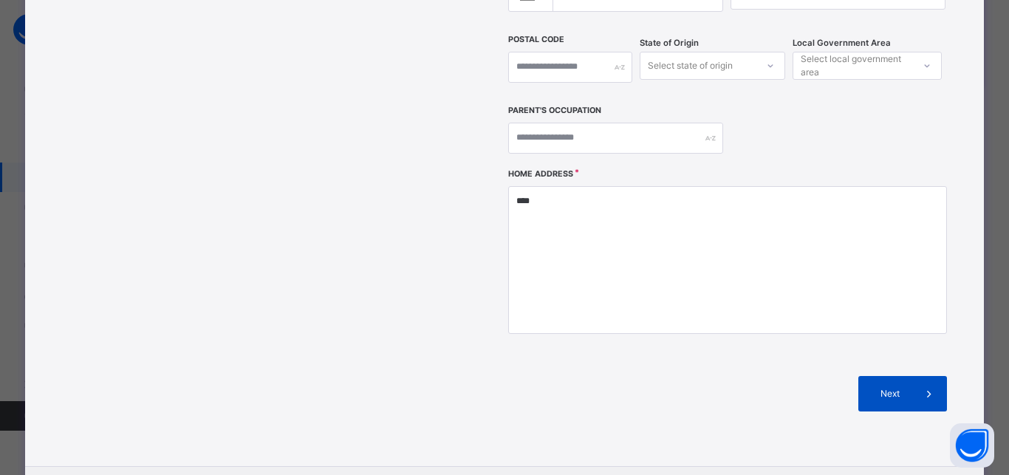
click at [929, 385] on icon at bounding box center [930, 394] width 16 height 18
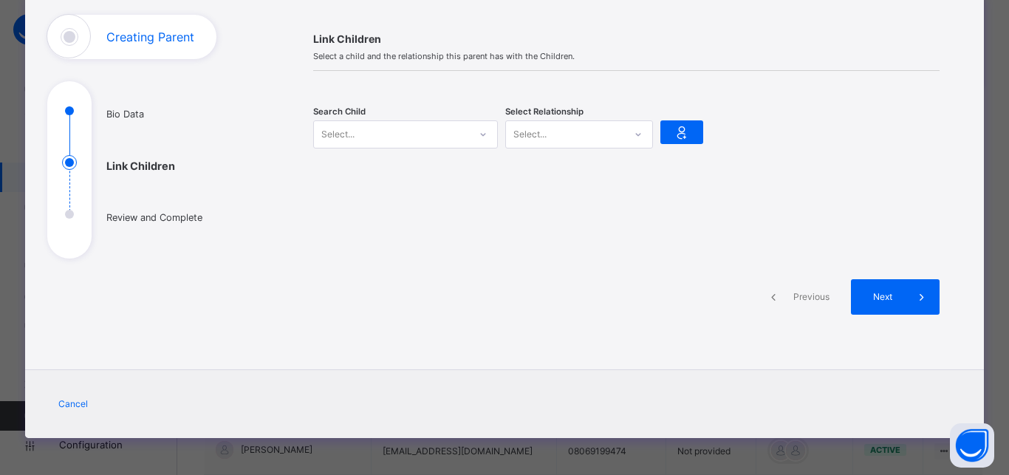
scroll to position [90, 0]
click at [460, 135] on div "Select..." at bounding box center [391, 134] width 155 height 23
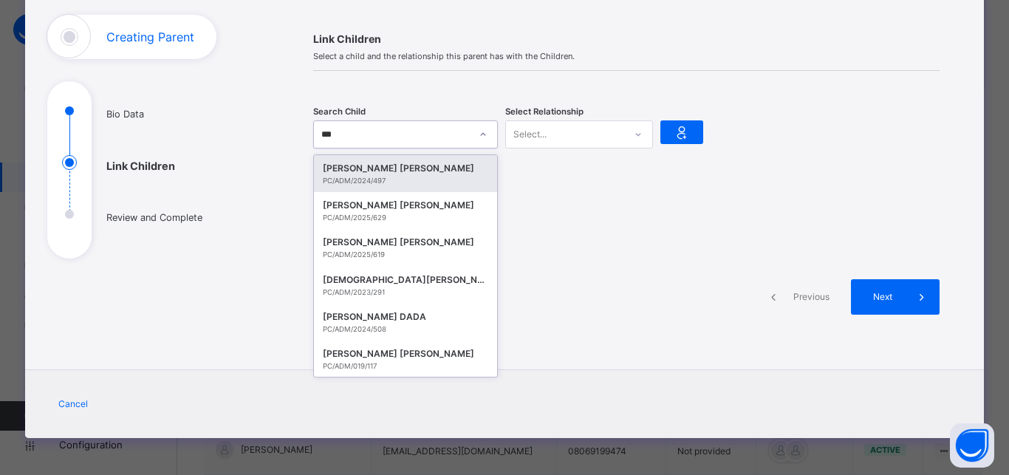
type input "****"
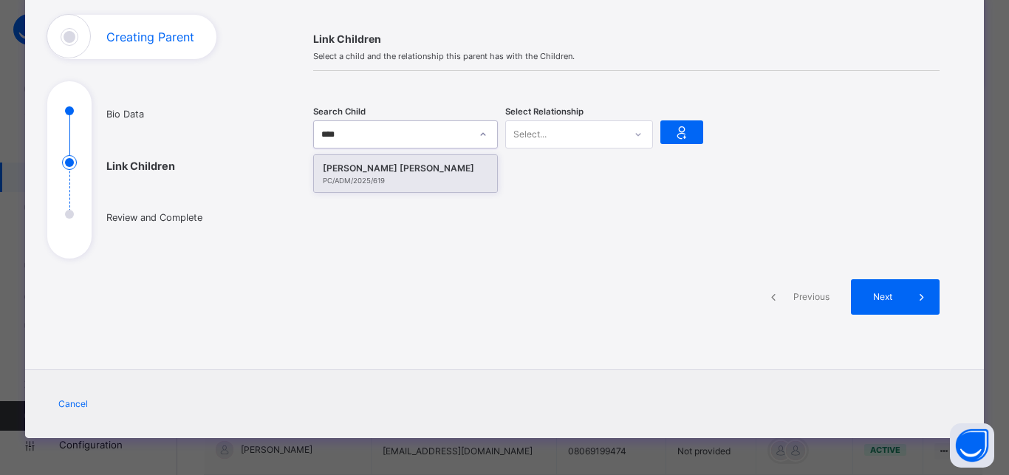
click at [408, 163] on div "[PERSON_NAME] [PERSON_NAME]" at bounding box center [406, 168] width 166 height 15
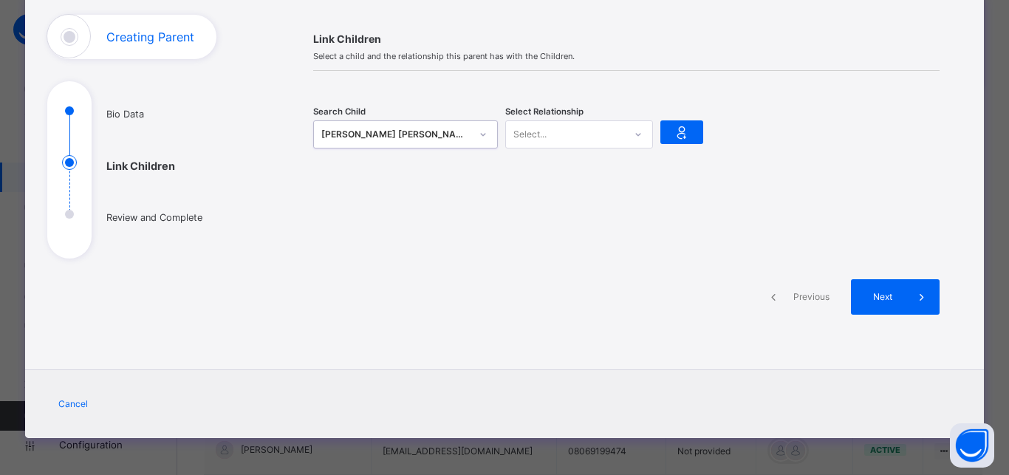
click at [634, 132] on icon at bounding box center [638, 134] width 9 height 15
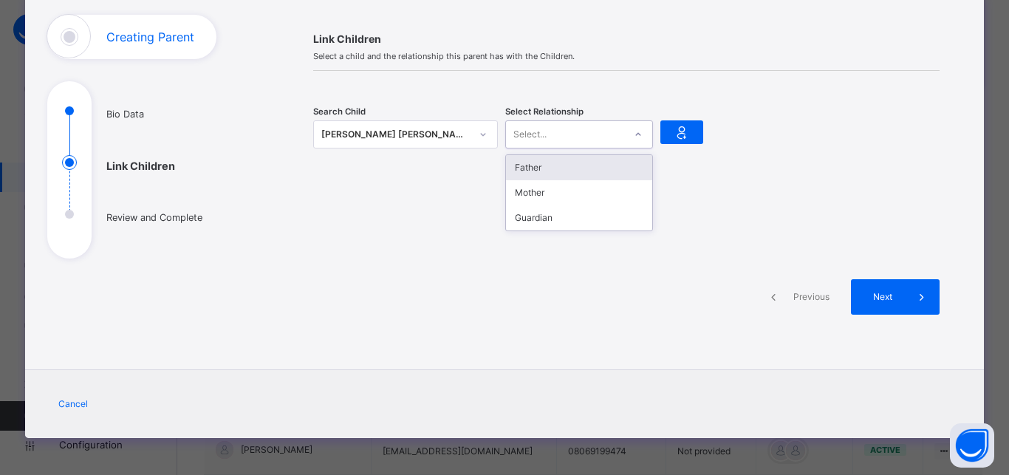
click at [595, 166] on div "Father" at bounding box center [579, 167] width 146 height 25
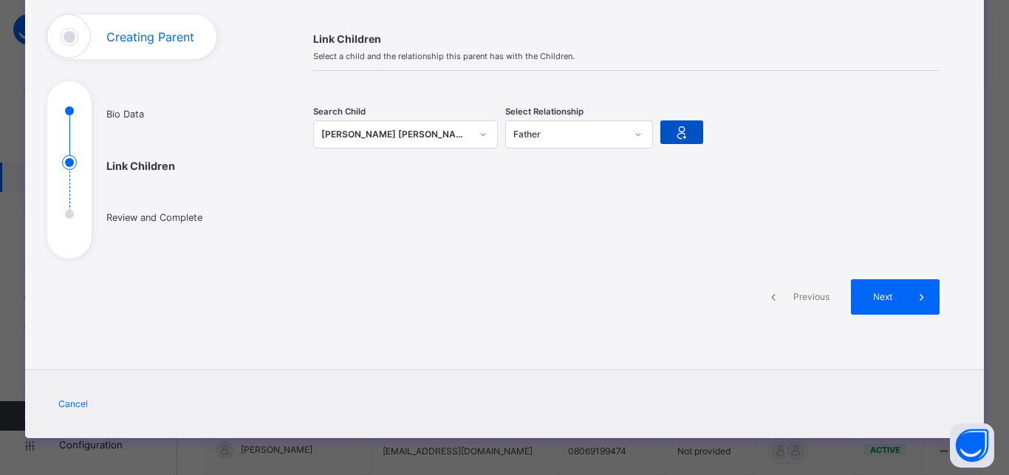
click at [681, 139] on icon at bounding box center [682, 132] width 21 height 22
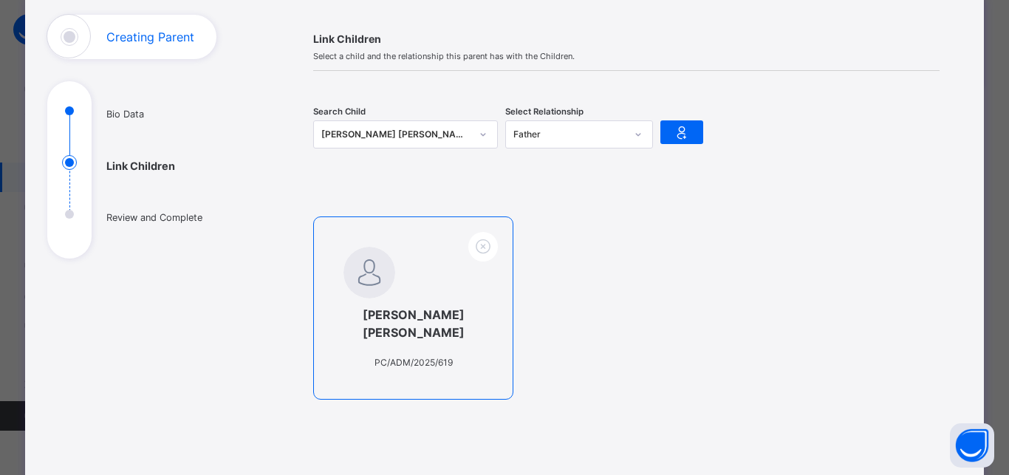
click at [398, 296] on div "ABDUL-RAHMAN ONITIRI OLAMIDE PC/ADM/2025/619" at bounding box center [413, 308] width 200 height 183
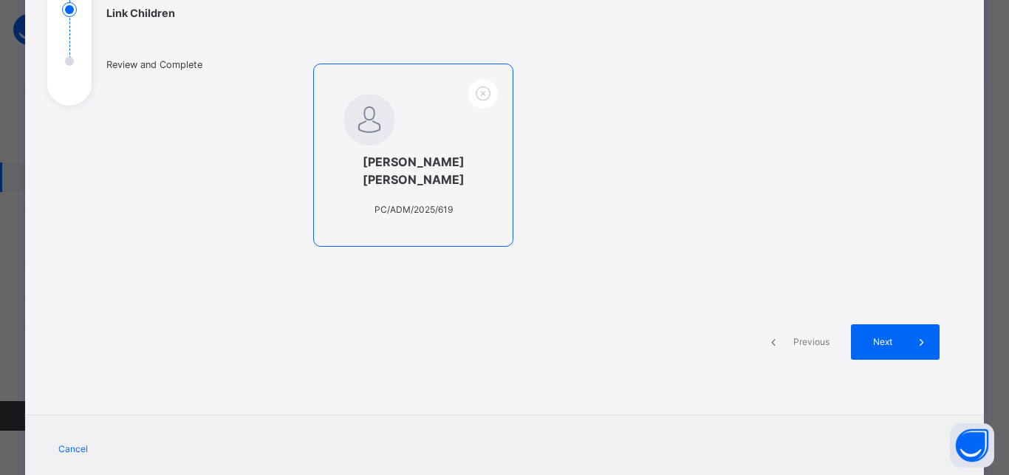
scroll to position [288, 0]
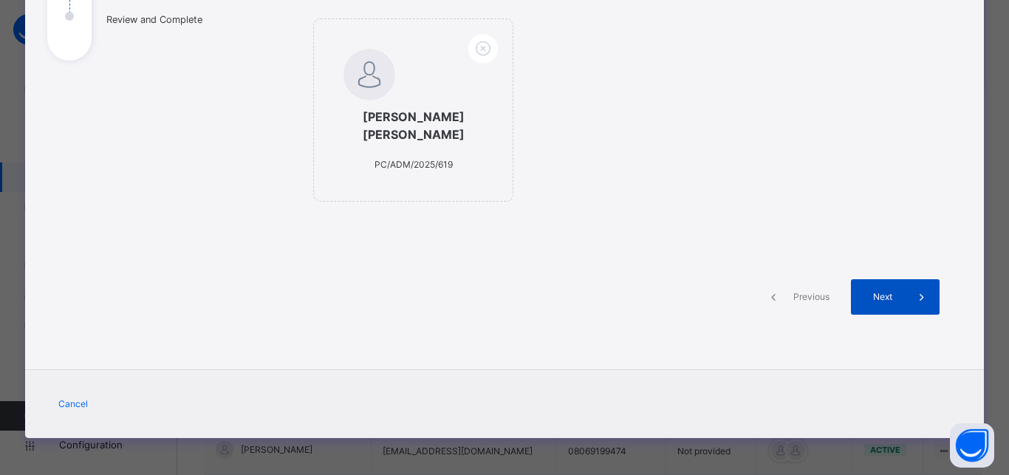
click at [882, 297] on span "Next" at bounding box center [883, 296] width 42 height 13
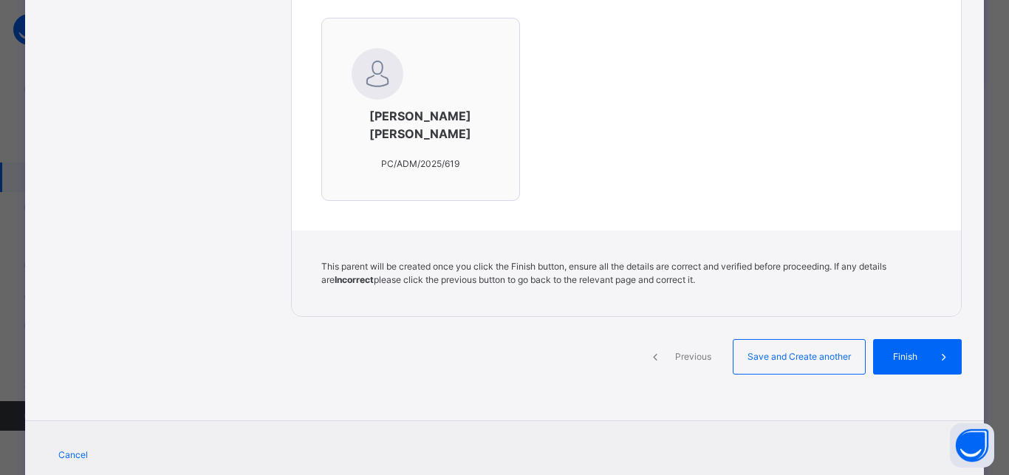
scroll to position [564, 0]
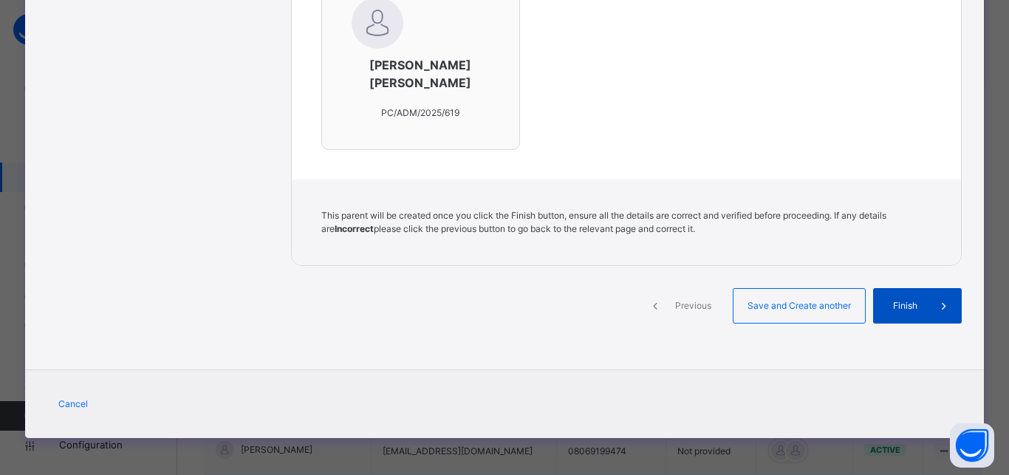
click at [910, 315] on div "Finish" at bounding box center [918, 305] width 89 height 35
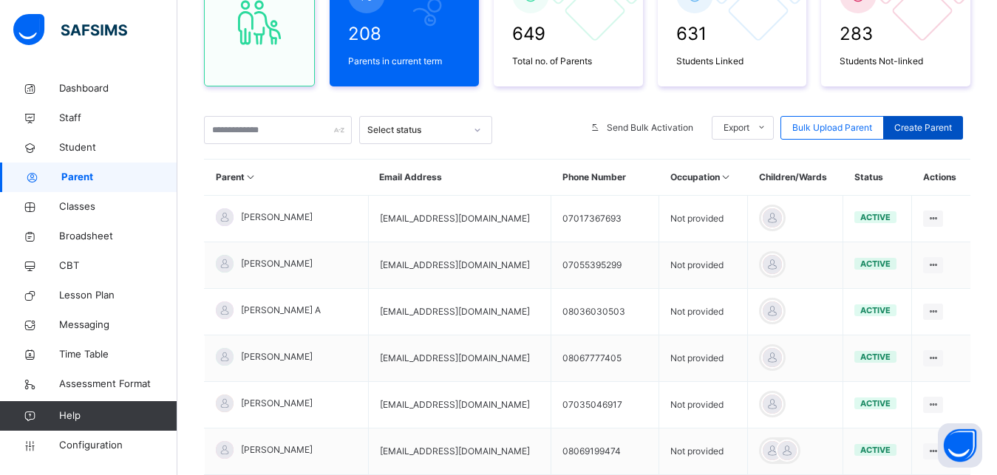
click at [936, 131] on span "Create Parent" at bounding box center [923, 127] width 58 height 13
select select "**"
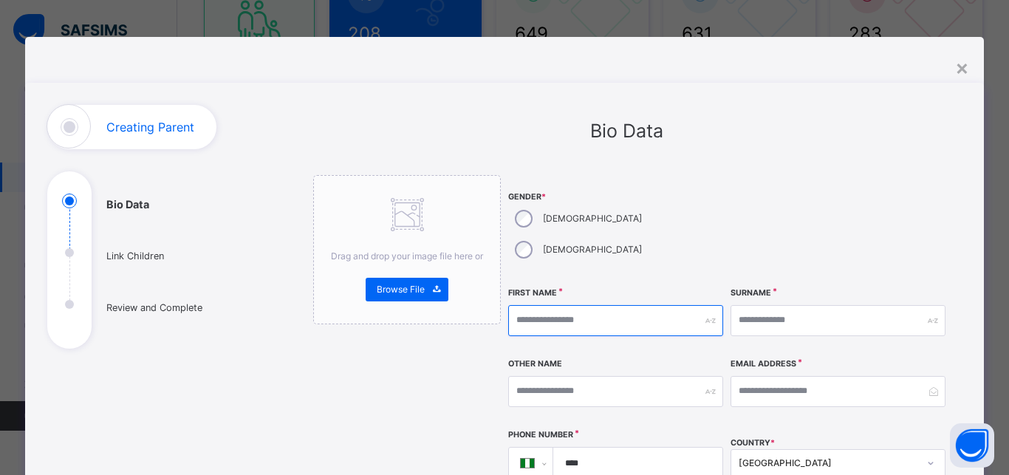
click at [535, 305] on input "text" at bounding box center [615, 320] width 215 height 31
type input "*******"
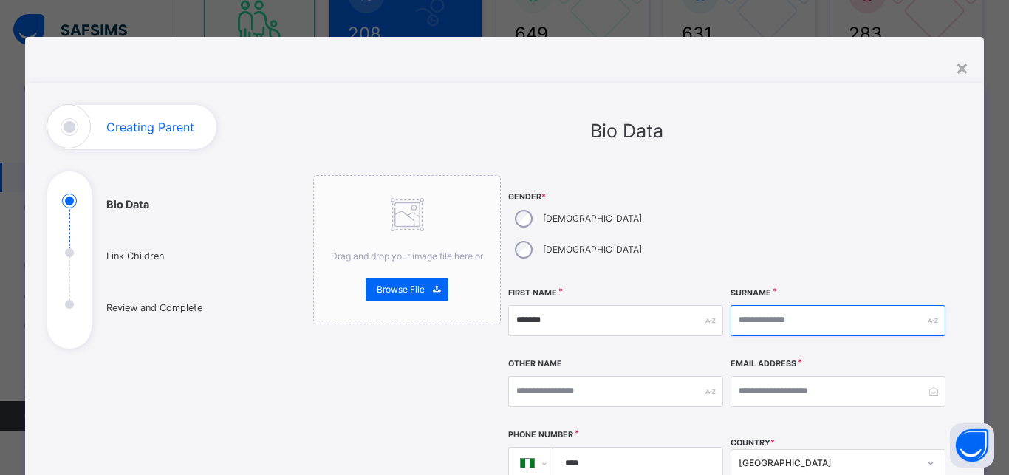
click at [746, 305] on input "text" at bounding box center [838, 320] width 215 height 31
type input "***"
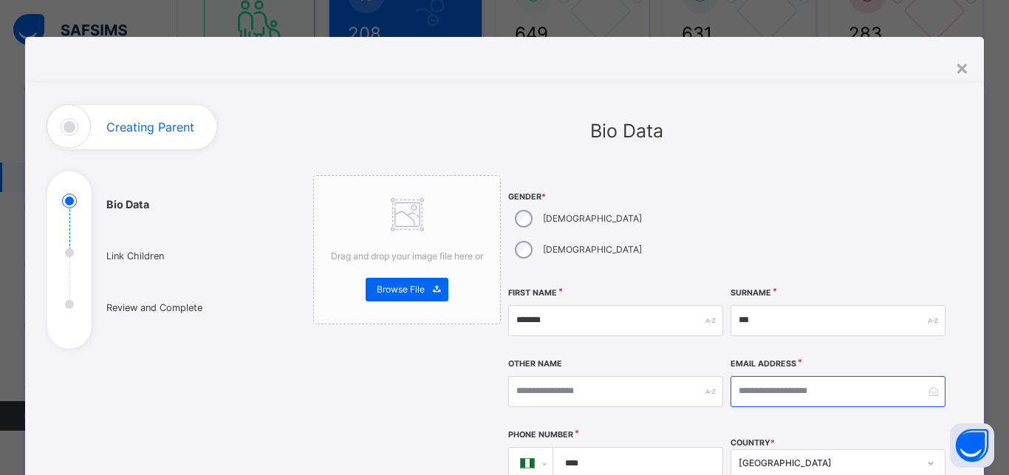
click at [762, 376] on input "email" at bounding box center [838, 391] width 215 height 31
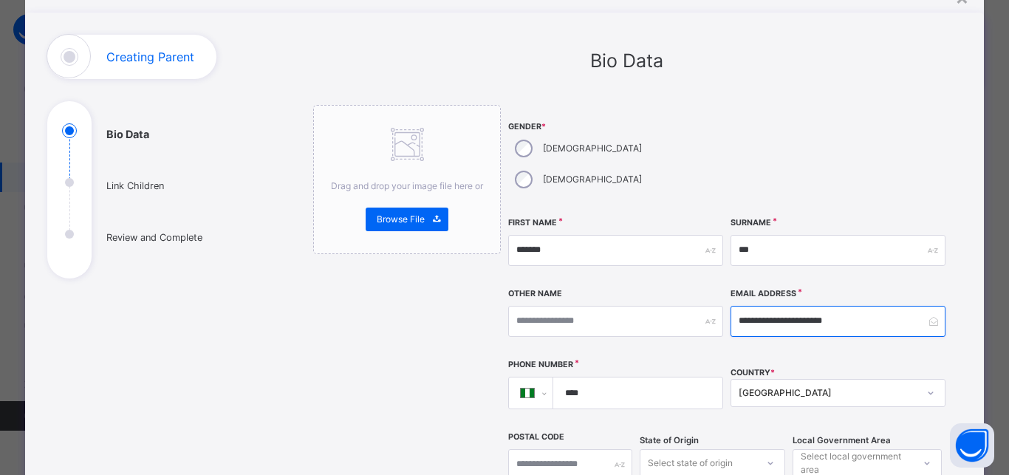
scroll to position [88, 0]
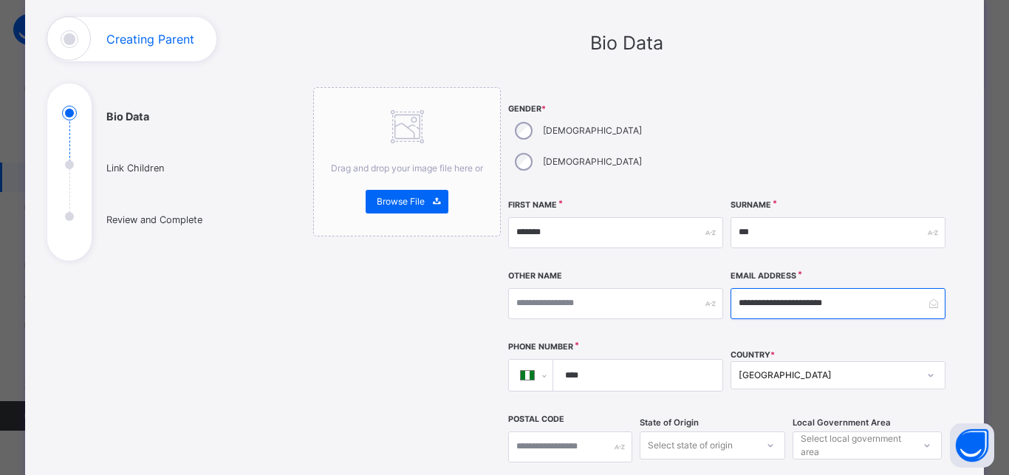
type input "**********"
click at [602, 360] on input "****" at bounding box center [634, 375] width 157 height 31
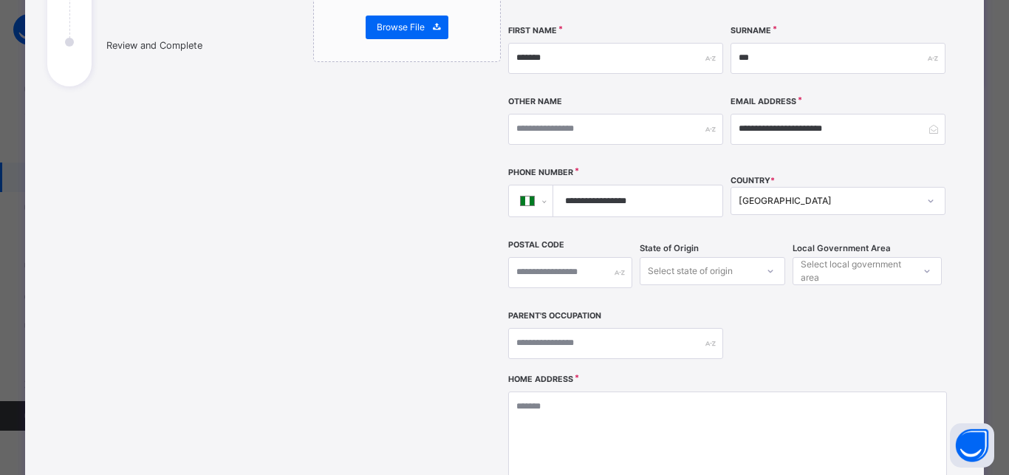
scroll to position [282, 0]
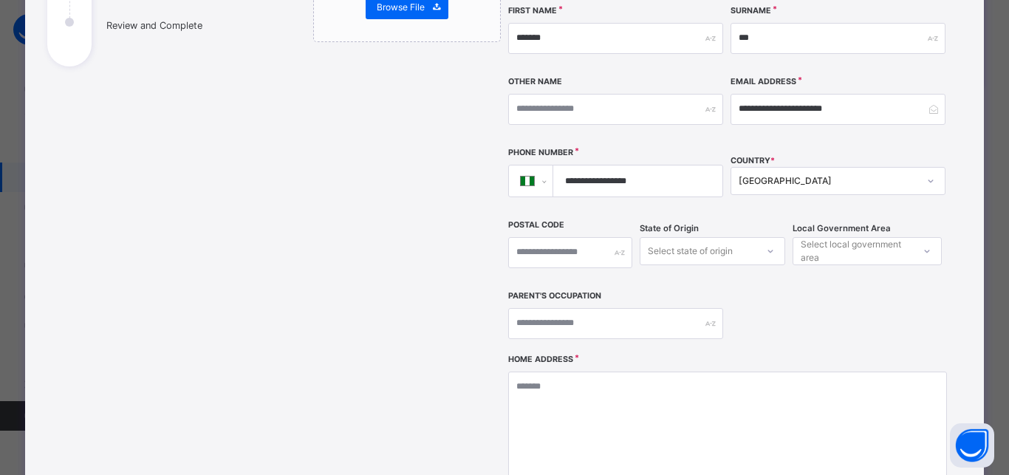
type input "**********"
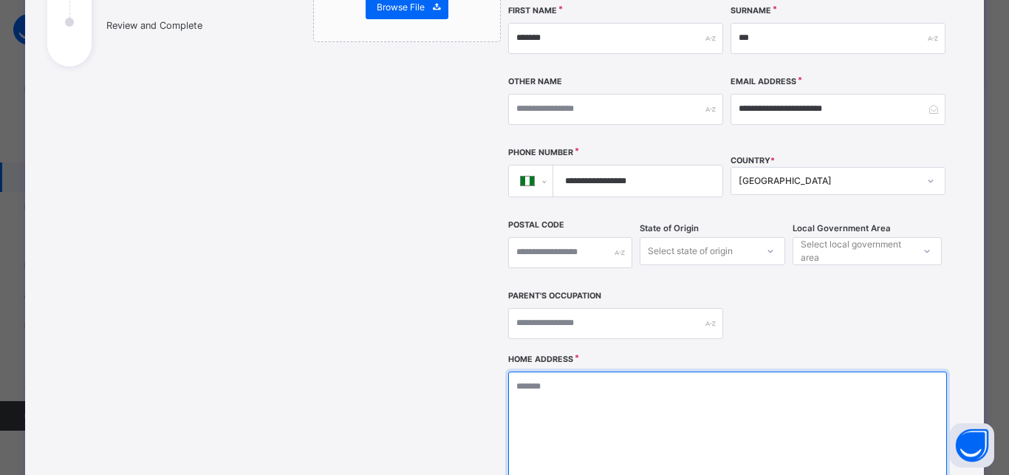
click at [593, 395] on textarea at bounding box center [727, 446] width 438 height 148
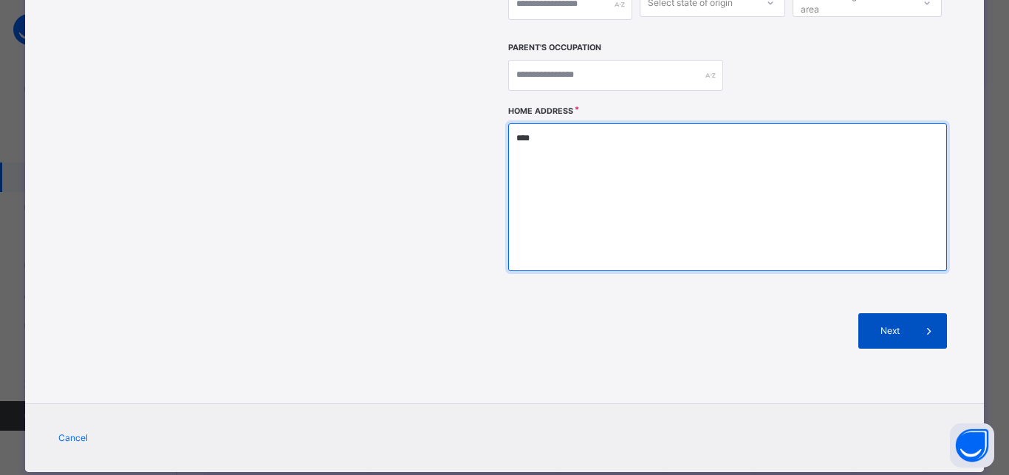
type textarea "****"
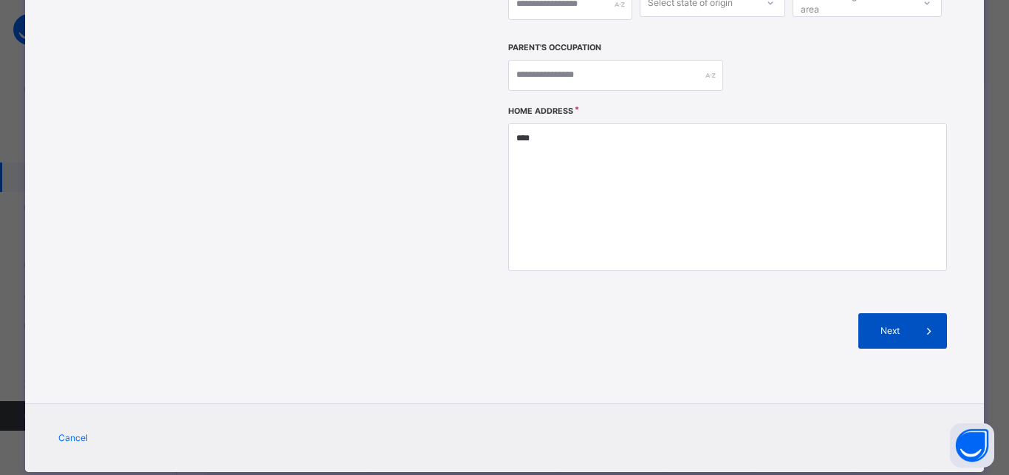
click at [888, 324] on span "Next" at bounding box center [891, 330] width 42 height 13
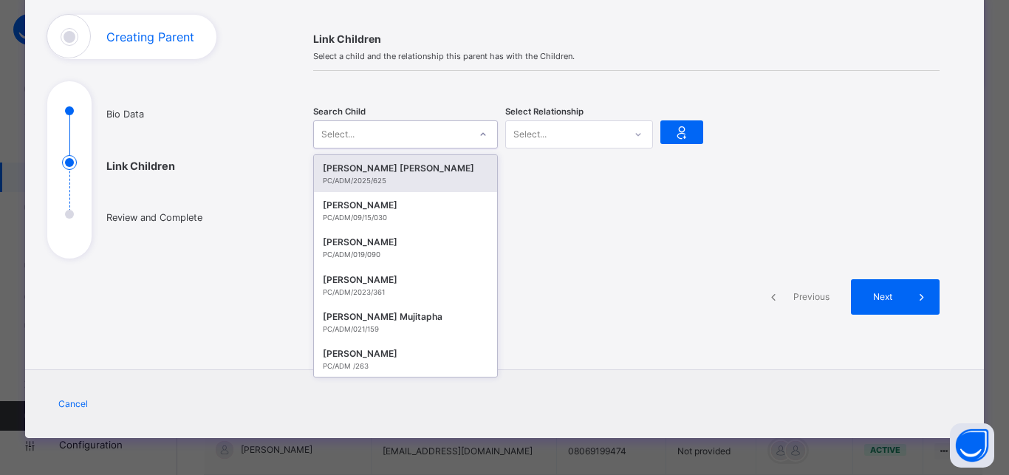
click at [376, 132] on div "Select..." at bounding box center [391, 134] width 155 height 23
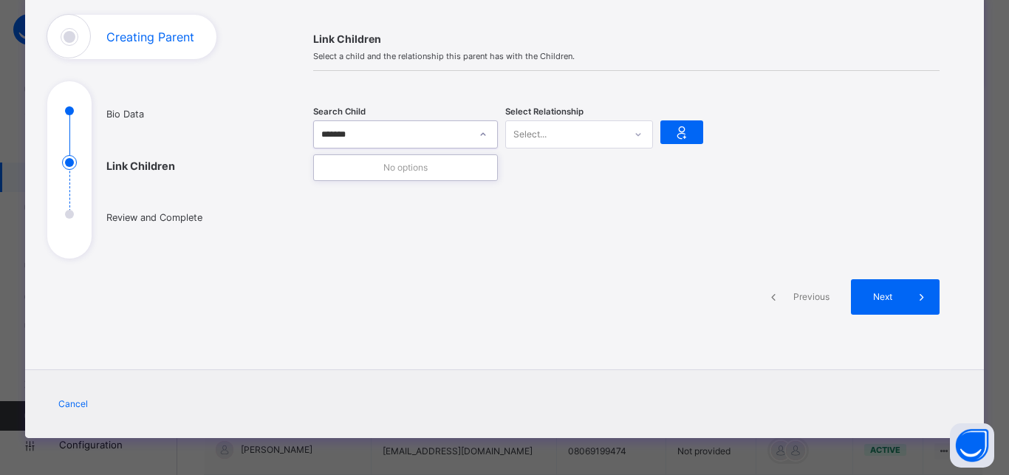
type input "*****"
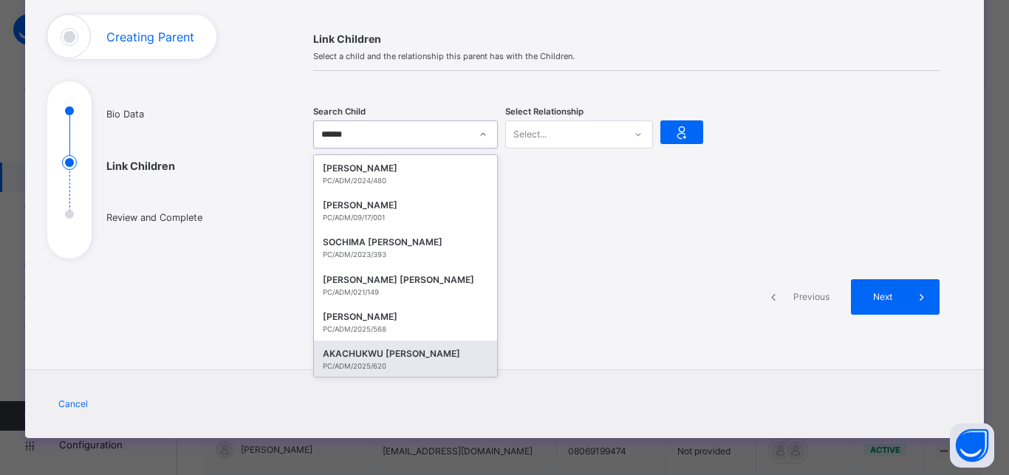
click at [406, 354] on div "AKACHUKWU [PERSON_NAME]" at bounding box center [406, 354] width 166 height 15
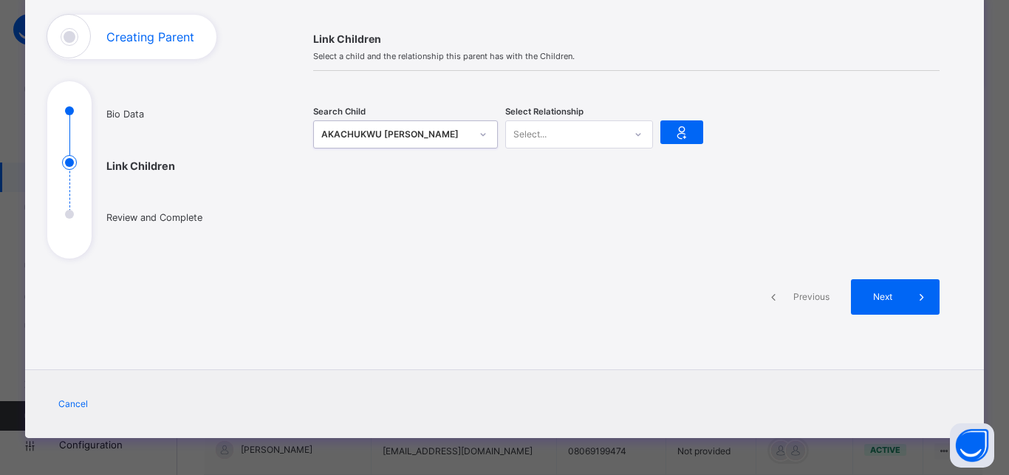
click at [635, 128] on icon at bounding box center [638, 134] width 9 height 15
click at [584, 191] on div "Mother" at bounding box center [579, 192] width 146 height 25
click at [681, 128] on icon at bounding box center [682, 132] width 21 height 22
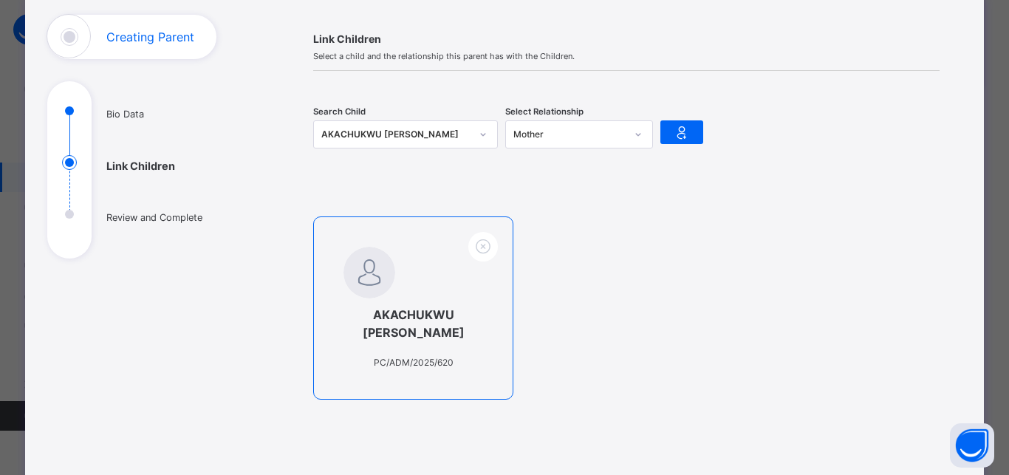
click at [364, 368] on div "AKACHUKWU EZE DAVID PC/ADM/2025/620" at bounding box center [413, 308] width 200 height 183
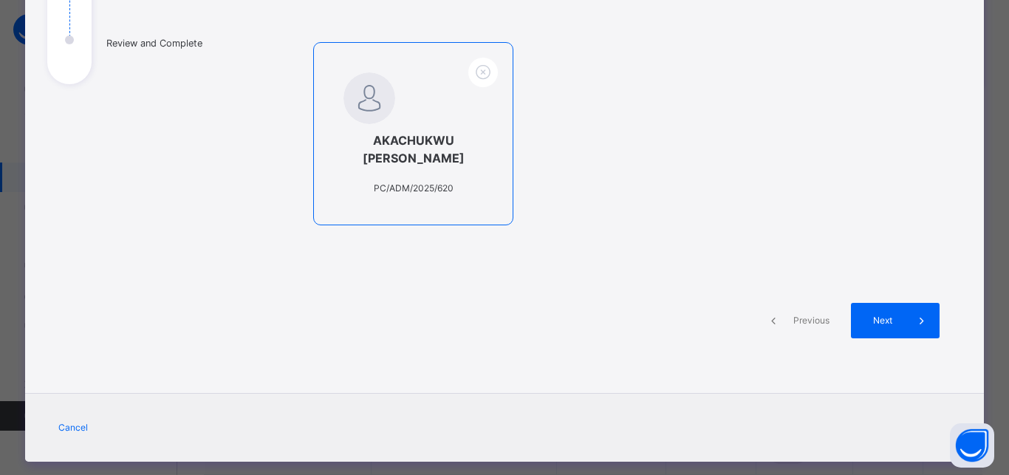
scroll to position [288, 0]
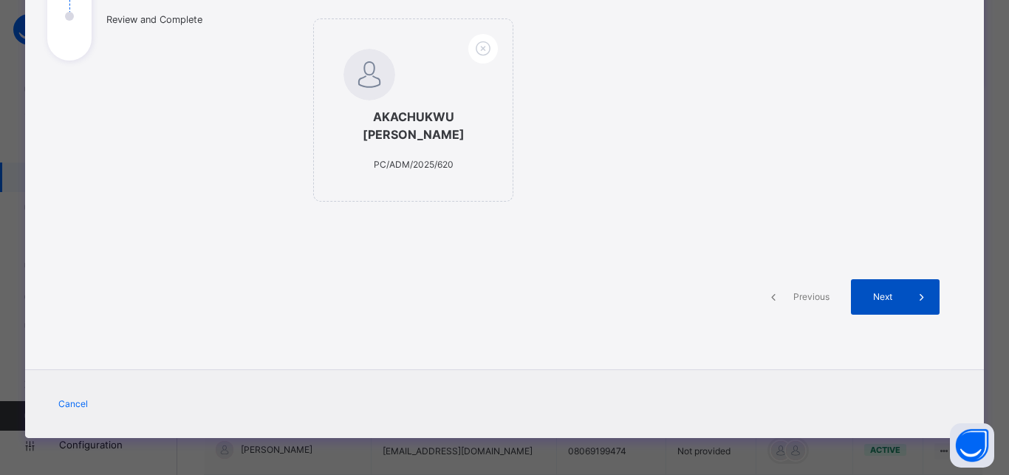
click at [893, 288] on div "Next" at bounding box center [895, 296] width 89 height 35
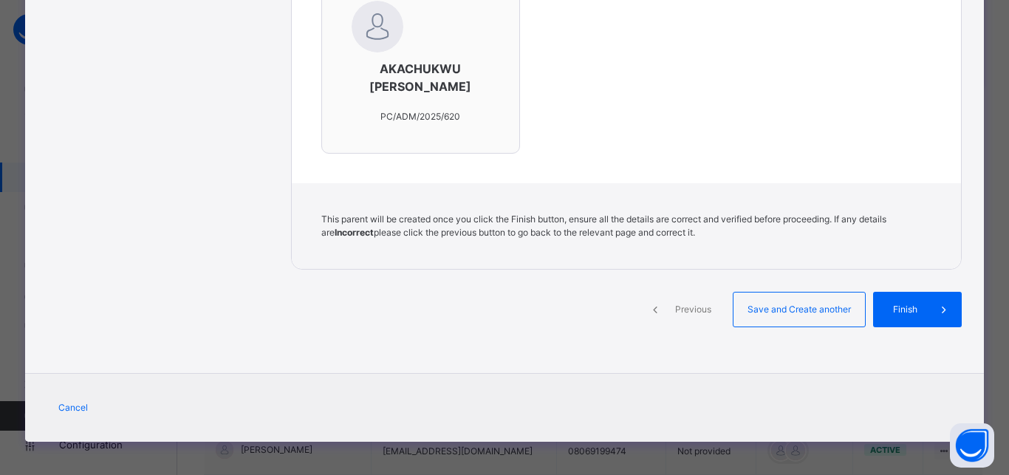
scroll to position [564, 0]
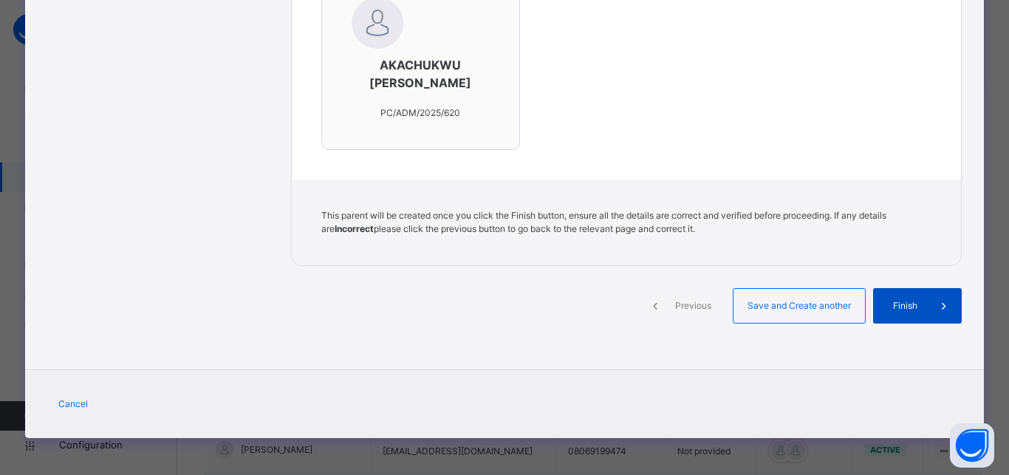
click at [913, 299] on span "Finish" at bounding box center [906, 305] width 42 height 13
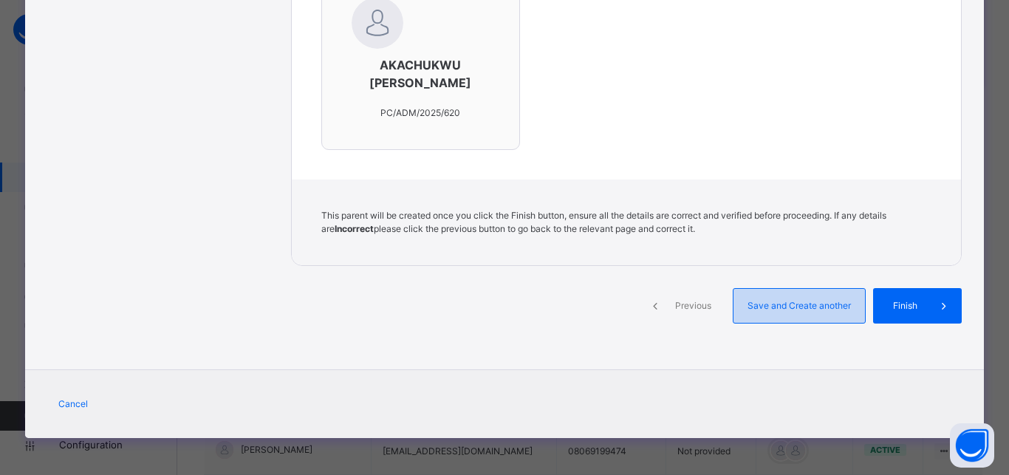
click at [824, 316] on div "Save and Create another" at bounding box center [799, 305] width 133 height 35
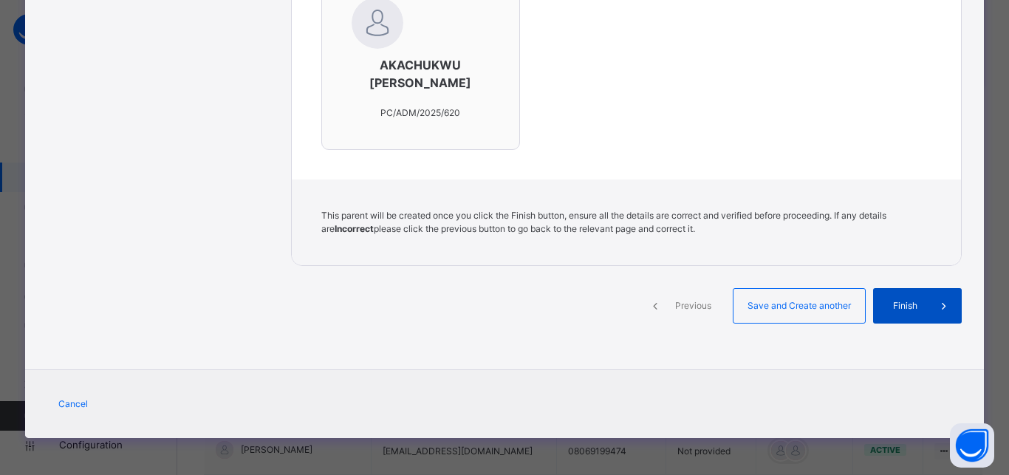
click at [903, 307] on span "Finish" at bounding box center [906, 305] width 42 height 13
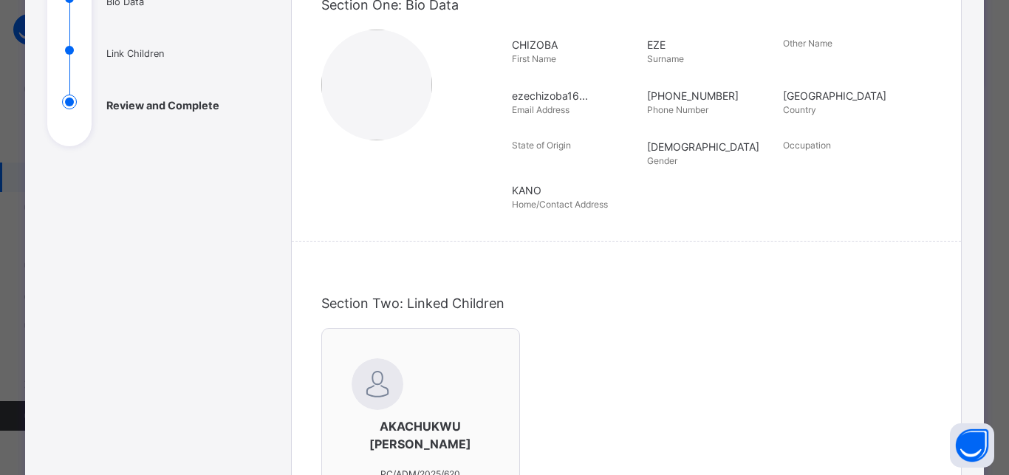
scroll to position [222, 0]
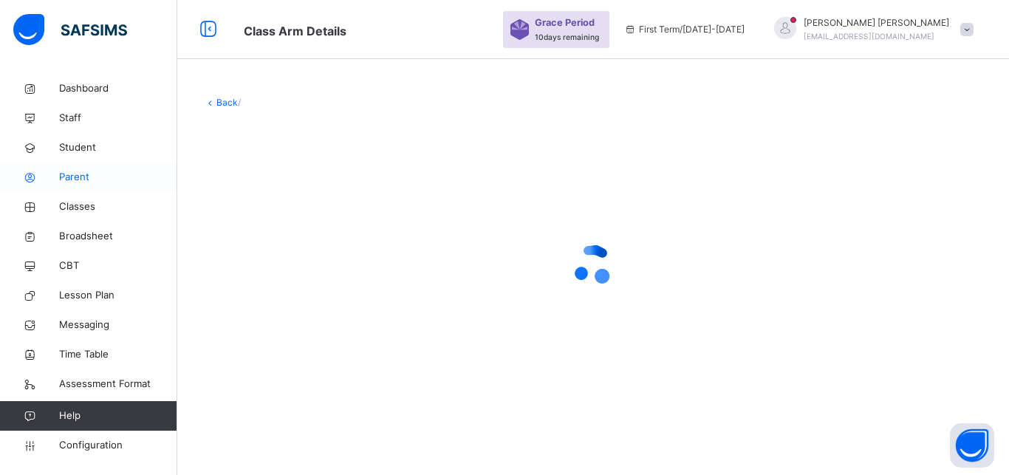
click at [90, 177] on span "Parent" at bounding box center [118, 177] width 118 height 15
select select "**"
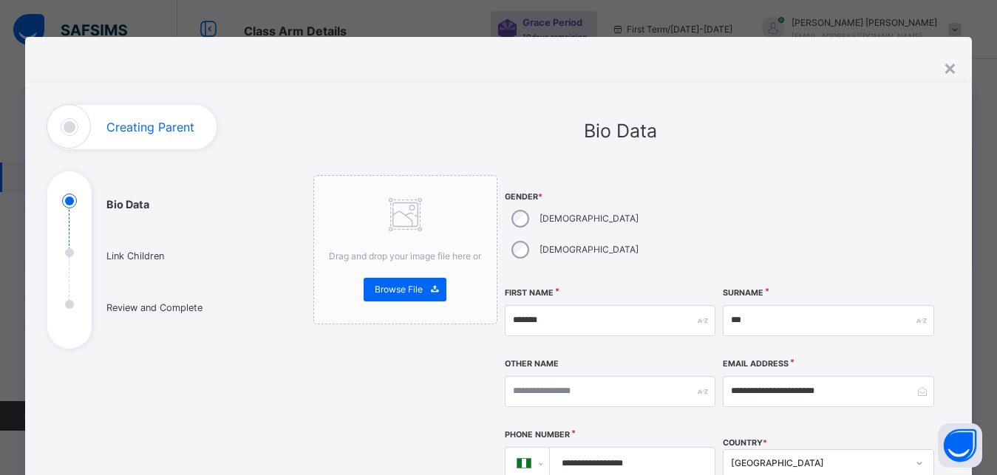
click at [953, 68] on div "×" at bounding box center [950, 67] width 14 height 31
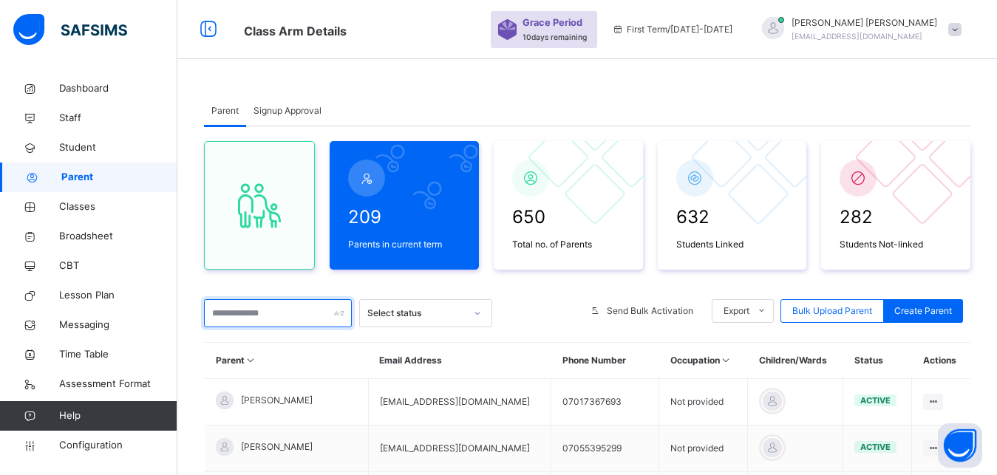
click at [264, 312] on input "text" at bounding box center [278, 313] width 148 height 28
type input "*****"
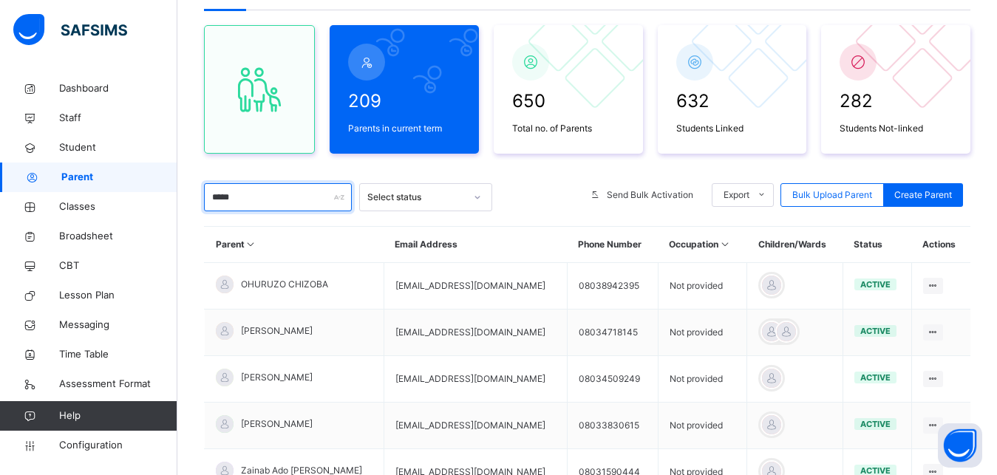
scroll to position [140, 0]
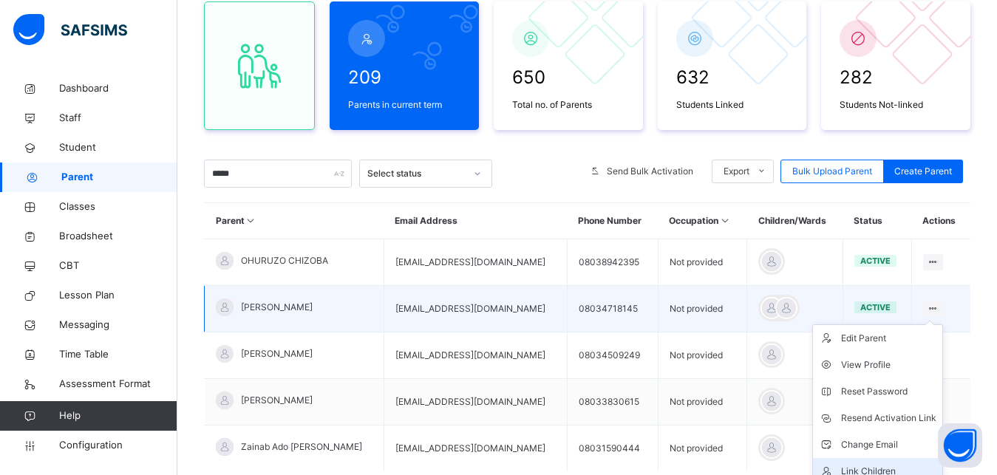
click at [893, 462] on li "Link Children" at bounding box center [877, 471] width 129 height 27
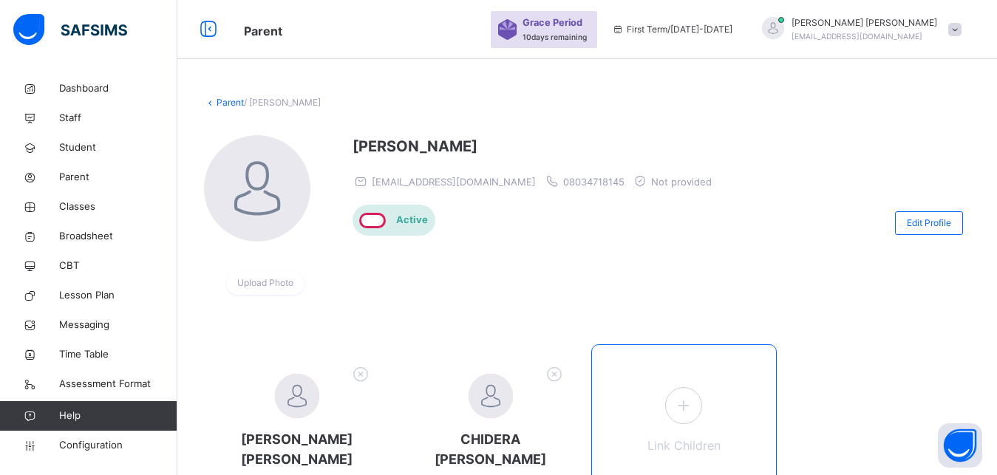
click at [648, 437] on div "Link Children" at bounding box center [684, 435] width 186 height 183
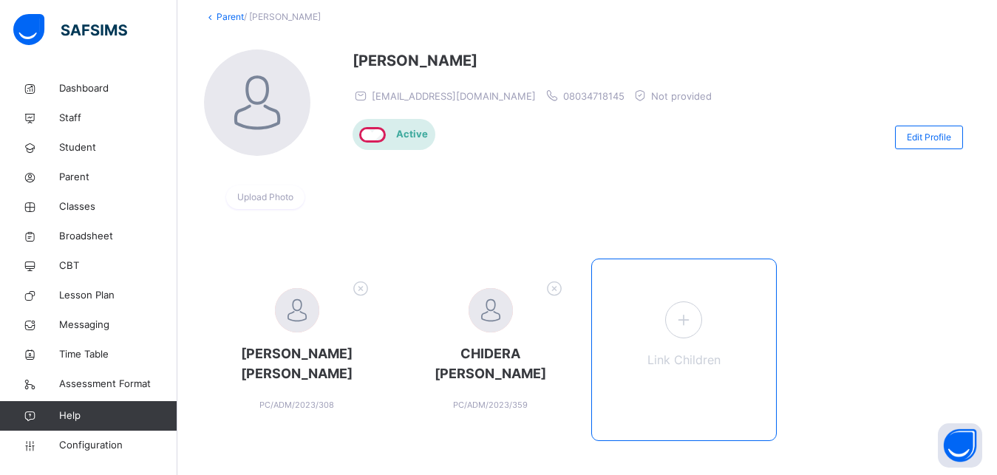
scroll to position [105, 0]
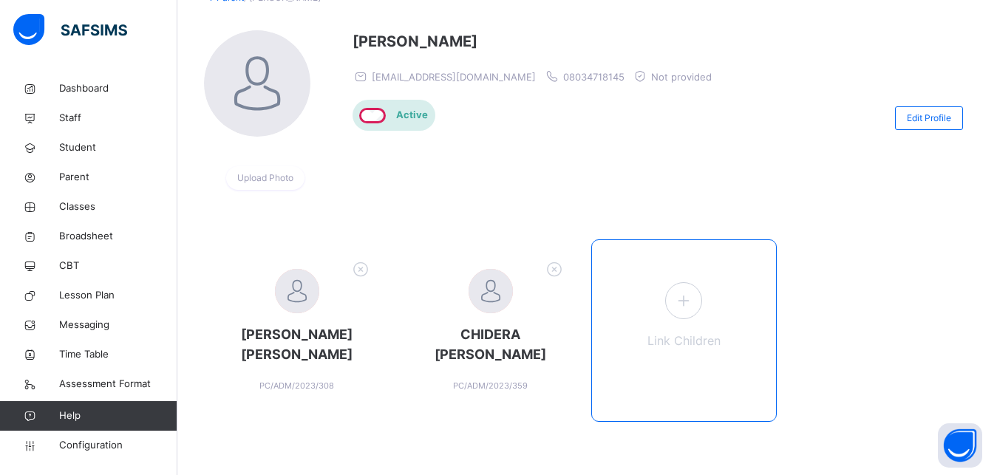
click at [737, 338] on div "Link Children" at bounding box center [684, 330] width 186 height 183
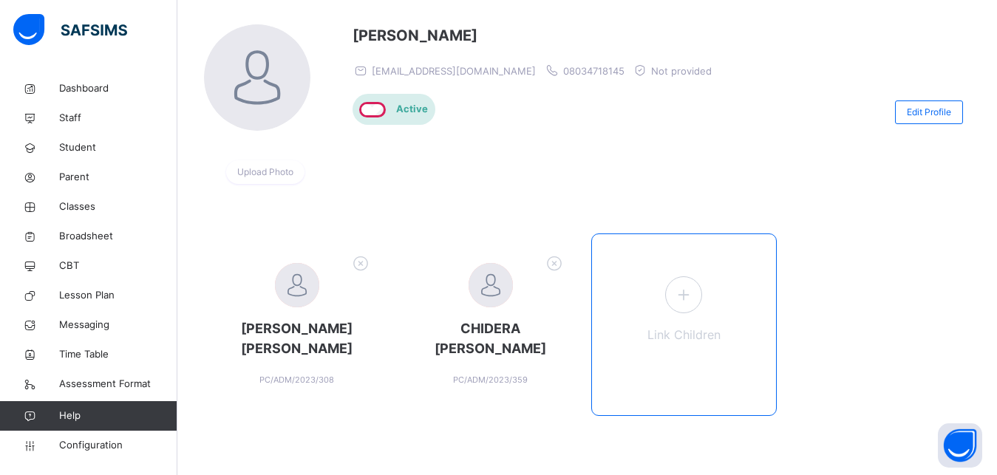
click at [738, 310] on div "Link Children" at bounding box center [684, 325] width 186 height 183
click at [686, 323] on div "Link Children" at bounding box center [684, 325] width 186 height 183
click at [690, 301] on icon at bounding box center [683, 294] width 27 height 29
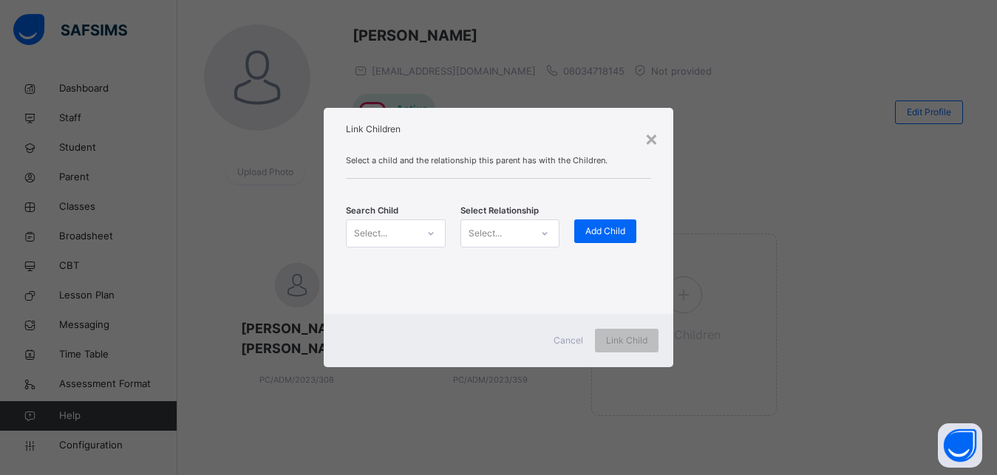
click at [426, 231] on icon at bounding box center [430, 233] width 9 height 15
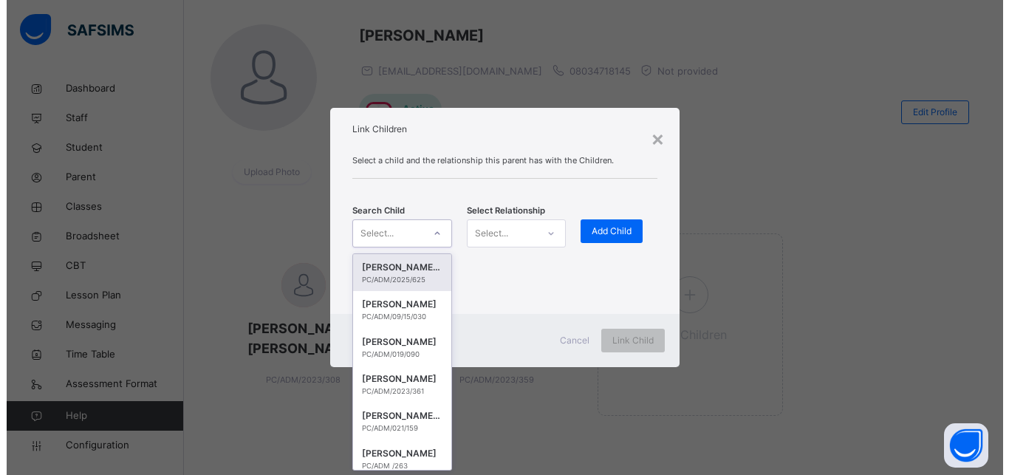
scroll to position [0, 0]
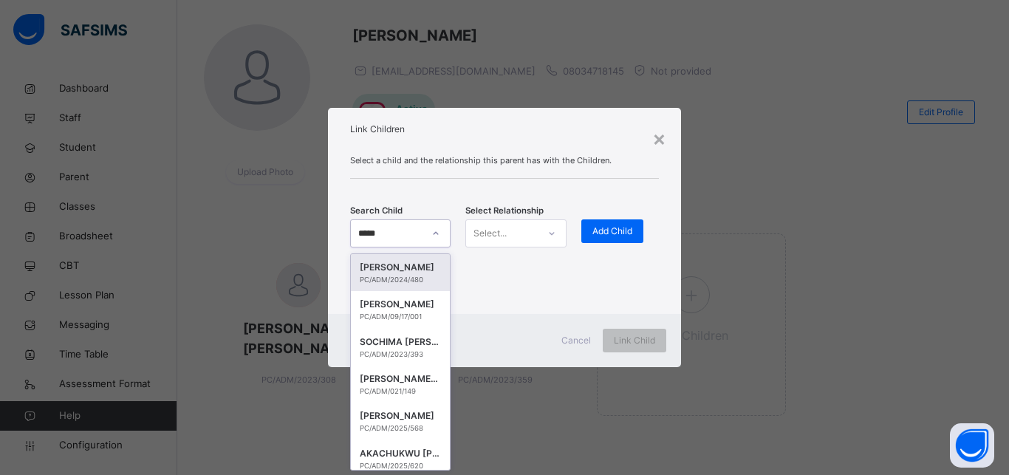
type input "*****"
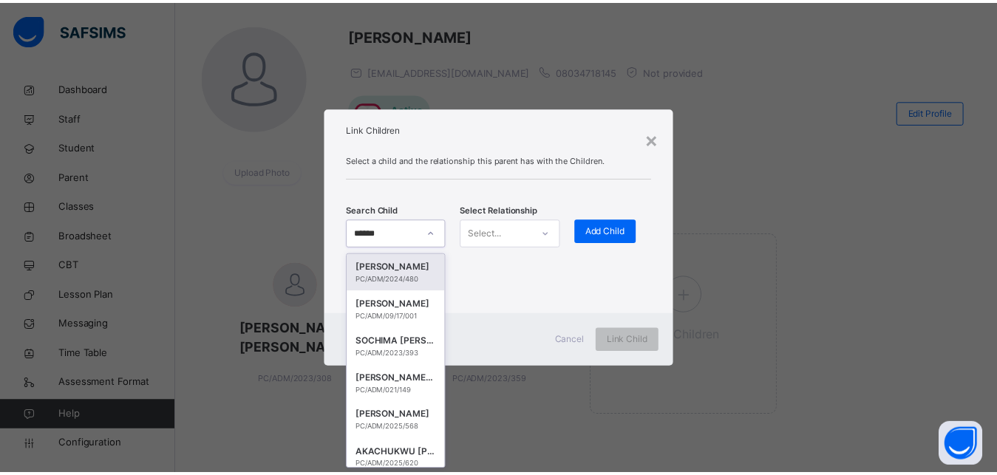
scroll to position [7, 0]
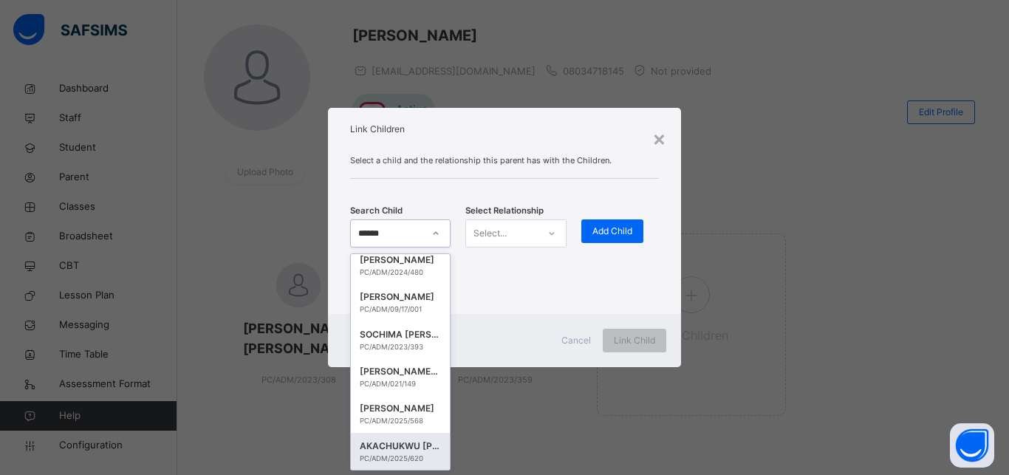
click at [387, 461] on div "PC/ADM/2025/620" at bounding box center [400, 459] width 81 height 10
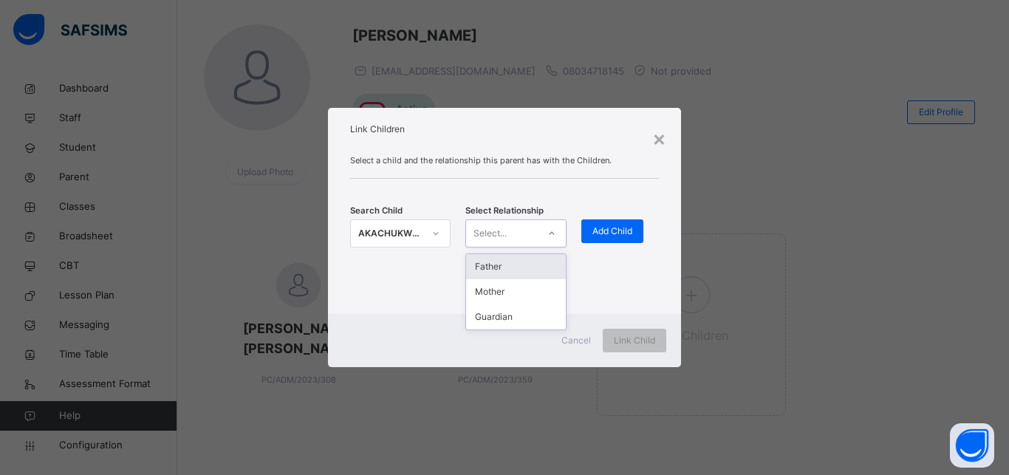
click at [555, 243] on div at bounding box center [551, 234] width 25 height 24
click at [524, 293] on div "Mother" at bounding box center [515, 291] width 99 height 25
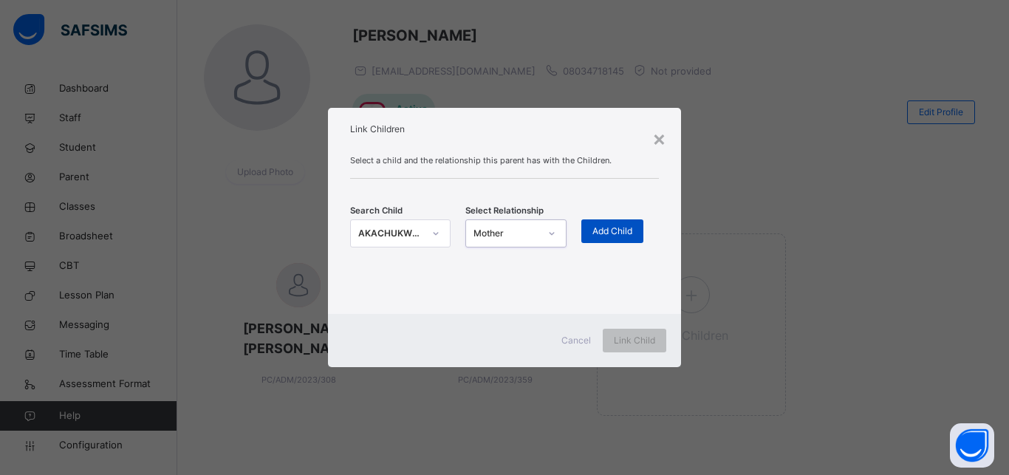
click at [607, 235] on span "Add Child" at bounding box center [613, 231] width 40 height 13
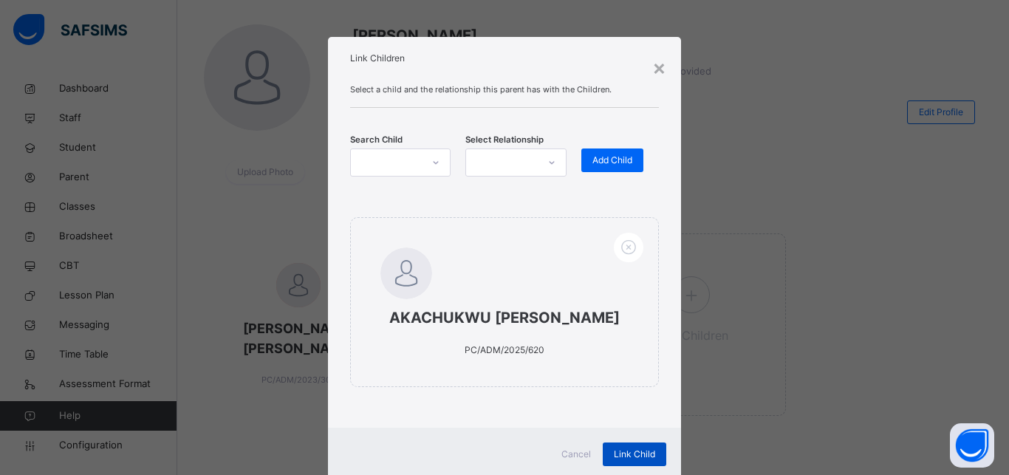
click at [626, 452] on span "Link Child" at bounding box center [634, 454] width 41 height 13
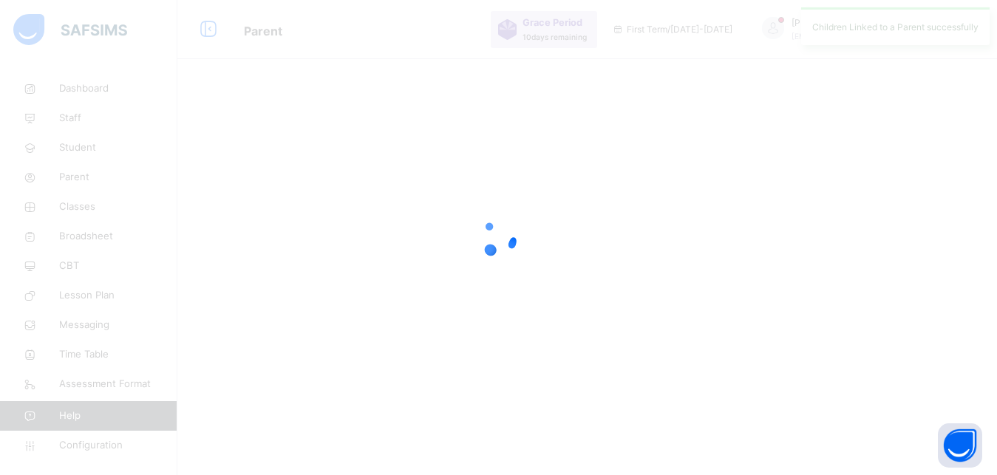
scroll to position [0, 0]
